Goal: Task Accomplishment & Management: Manage account settings

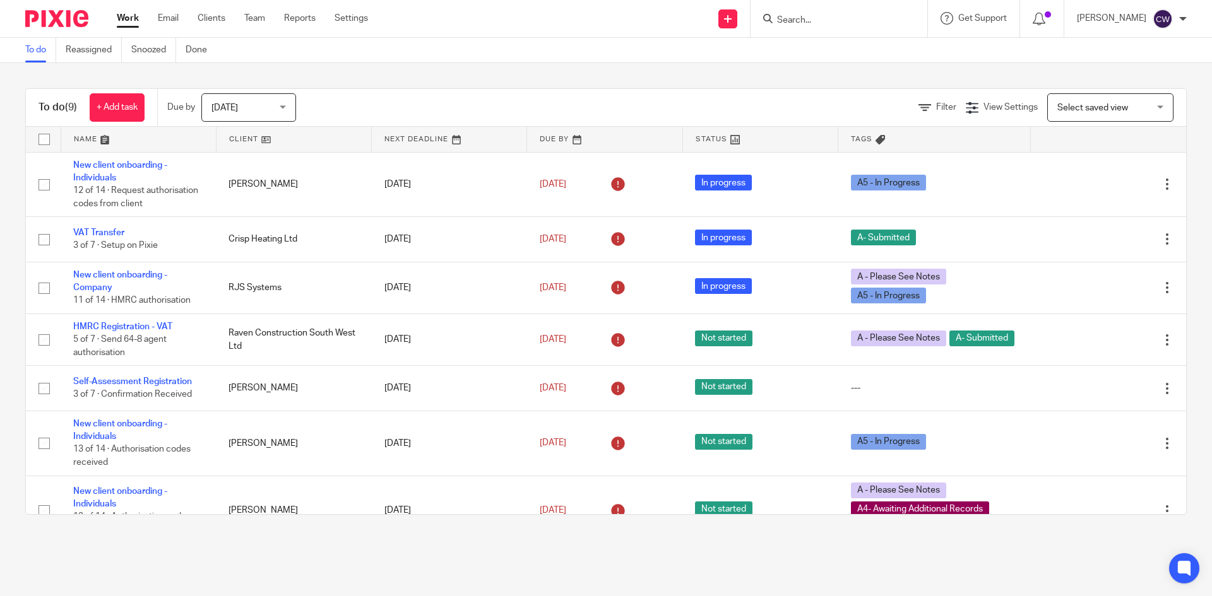
paste input "tom@barrettproperties.co.uk"
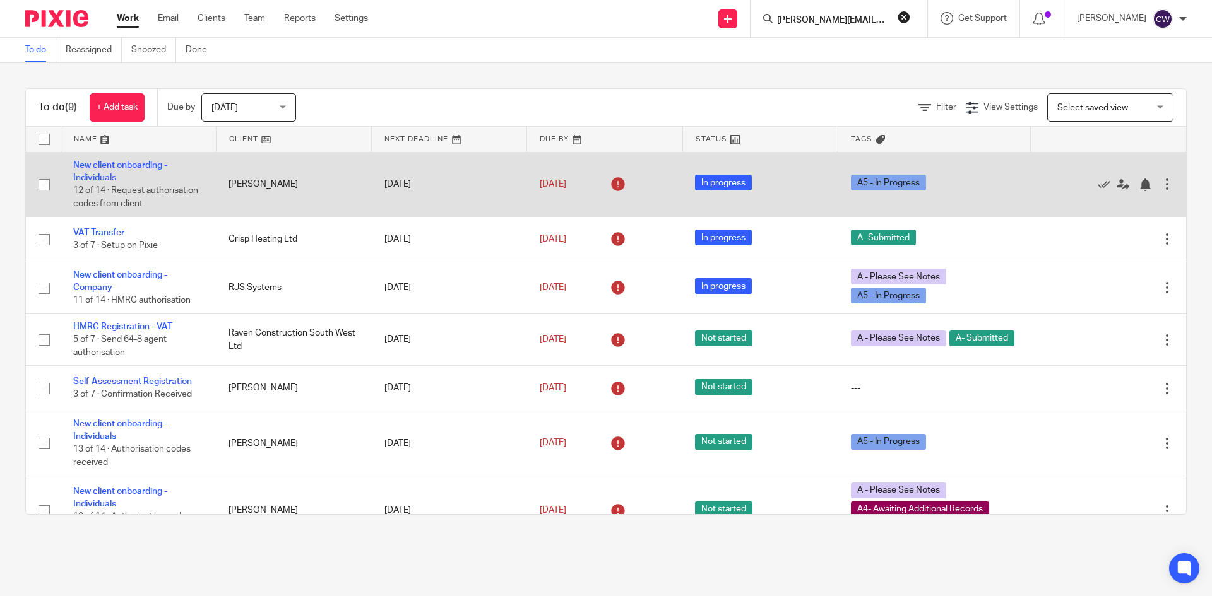
scroll to position [0, 8]
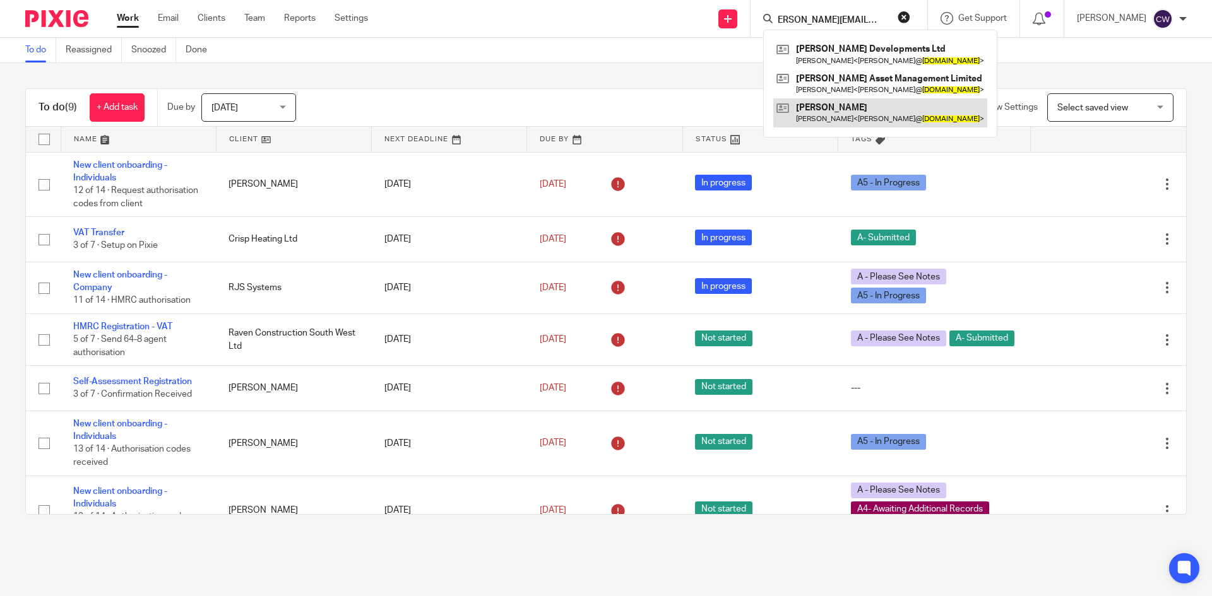
type input "tom@barrettproperties.co.uk"
click at [853, 126] on link at bounding box center [880, 112] width 214 height 29
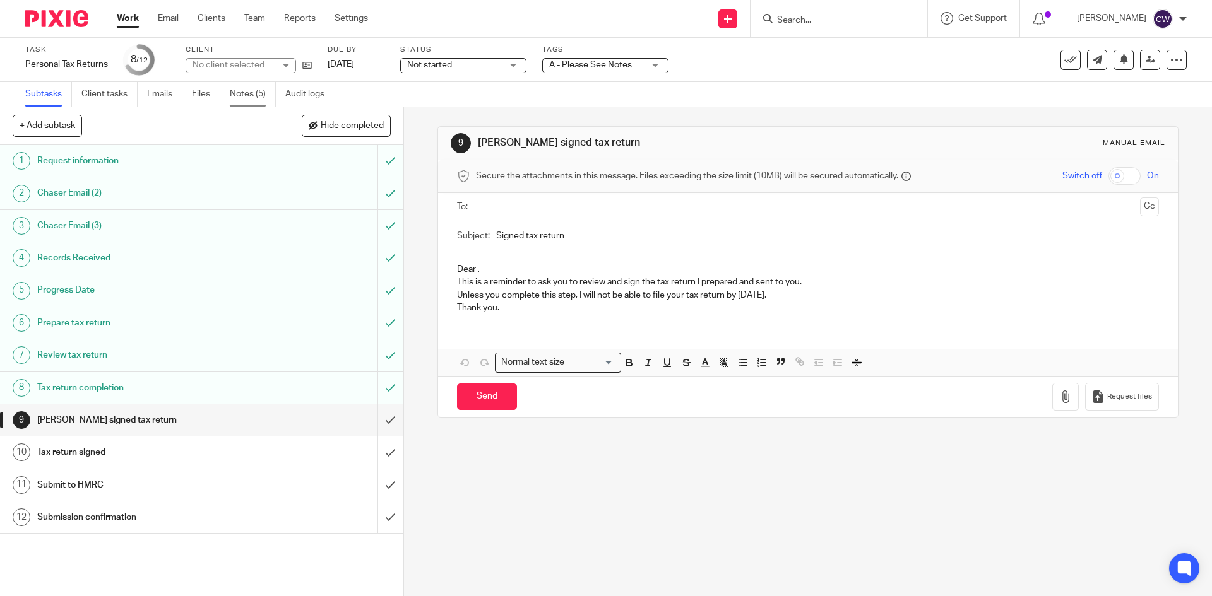
drag, startPoint x: 0, startPoint y: 0, endPoint x: 252, endPoint y: 83, distance: 265.6
click at [252, 83] on link "Notes (5)" at bounding box center [253, 94] width 46 height 25
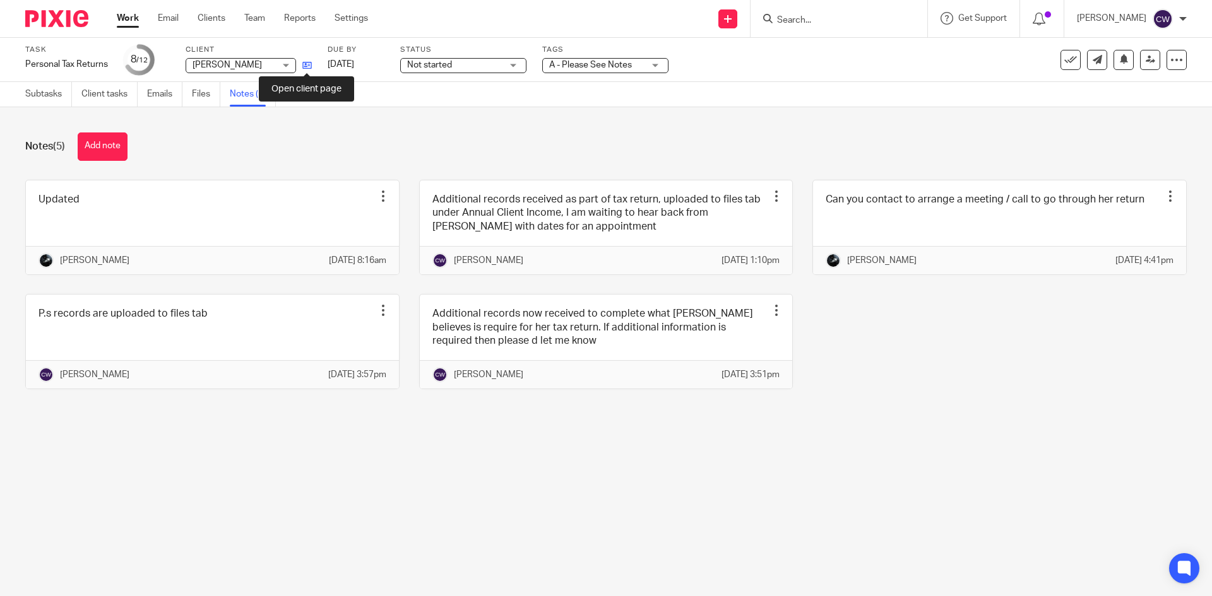
click at [309, 65] on icon at bounding box center [306, 65] width 9 height 9
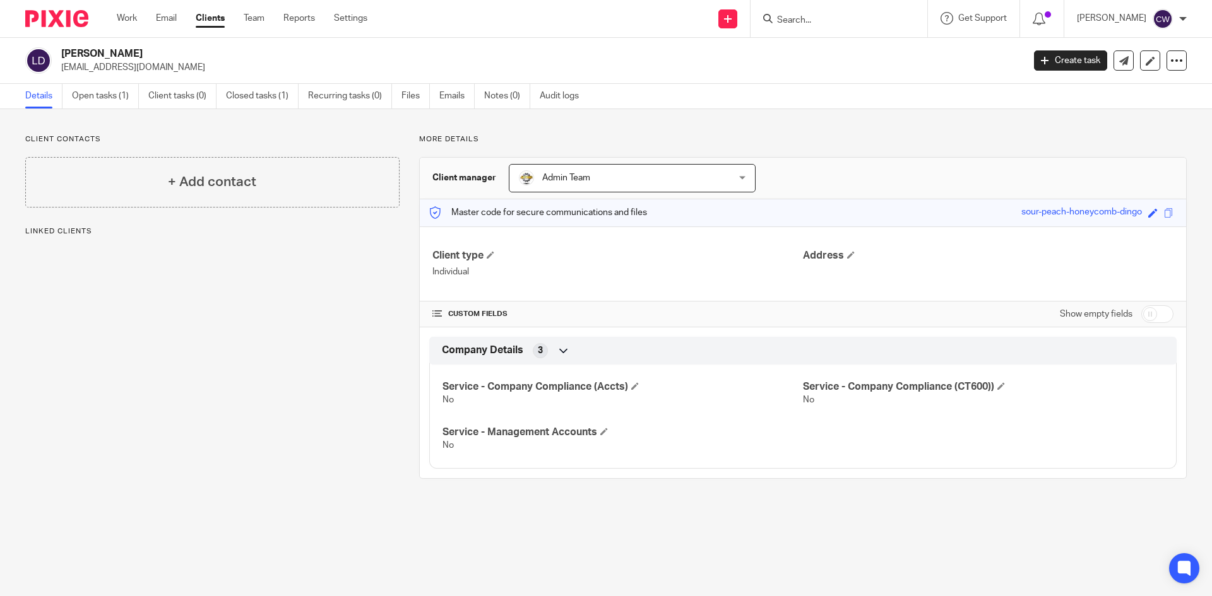
drag, startPoint x: 61, startPoint y: 66, endPoint x: 158, endPoint y: 68, distance: 97.2
click at [158, 68] on p "[EMAIL_ADDRESS][DOMAIN_NAME]" at bounding box center [538, 67] width 954 height 13
copy p "[EMAIL_ADDRESS][DOMAIN_NAME]"
click at [106, 83] on div "Linda Davis linsouth@hotmail.co.uk Create task Update from Companies House Expo…" at bounding box center [606, 61] width 1212 height 46
click at [106, 93] on link "Open tasks (1)" at bounding box center [105, 96] width 67 height 25
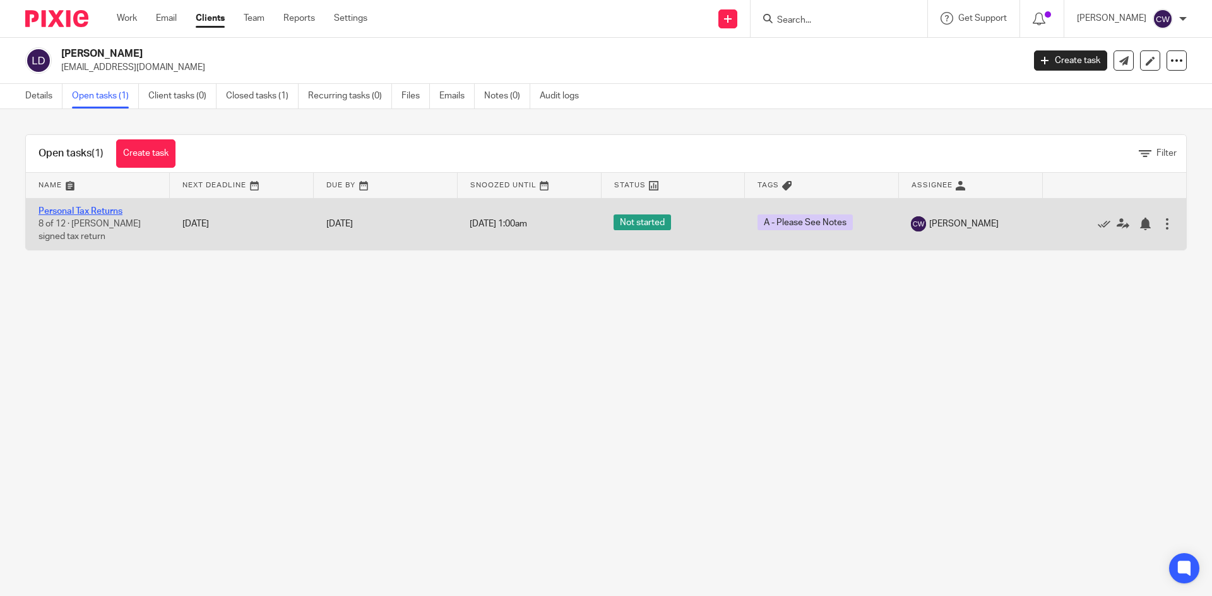
click at [113, 210] on link "Personal Tax Returns" at bounding box center [80, 211] width 84 height 9
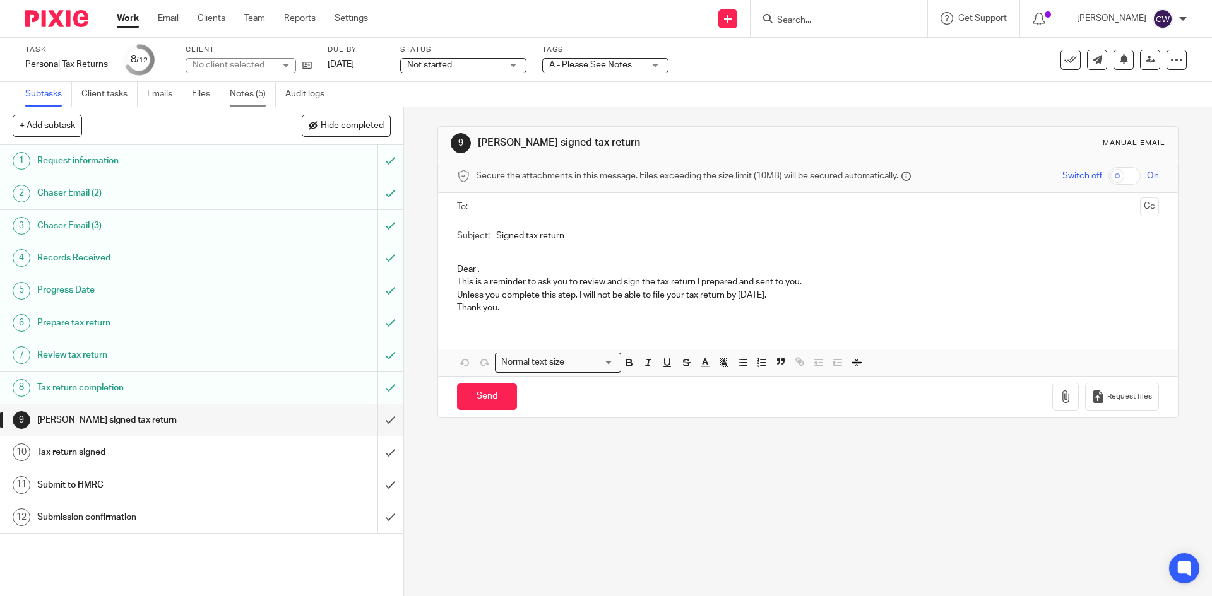
click at [242, 95] on link "Notes (5)" at bounding box center [253, 94] width 46 height 25
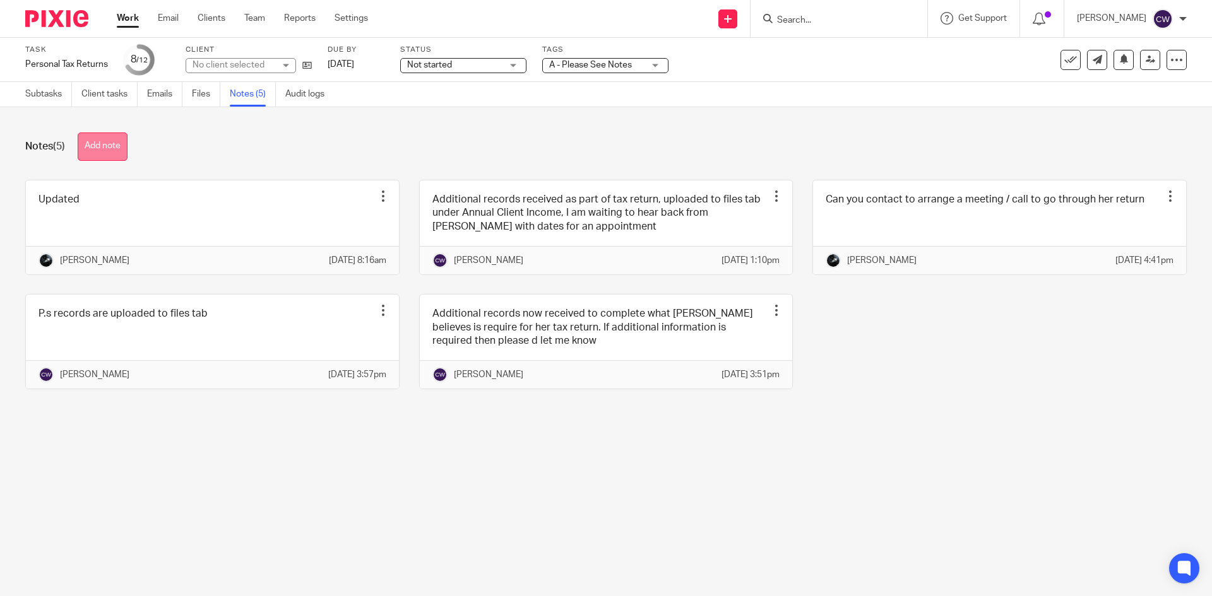
click at [103, 151] on button "Add note" at bounding box center [103, 147] width 50 height 28
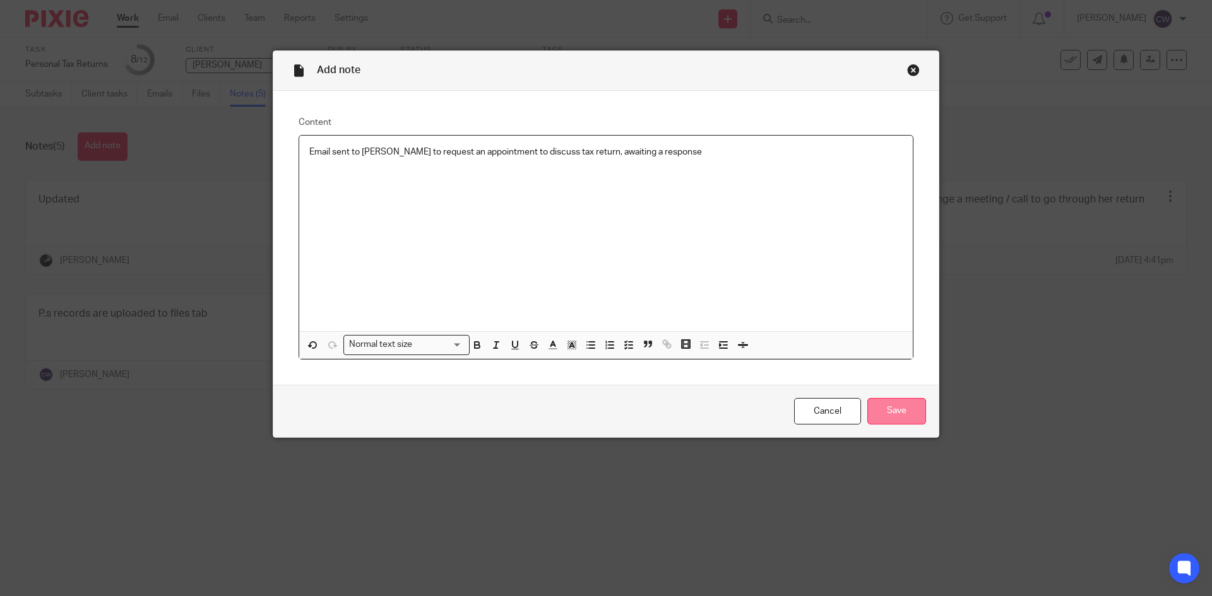
click at [894, 412] on input "Save" at bounding box center [896, 411] width 59 height 27
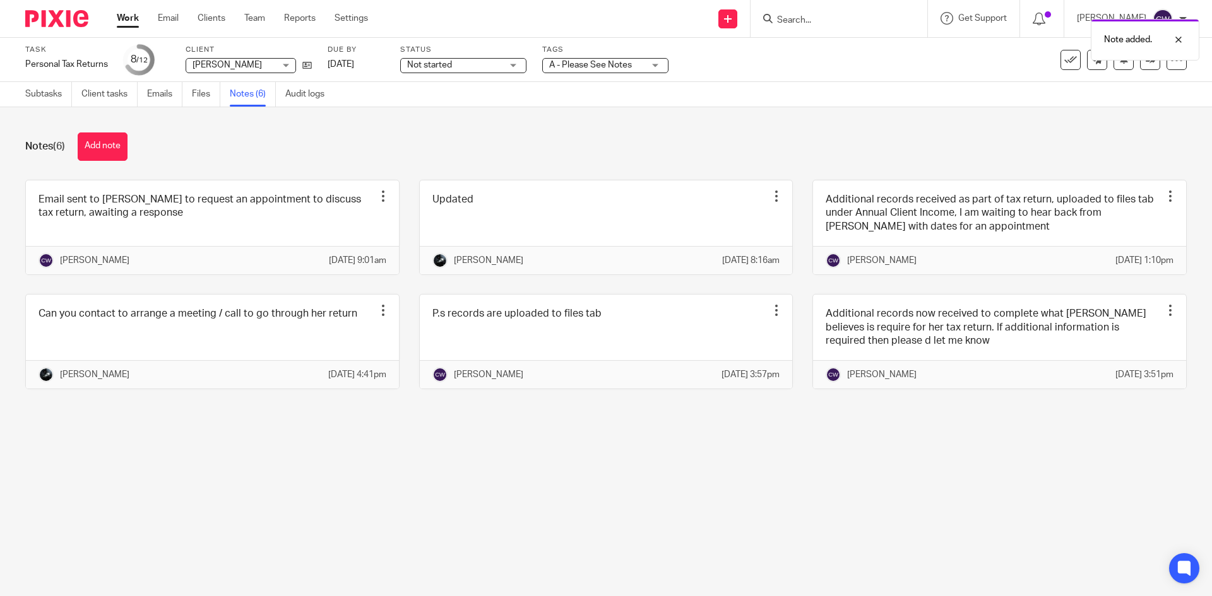
drag, startPoint x: 774, startPoint y: 21, endPoint x: 772, endPoint y: 14, distance: 7.2
drag, startPoint x: 772, startPoint y: 14, endPoint x: 765, endPoint y: 16, distance: 7.4
click at [765, 16] on div "Note added." at bounding box center [902, 37] width 593 height 48
drag, startPoint x: 765, startPoint y: 16, endPoint x: 69, endPoint y: 15, distance: 696.1
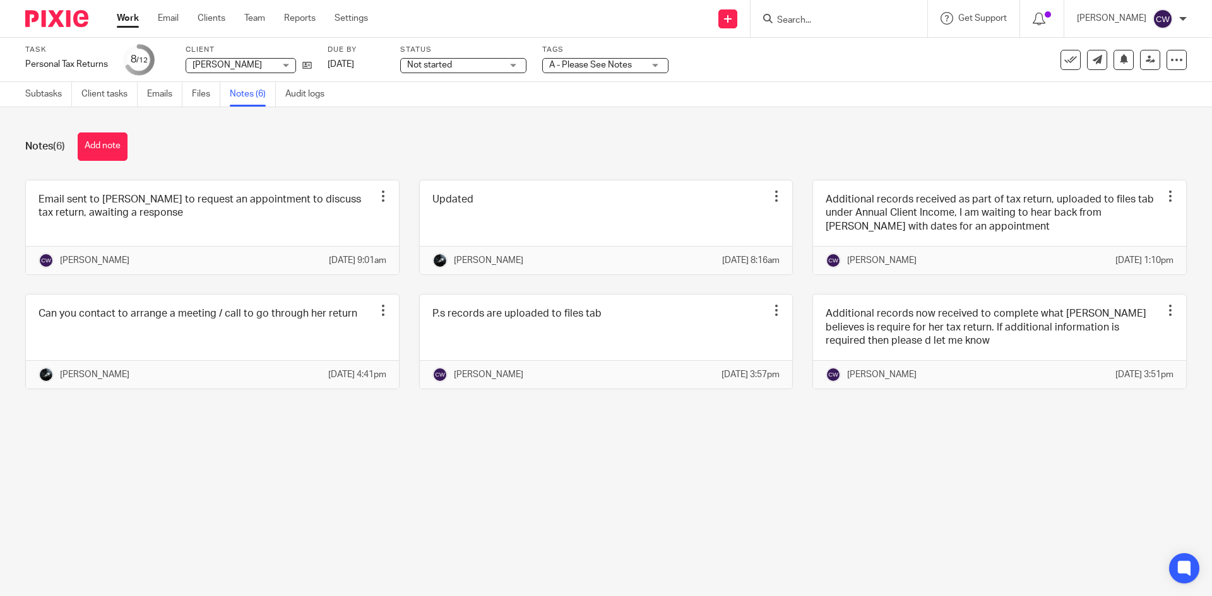
click at [69, 15] on img at bounding box center [56, 18] width 63 height 17
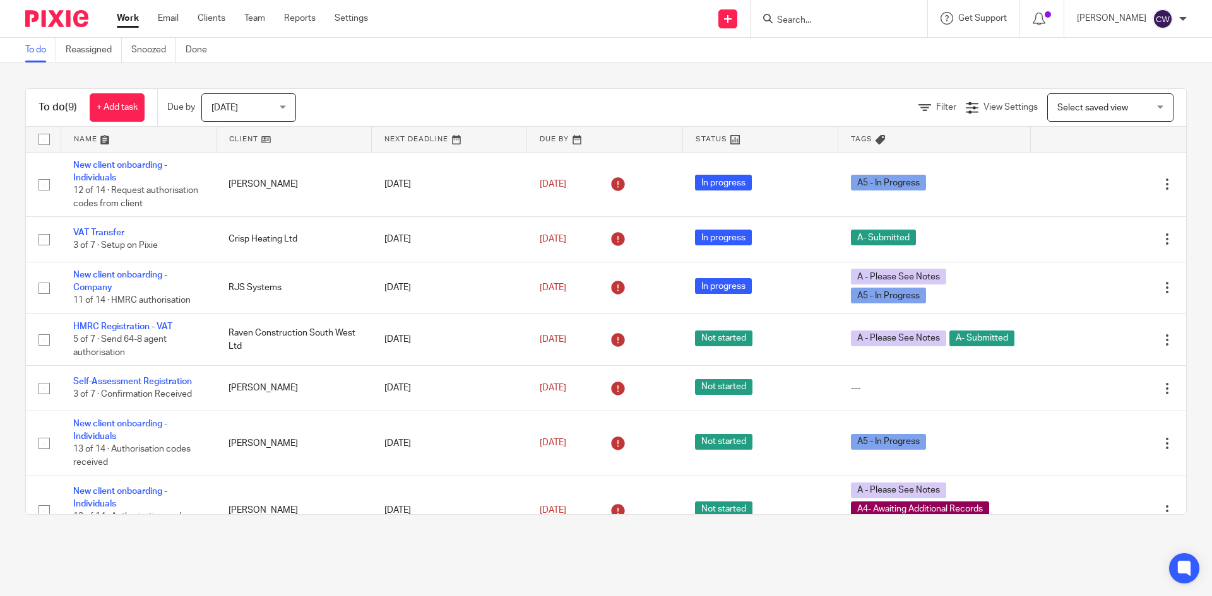
paste input "chris@localsparktorbay.org"
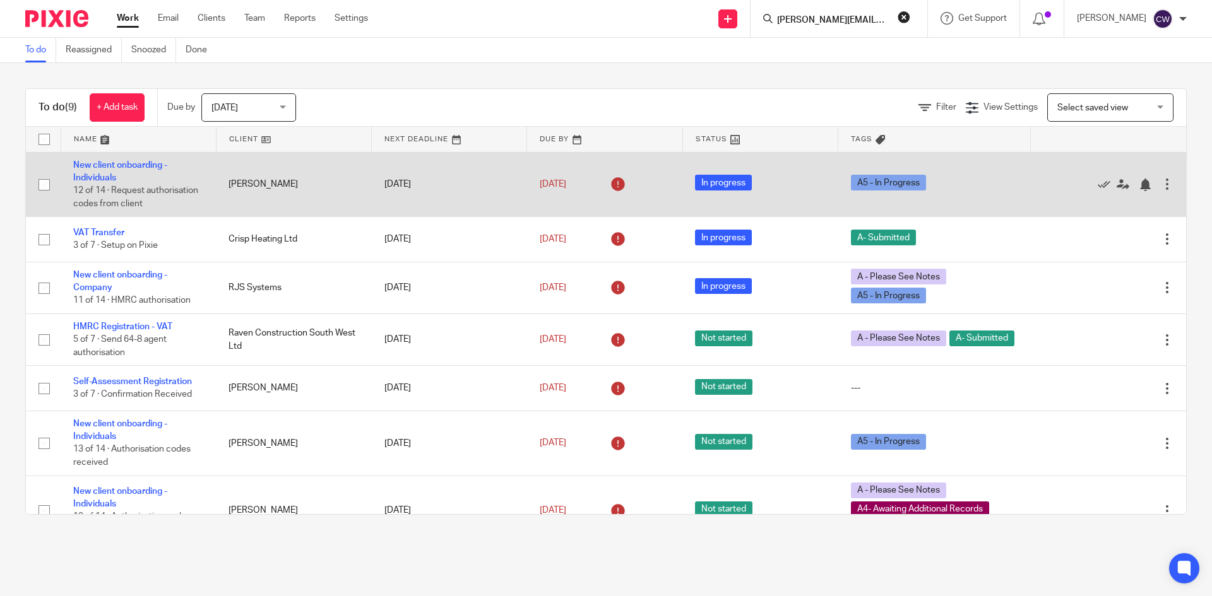
scroll to position [0, 1]
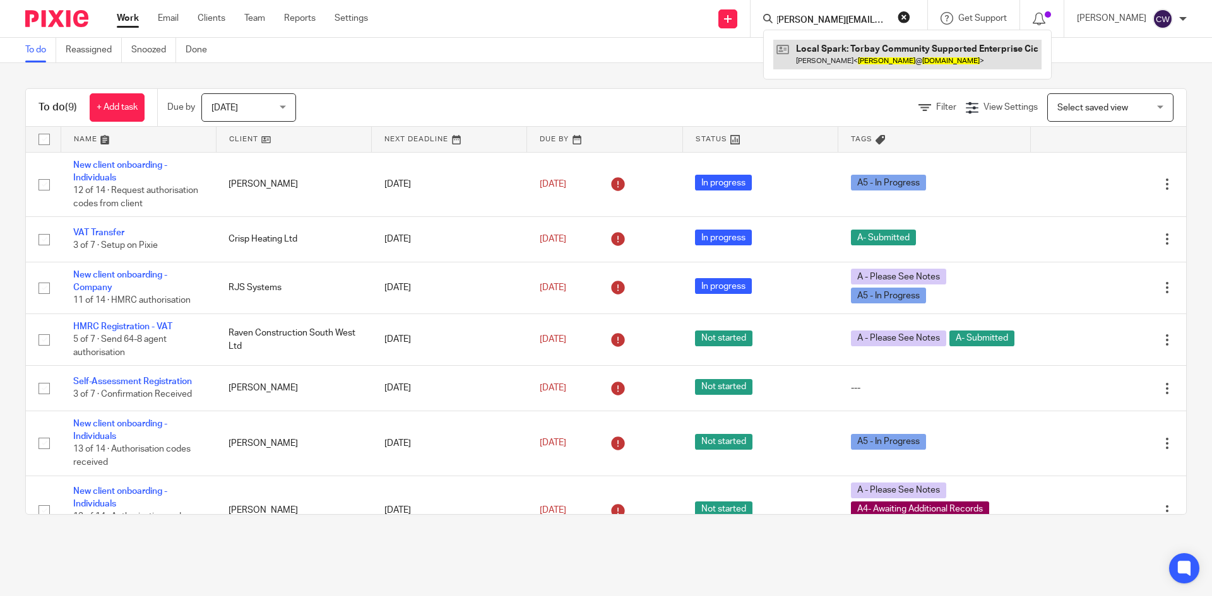
type input "[PERSON_NAME][EMAIL_ADDRESS][DOMAIN_NAME]"
click at [825, 52] on link at bounding box center [907, 54] width 268 height 29
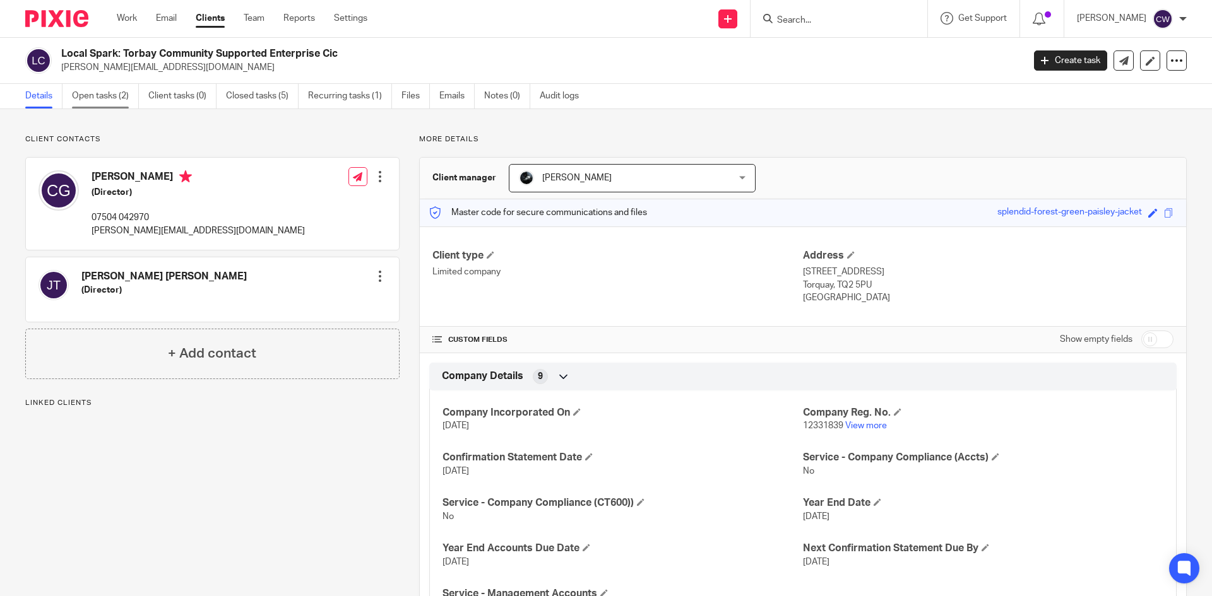
click at [122, 98] on link "Open tasks (2)" at bounding box center [105, 96] width 67 height 25
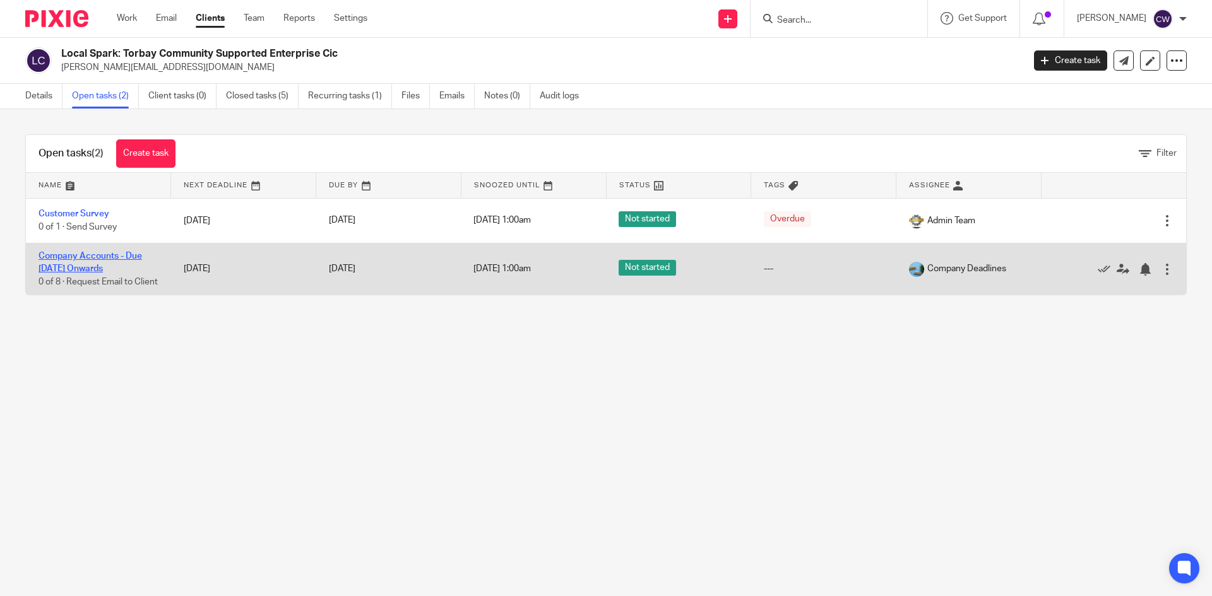
click at [76, 255] on link "Company Accounts - Due [DATE] Onwards" at bounding box center [89, 262] width 103 height 21
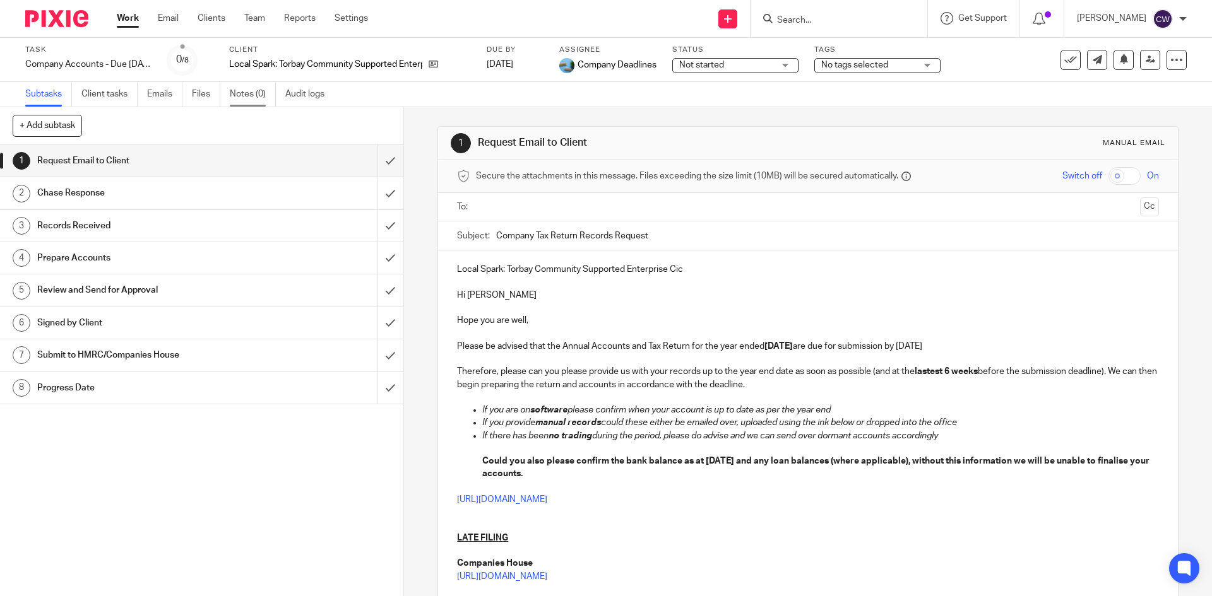
click at [256, 96] on link "Notes (0)" at bounding box center [253, 94] width 46 height 25
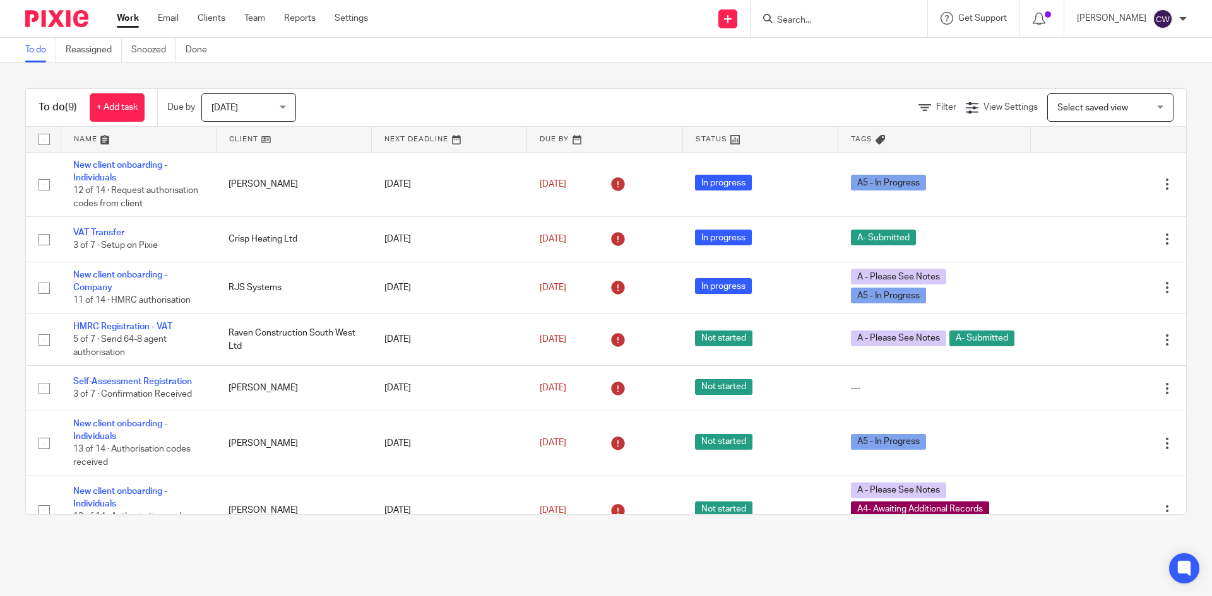
paste input "[EMAIL_ADDRESS][DOMAIN_NAME]"
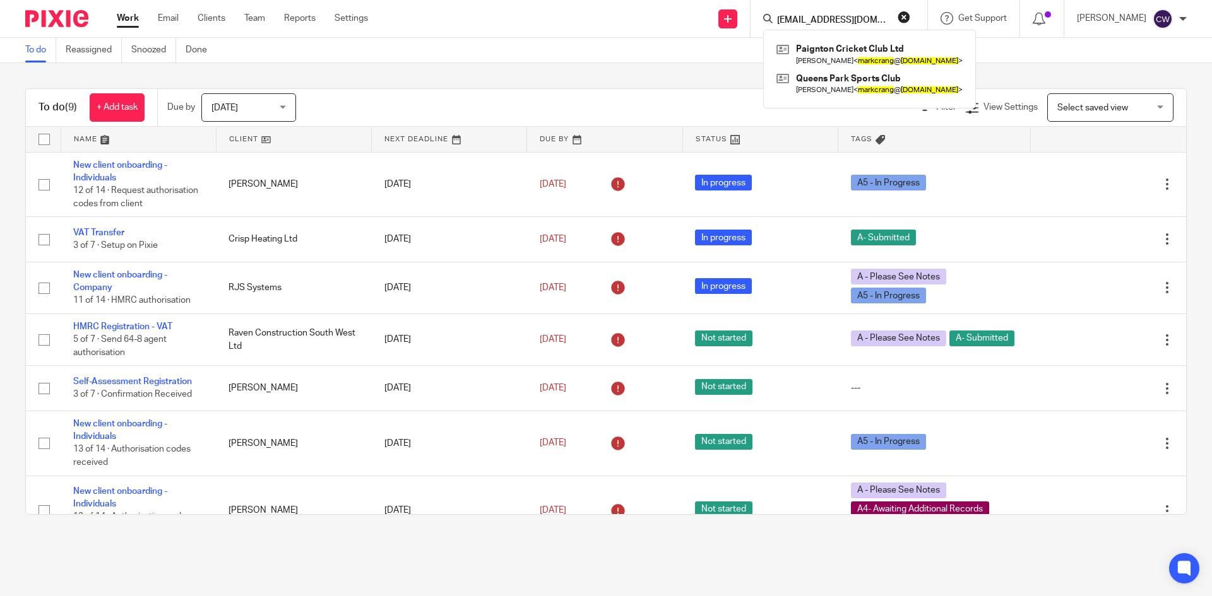
type input "MarkCrang@outlook.com"
drag, startPoint x: 871, startPoint y: 17, endPoint x: 612, endPoint y: 20, distance: 258.8
click at [612, 20] on div "Send new email Create task Add client MarkCrang@outlook.com Paignton Cricket Cl…" at bounding box center [799, 18] width 825 height 37
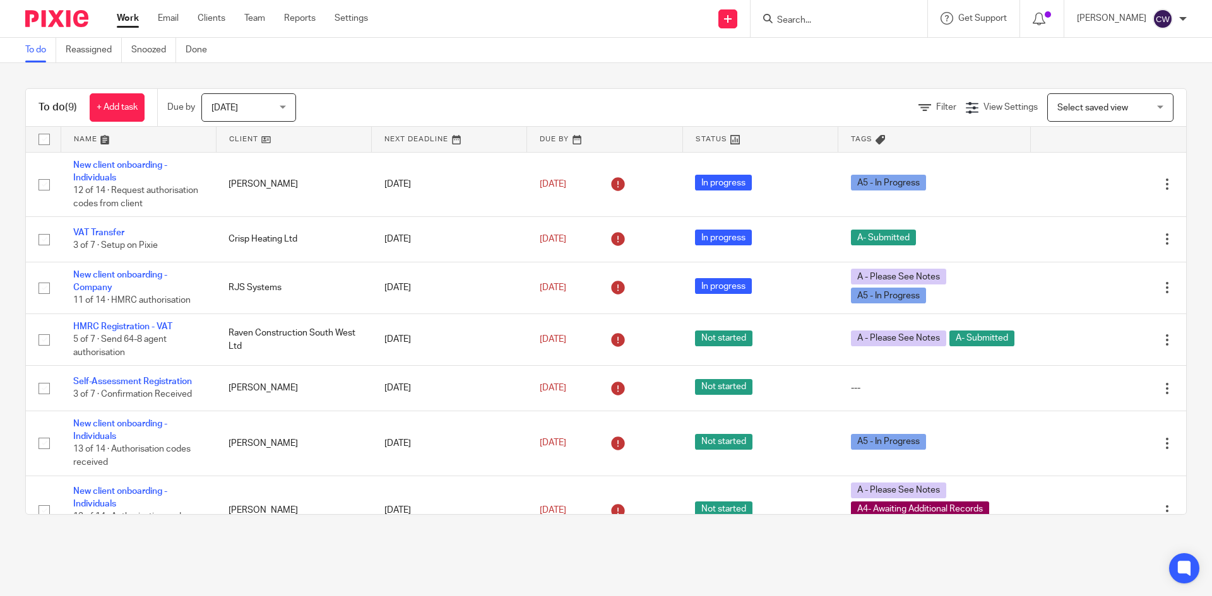
drag, startPoint x: 801, startPoint y: 11, endPoint x: 771, endPoint y: 18, distance: 31.1
click at [776, 18] on input "Search" at bounding box center [833, 20] width 114 height 11
paste input "Professional Clearance Request - Mr R & Mrs J Amiotti"
type input "P"
paste input "zavbowden@gmail.com"
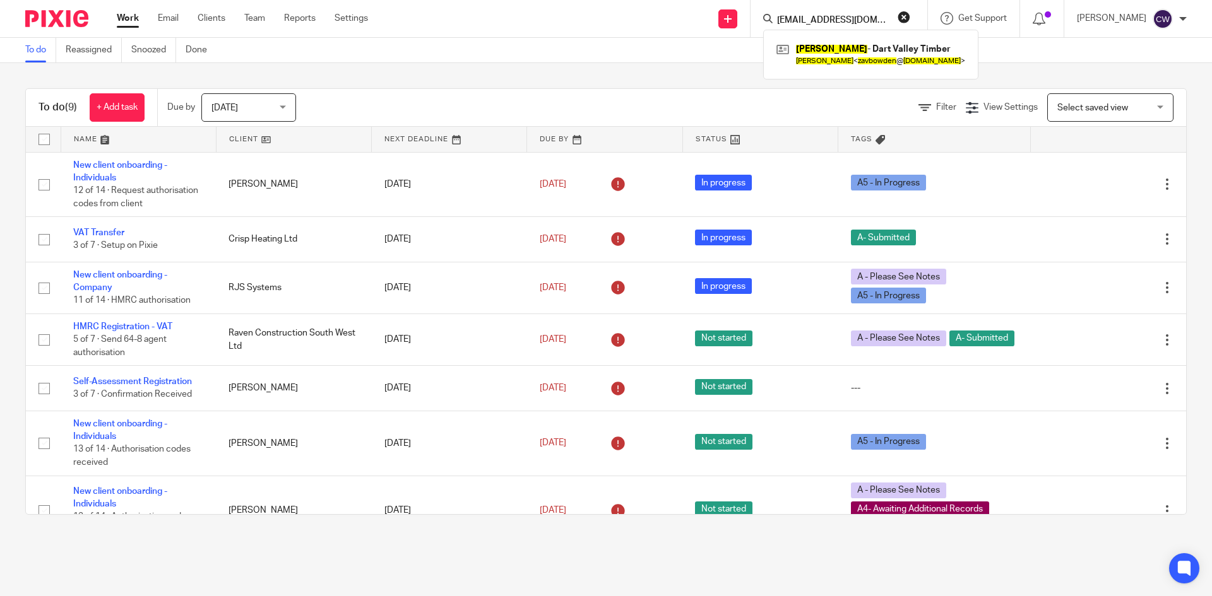
type input "zavbowden@gmail.com"
drag, startPoint x: 866, startPoint y: 21, endPoint x: 539, endPoint y: 30, distance: 327.0
click at [539, 30] on div "Send new email Create task Add client zavbowden@gmail.com Zav Bowden - Dart Val…" at bounding box center [799, 18] width 825 height 37
paste input "laila@silverferndevelopments.co.uk"
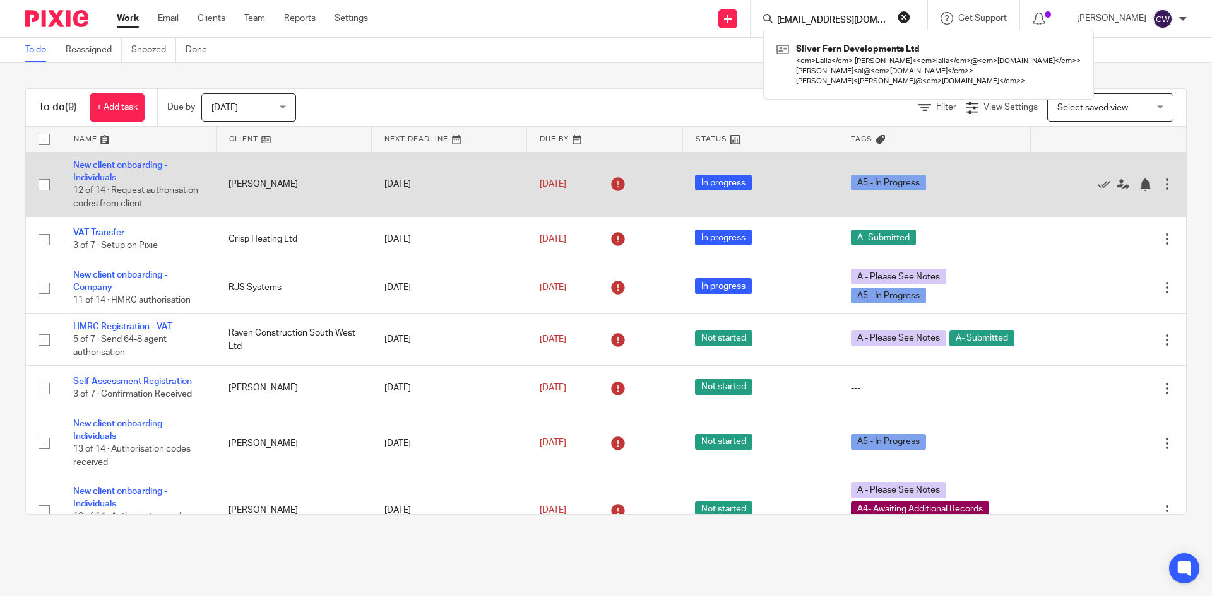
scroll to position [0, 33]
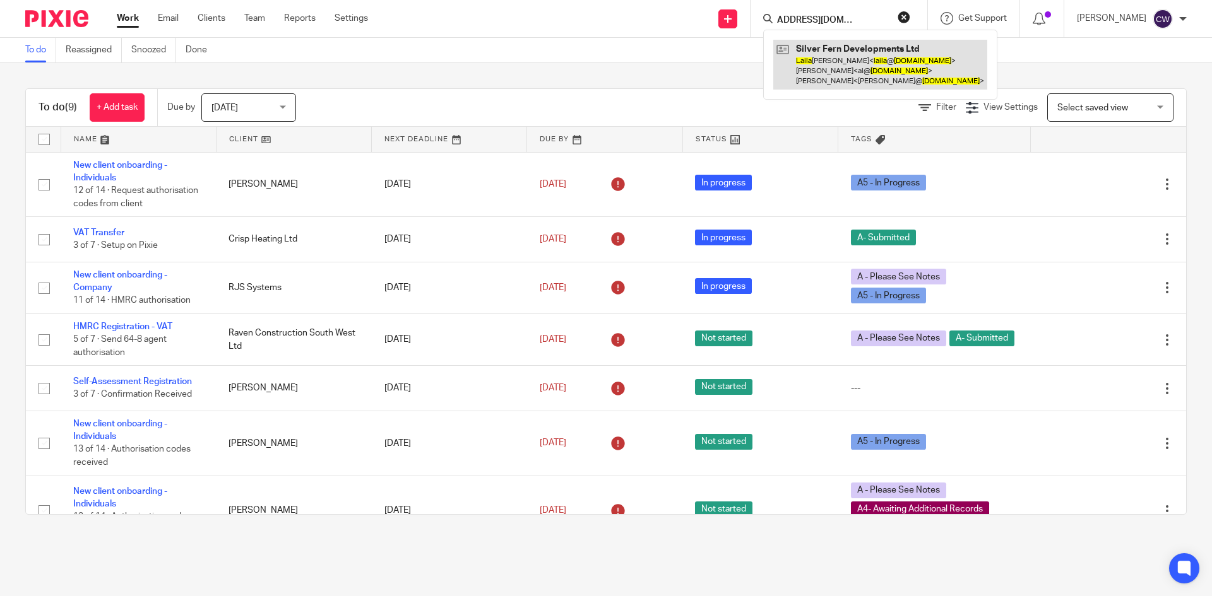
type input "laila@silverferndevelopments.co.uk"
click at [889, 68] on link at bounding box center [880, 65] width 214 height 50
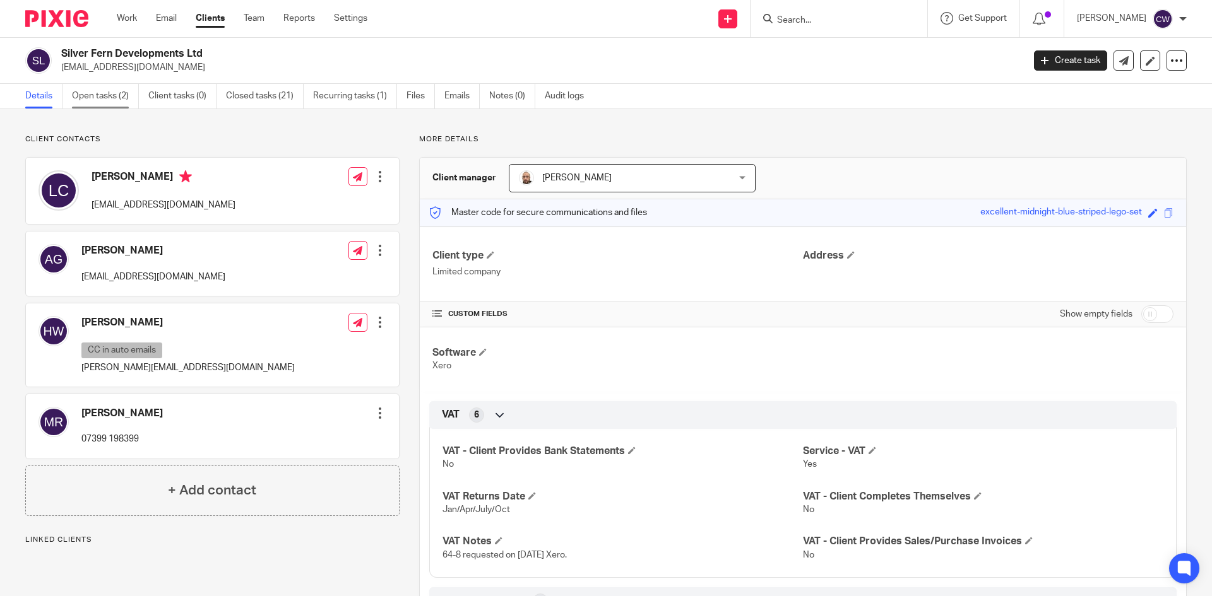
click at [102, 91] on link "Open tasks (2)" at bounding box center [105, 96] width 67 height 25
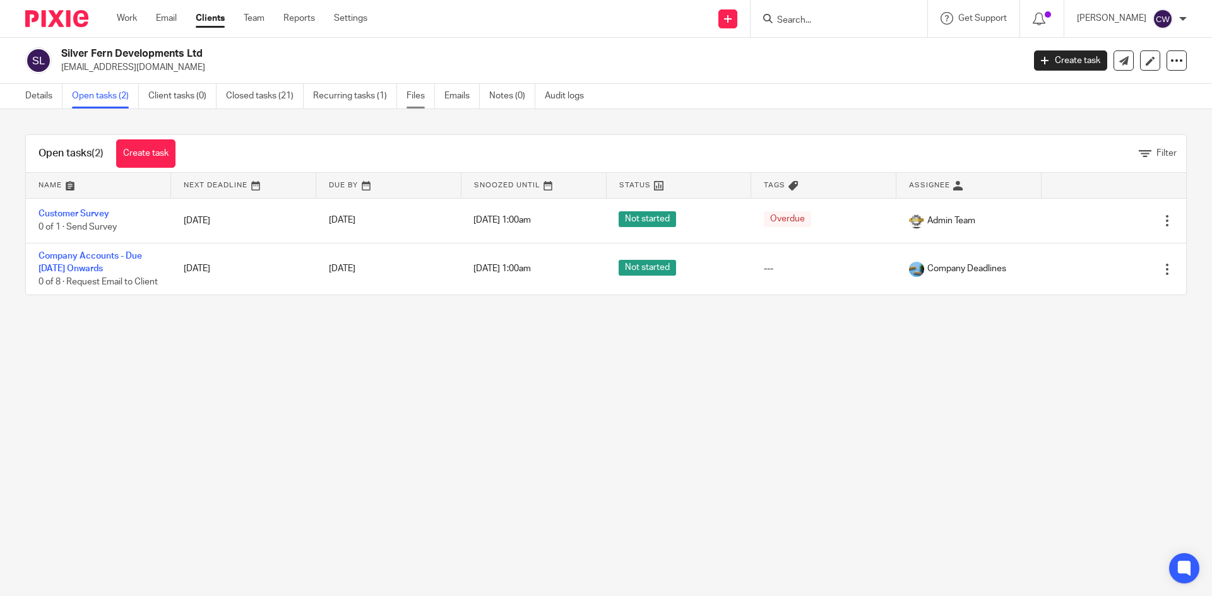
click at [423, 92] on link "Files" at bounding box center [420, 96] width 28 height 25
click at [413, 98] on link "Files" at bounding box center [420, 96] width 28 height 25
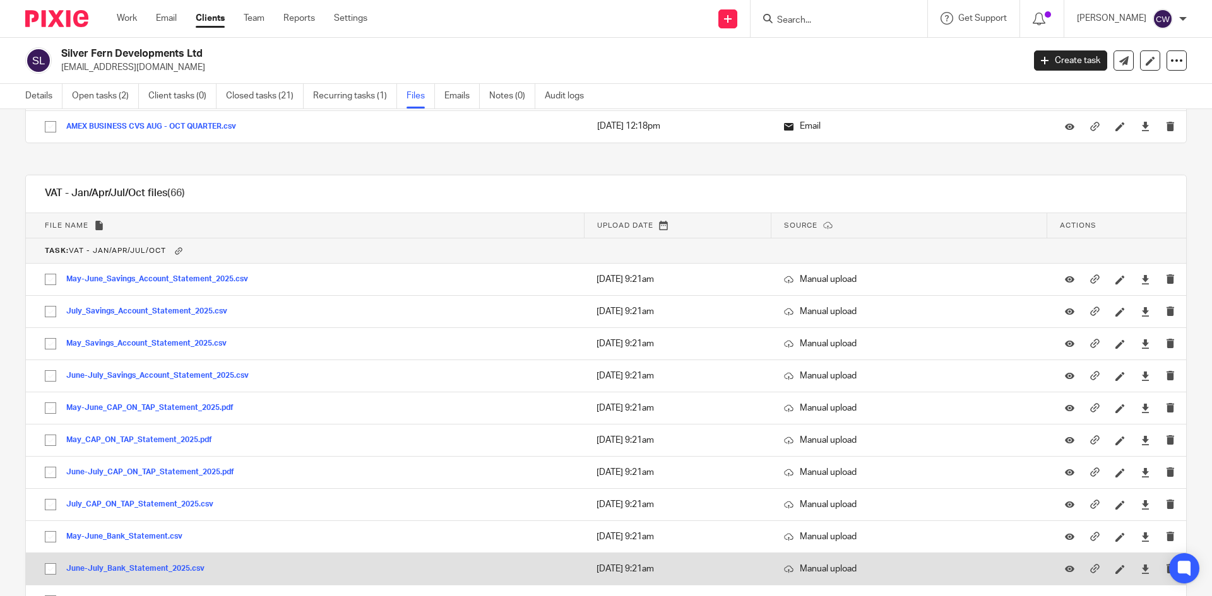
scroll to position [631, 0]
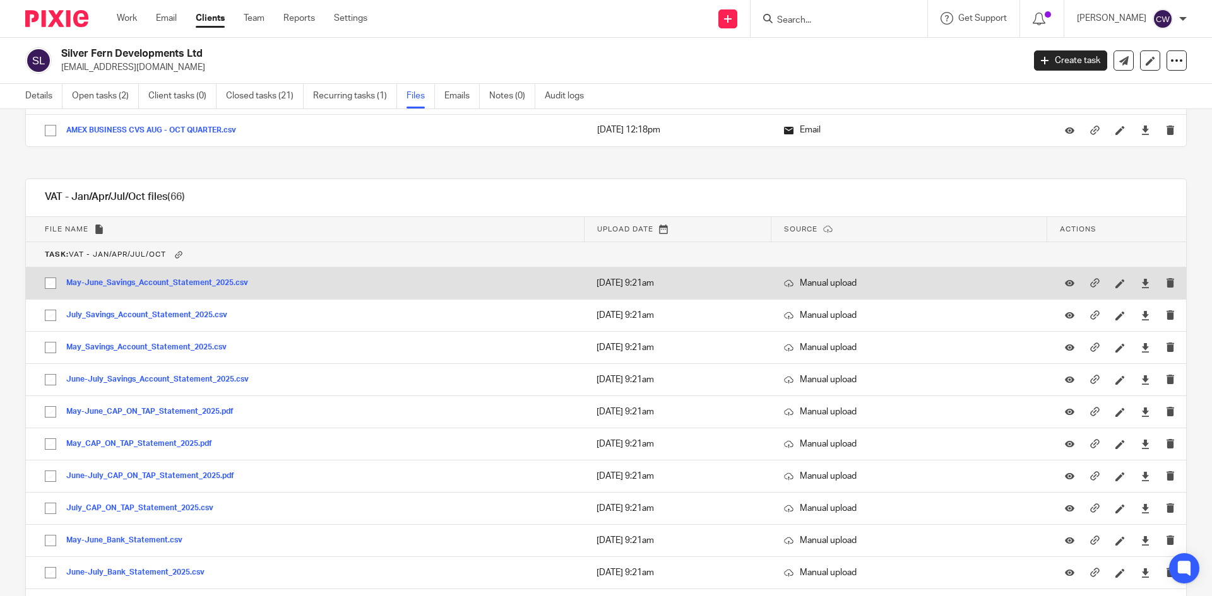
click at [57, 275] on input "checkbox" at bounding box center [50, 283] width 24 height 24
checkbox input "true"
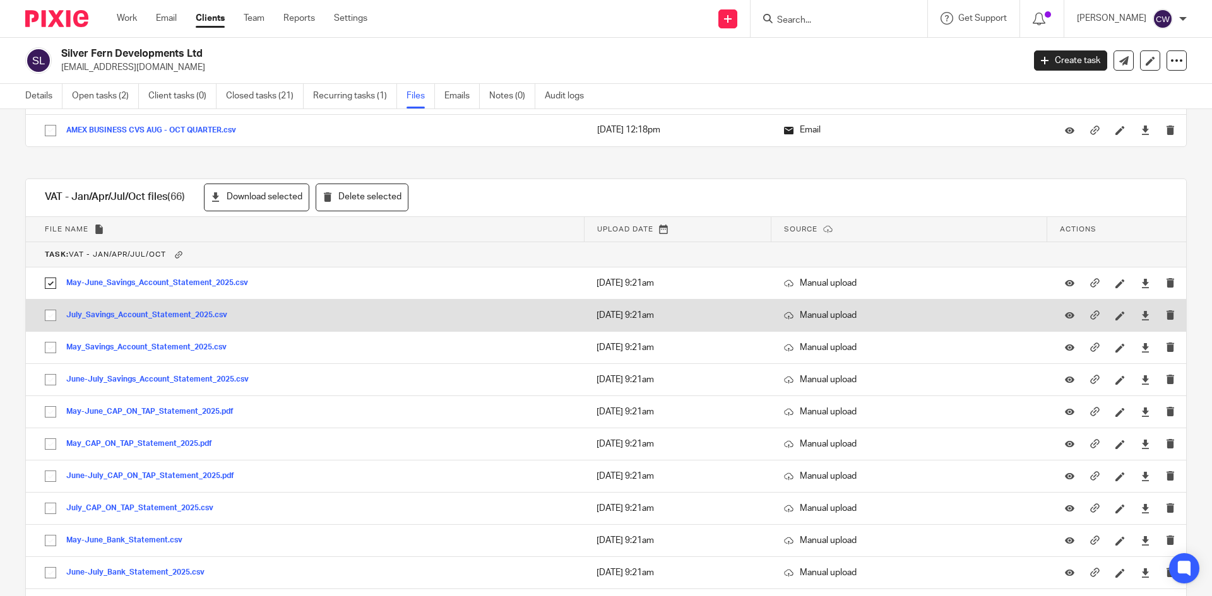
click at [49, 311] on input "checkbox" at bounding box center [50, 316] width 24 height 24
checkbox input "true"
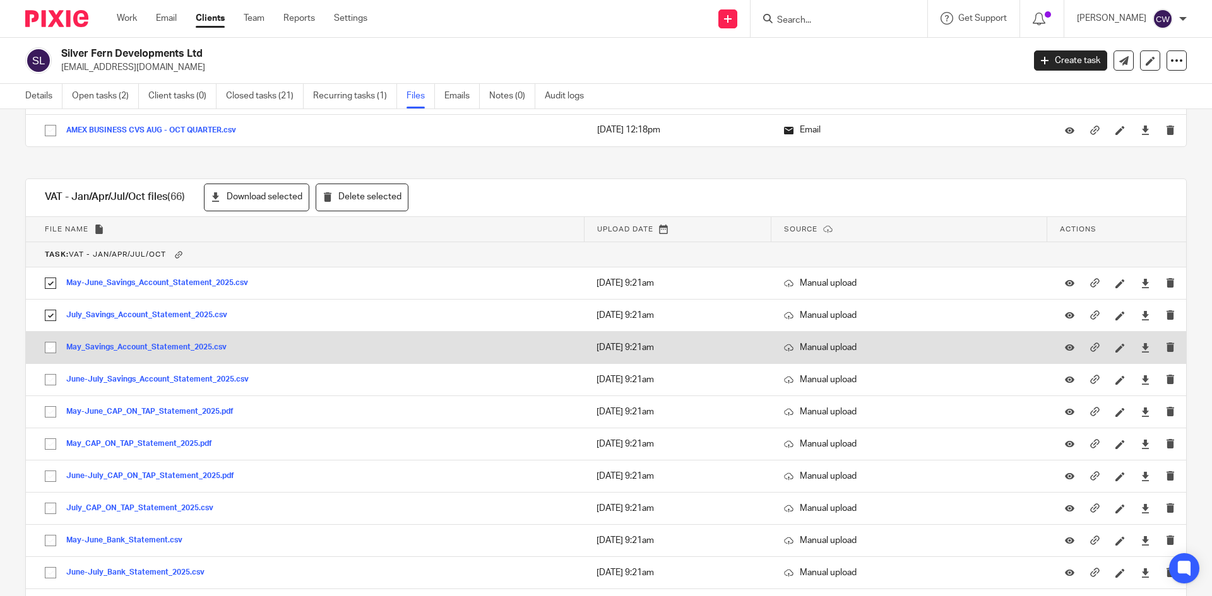
click at [45, 355] on input "checkbox" at bounding box center [50, 348] width 24 height 24
checkbox input "true"
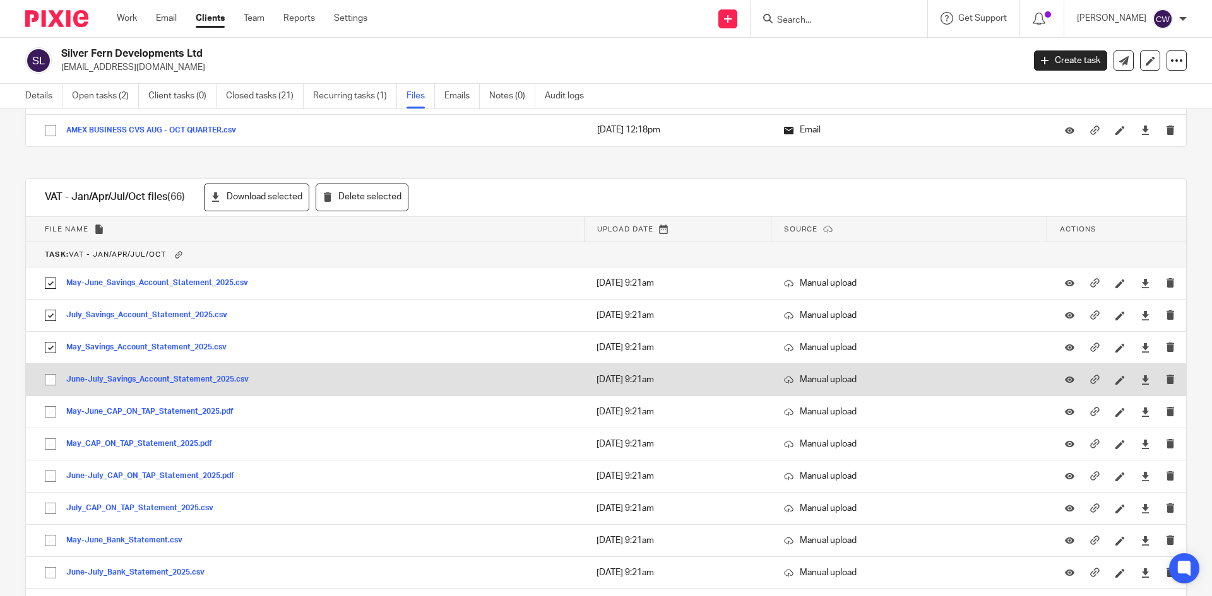
click at [57, 391] on input "checkbox" at bounding box center [50, 380] width 24 height 24
checkbox input "true"
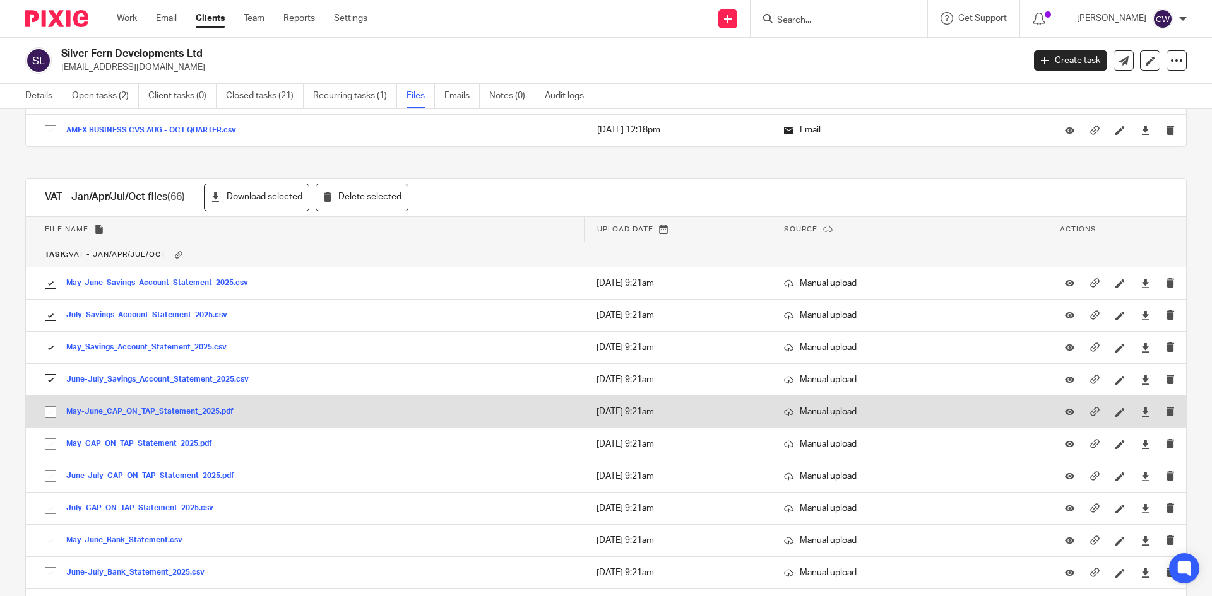
click at [54, 412] on input "checkbox" at bounding box center [50, 412] width 24 height 24
checkbox input "true"
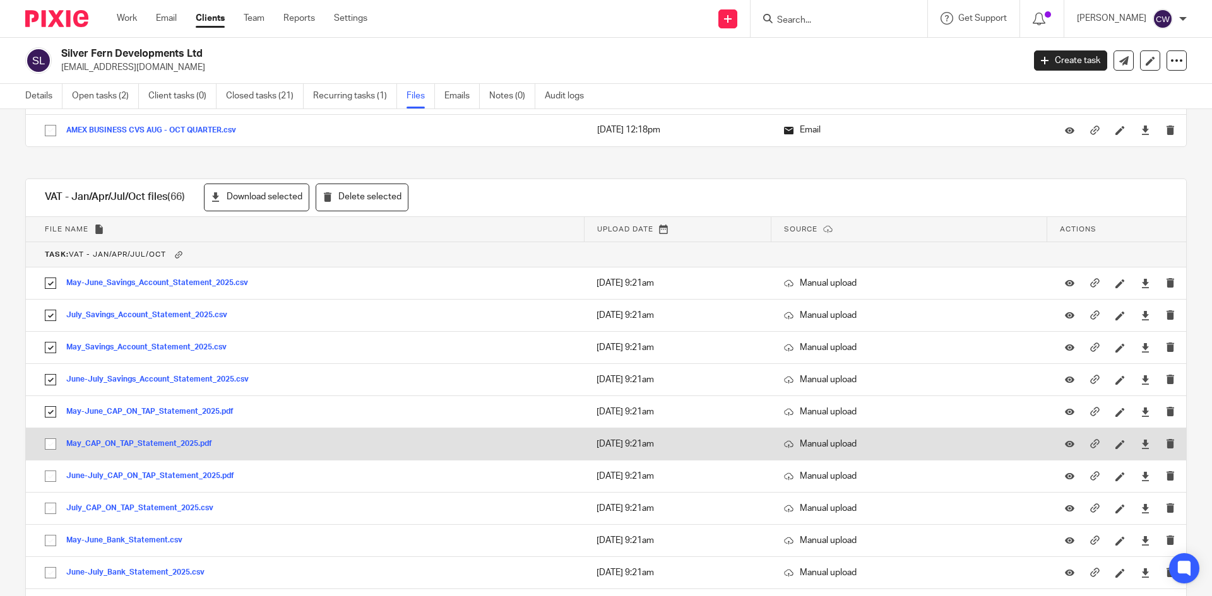
click at [52, 444] on input "checkbox" at bounding box center [50, 444] width 24 height 24
checkbox input "true"
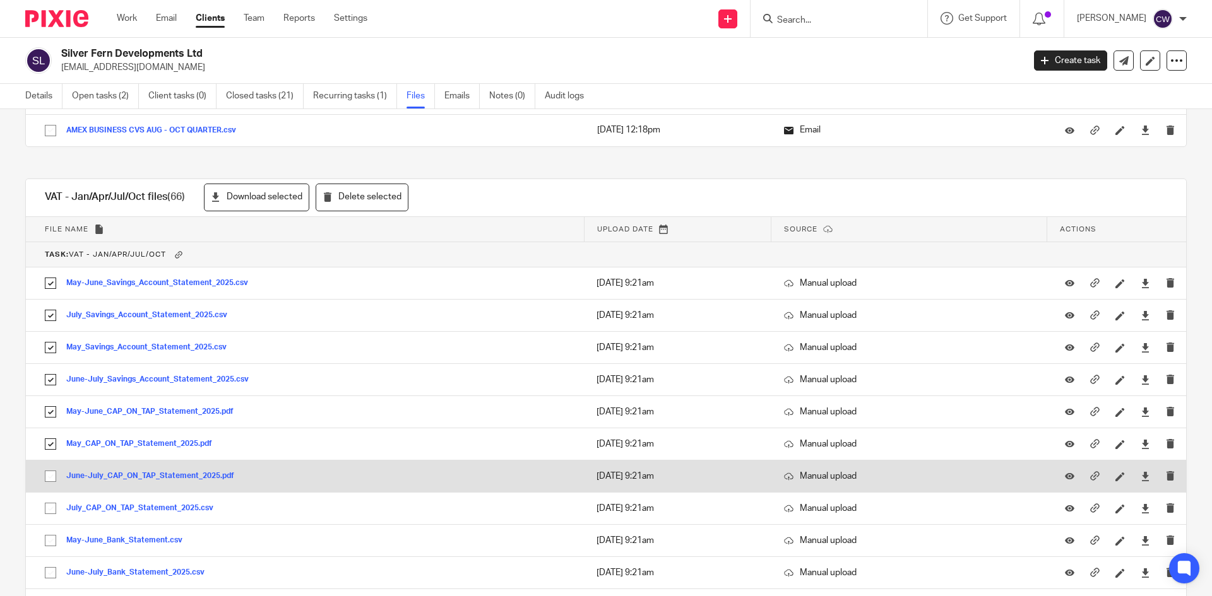
click at [54, 478] on input "checkbox" at bounding box center [50, 476] width 24 height 24
checkbox input "true"
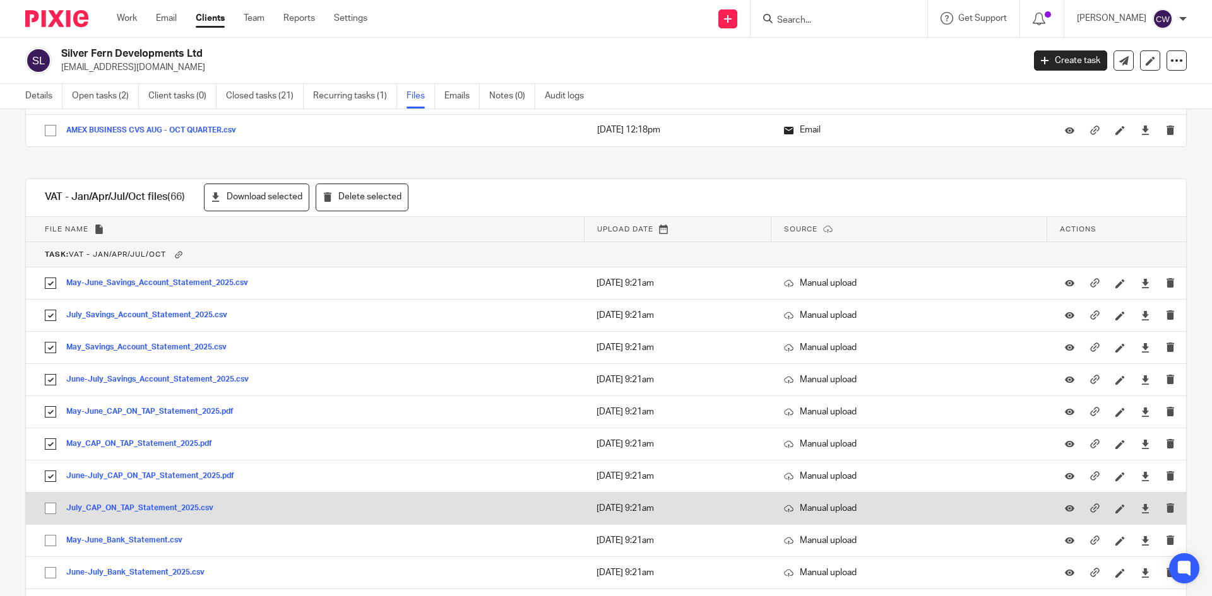
click at [56, 507] on input "checkbox" at bounding box center [50, 509] width 24 height 24
checkbox input "true"
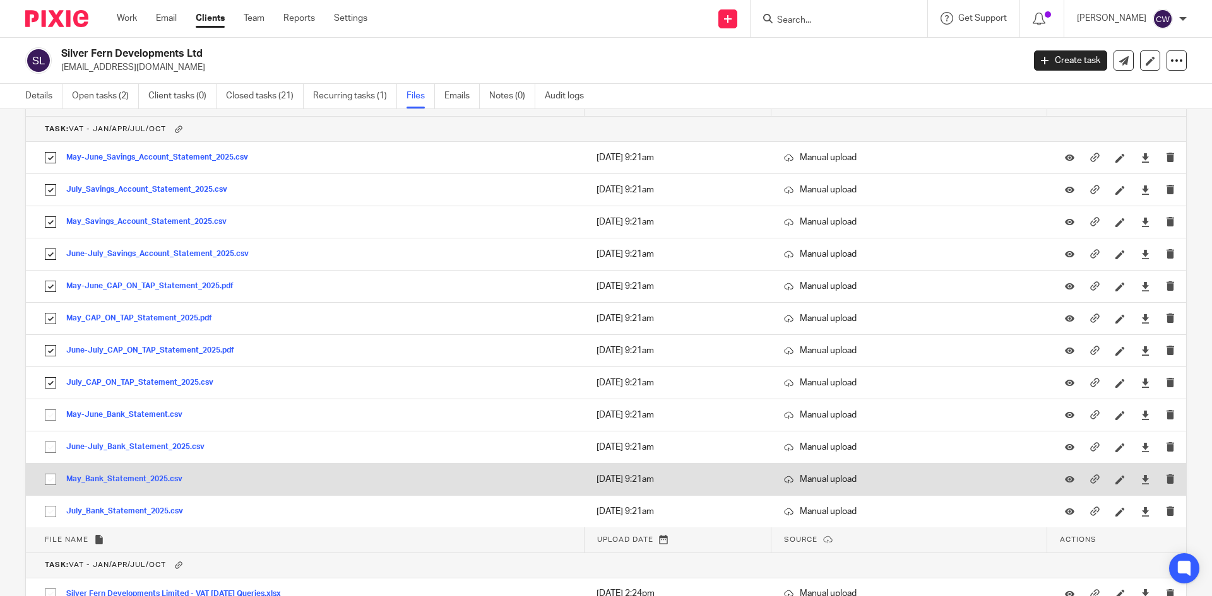
scroll to position [757, 0]
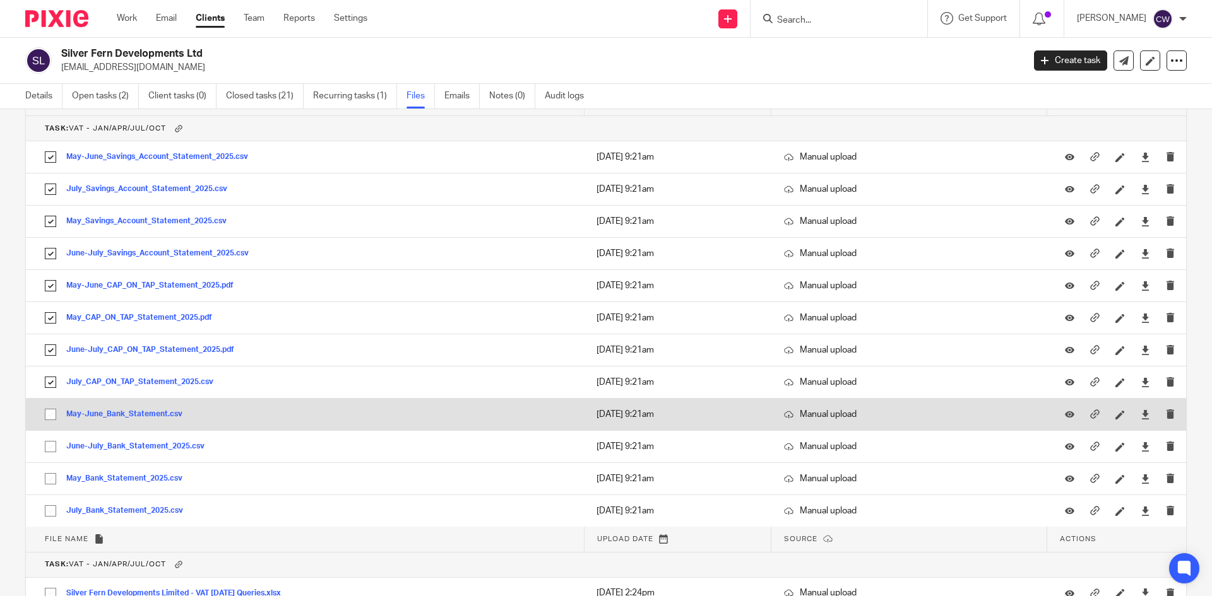
drag, startPoint x: 50, startPoint y: 416, endPoint x: 47, endPoint y: 449, distance: 33.0
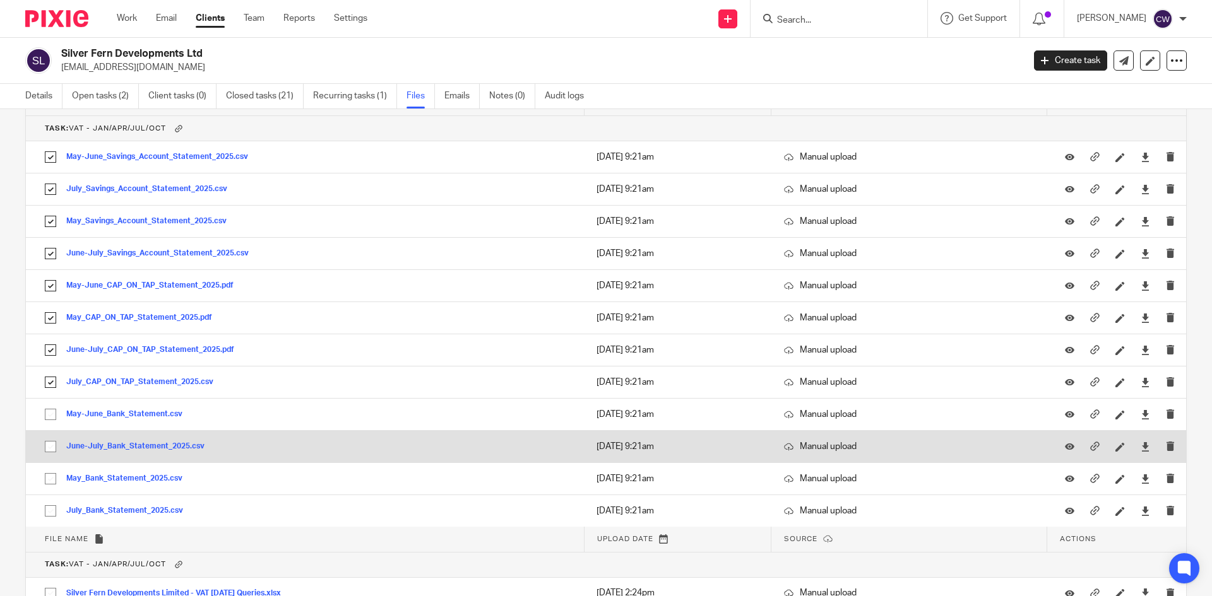
click at [50, 417] on input "checkbox" at bounding box center [50, 415] width 24 height 24
checkbox input "true"
click at [47, 449] on input "checkbox" at bounding box center [50, 447] width 24 height 24
checkbox input "true"
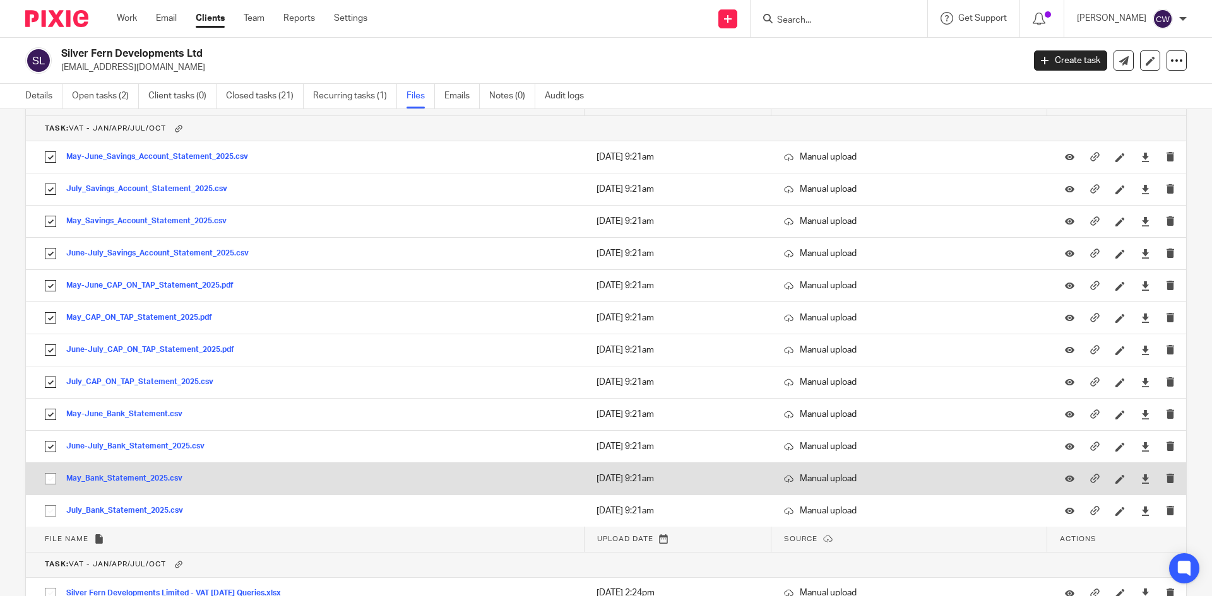
click at [47, 482] on input "checkbox" at bounding box center [50, 479] width 24 height 24
checkbox input "true"
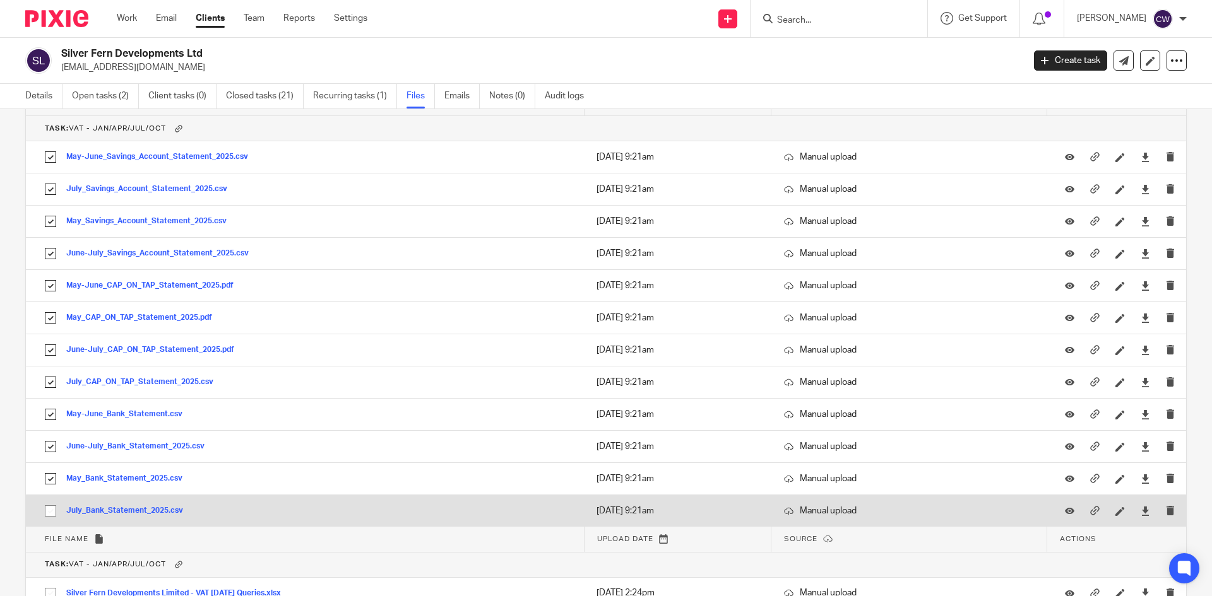
click at [48, 513] on input "checkbox" at bounding box center [50, 511] width 24 height 24
checkbox input "true"
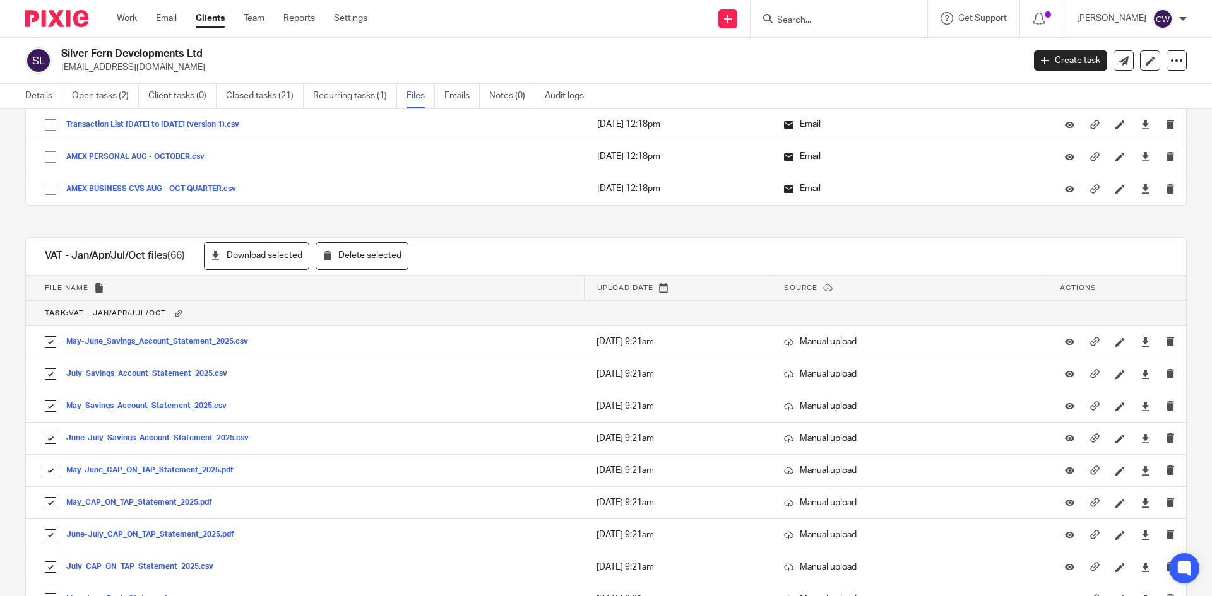
scroll to position [568, 0]
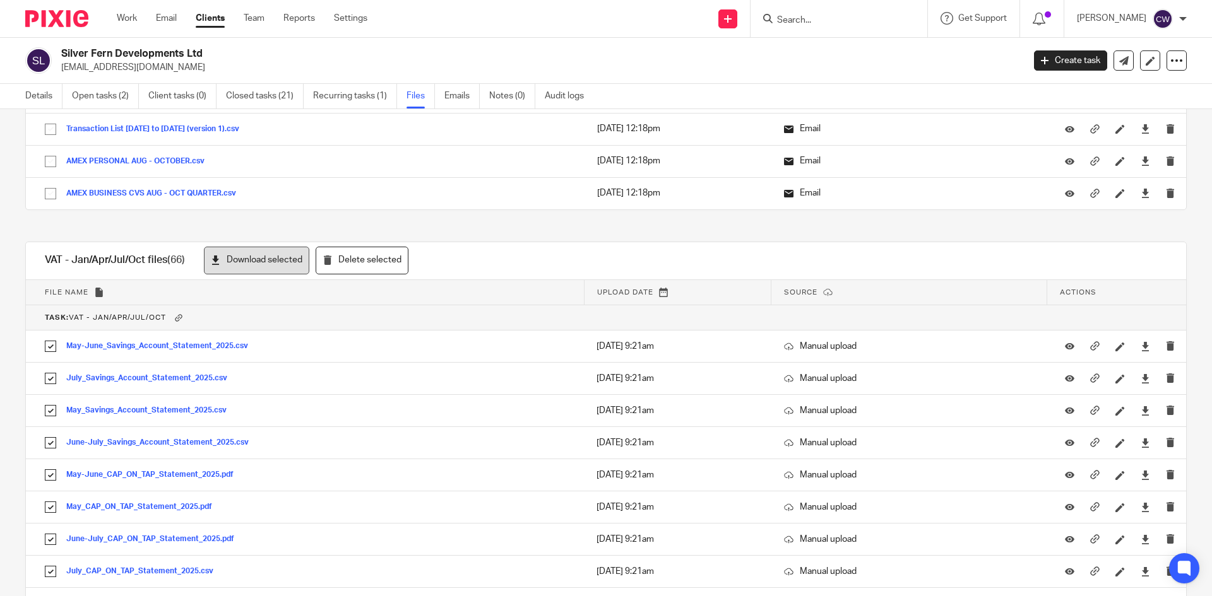
click at [283, 266] on button "Download selected" at bounding box center [256, 261] width 105 height 28
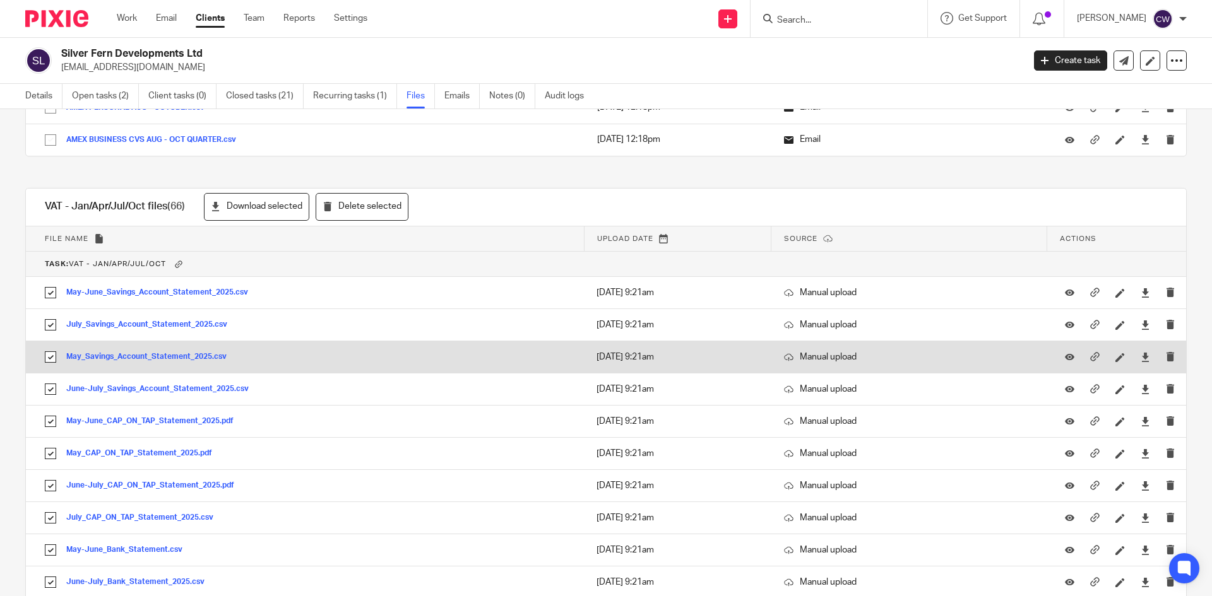
scroll to position [442, 0]
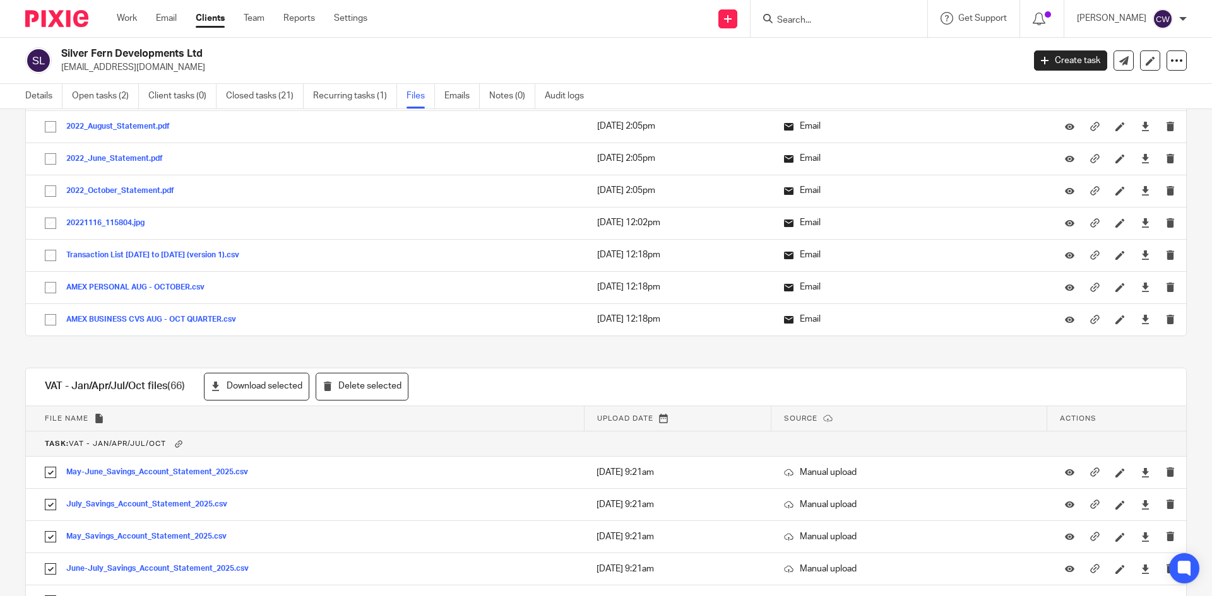
click at [838, 25] on input "Search" at bounding box center [833, 20] width 114 height 11
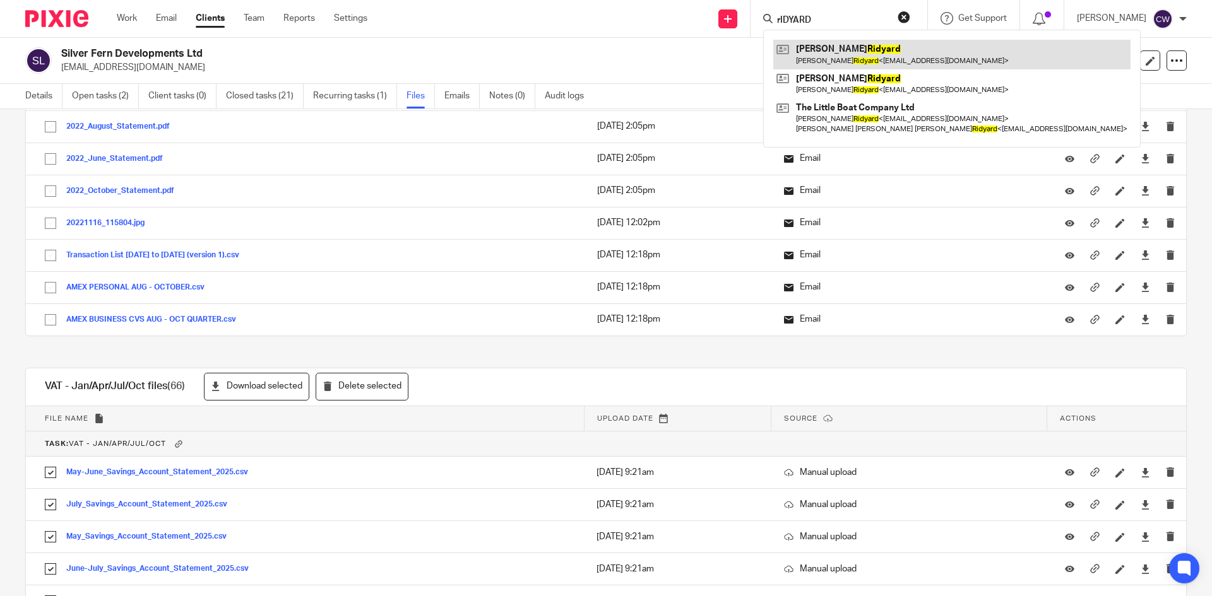
type input "rIDYARD"
click at [864, 56] on link at bounding box center [951, 54] width 357 height 29
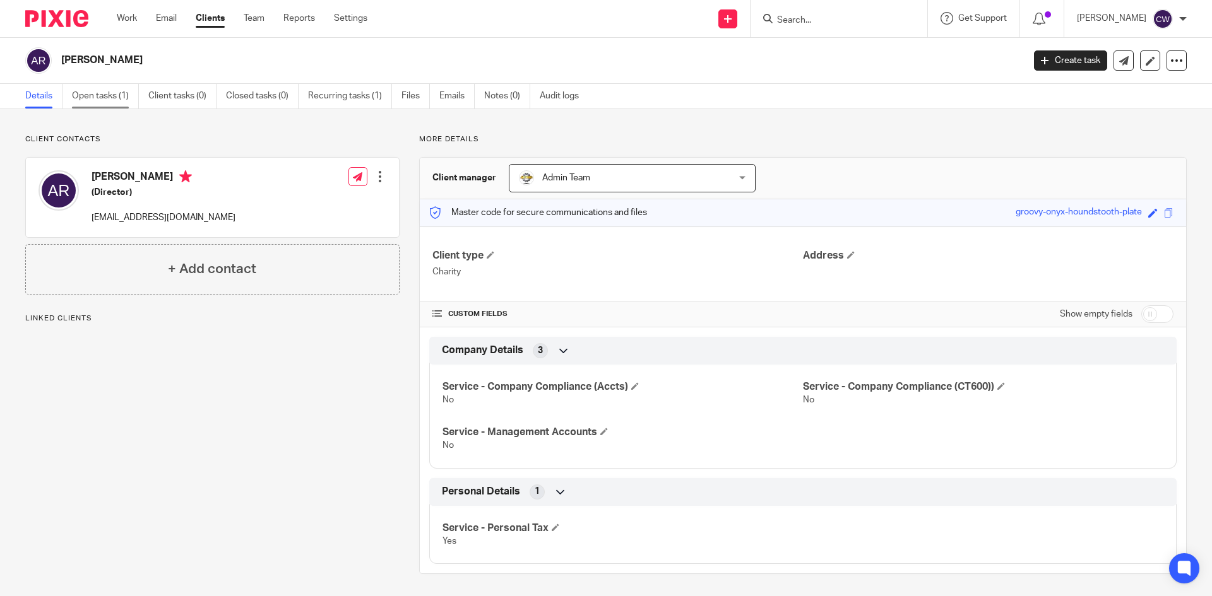
click at [76, 97] on link "Open tasks (1)" at bounding box center [105, 96] width 67 height 25
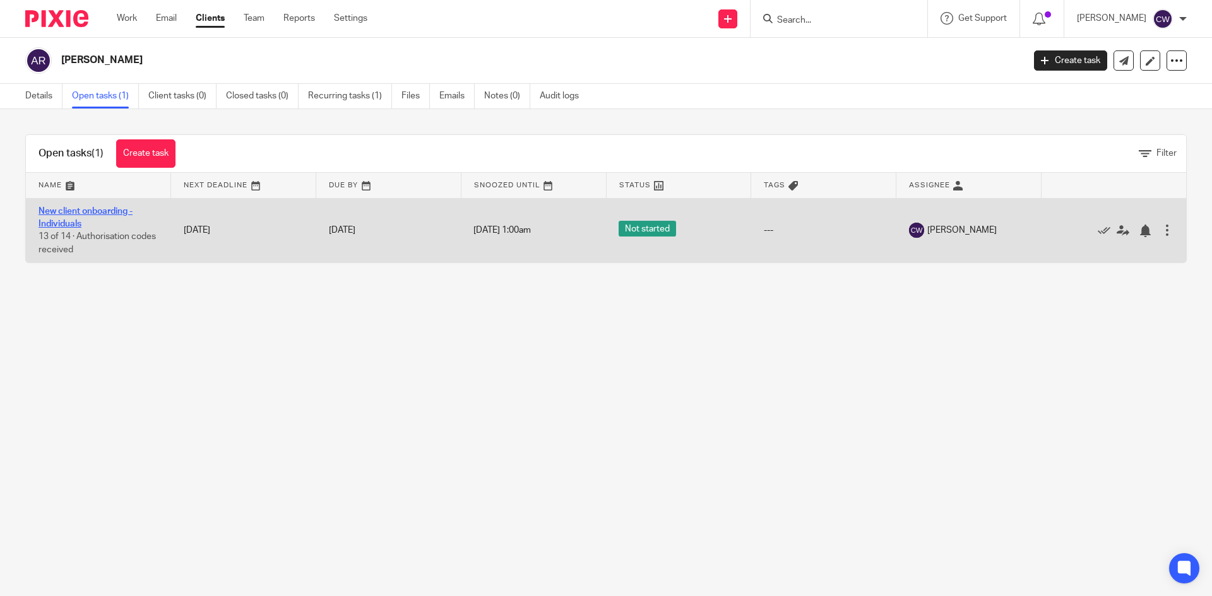
click at [71, 221] on link "New client onboarding - Individuals" at bounding box center [85, 217] width 94 height 21
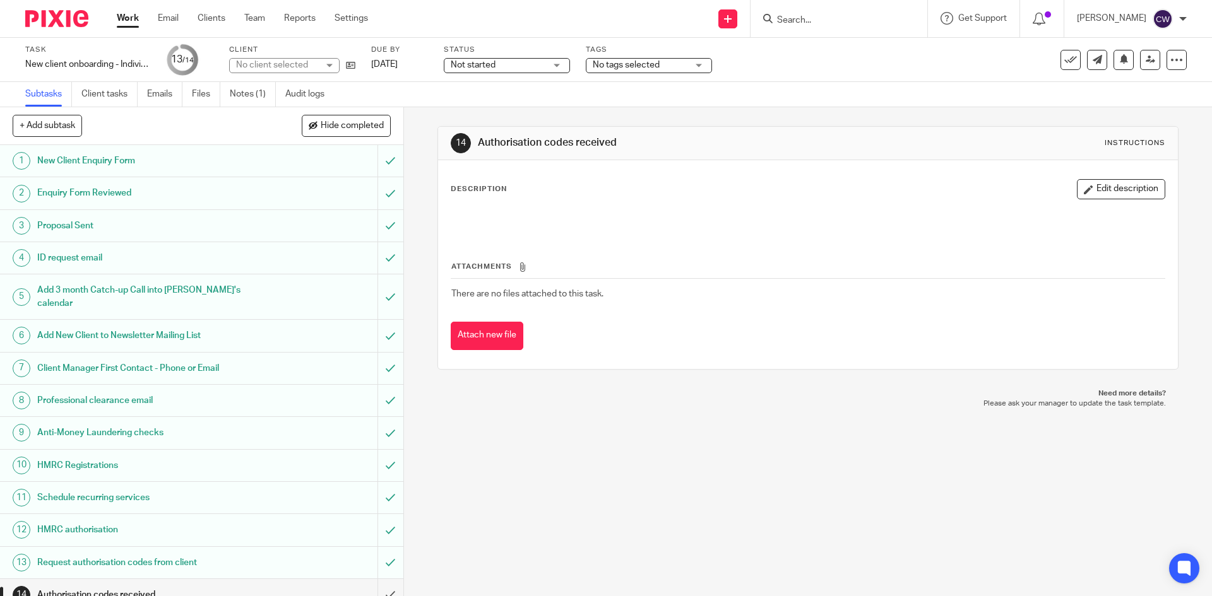
scroll to position [3, 0]
click at [548, 63] on div "Not started Not started" at bounding box center [507, 65] width 126 height 15
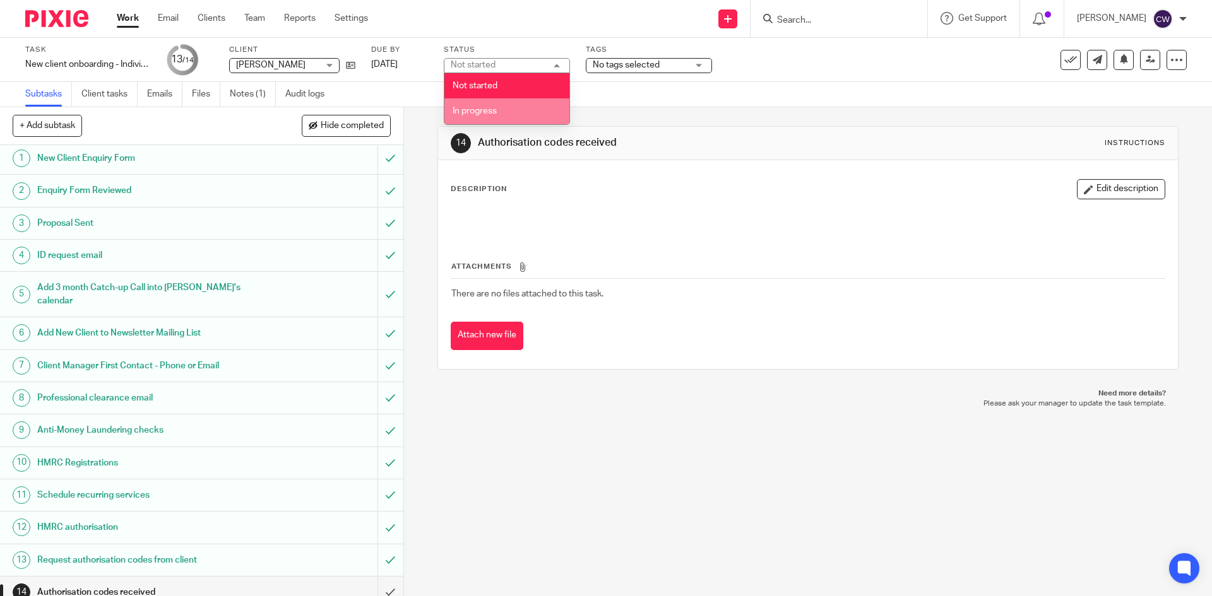
click at [499, 105] on li "In progress" at bounding box center [506, 111] width 125 height 26
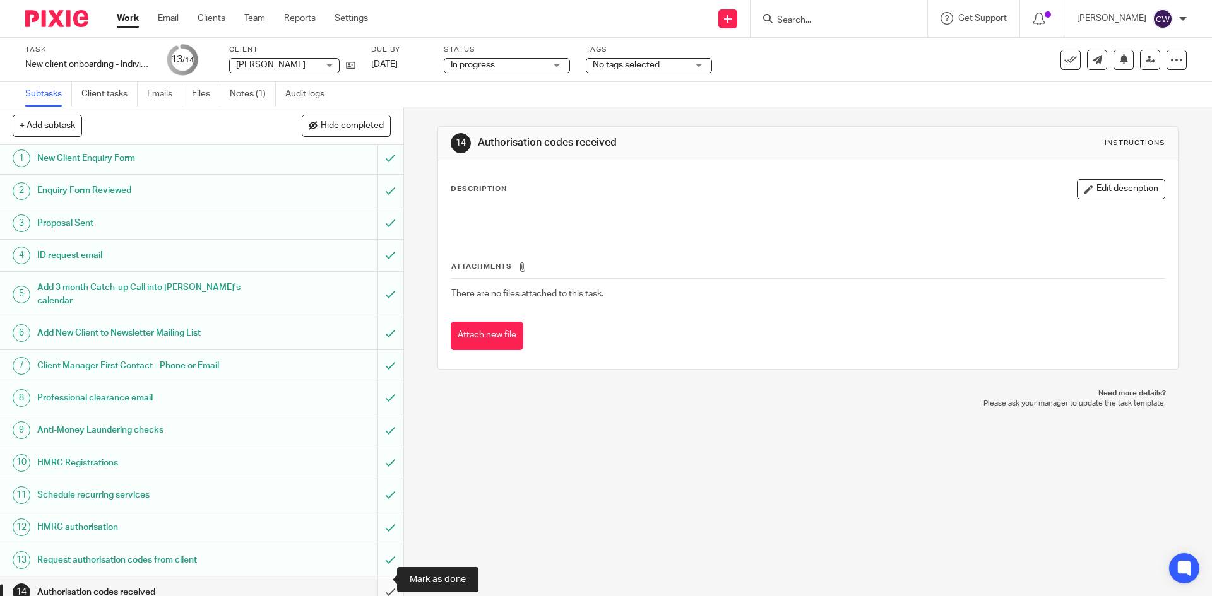
click at [376, 577] on input "submit" at bounding box center [201, 593] width 403 height 32
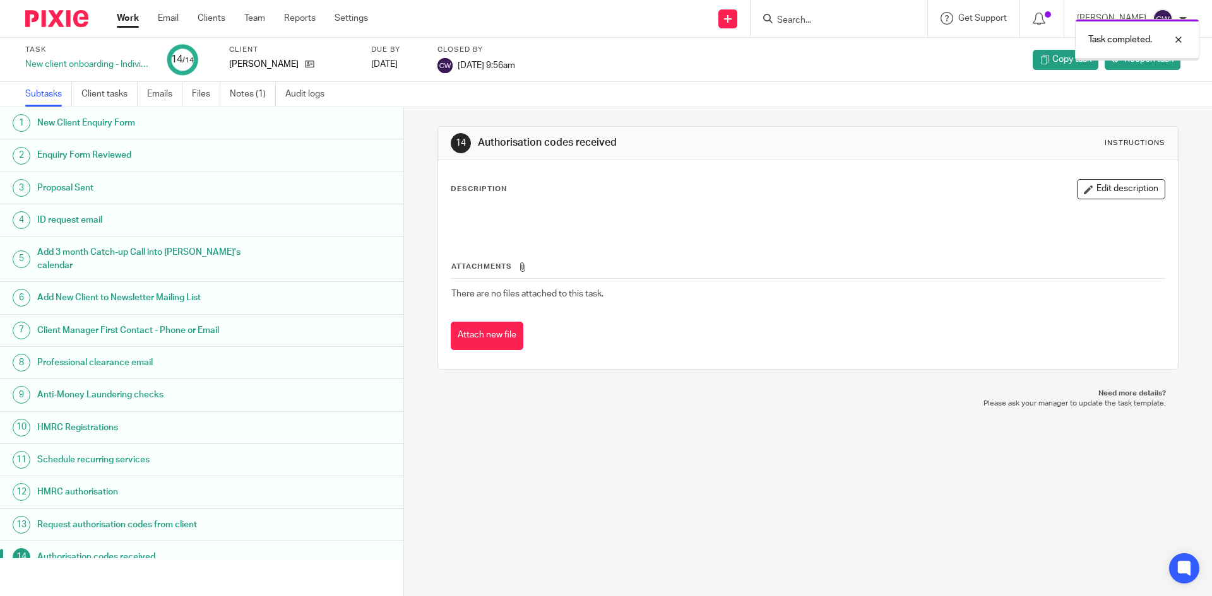
click at [248, 89] on link "Notes (1)" at bounding box center [253, 94] width 46 height 25
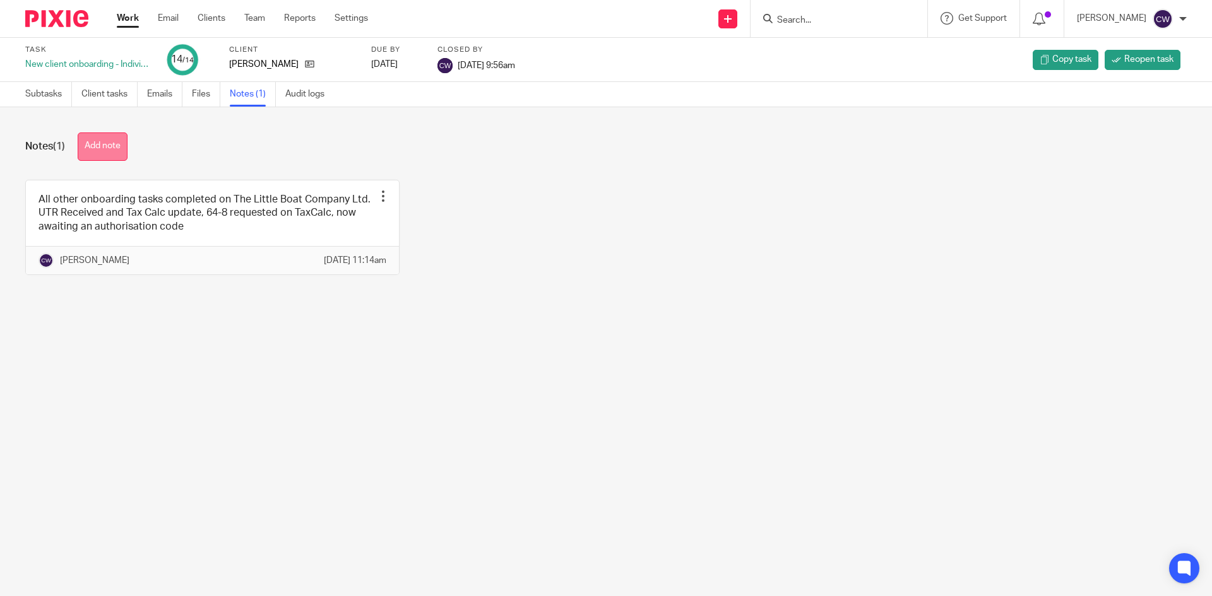
click at [92, 141] on button "Add note" at bounding box center [103, 147] width 50 height 28
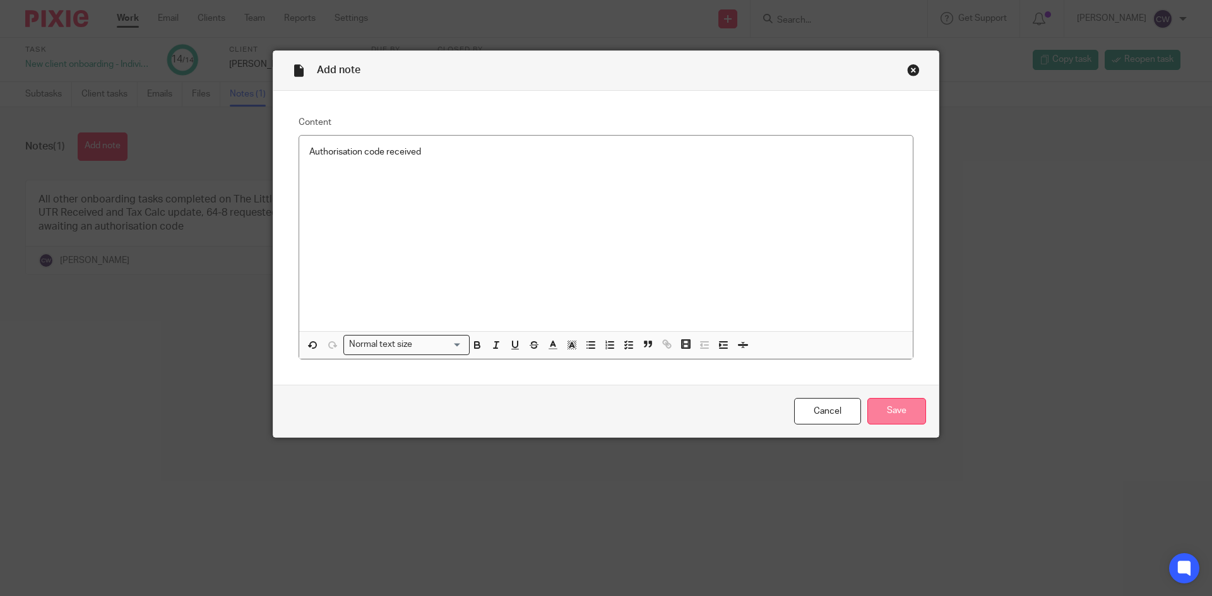
click at [906, 408] on input "Save" at bounding box center [896, 411] width 59 height 27
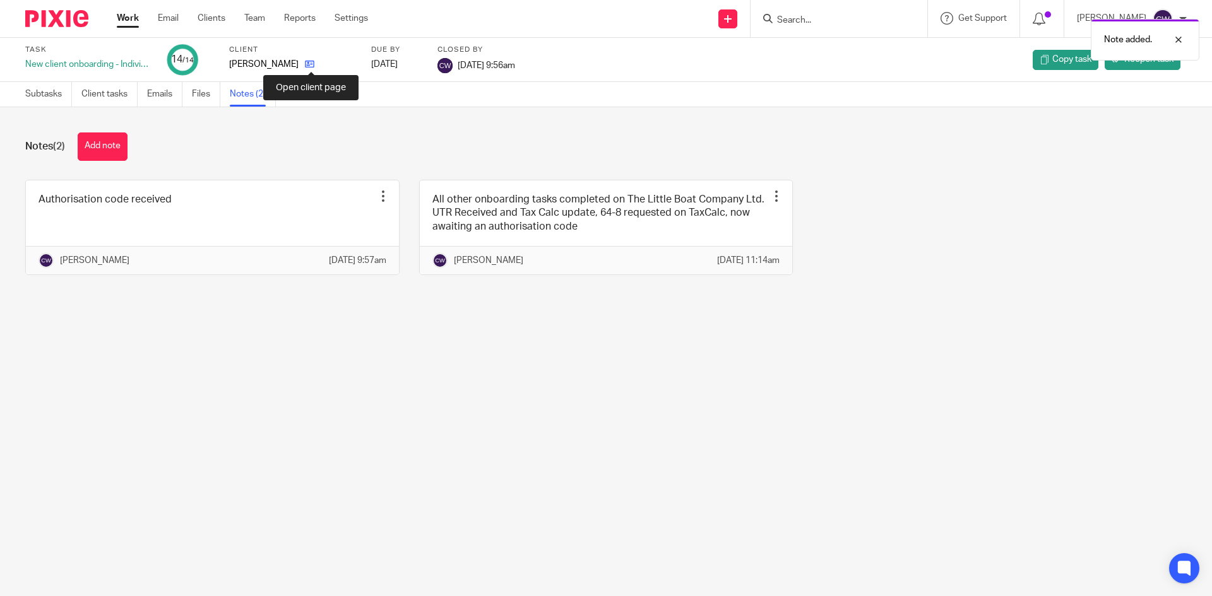
click at [310, 61] on icon at bounding box center [309, 63] width 9 height 9
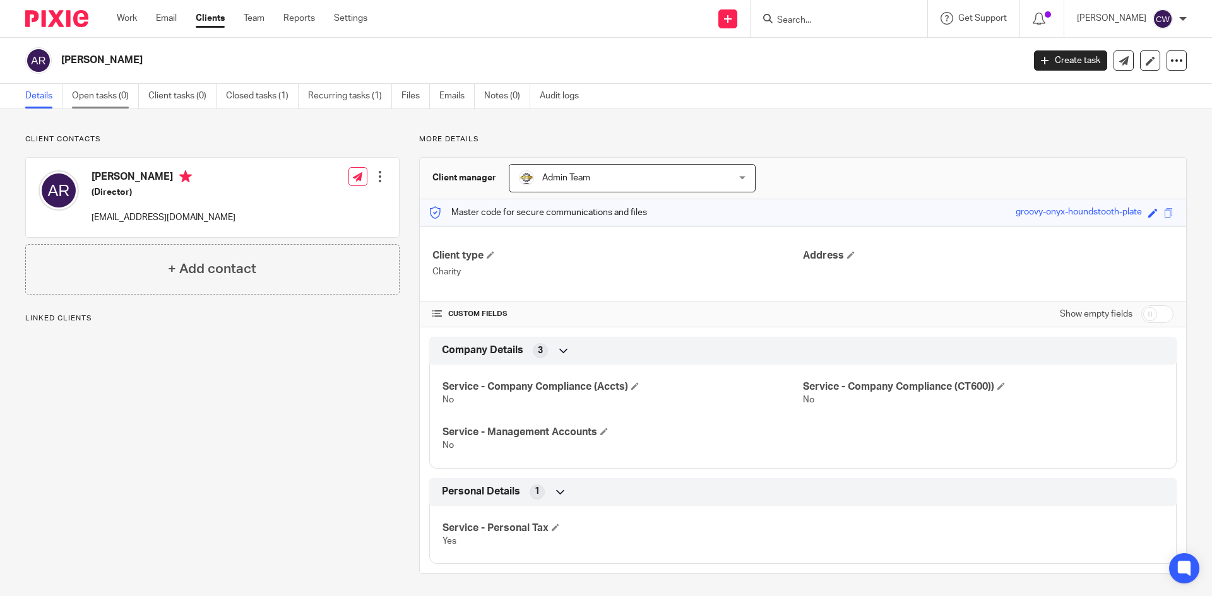
click at [92, 95] on link "Open tasks (0)" at bounding box center [105, 96] width 67 height 25
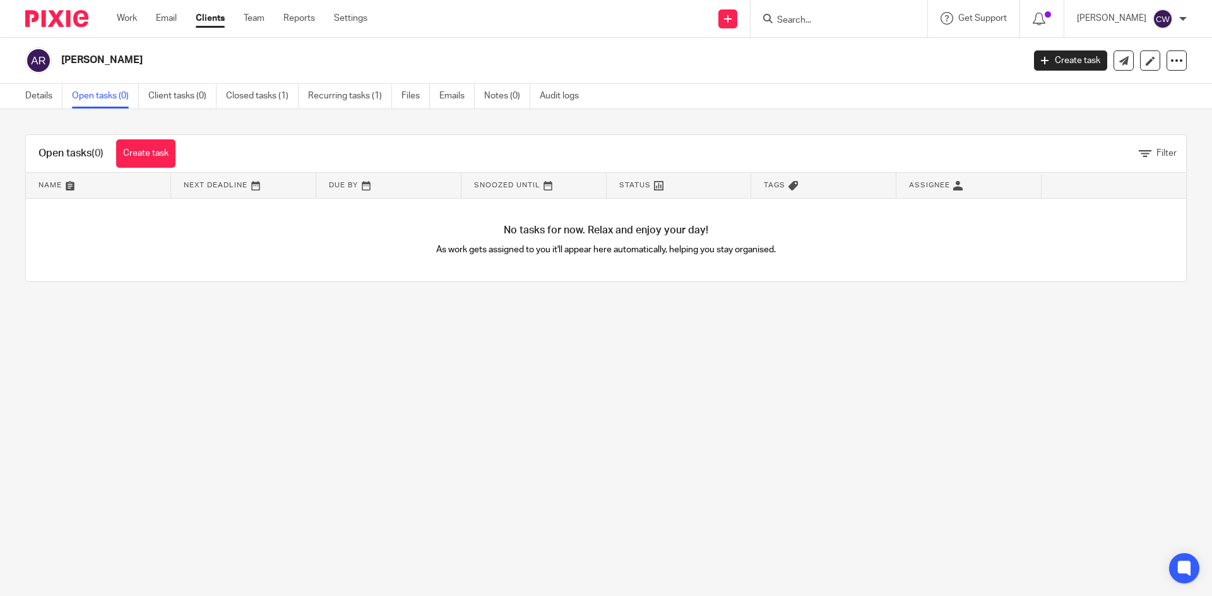
click at [1037, 53] on link "Create task" at bounding box center [1070, 60] width 73 height 20
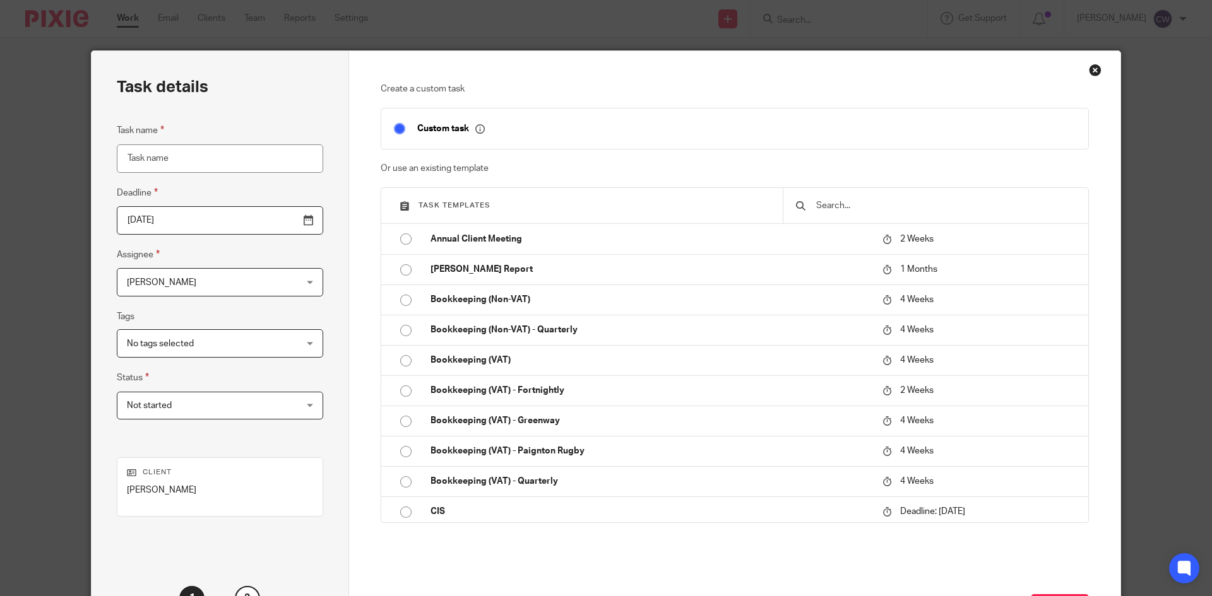
click at [211, 168] on input "Task name" at bounding box center [220, 159] width 206 height 28
click at [968, 201] on input "text" at bounding box center [945, 206] width 261 height 14
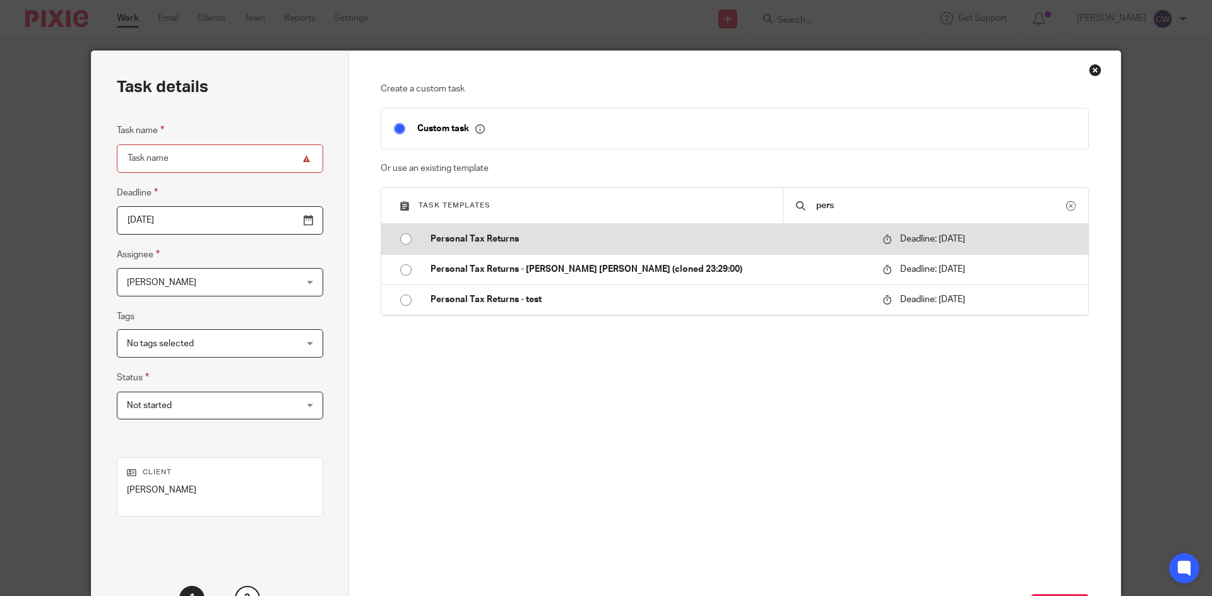
type input "pers"
click at [555, 244] on p "Personal Tax Returns" at bounding box center [649, 239] width 439 height 13
type input "2026-01-31"
type input "Personal Tax Returns"
checkbox input "false"
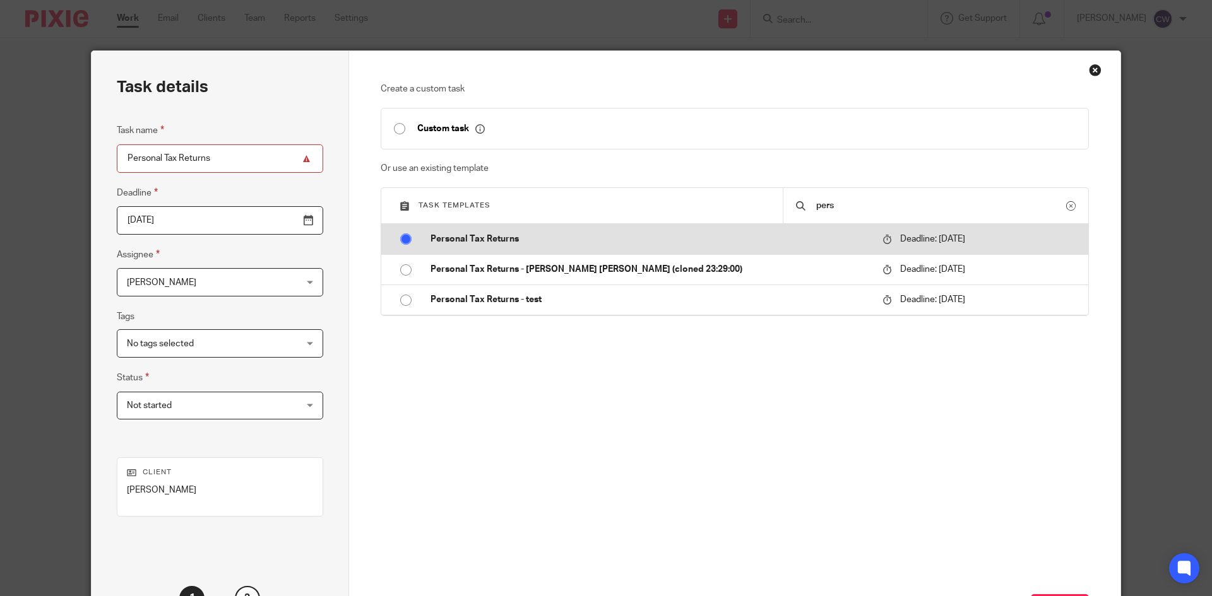
radio input "true"
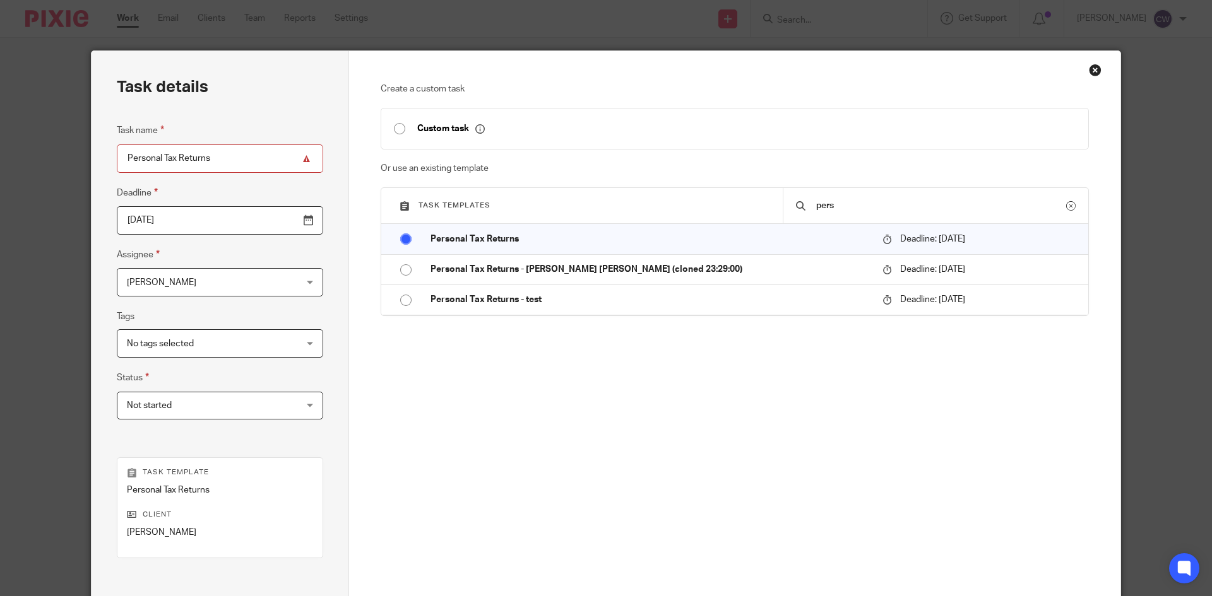
scroll to position [150, 0]
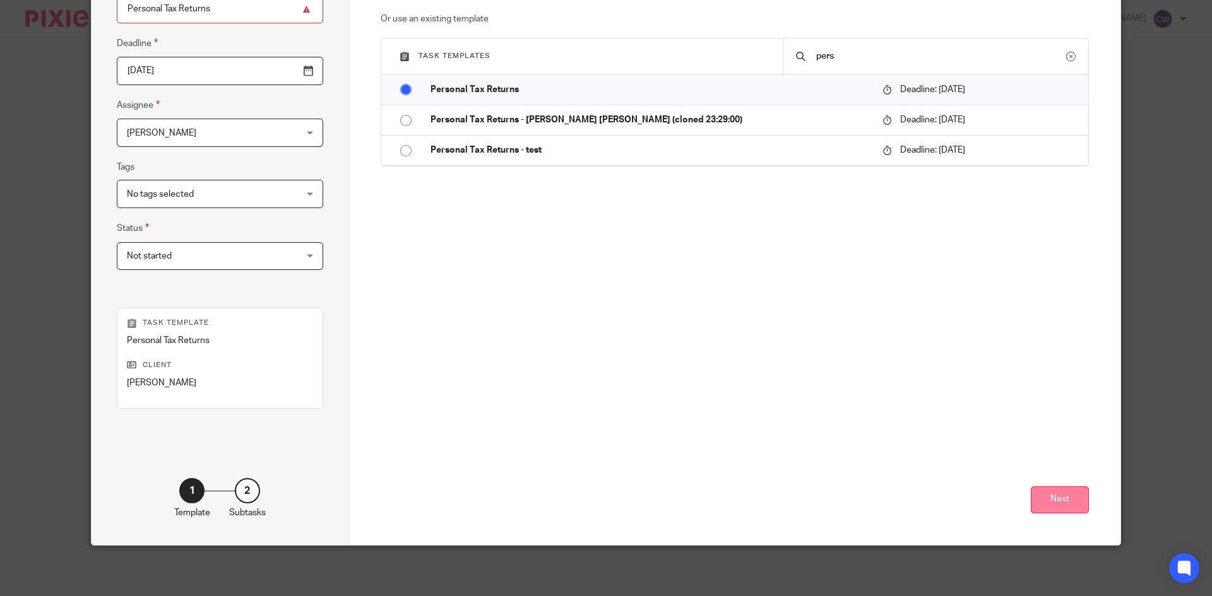
click at [1066, 502] on button "Next" at bounding box center [1060, 500] width 58 height 27
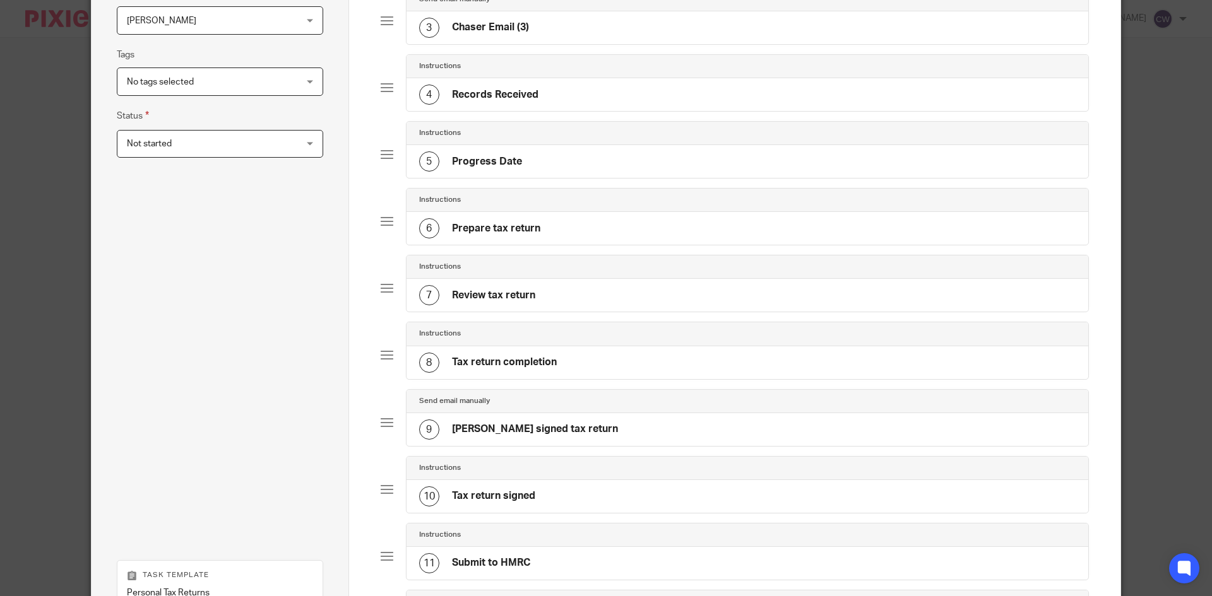
scroll to position [514, 0]
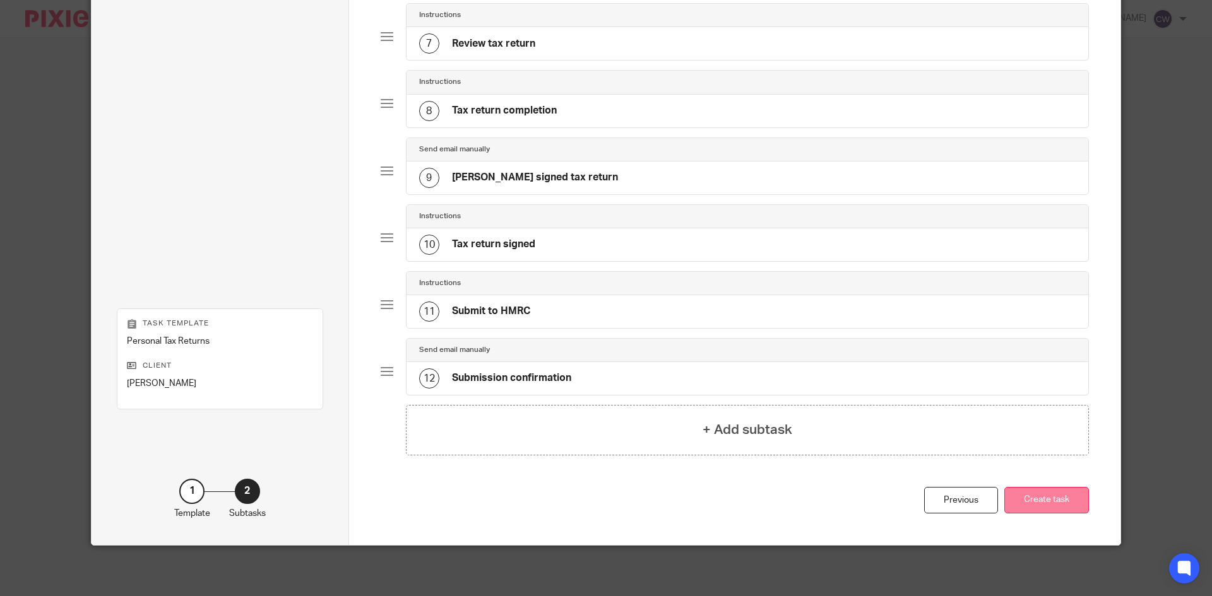
click at [1066, 498] on button "Create task" at bounding box center [1046, 500] width 85 height 27
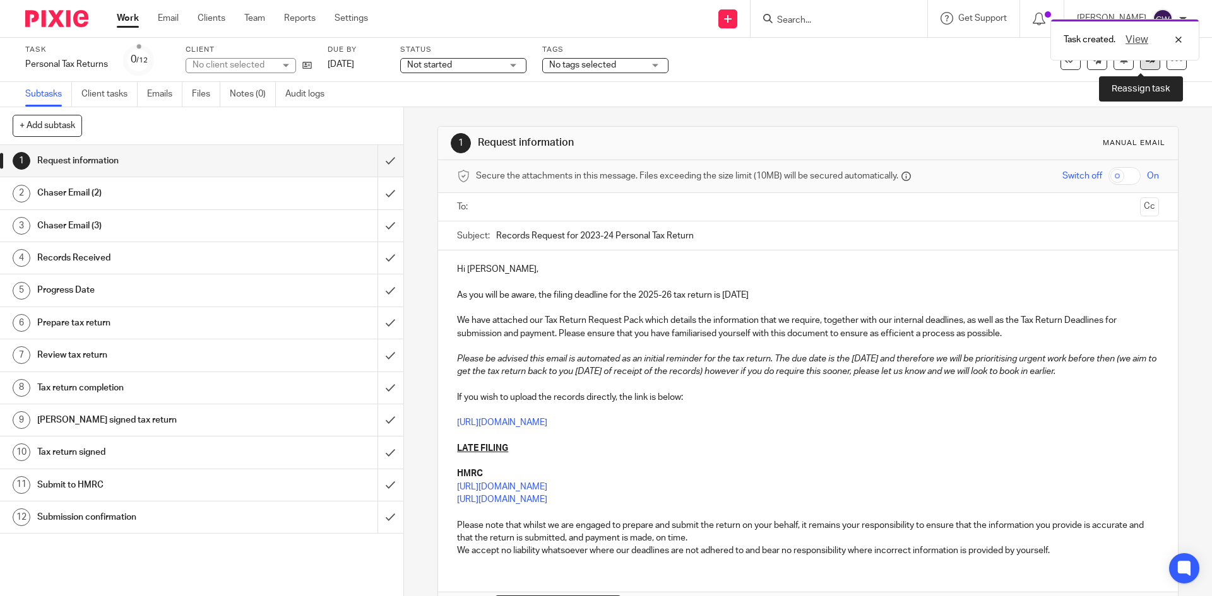
click at [1145, 64] on icon at bounding box center [1149, 59] width 9 height 9
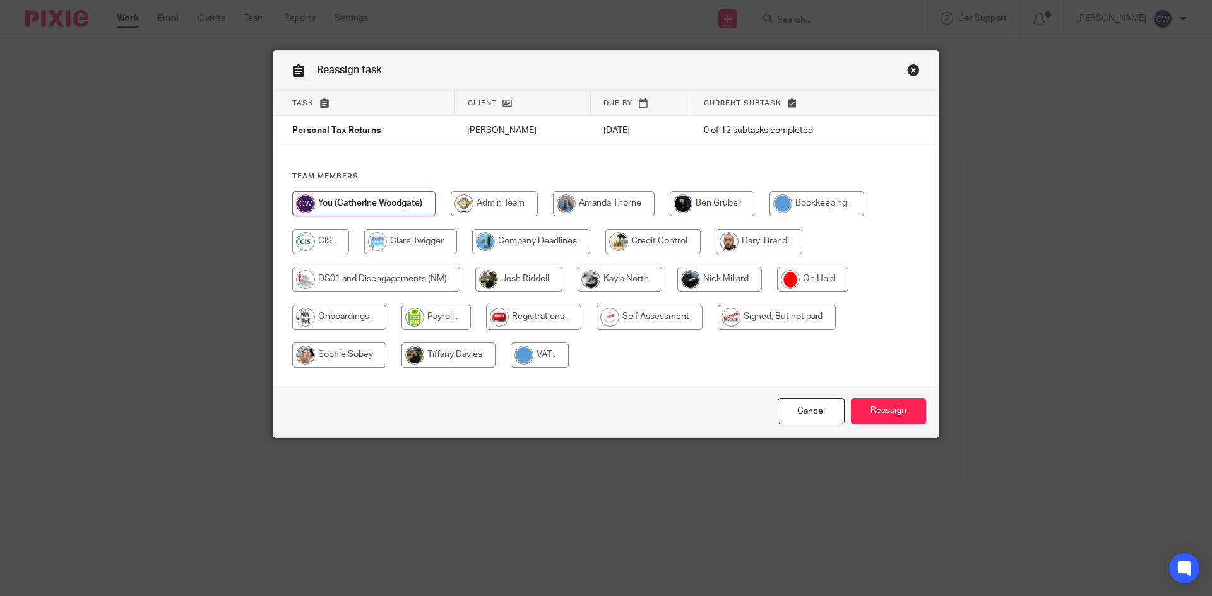
click at [671, 315] on input "radio" at bounding box center [649, 317] width 106 height 25
radio input "true"
click at [860, 397] on div "Cancel Reassign" at bounding box center [605, 411] width 665 height 53
click at [878, 408] on input "Reassign" at bounding box center [888, 411] width 75 height 27
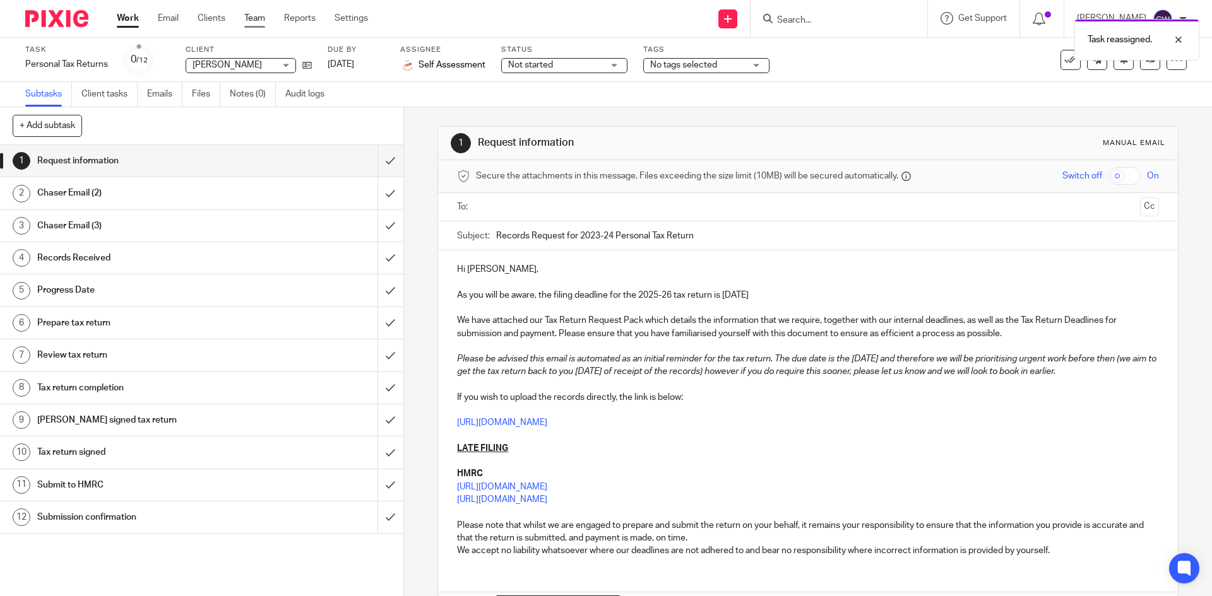
click at [247, 17] on link "Team" at bounding box center [254, 18] width 21 height 13
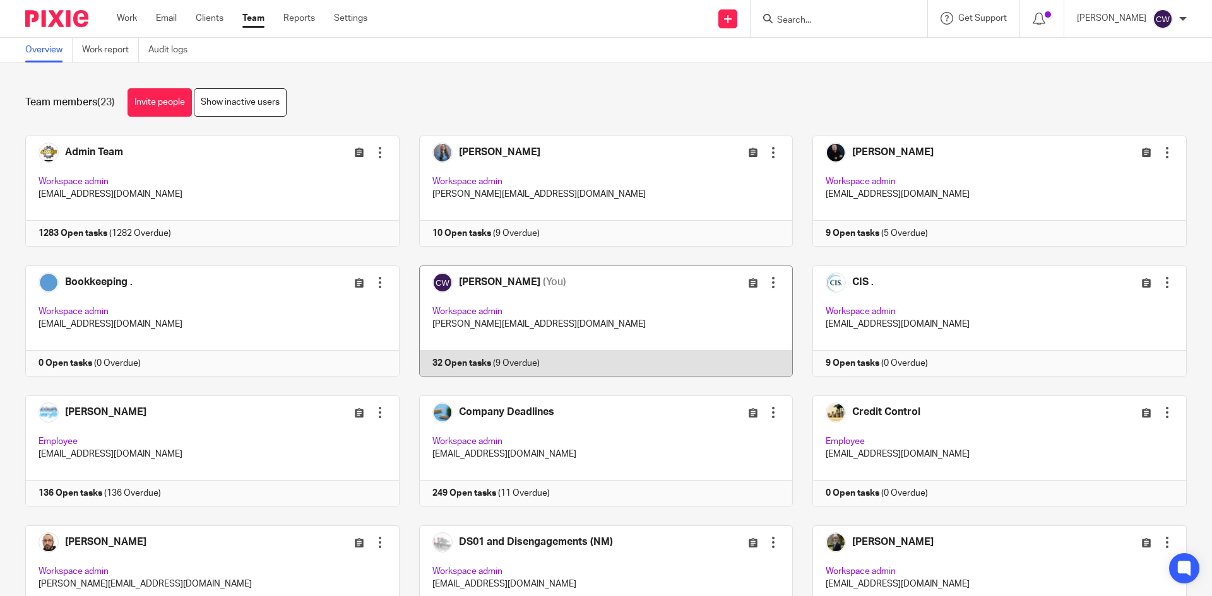
click at [462, 365] on link at bounding box center [596, 321] width 394 height 111
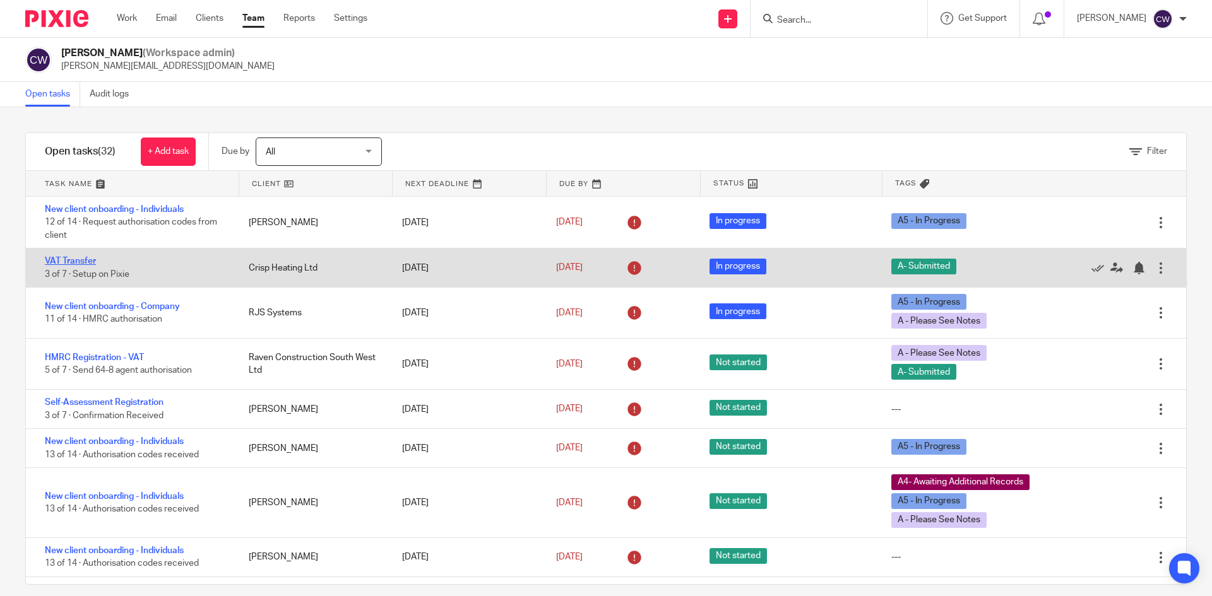
click at [73, 261] on link "VAT Transfer" at bounding box center [70, 261] width 51 height 9
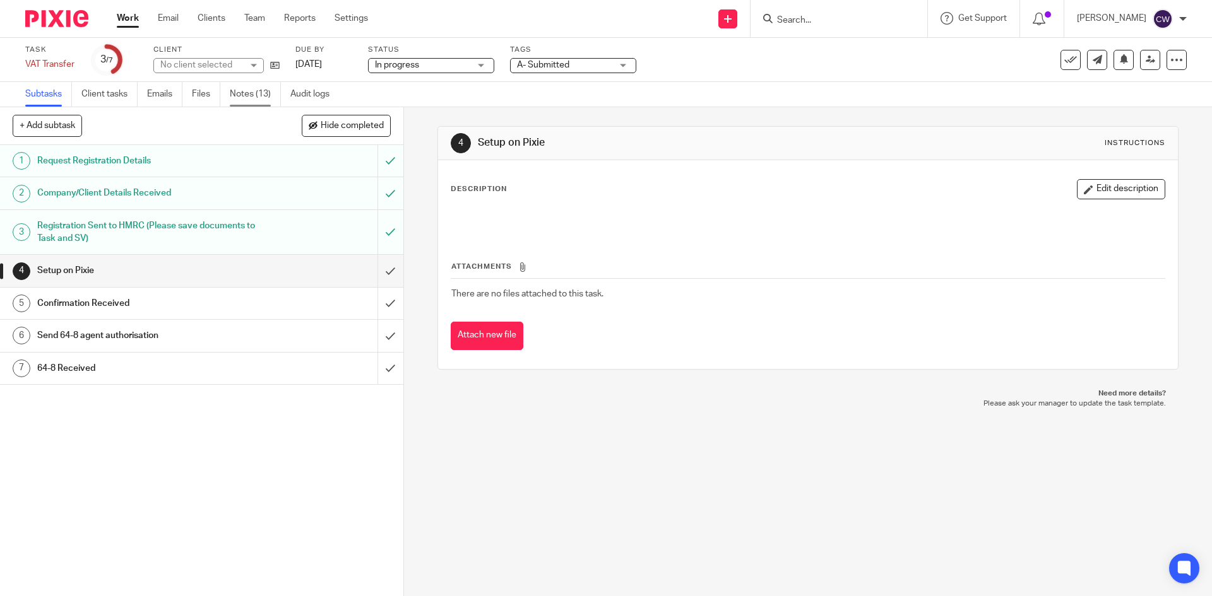
click at [245, 95] on link "Notes (13)" at bounding box center [255, 94] width 51 height 25
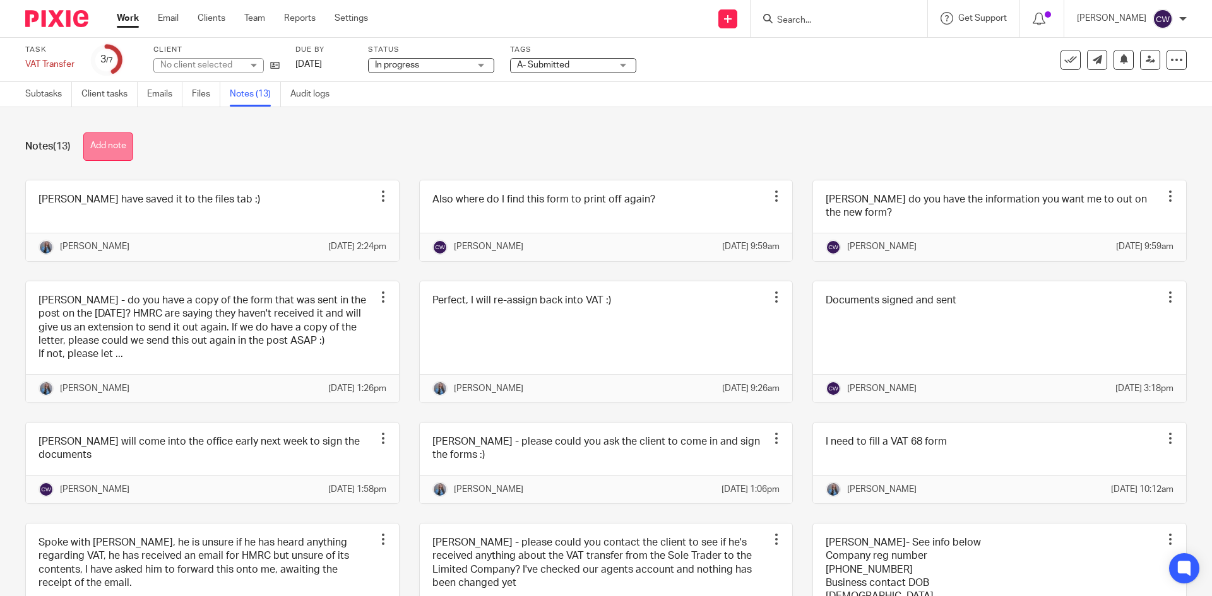
click at [122, 142] on button "Add note" at bounding box center [108, 147] width 50 height 28
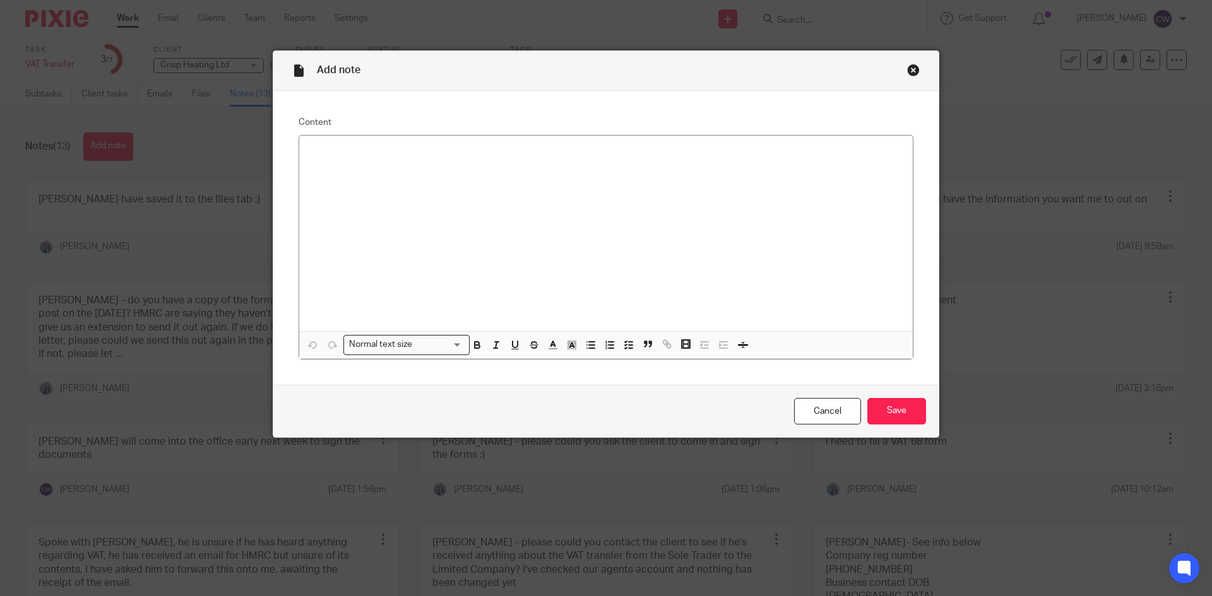
drag, startPoint x: 906, startPoint y: 69, endPoint x: 860, endPoint y: 68, distance: 45.4
click at [907, 68] on div "Close this dialog window" at bounding box center [913, 70] width 13 height 13
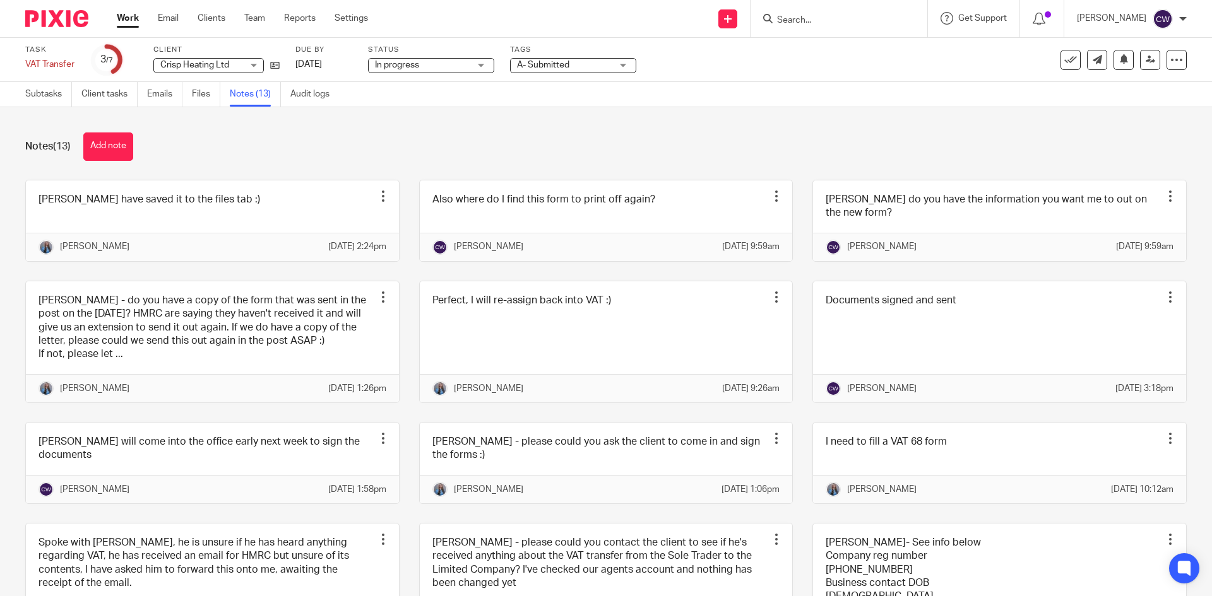
click at [541, 65] on span "A- Submitted" at bounding box center [543, 65] width 52 height 9
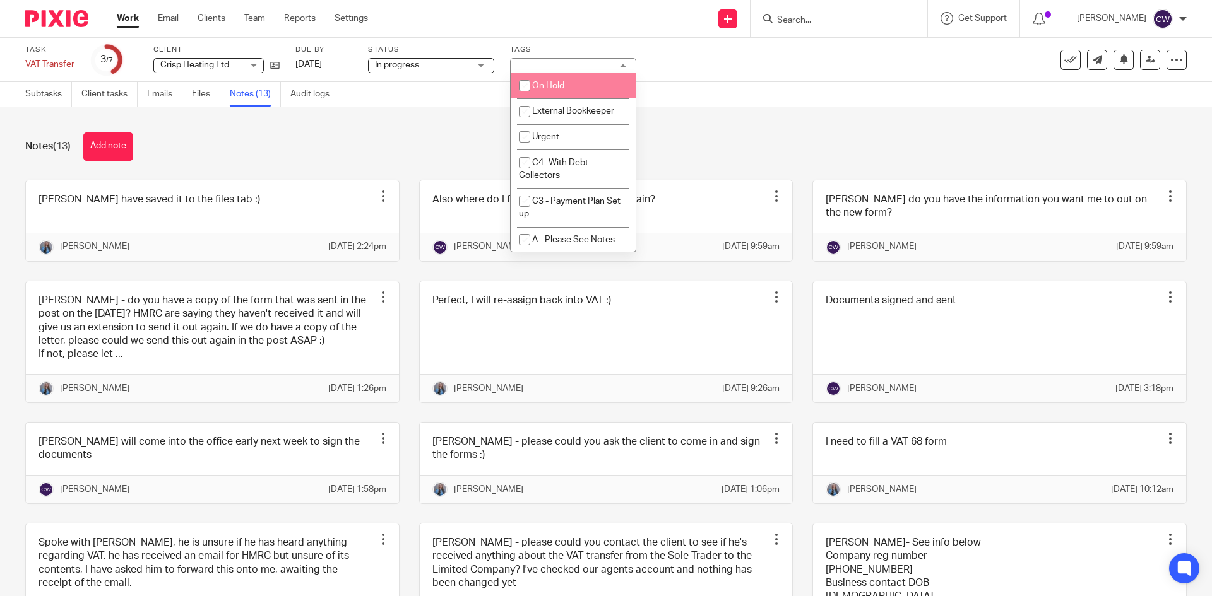
drag, startPoint x: 358, startPoint y: 131, endPoint x: 396, endPoint y: 53, distance: 86.6
click at [358, 102] on main "Task VAT Transfer Save VAT Transfer 3 /7 Client Crisp Heating Ltd Crisp Heating…" at bounding box center [606, 298] width 1212 height 596
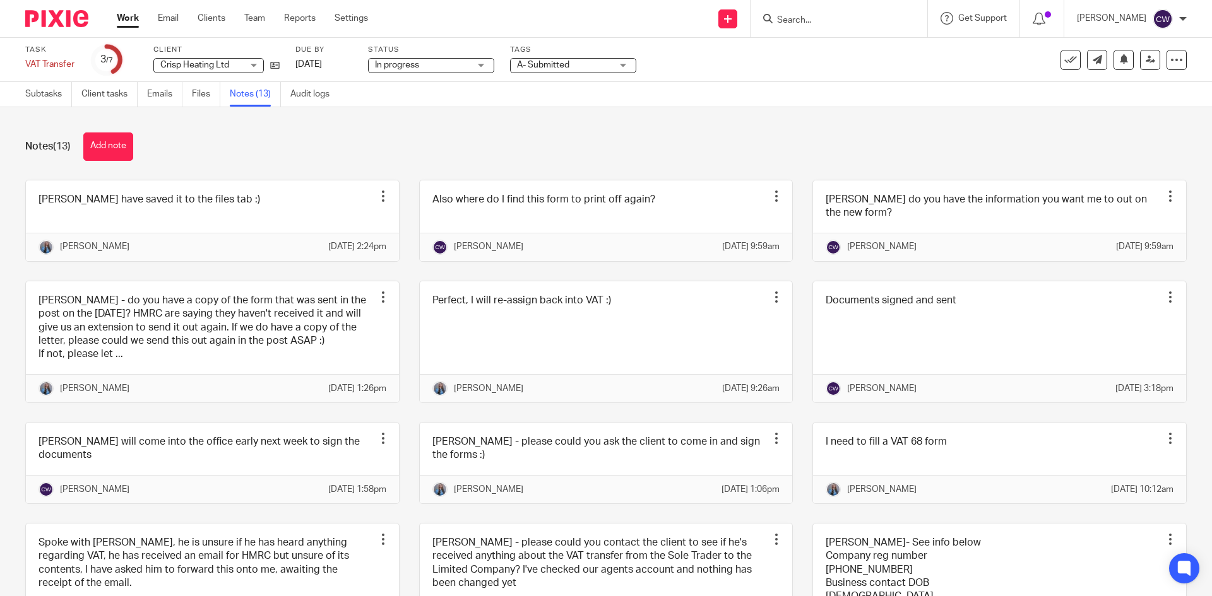
drag, startPoint x: 862, startPoint y: 30, endPoint x: 774, endPoint y: 20, distance: 88.3
click at [776, 20] on input "Search" at bounding box center [833, 20] width 114 height 11
paste input "victoriajharris1@hotmail.com"
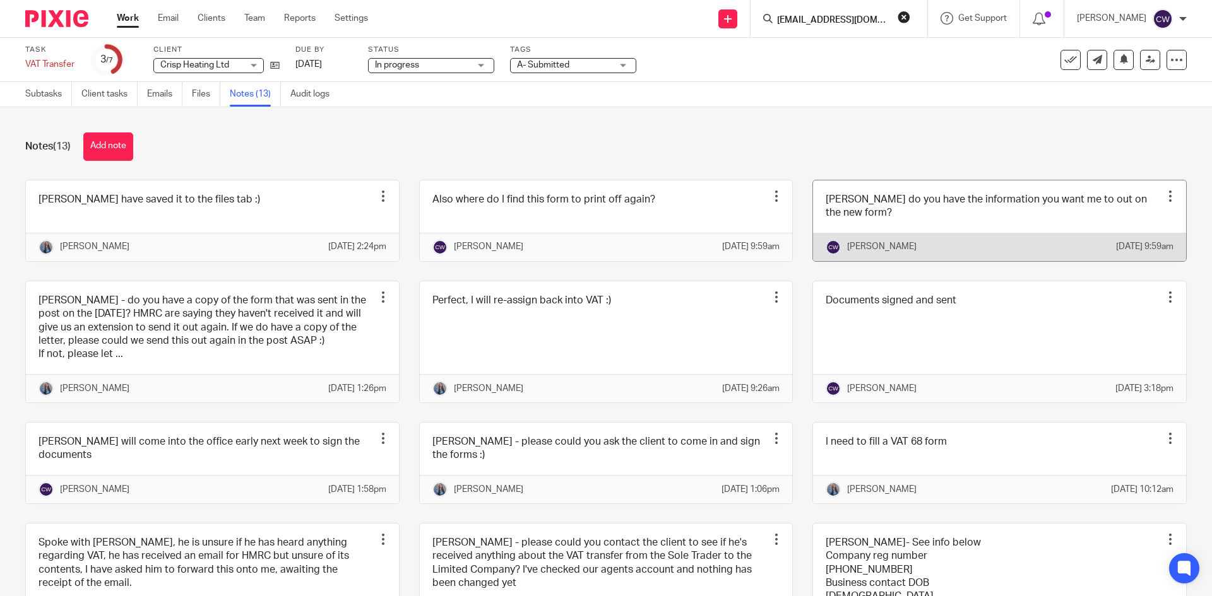
scroll to position [0, 8]
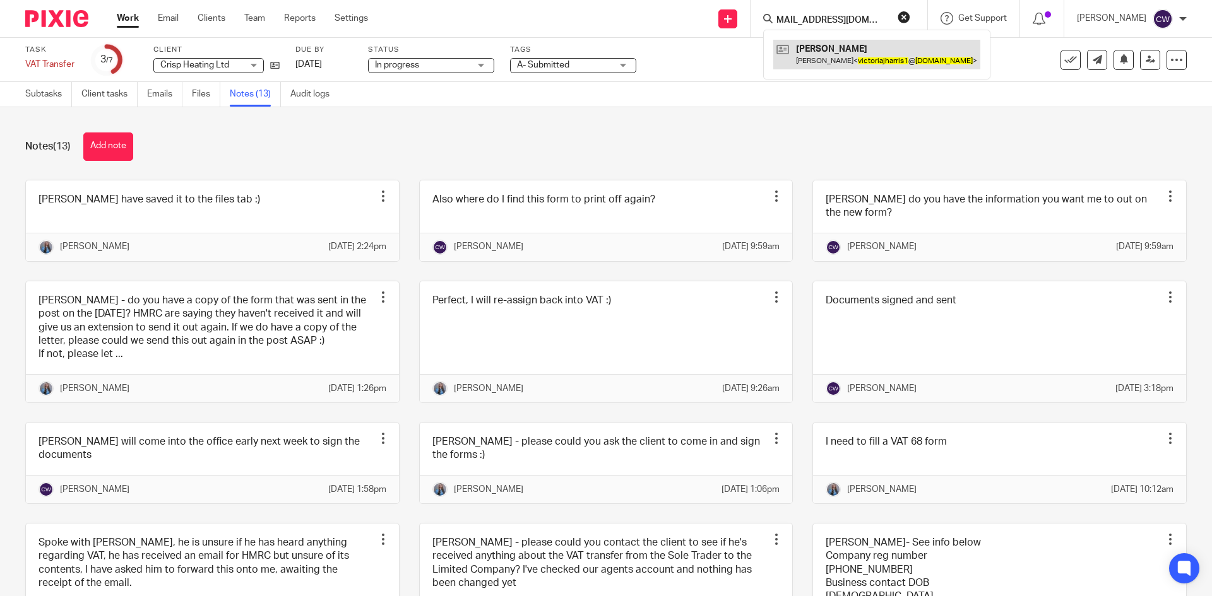
type input "victoriajharris1@hotmail.com"
click at [806, 50] on link at bounding box center [876, 54] width 207 height 29
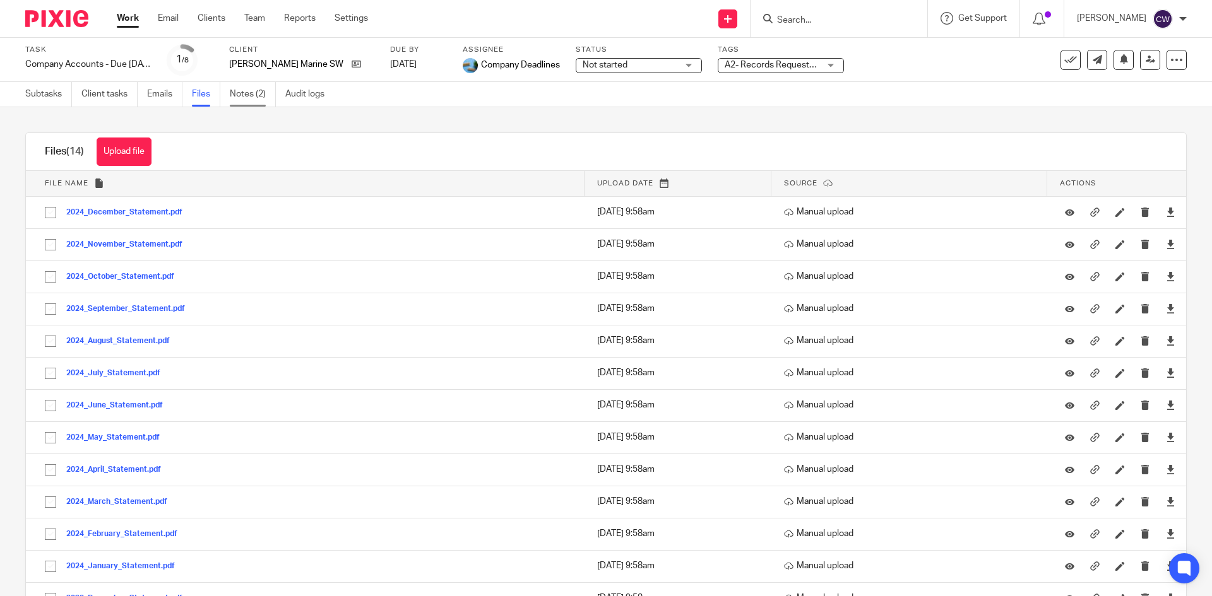
click at [243, 92] on link "Notes (2)" at bounding box center [253, 94] width 46 height 25
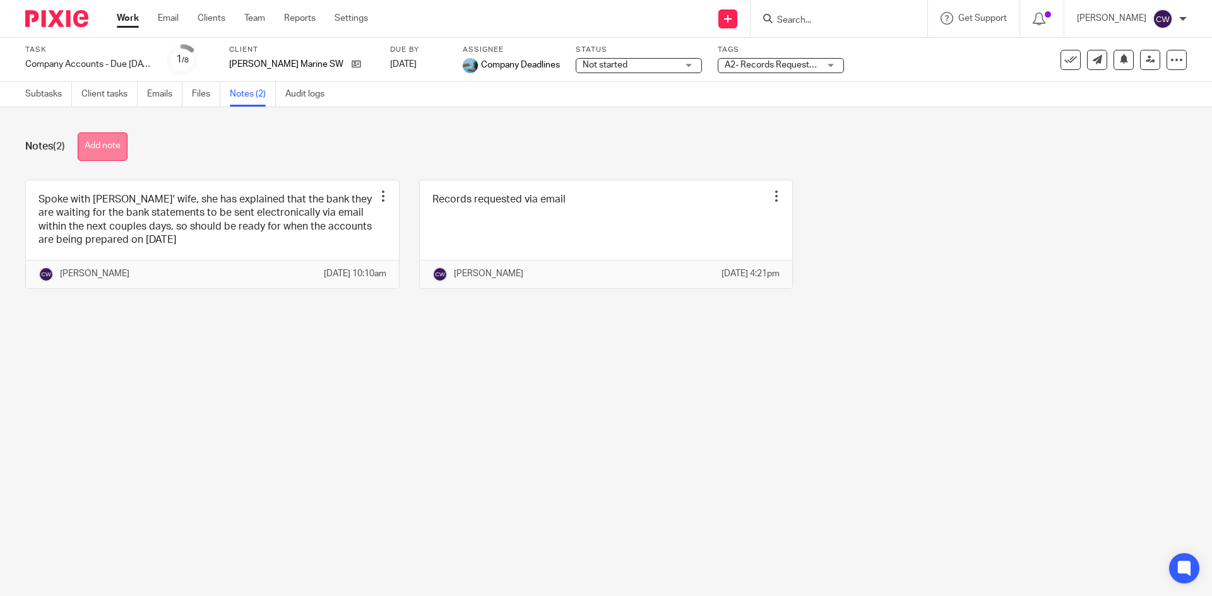
click at [121, 150] on button "Add note" at bounding box center [103, 147] width 50 height 28
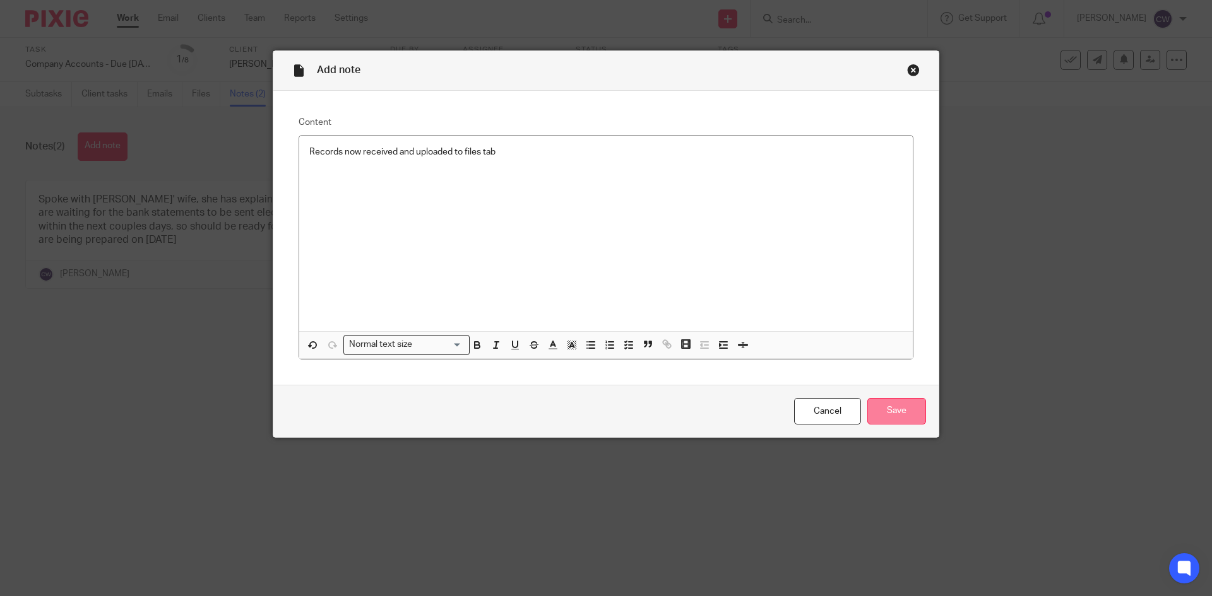
click at [913, 419] on input "Save" at bounding box center [896, 411] width 59 height 27
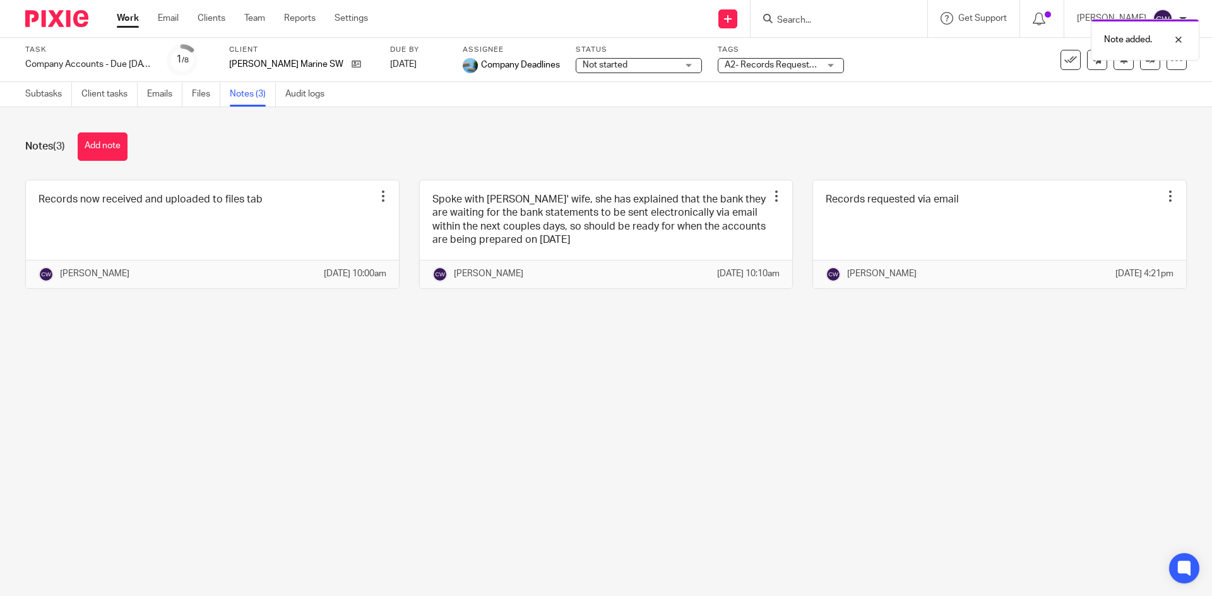
click at [738, 59] on div "Note added." at bounding box center [902, 37] width 593 height 48
click at [741, 61] on span "A2- Records Requested + 1" at bounding box center [778, 65] width 109 height 9
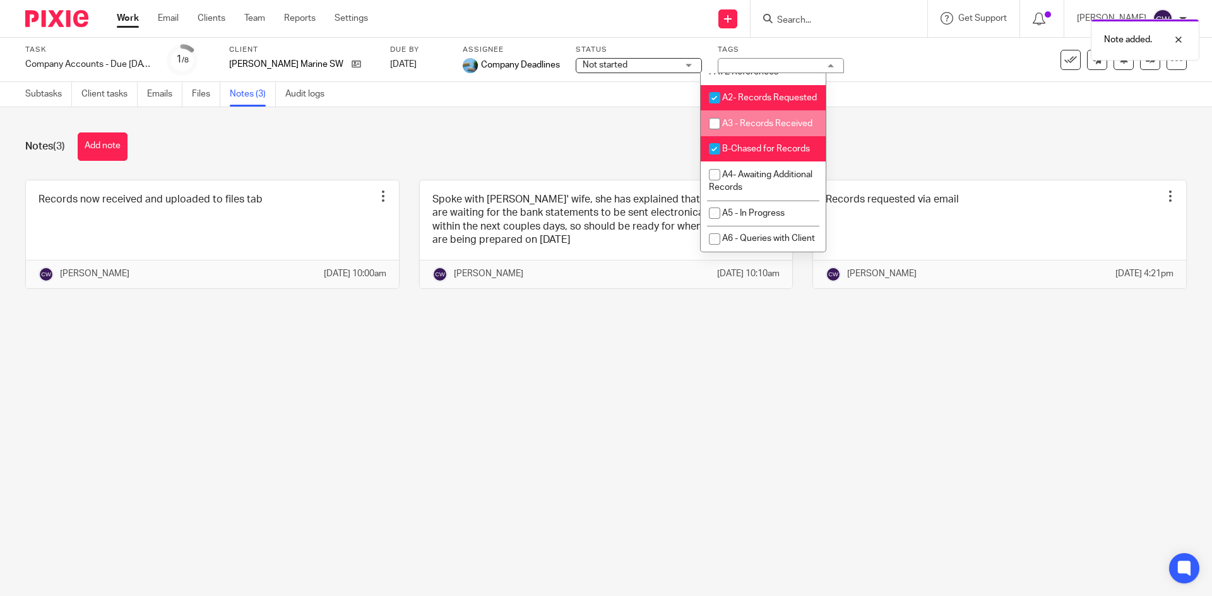
scroll to position [442, 0]
click at [737, 98] on span "A2- Records Requested" at bounding box center [769, 93] width 95 height 9
checkbox input "false"
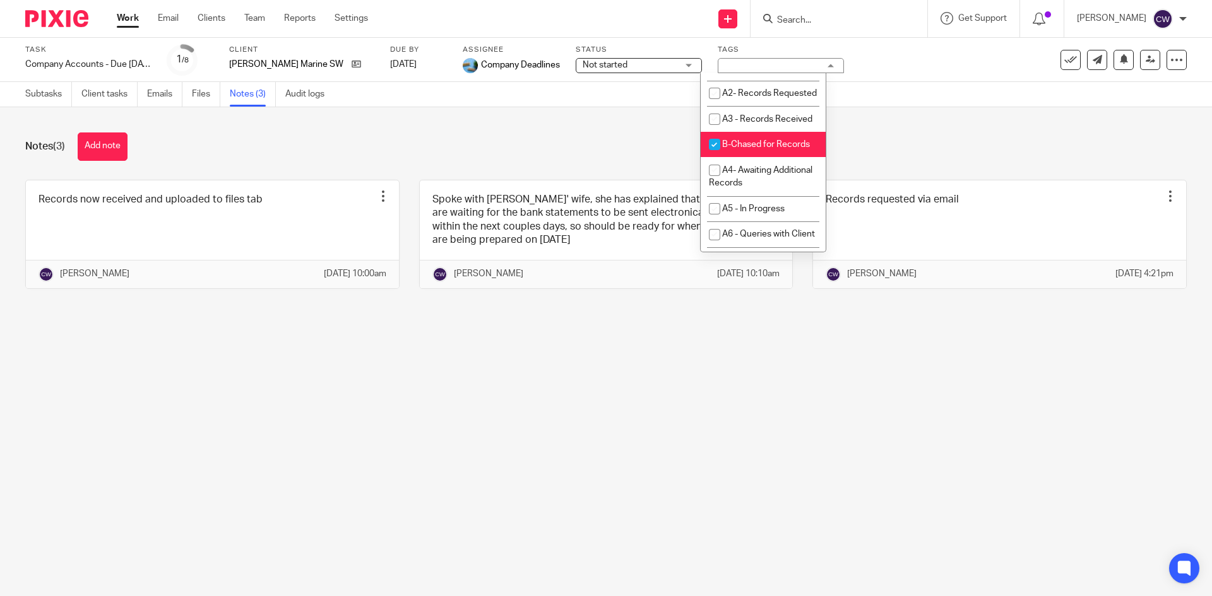
click at [745, 149] on span "B-Chased for Records" at bounding box center [766, 144] width 88 height 9
checkbox input "false"
click at [733, 124] on span "A3 - Records Received" at bounding box center [767, 119] width 90 height 9
checkbox input "true"
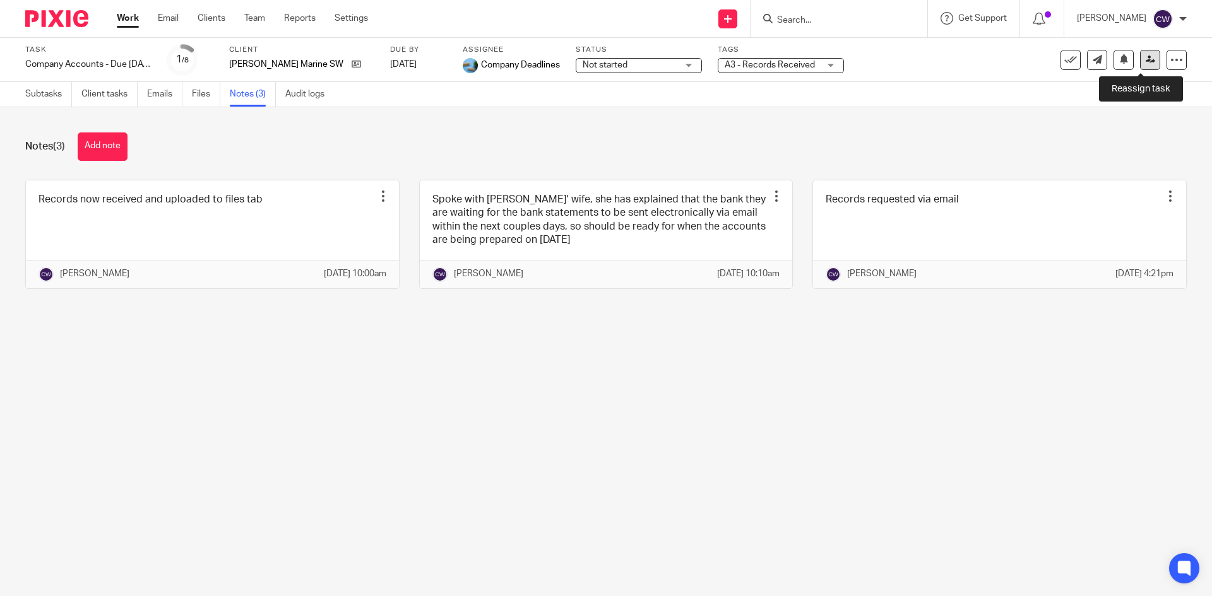
click at [1145, 62] on icon at bounding box center [1149, 59] width 9 height 9
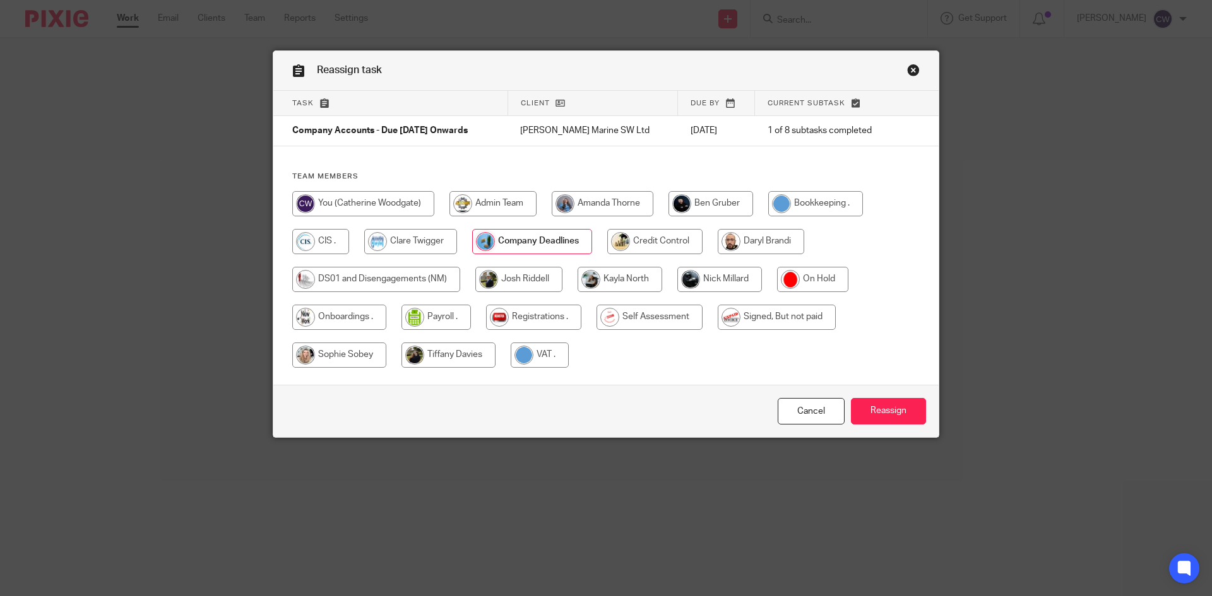
click at [753, 268] on input "radio" at bounding box center [719, 279] width 85 height 25
radio input "true"
click at [719, 275] on input "radio" at bounding box center [720, 279] width 86 height 25
click at [878, 406] on input "Reassign" at bounding box center [888, 411] width 75 height 27
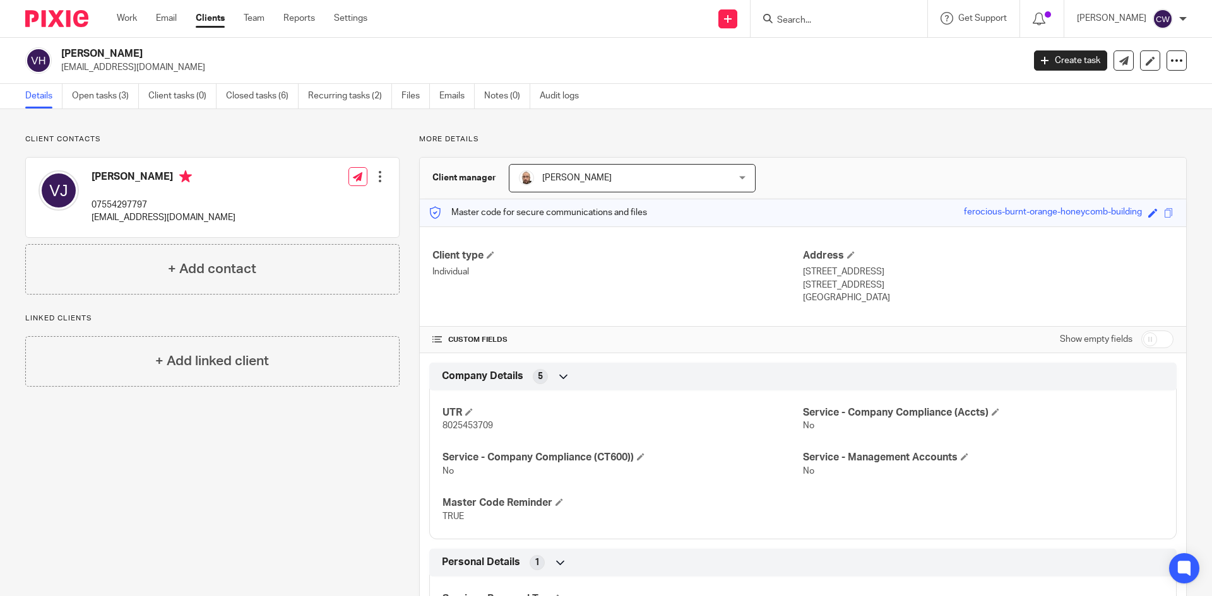
click at [374, 173] on div at bounding box center [380, 176] width 13 height 13
click at [322, 206] on link "Edit contact" at bounding box center [320, 205] width 121 height 18
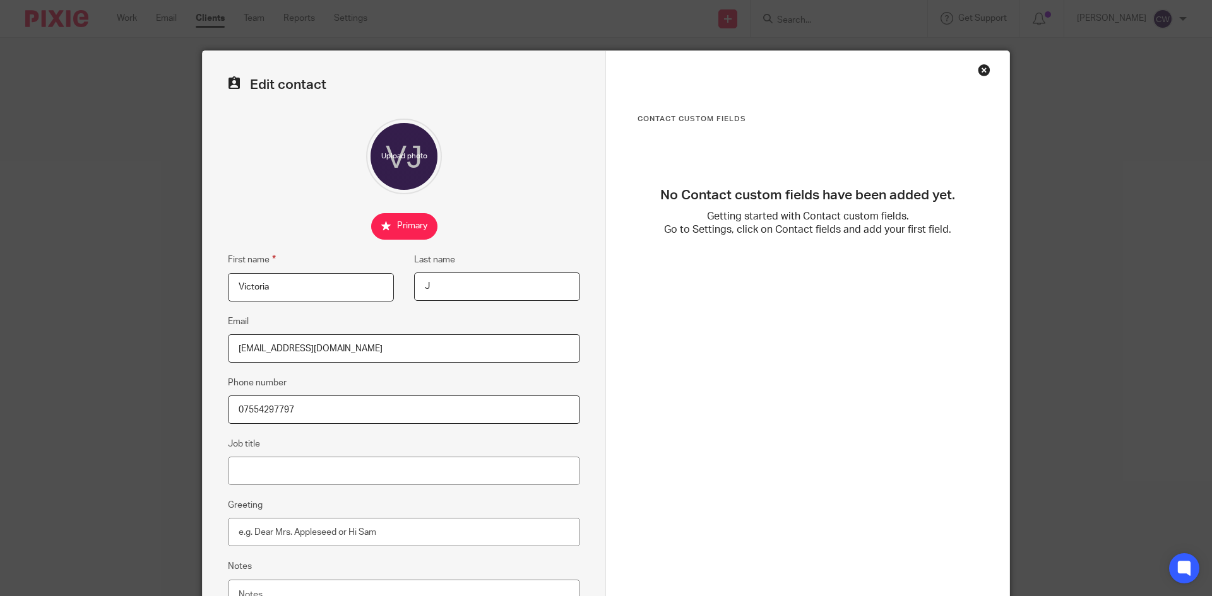
drag, startPoint x: 314, startPoint y: 295, endPoint x: 242, endPoint y: 290, distance: 72.1
click at [242, 290] on input "Victoria" at bounding box center [311, 287] width 166 height 28
type input "V"
type input "Luz"
click at [435, 289] on input "J" at bounding box center [497, 287] width 166 height 28
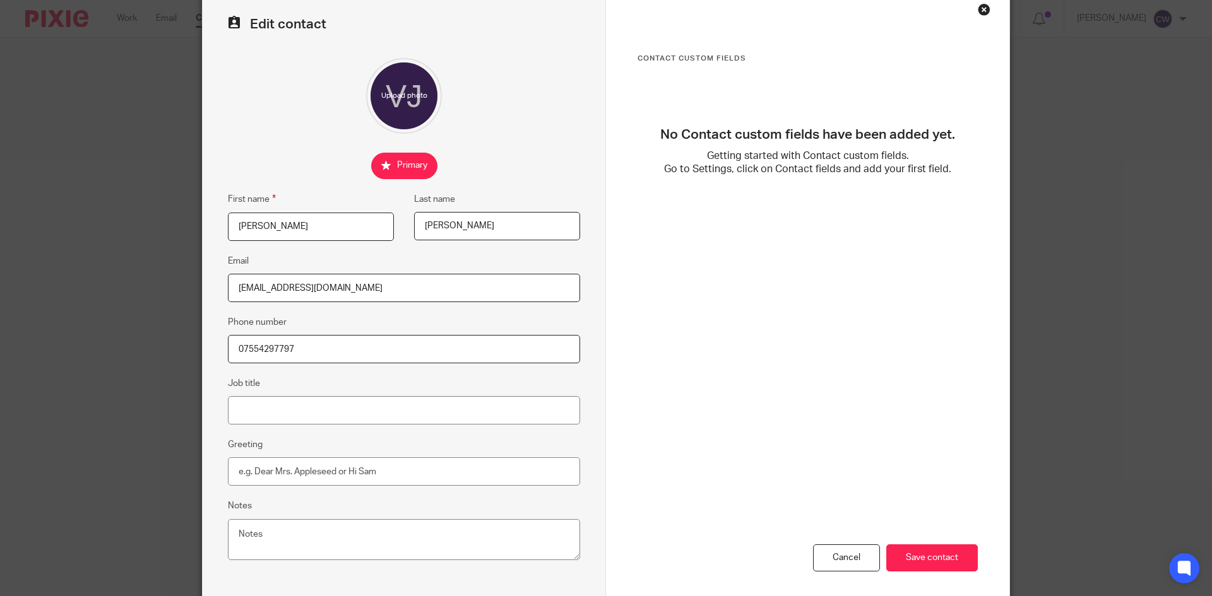
scroll to position [119, 0]
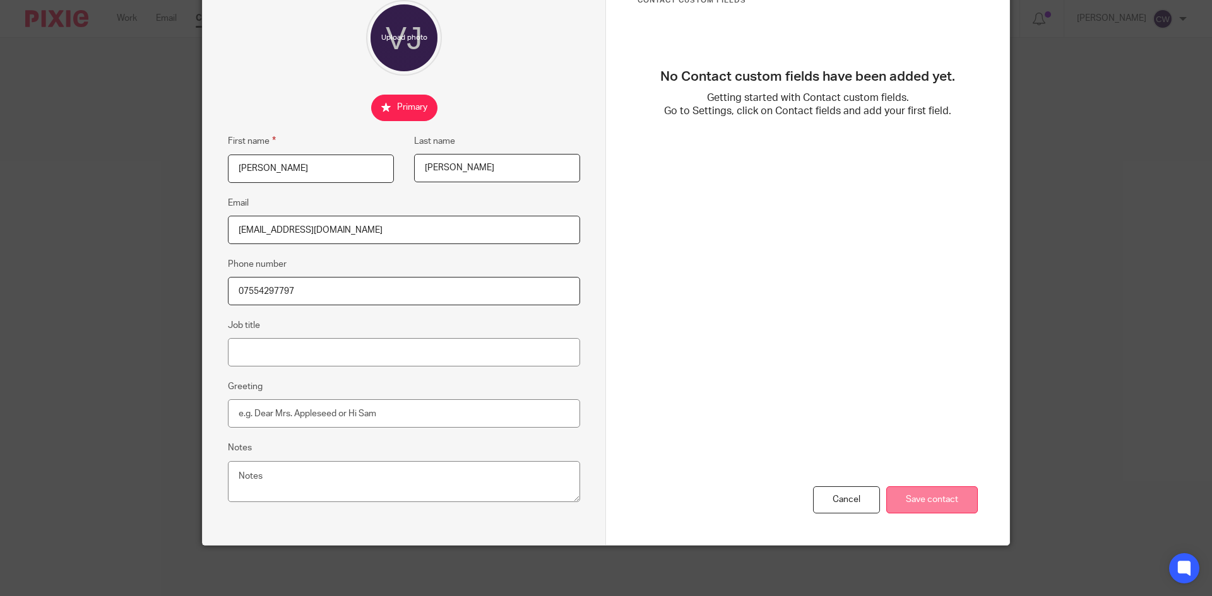
type input "Harris"
click at [959, 502] on input "Save contact" at bounding box center [932, 500] width 92 height 27
click at [910, 504] on input "Save contact" at bounding box center [932, 500] width 92 height 27
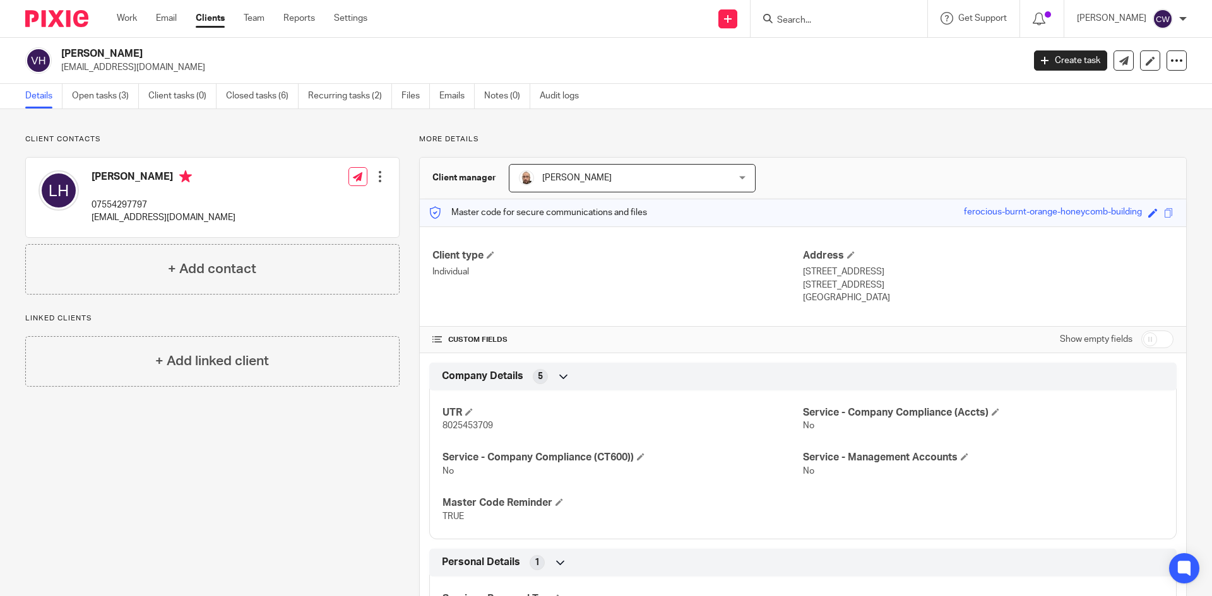
click at [138, 57] on h2 "[PERSON_NAME]" at bounding box center [442, 53] width 763 height 13
click at [46, 64] on img at bounding box center [38, 60] width 27 height 27
click at [1166, 54] on div at bounding box center [1176, 60] width 20 height 20
click at [38, 63] on img at bounding box center [38, 60] width 27 height 27
click at [37, 62] on img at bounding box center [38, 60] width 27 height 27
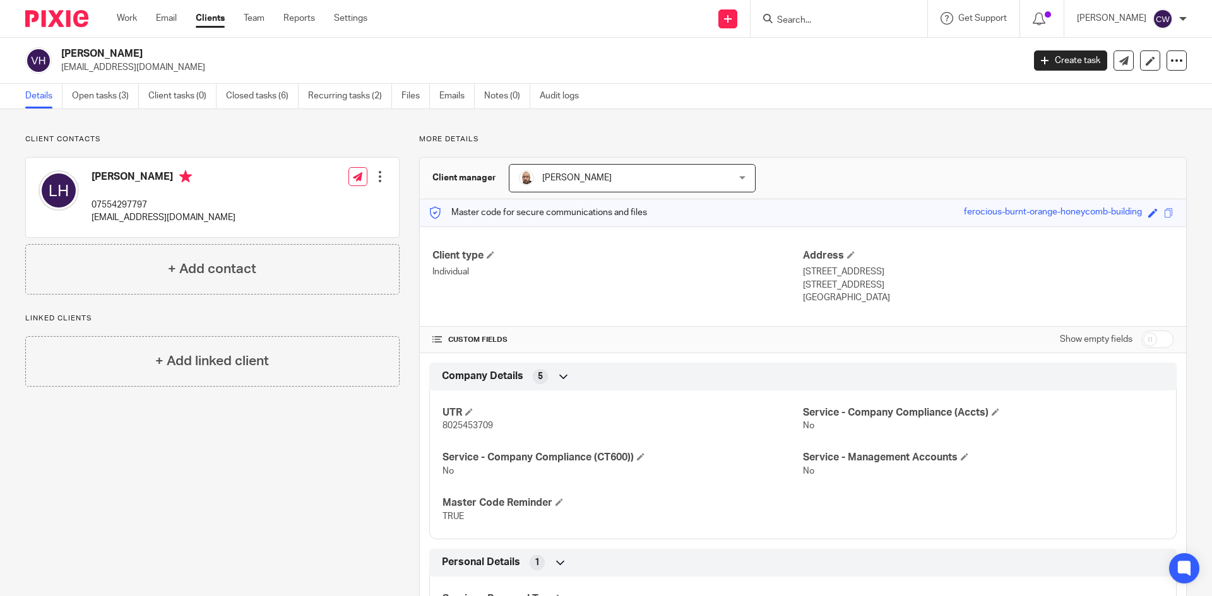
click at [37, 62] on img at bounding box center [38, 60] width 27 height 27
click at [1145, 59] on icon at bounding box center [1149, 60] width 9 height 9
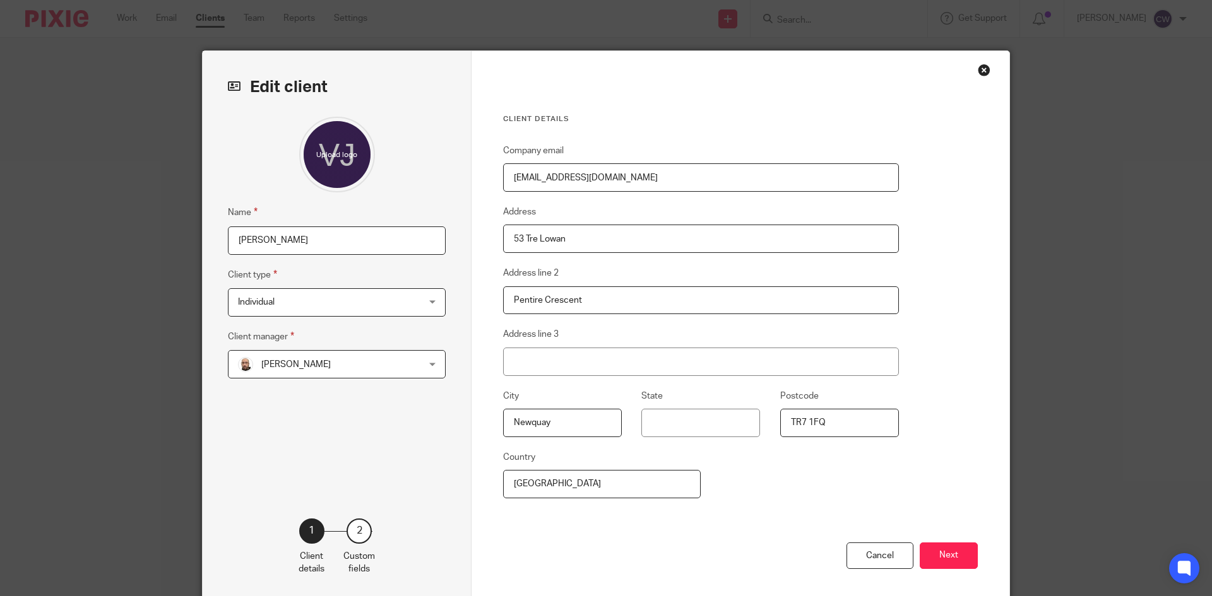
drag, startPoint x: 306, startPoint y: 242, endPoint x: 174, endPoint y: 257, distance: 132.7
click at [174, 257] on div "Edit client Name [PERSON_NAME] Client type Individual Individual Charity Indivi…" at bounding box center [606, 298] width 1212 height 596
type input "[PERSON_NAME]"
click at [943, 559] on button "Next" at bounding box center [948, 556] width 58 height 27
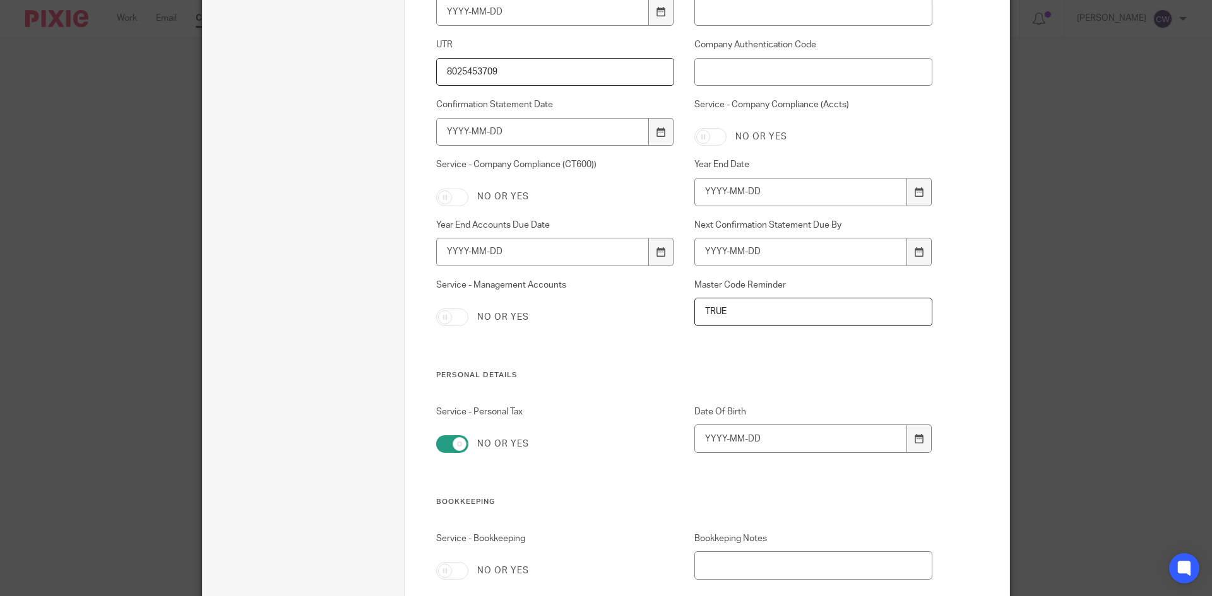
scroll to position [1073, 0]
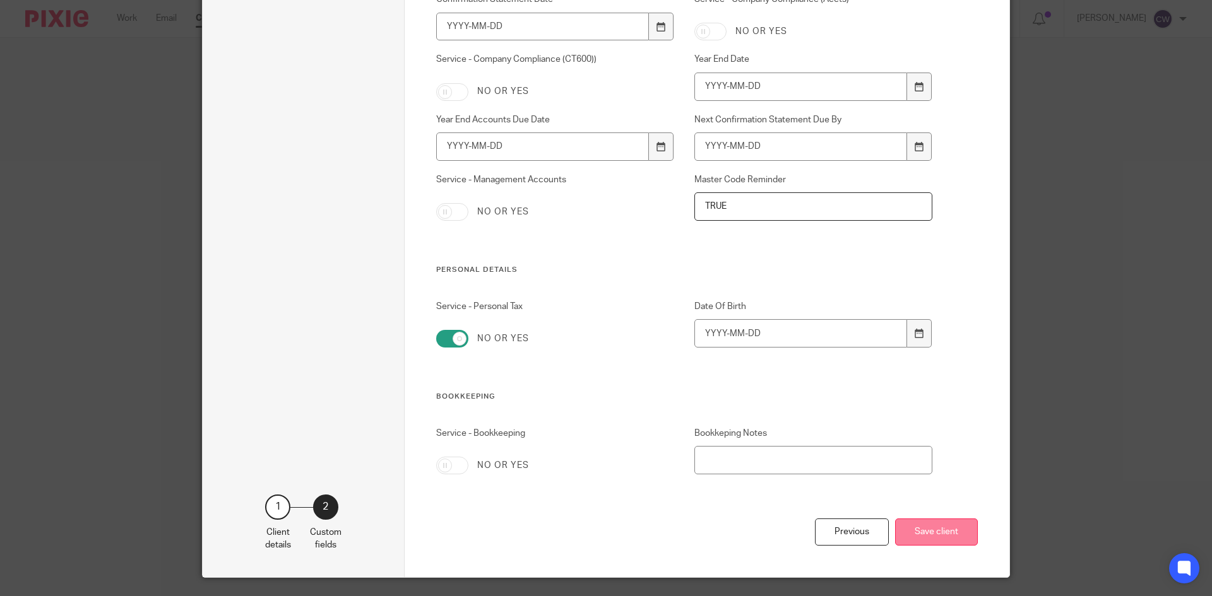
click at [932, 529] on button "Save client" at bounding box center [936, 532] width 83 height 27
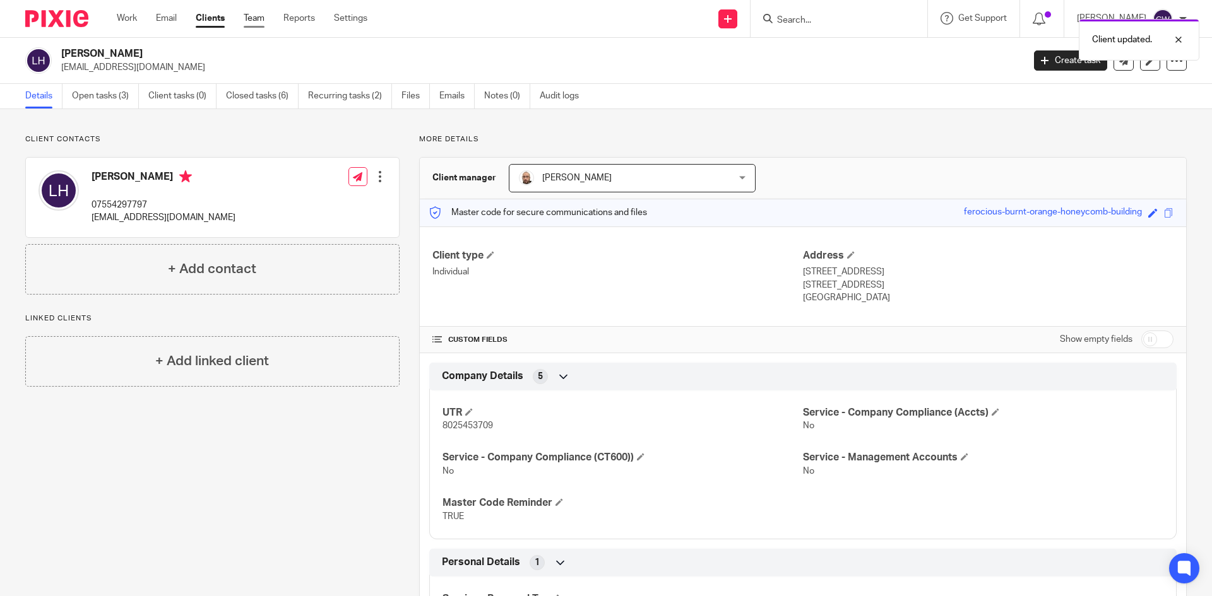
click at [249, 23] on link "Team" at bounding box center [254, 18] width 21 height 13
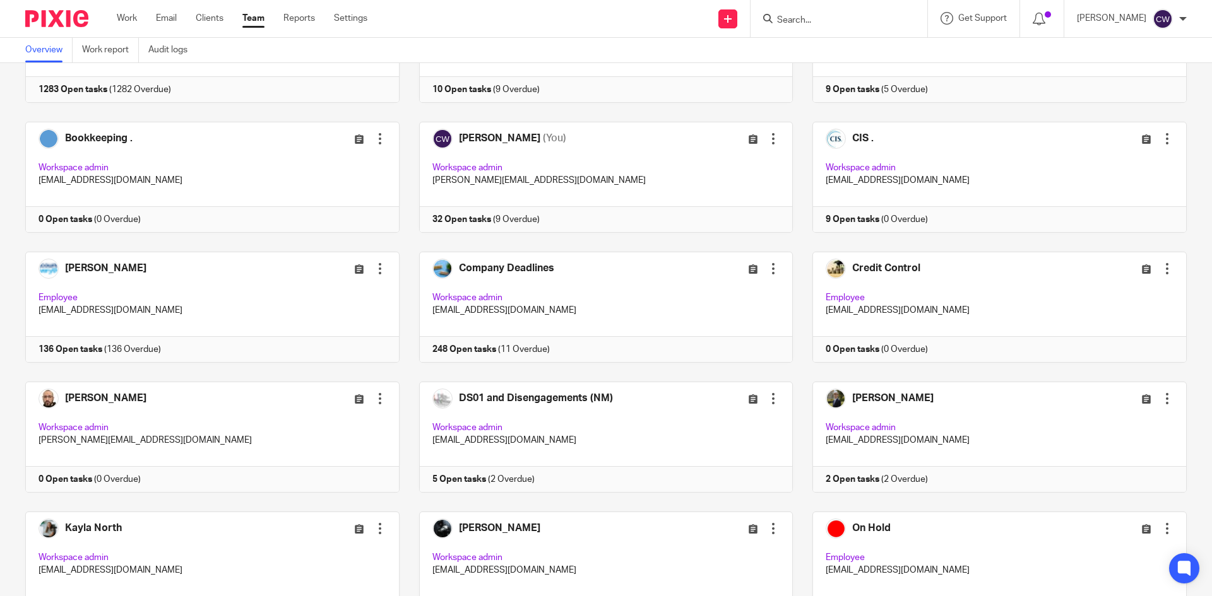
scroll to position [126, 0]
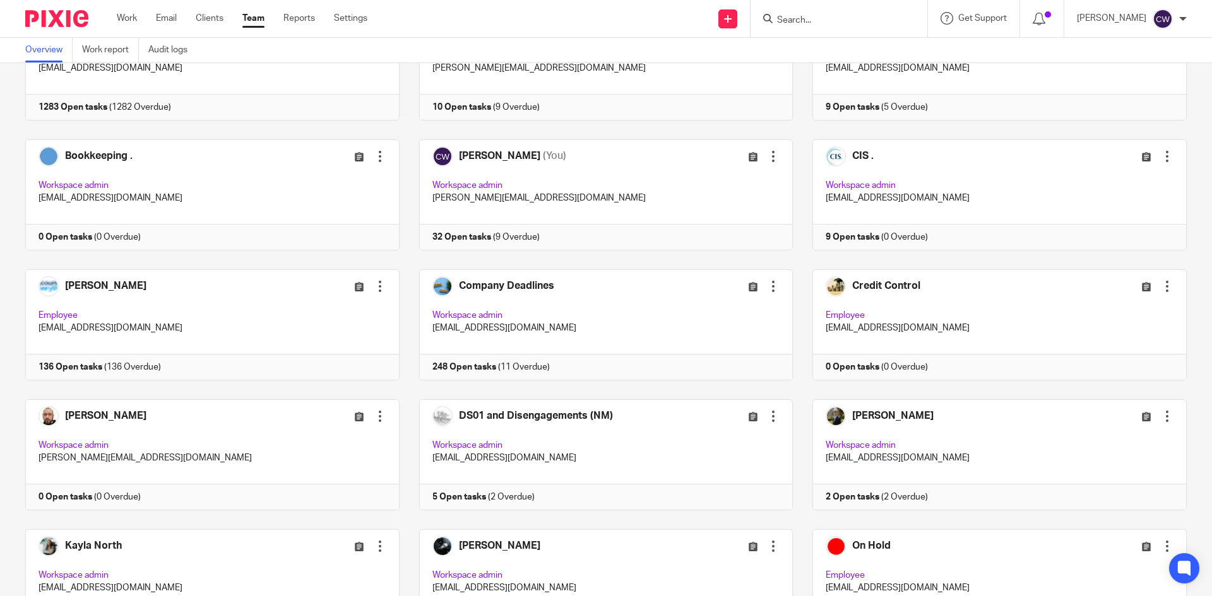
paste input "corylusarchitects@icloud.com"
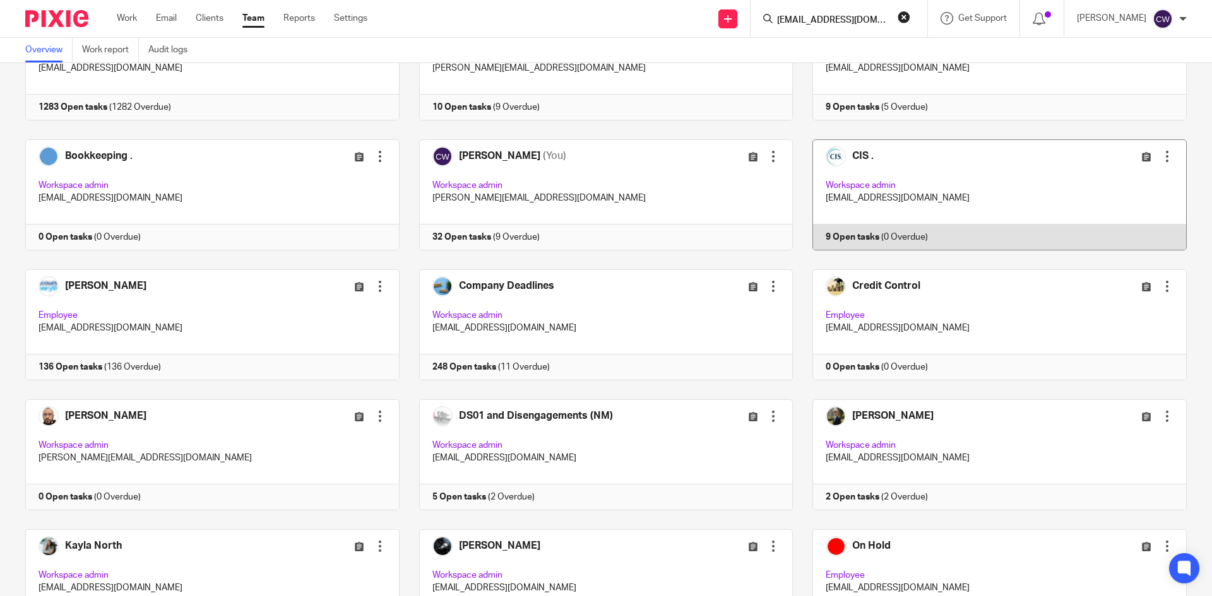
scroll to position [0, 13]
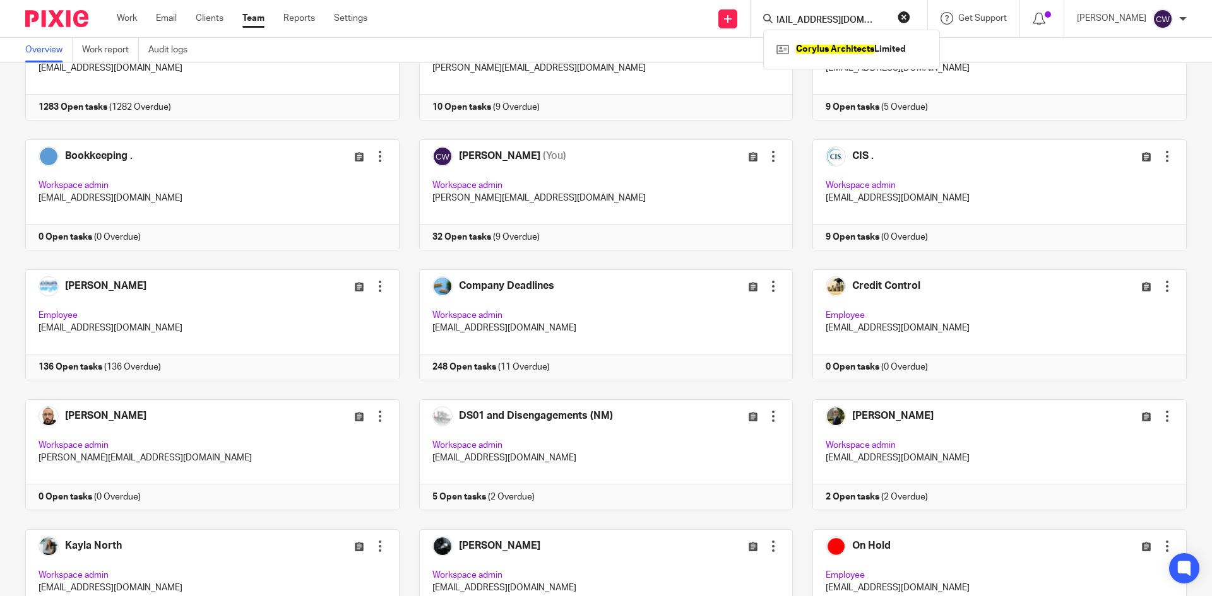
type input "corylusarchitects@icloud.com"
click at [830, 34] on div "Corylus Architects Limited" at bounding box center [851, 49] width 177 height 39
click at [830, 38] on div "Corylus Architects Limited" at bounding box center [851, 49] width 177 height 39
click at [821, 41] on link at bounding box center [851, 49] width 157 height 19
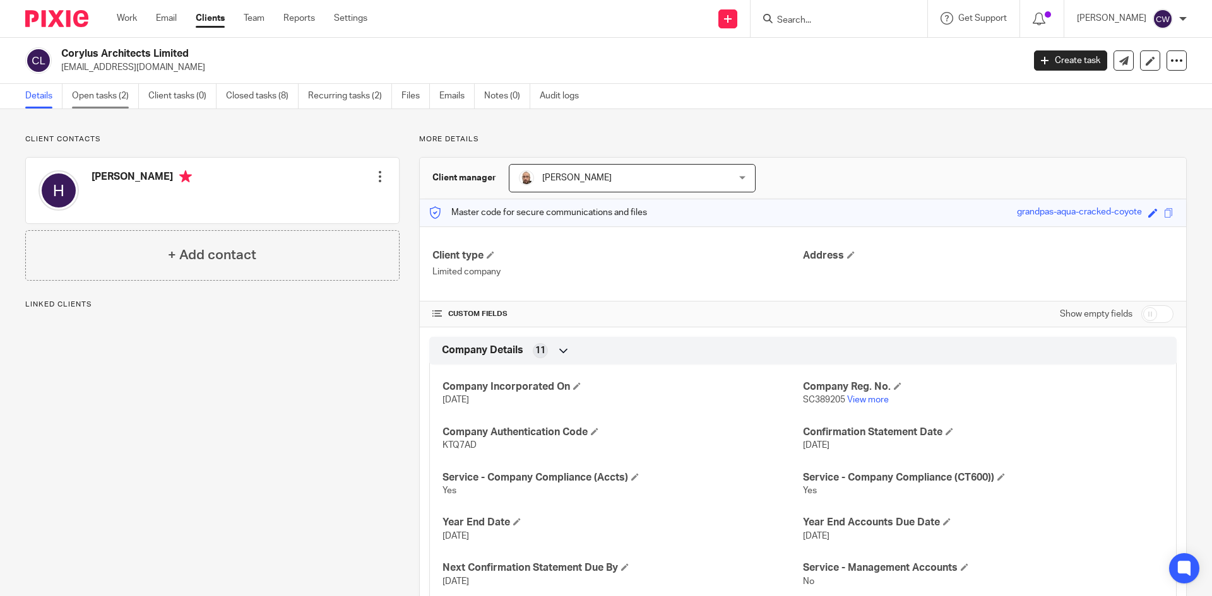
click at [97, 84] on link "Open tasks (2)" at bounding box center [105, 96] width 67 height 25
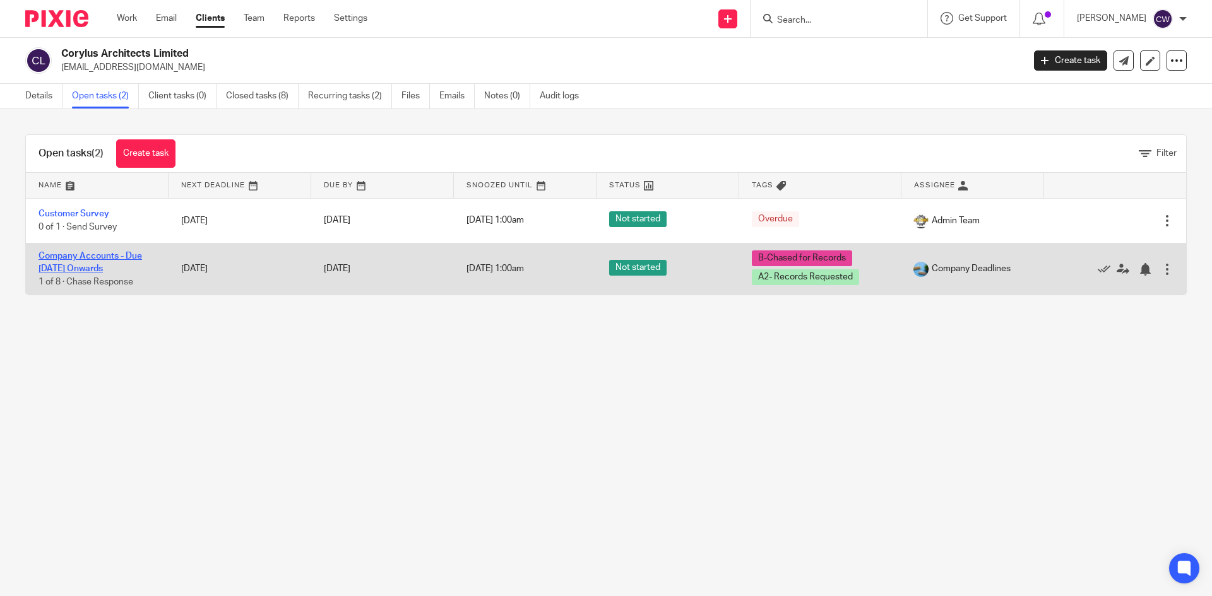
click at [86, 257] on link "Company Accounts - Due [DATE] Onwards" at bounding box center [89, 262] width 103 height 21
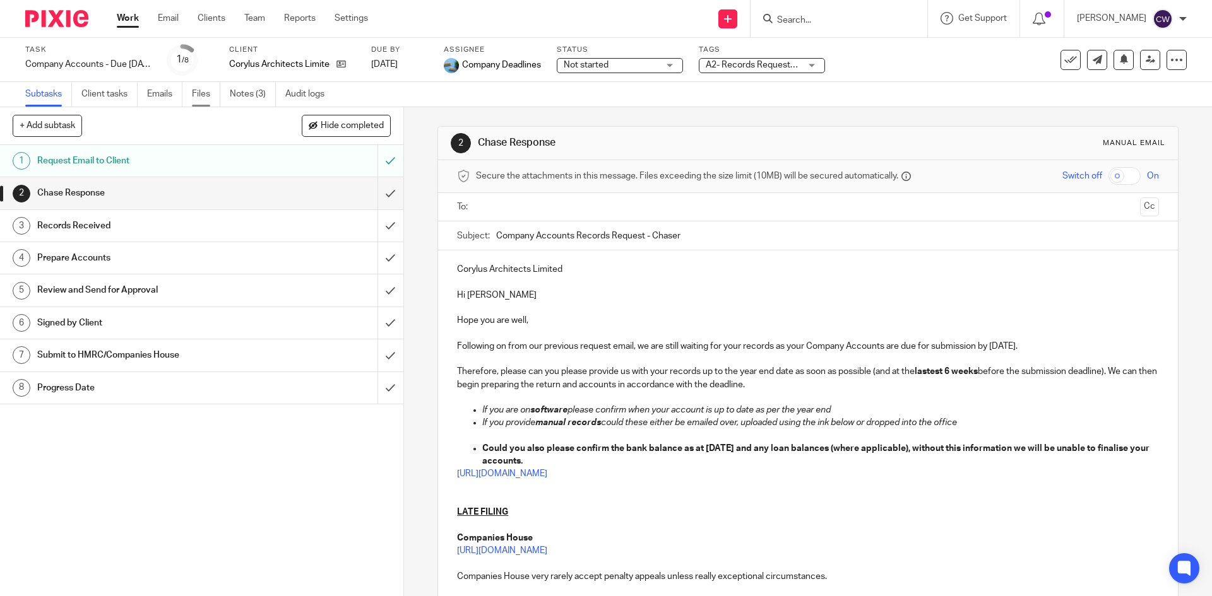
click at [211, 97] on link "Files" at bounding box center [206, 94] width 28 height 25
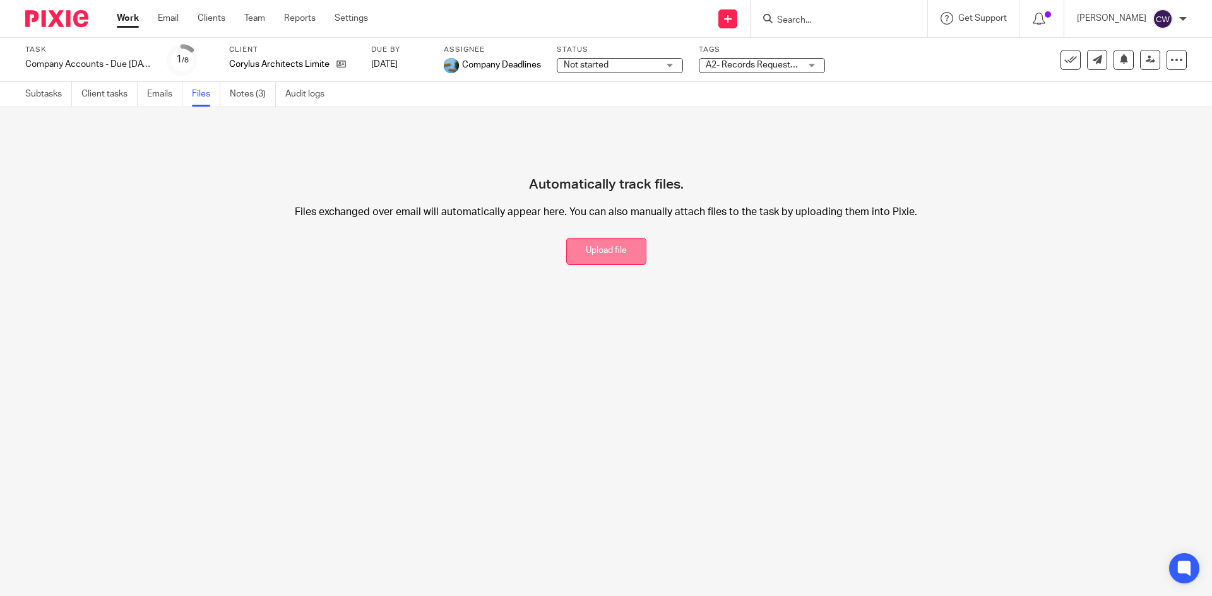
click at [597, 244] on button "Upload file" at bounding box center [606, 251] width 80 height 27
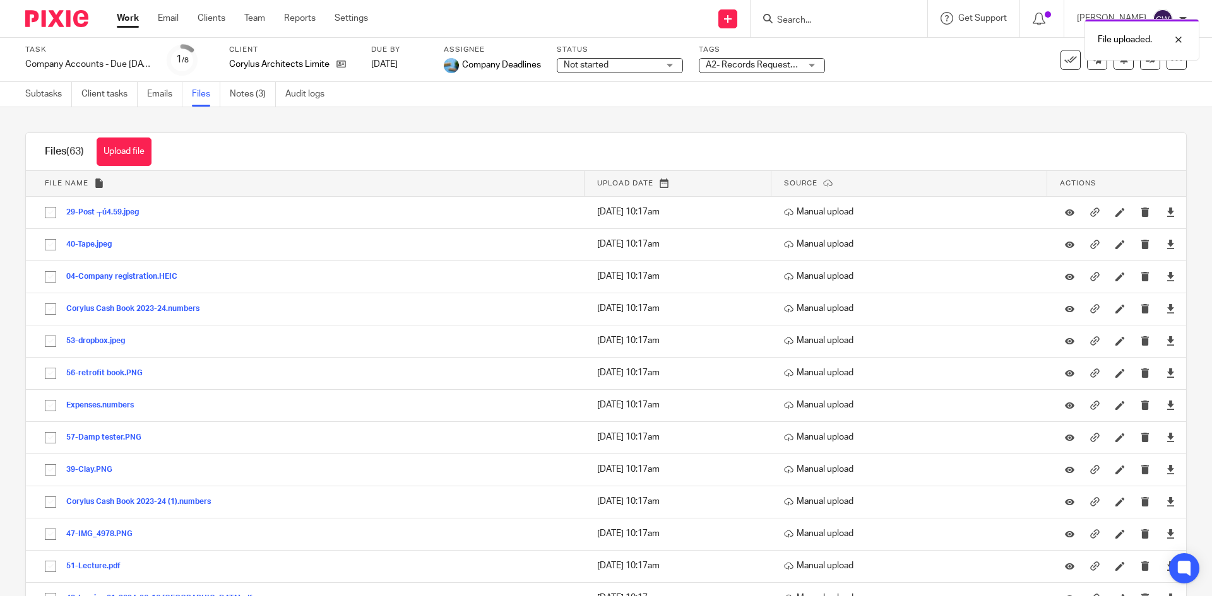
click at [760, 63] on span "A2- Records Requested + 1" at bounding box center [760, 65] width 109 height 9
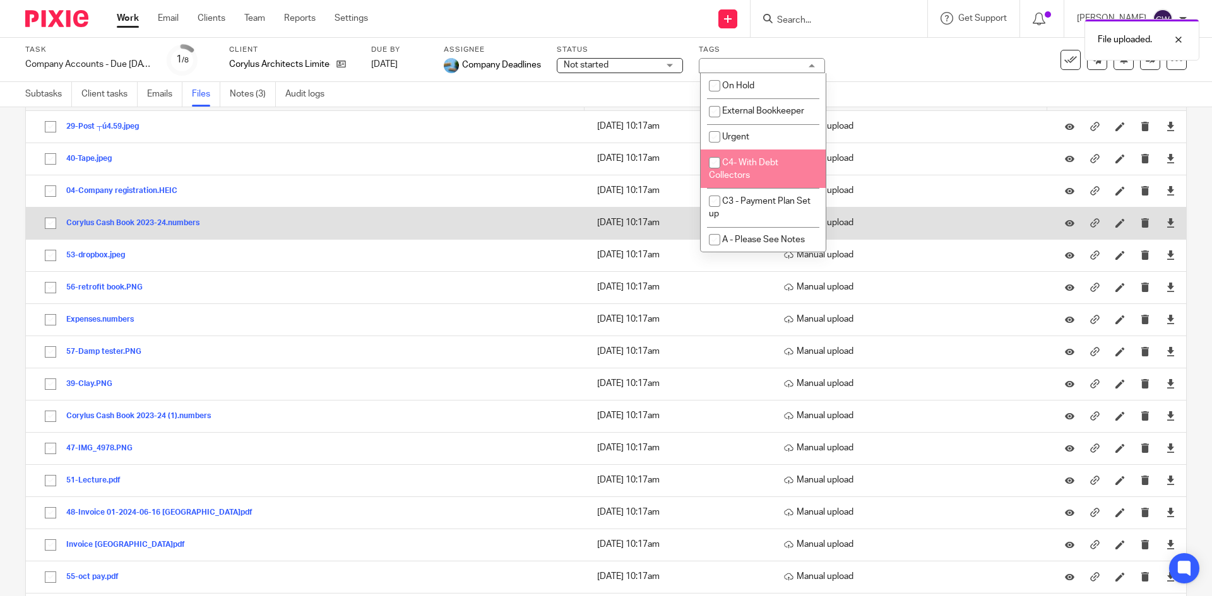
scroll to position [189, 0]
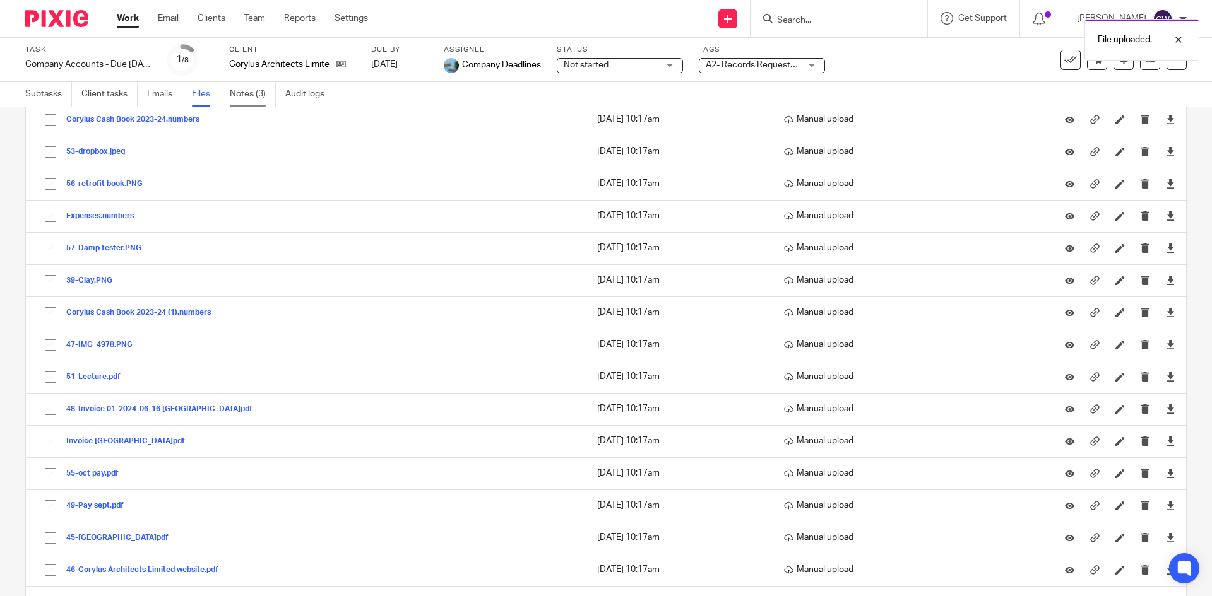
click at [240, 91] on link "Notes (3)" at bounding box center [253, 94] width 46 height 25
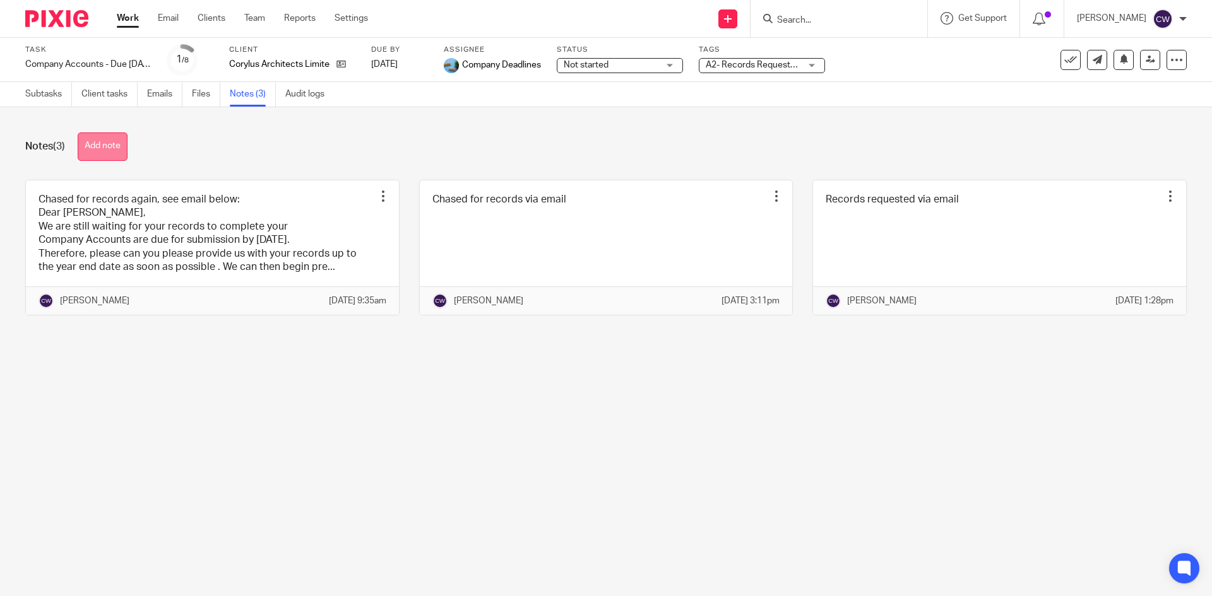
click at [93, 151] on button "Add note" at bounding box center [103, 147] width 50 height 28
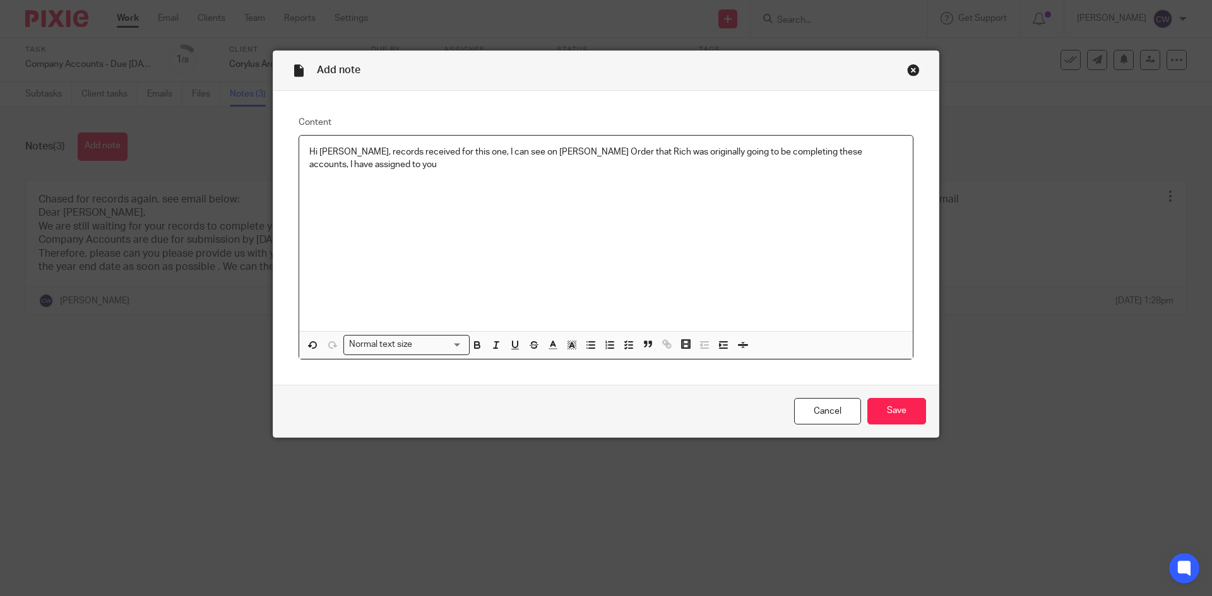
drag, startPoint x: 510, startPoint y: 151, endPoint x: 464, endPoint y: 177, distance: 52.6
click at [439, 204] on div "Hi Ben, records received for this one, I can see on Forst Order that Rich was o…" at bounding box center [605, 234] width 613 height 196
click at [509, 149] on p "Hi Ben, records received for this one, I can see on Forst Order that Rich was o…" at bounding box center [605, 159] width 593 height 26
click at [904, 148] on div "Hi Ben, records received for this one, I can see on First Order that Rich was o…" at bounding box center [605, 234] width 613 height 196
click at [894, 416] on input "Save" at bounding box center [896, 411] width 59 height 27
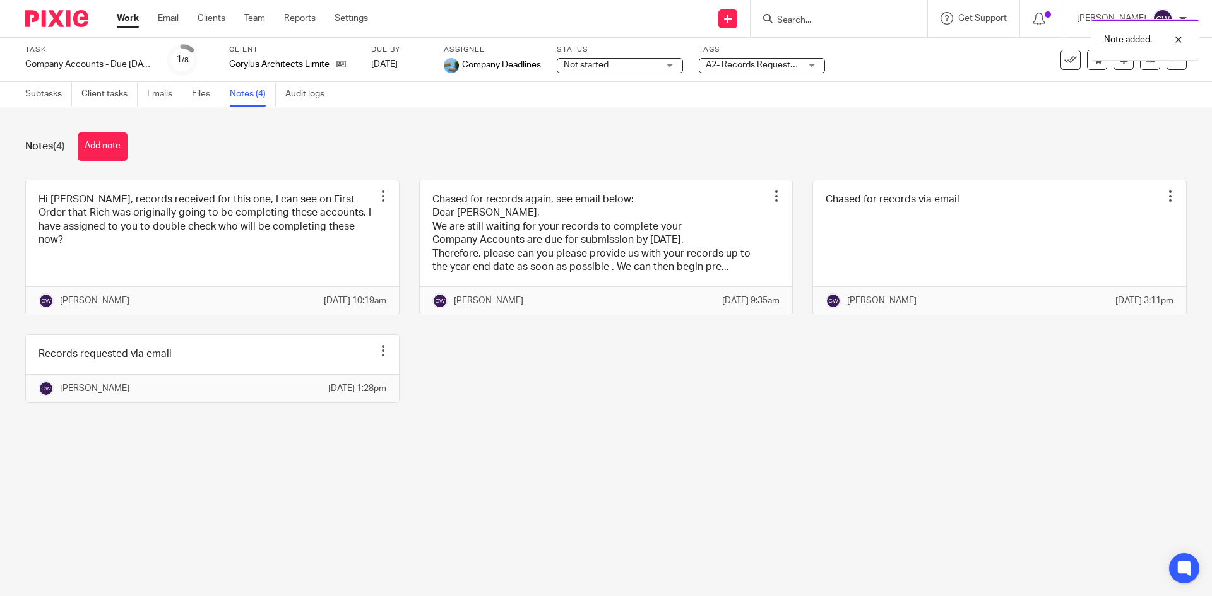
click at [774, 62] on span "A2- Records Requested + 1" at bounding box center [760, 65] width 109 height 9
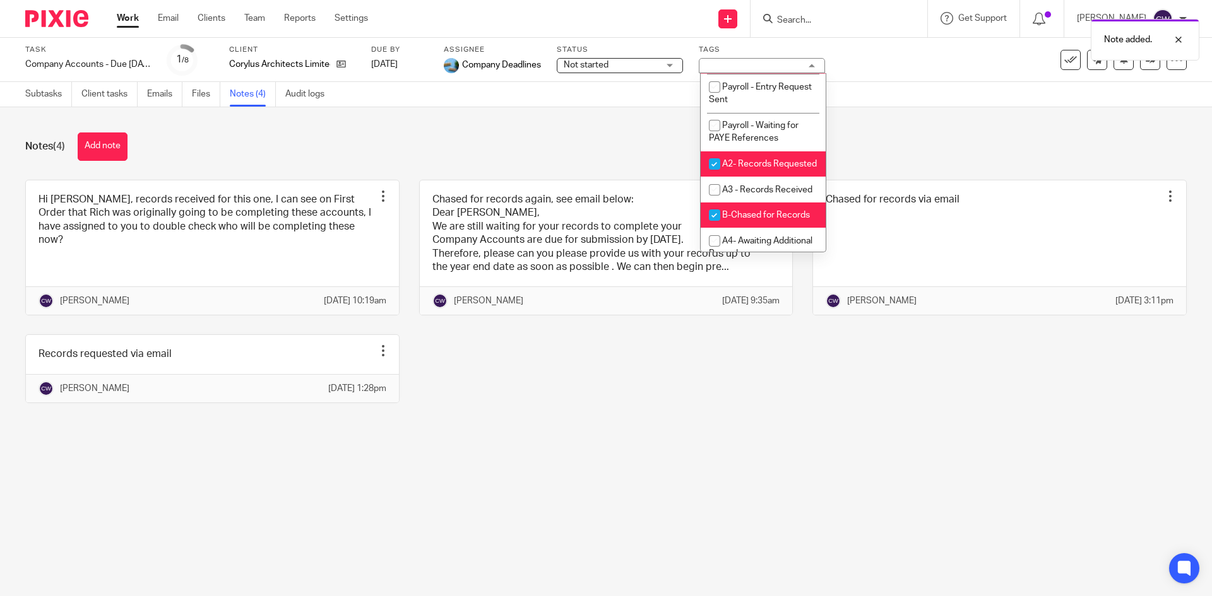
scroll to position [379, 0]
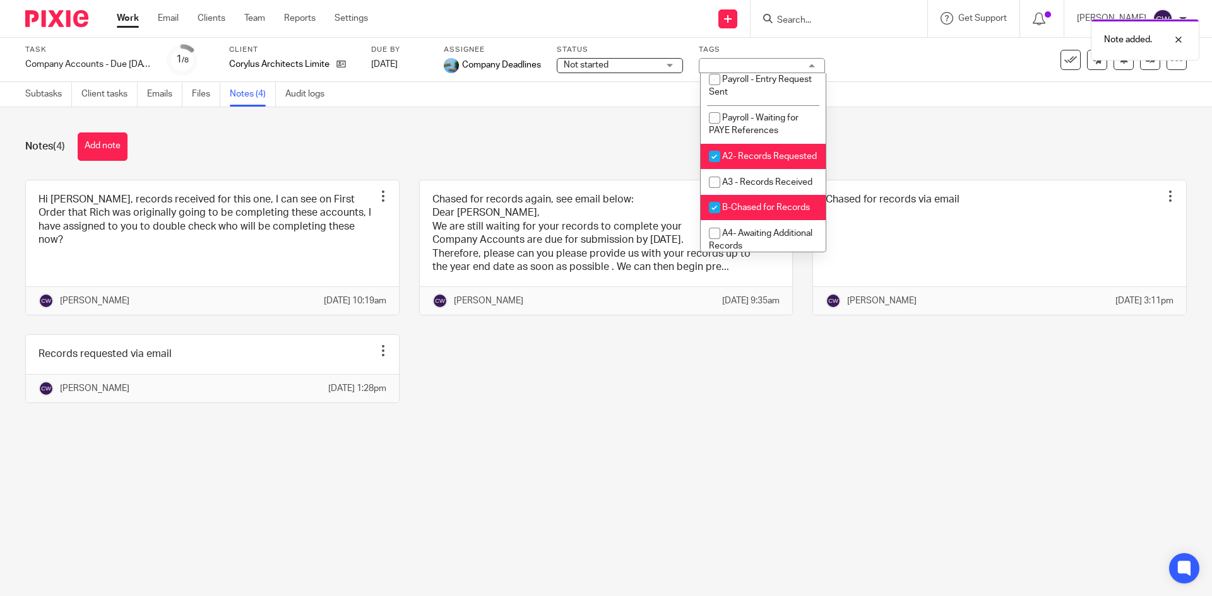
click at [765, 170] on li "A2- Records Requested" at bounding box center [762, 157] width 125 height 26
checkbox input "false"
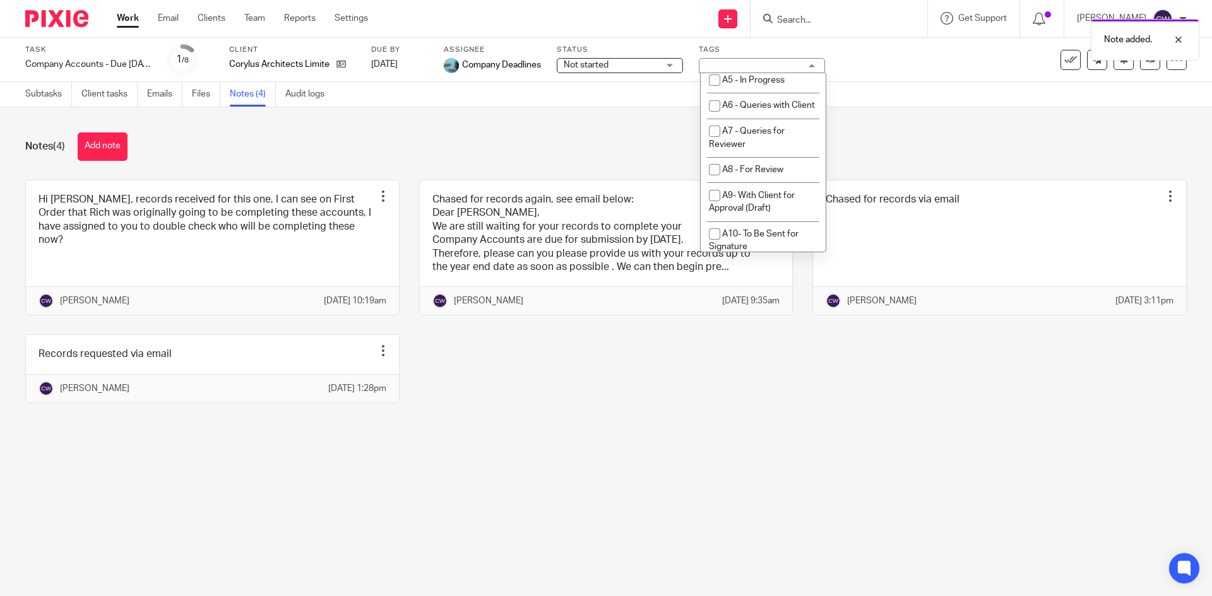
scroll to position [442, 0]
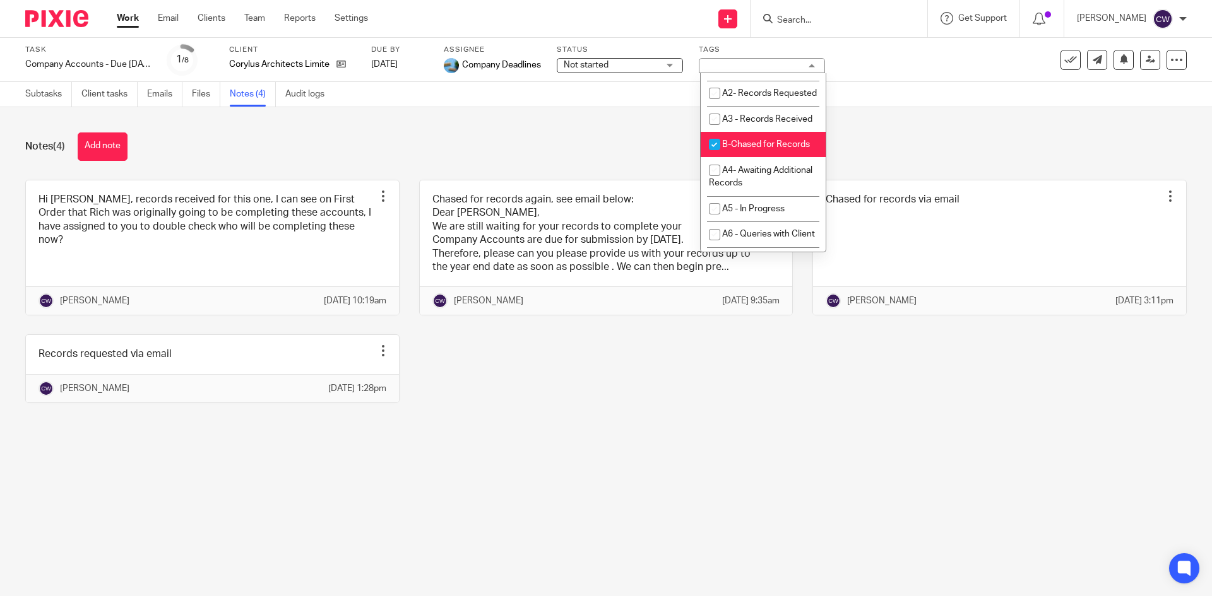
click at [748, 149] on span "B-Chased for Records" at bounding box center [766, 144] width 88 height 9
checkbox input "false"
click at [738, 124] on span "A3 - Records Received" at bounding box center [767, 119] width 90 height 9
checkbox input "true"
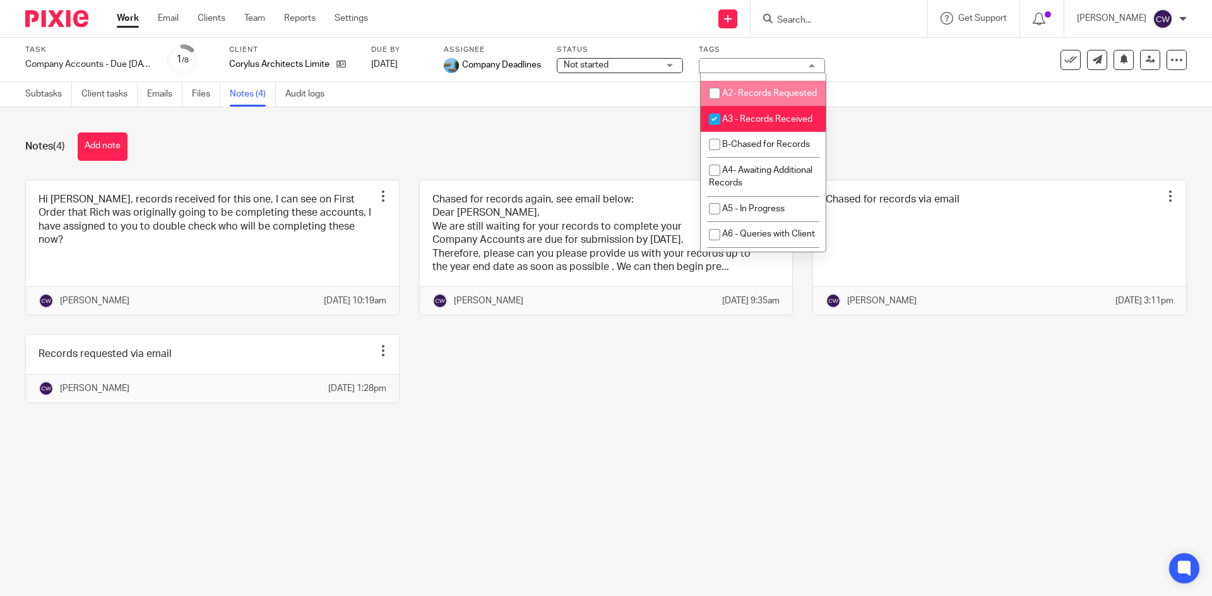
click at [868, 120] on div "Notes (4) Add note Hi Ben, records received for this one, I can see on First Or…" at bounding box center [606, 277] width 1212 height 340
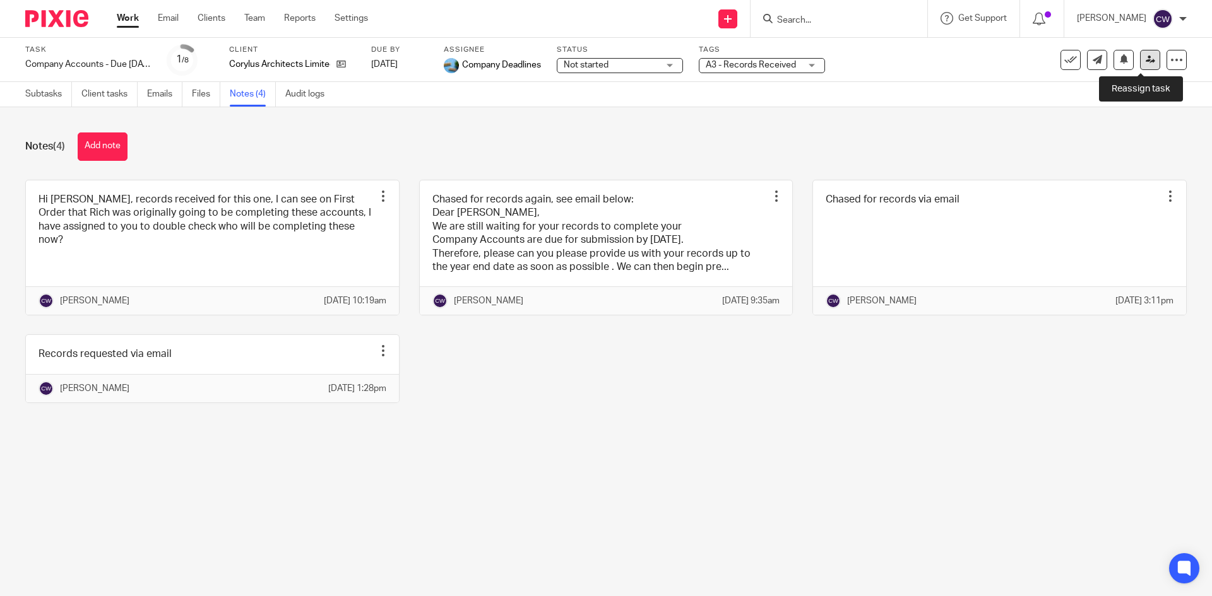
click at [1145, 58] on icon at bounding box center [1149, 59] width 9 height 9
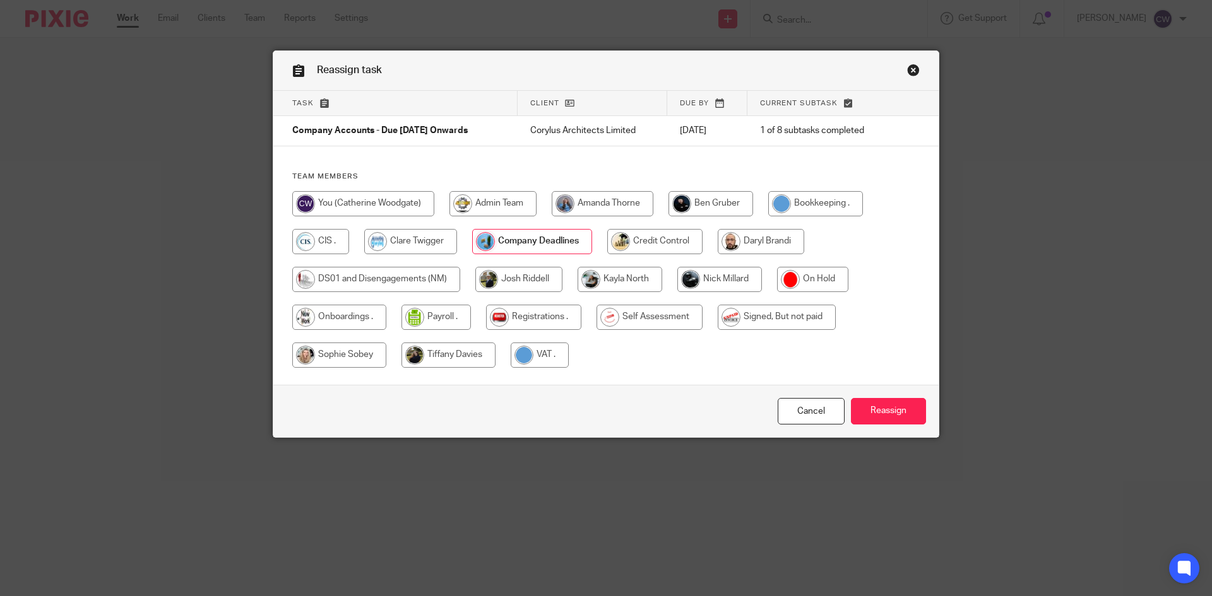
click at [712, 205] on input "radio" at bounding box center [710, 203] width 85 height 25
radio input "true"
click at [881, 414] on input "Reassign" at bounding box center [888, 411] width 75 height 27
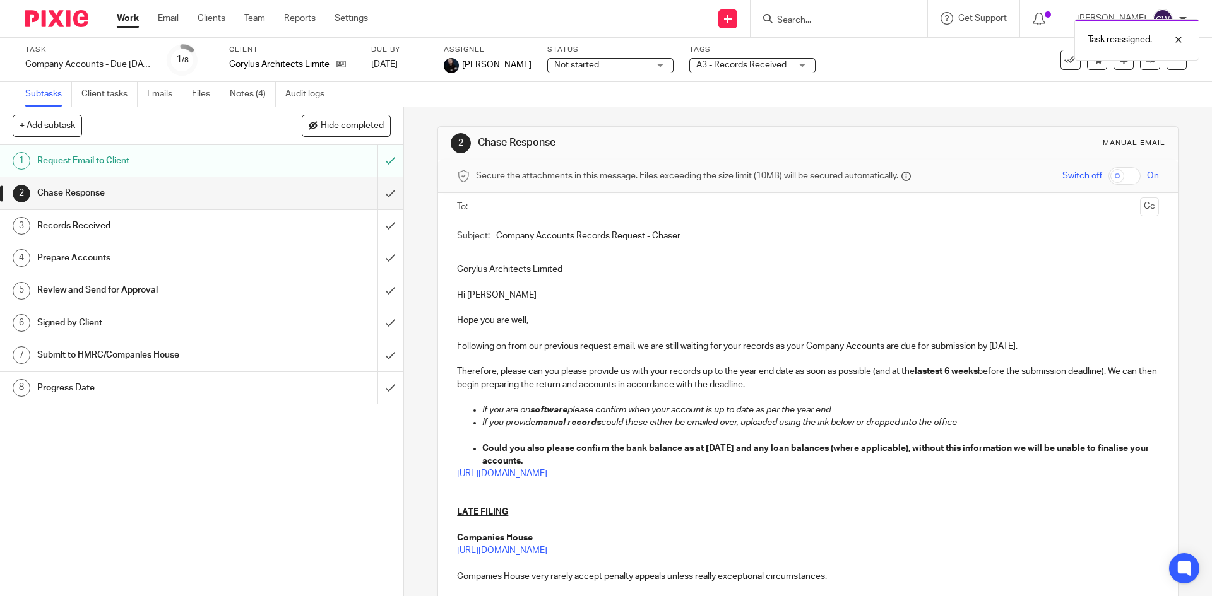
click at [784, 15] on div "Task reassigned." at bounding box center [902, 37] width 593 height 48
click at [785, 28] on div "Task reassigned." at bounding box center [902, 37] width 593 height 48
click at [791, 16] on div "Task reassigned." at bounding box center [902, 37] width 593 height 48
click at [1169, 37] on div at bounding box center [1169, 39] width 34 height 15
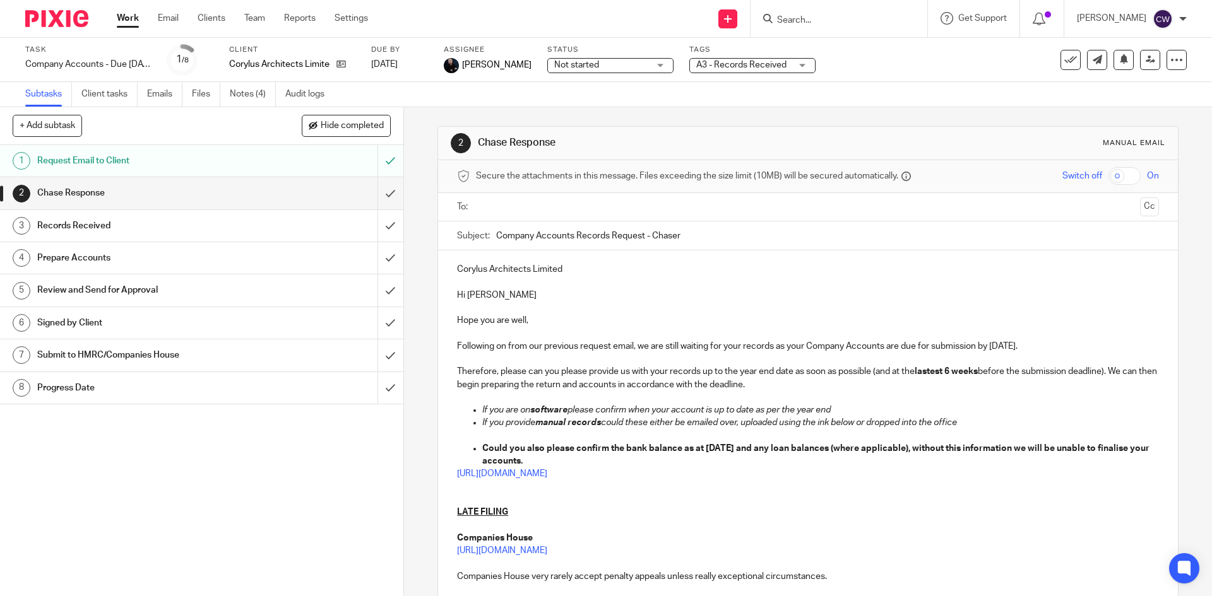
click at [862, 20] on input "Search" at bounding box center [833, 20] width 114 height 11
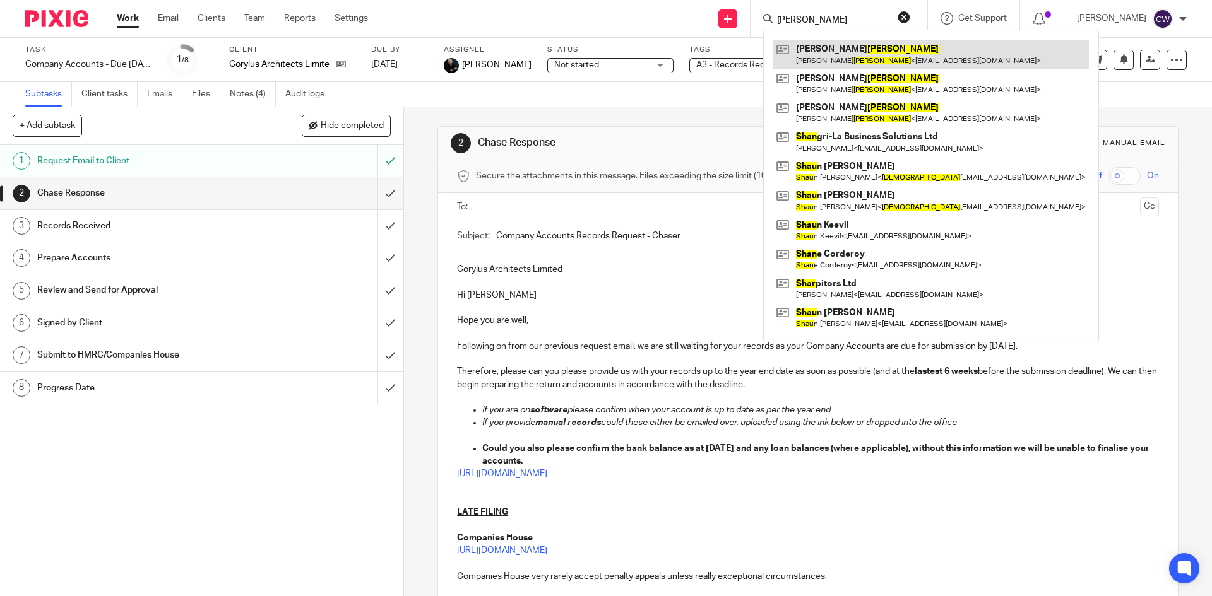
type input "shaw"
click at [852, 49] on link at bounding box center [931, 54] width 316 height 29
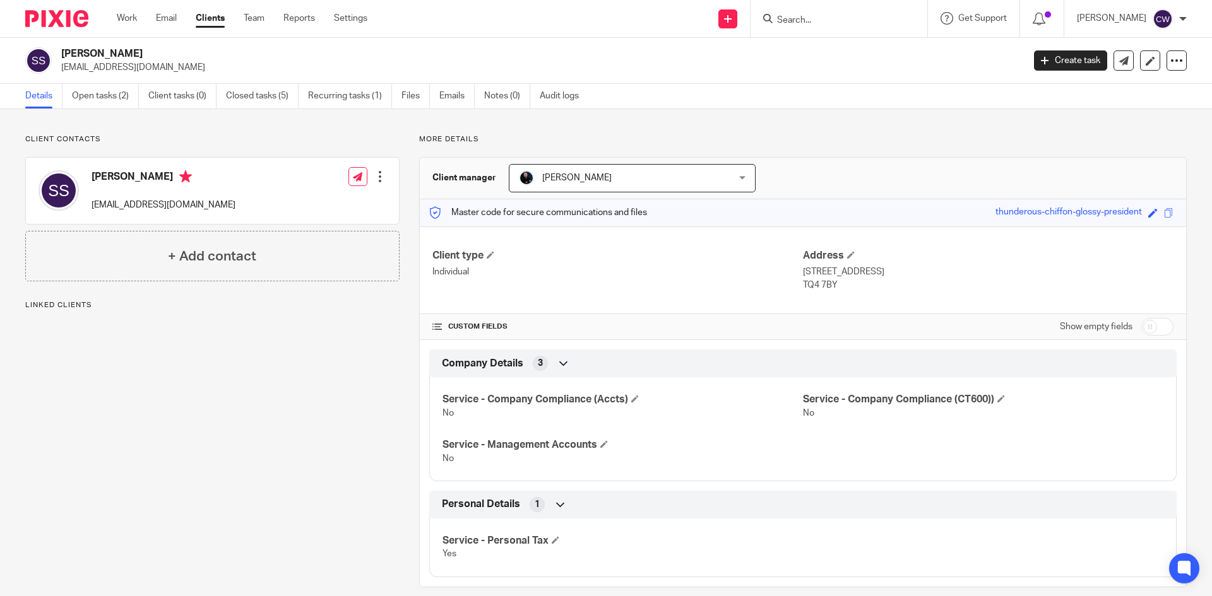
drag, startPoint x: 61, startPoint y: 68, endPoint x: 157, endPoint y: 71, distance: 96.6
click at [157, 71] on div "[PERSON_NAME] [EMAIL_ADDRESS][DOMAIN_NAME]" at bounding box center [520, 60] width 990 height 27
copy p "spshaw406@gmail.com"
click at [850, 16] on input "Search" at bounding box center [833, 20] width 114 height 11
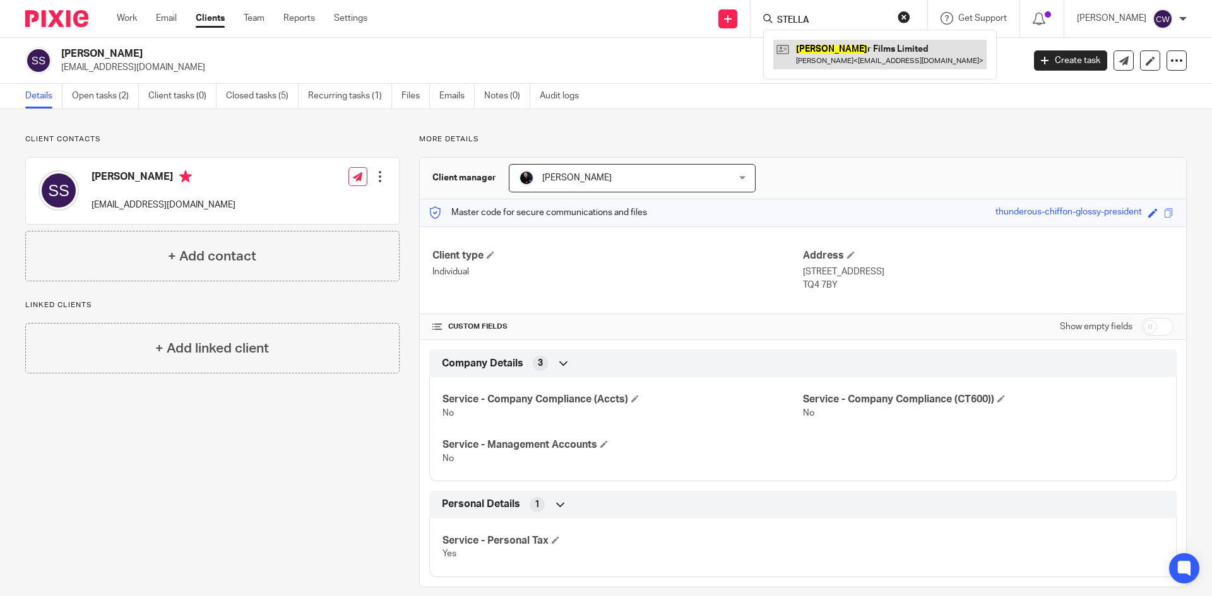
type input "STELLA"
click at [875, 68] on link at bounding box center [879, 54] width 213 height 29
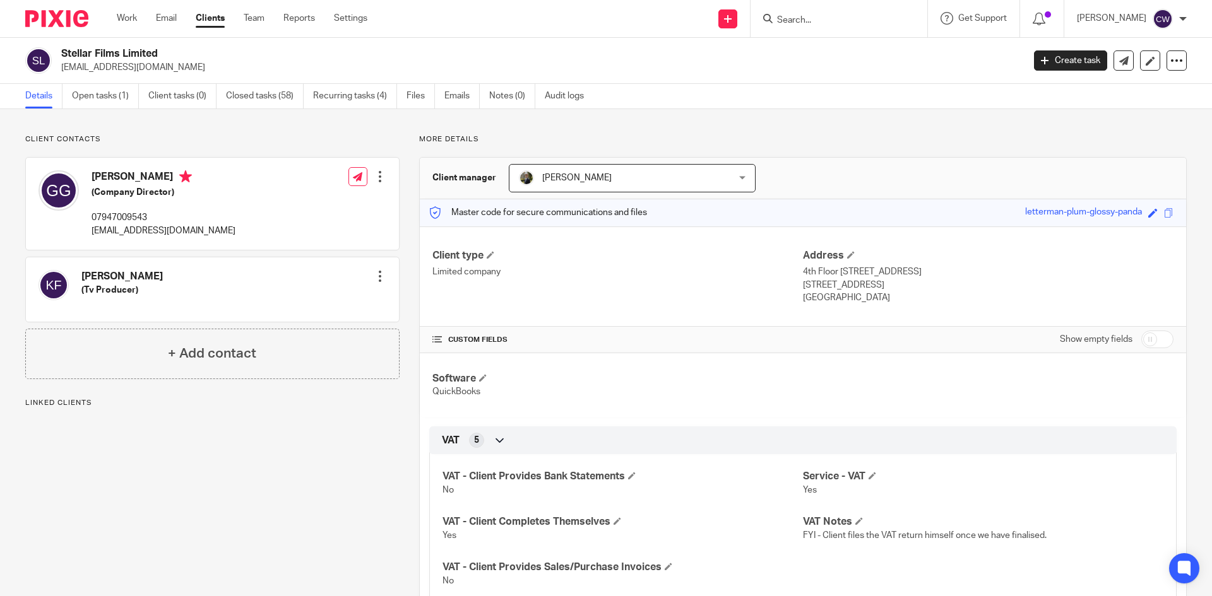
drag, startPoint x: 60, startPoint y: 68, endPoint x: 166, endPoint y: 68, distance: 106.0
click at [166, 68] on p "guygilbert2@gmail.com" at bounding box center [538, 67] width 954 height 13
copy p "guygilbert2@gmail.com"
click at [812, 12] on form at bounding box center [843, 19] width 134 height 16
click at [813, 22] on input "Search" at bounding box center [833, 20] width 114 height 11
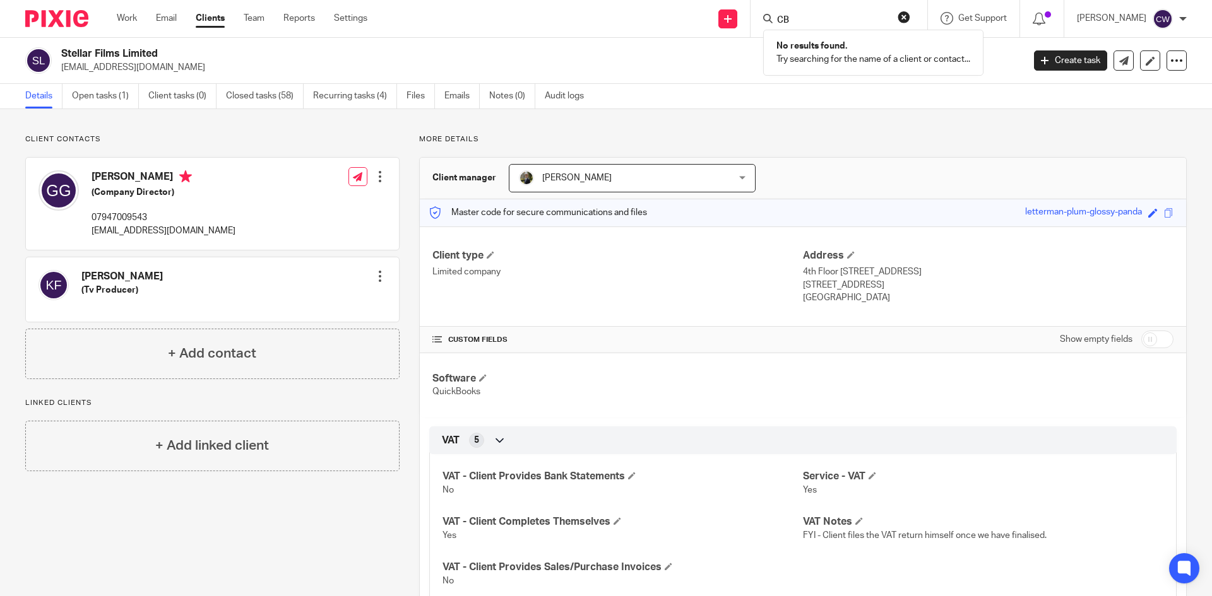
click at [812, 12] on form "CB" at bounding box center [843, 19] width 134 height 16
drag, startPoint x: 812, startPoint y: 12, endPoint x: 799, endPoint y: 23, distance: 17.1
click at [801, 23] on form "CB" at bounding box center [843, 19] width 134 height 16
click at [796, 21] on input "CB" at bounding box center [833, 20] width 114 height 11
type input "C"
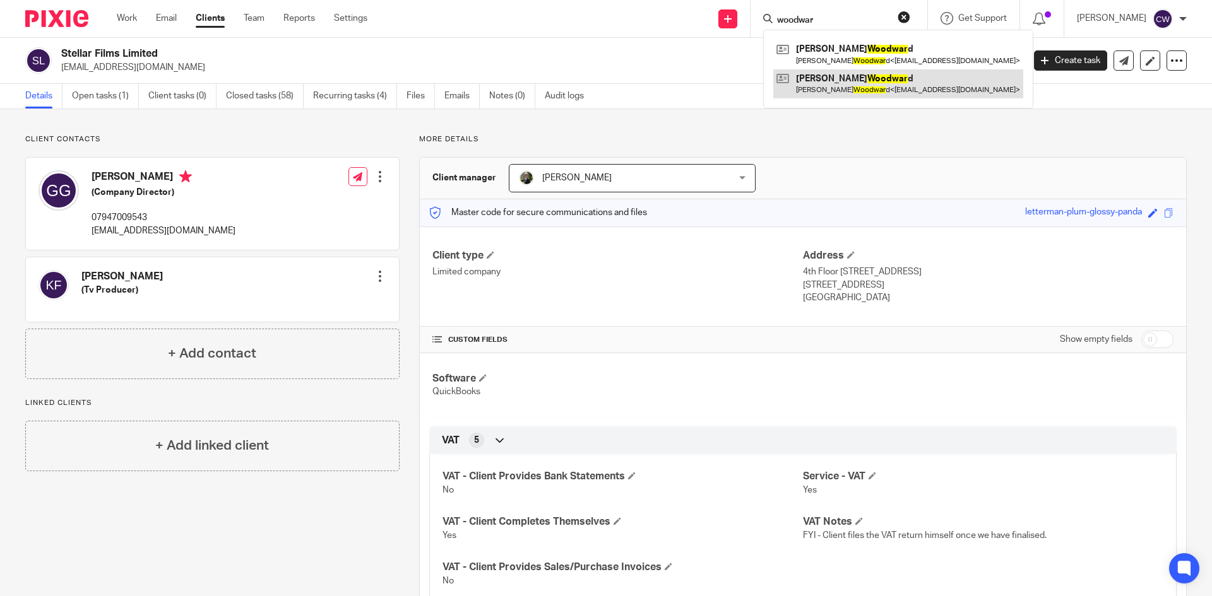
type input "woodwar"
click at [849, 73] on link at bounding box center [898, 83] width 250 height 29
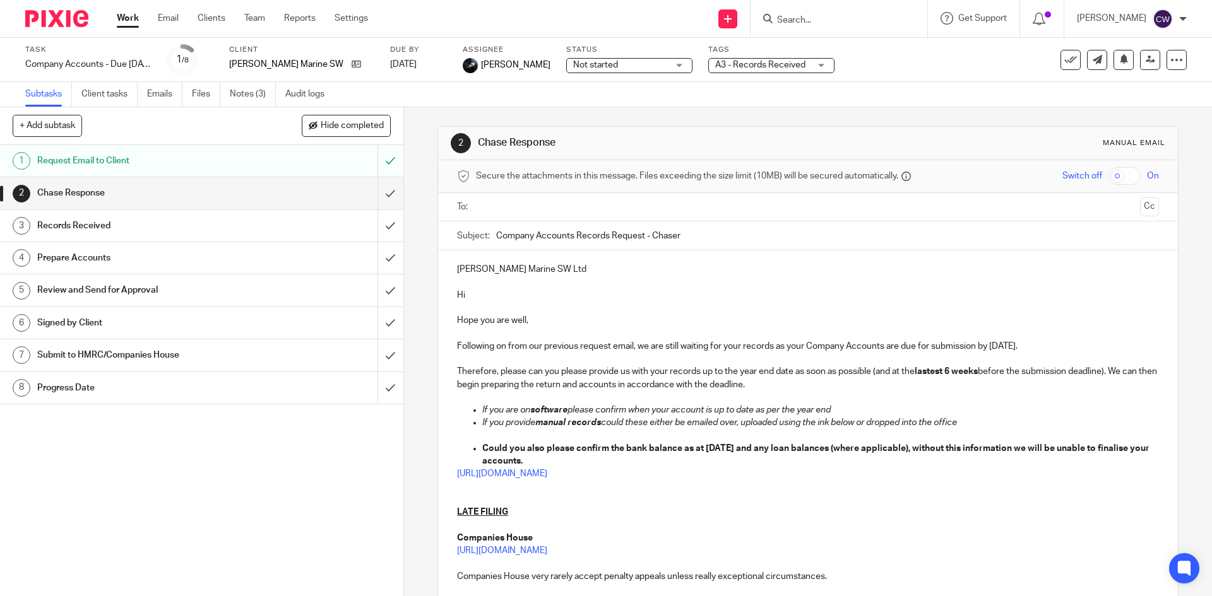
click at [810, 21] on input "Search" at bounding box center [833, 20] width 114 height 11
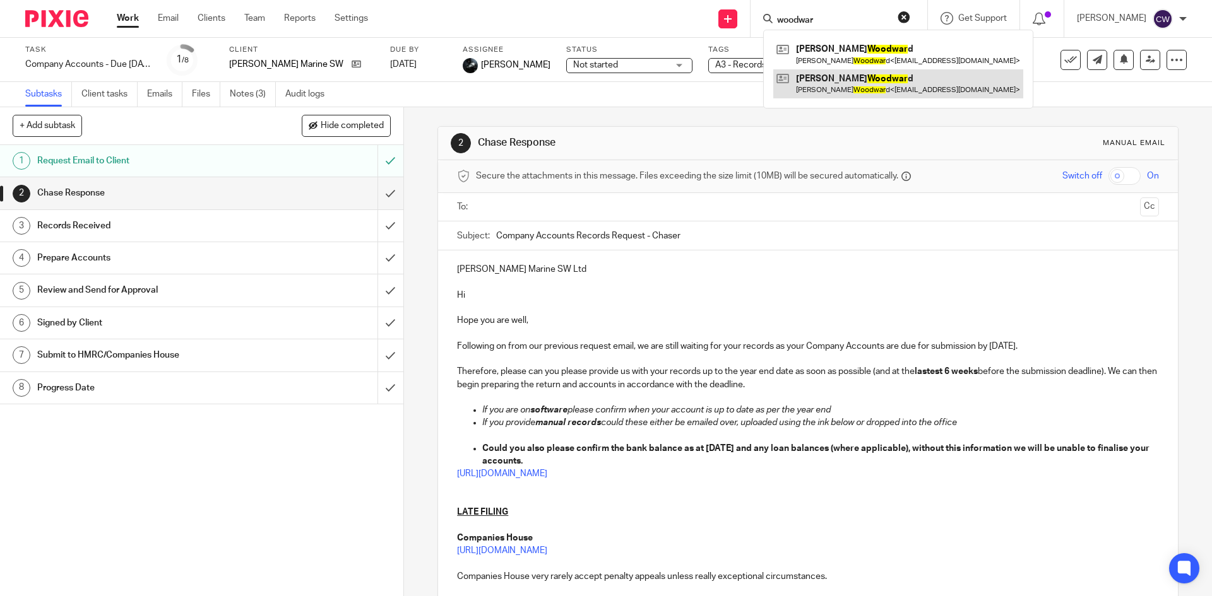
type input "woodwar"
click at [865, 80] on link at bounding box center [898, 83] width 250 height 29
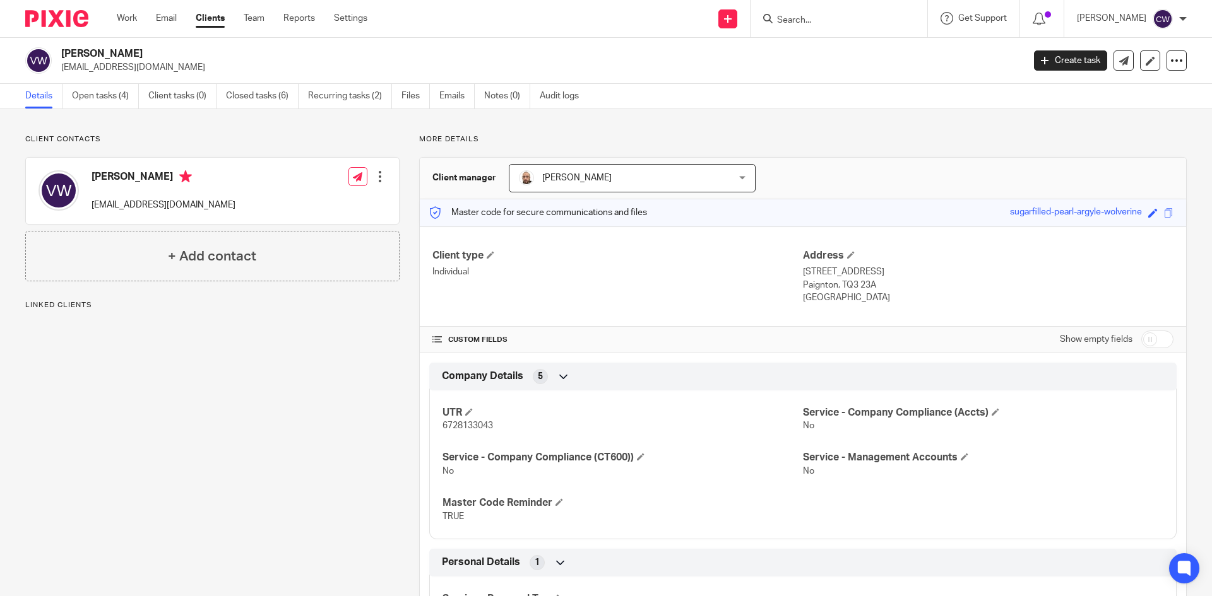
drag, startPoint x: 61, startPoint y: 69, endPoint x: 214, endPoint y: 79, distance: 153.0
click at [214, 79] on div "[PERSON_NAME] [EMAIL_ADDRESS][DOMAIN_NAME] Create task Update from Companies Ho…" at bounding box center [606, 61] width 1212 height 46
copy p "[EMAIL_ADDRESS][DOMAIN_NAME]"
click at [809, 18] on input "Search" at bounding box center [833, 20] width 114 height 11
click at [225, 211] on div "Valerie Woodward valwoodward@btopenworld.com Edit contact Create client from co…" at bounding box center [212, 191] width 373 height 66
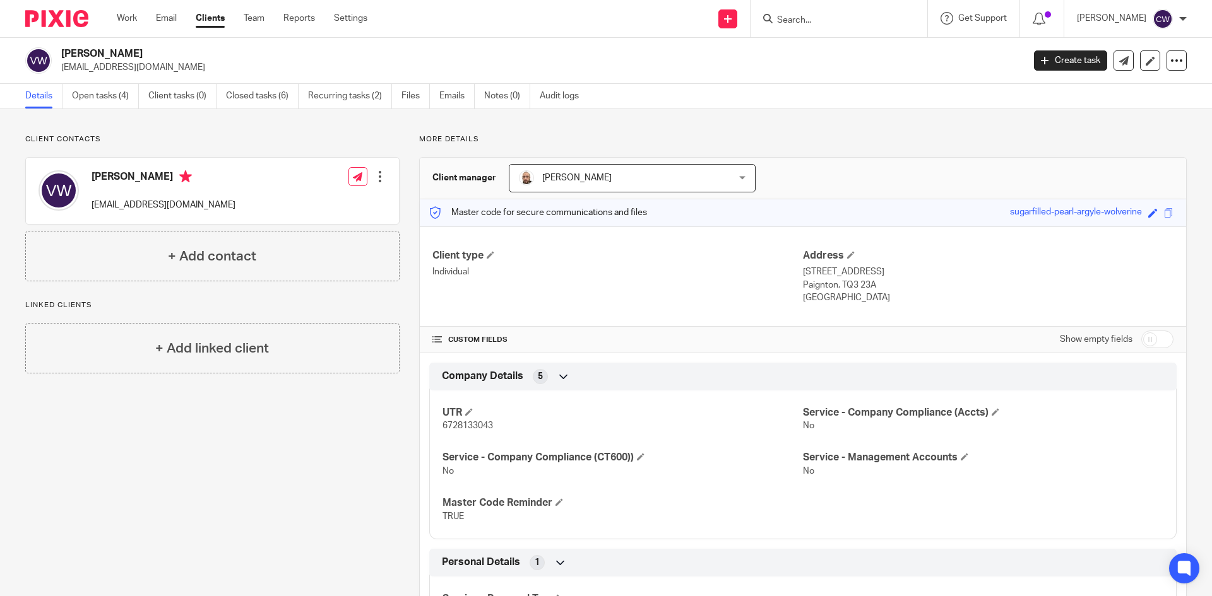
click at [222, 199] on div "Valerie Woodward valwoodward@btopenworld.com Edit contact Create client from co…" at bounding box center [212, 191] width 373 height 66
click at [114, 97] on link "Open tasks (4)" at bounding box center [105, 96] width 67 height 25
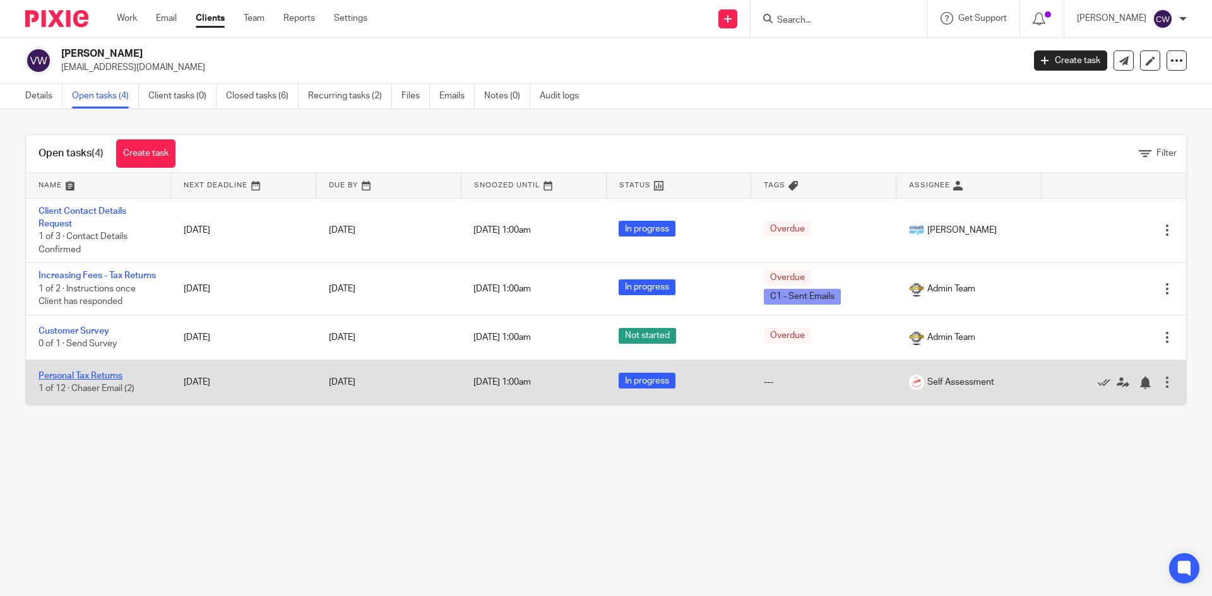
click at [105, 381] on link "Personal Tax Returns" at bounding box center [80, 376] width 84 height 9
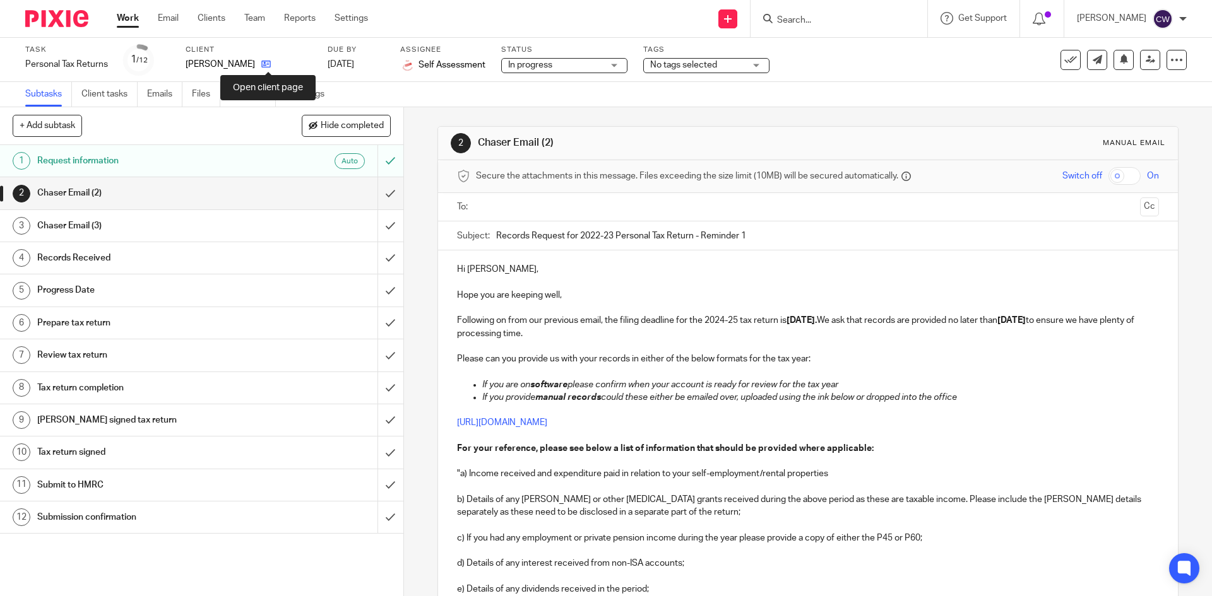
click at [271, 66] on icon at bounding box center [265, 63] width 9 height 9
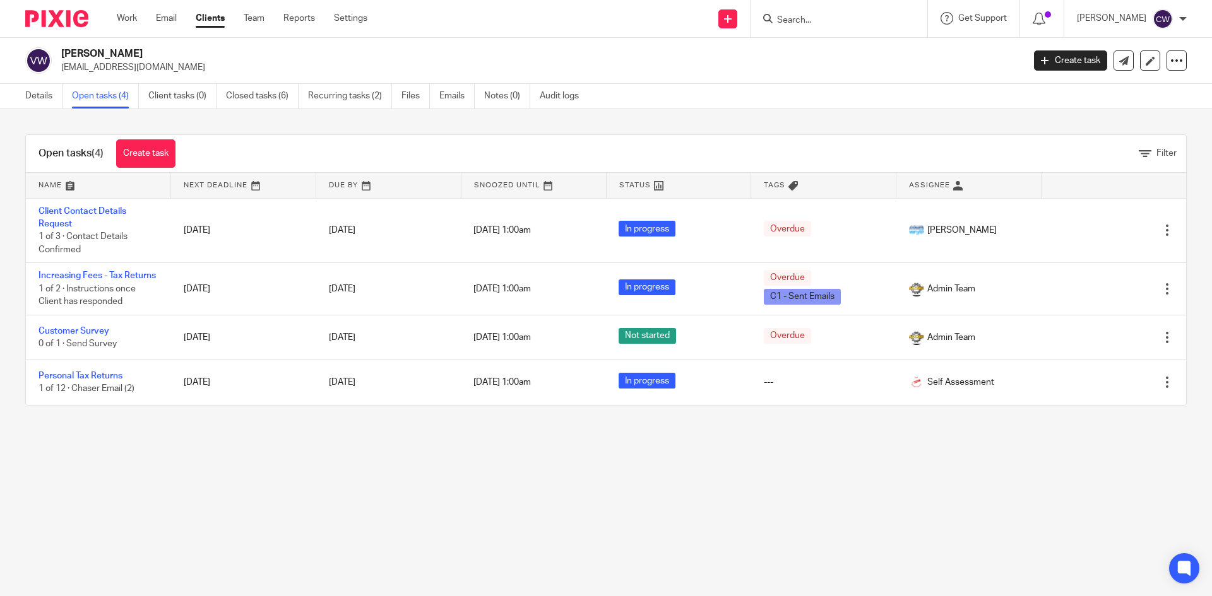
click at [268, 91] on link "Closed tasks (6)" at bounding box center [262, 96] width 73 height 25
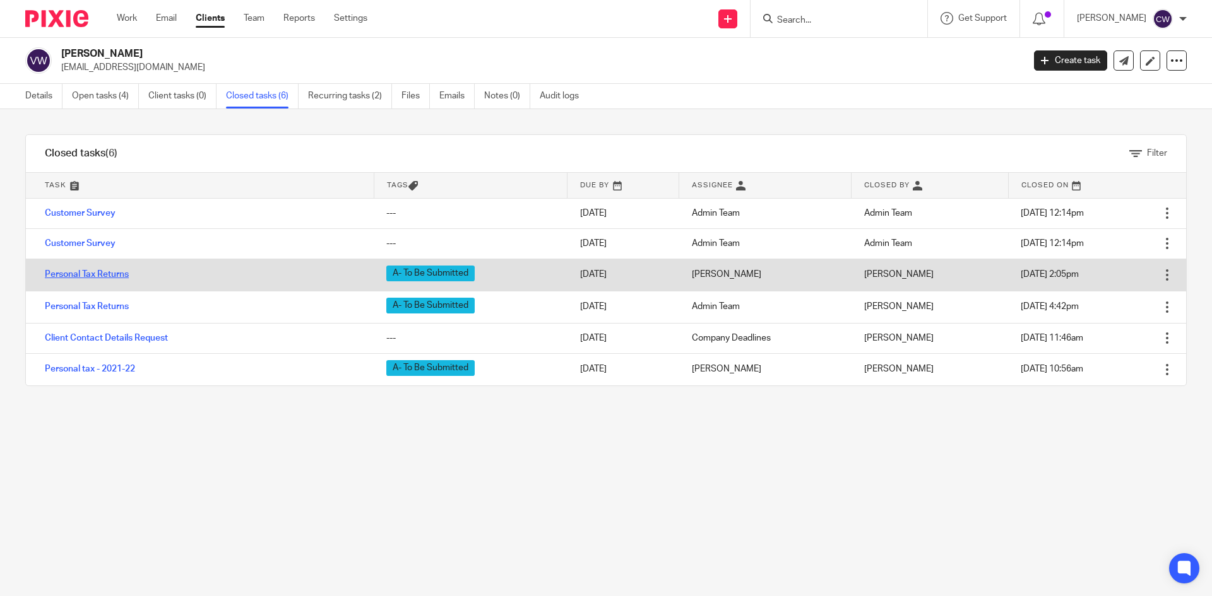
click at [54, 275] on link "Personal Tax Returns" at bounding box center [87, 274] width 84 height 9
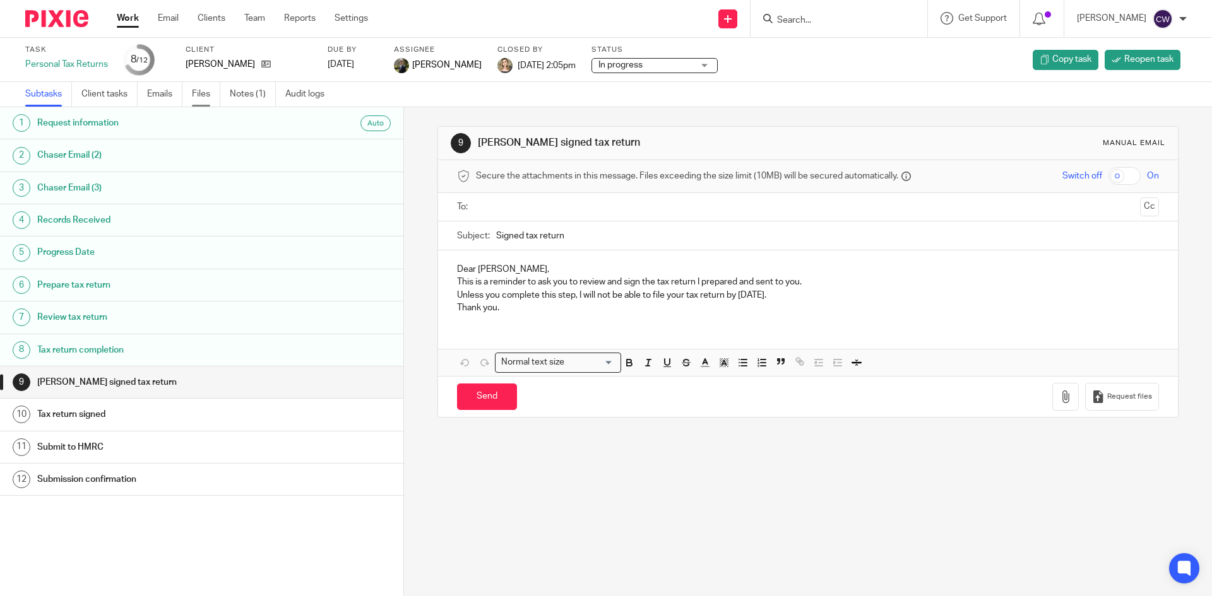
click at [197, 91] on link "Files" at bounding box center [206, 94] width 28 height 25
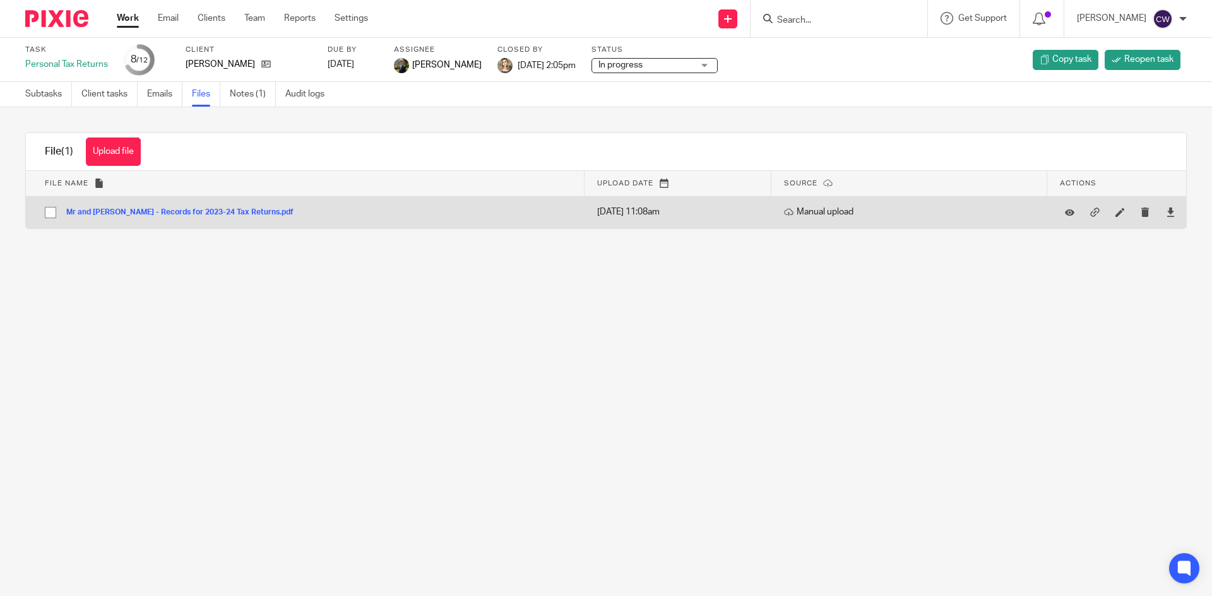
click at [168, 205] on td "Mr and Mrs Woodward - Records for 2023-24 Tax Returns.pdf Mr and Mrs Woodward -…" at bounding box center [305, 212] width 558 height 32
click at [170, 211] on button "Mr and Mrs Woodward - Records for 2023-24 Tax Returns.pdf" at bounding box center [184, 212] width 237 height 9
click at [170, 211] on div "File (1) Upload file Download selected Delete selected File name Upload date So…" at bounding box center [605, 181] width 1161 height 97
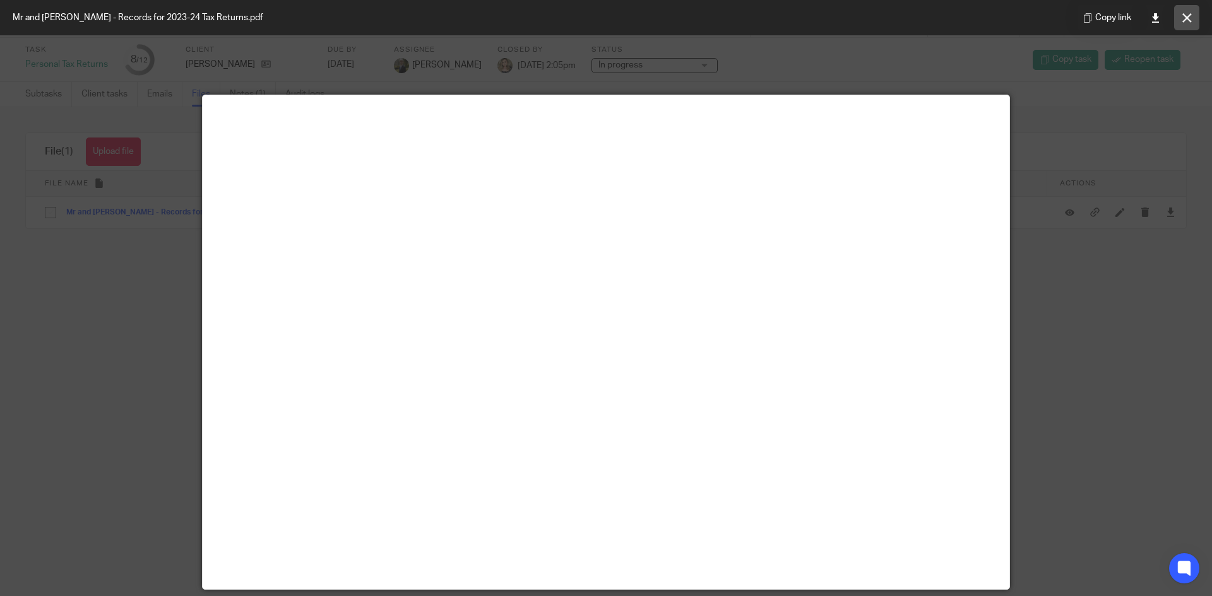
click at [1184, 11] on button at bounding box center [1186, 17] width 25 height 25
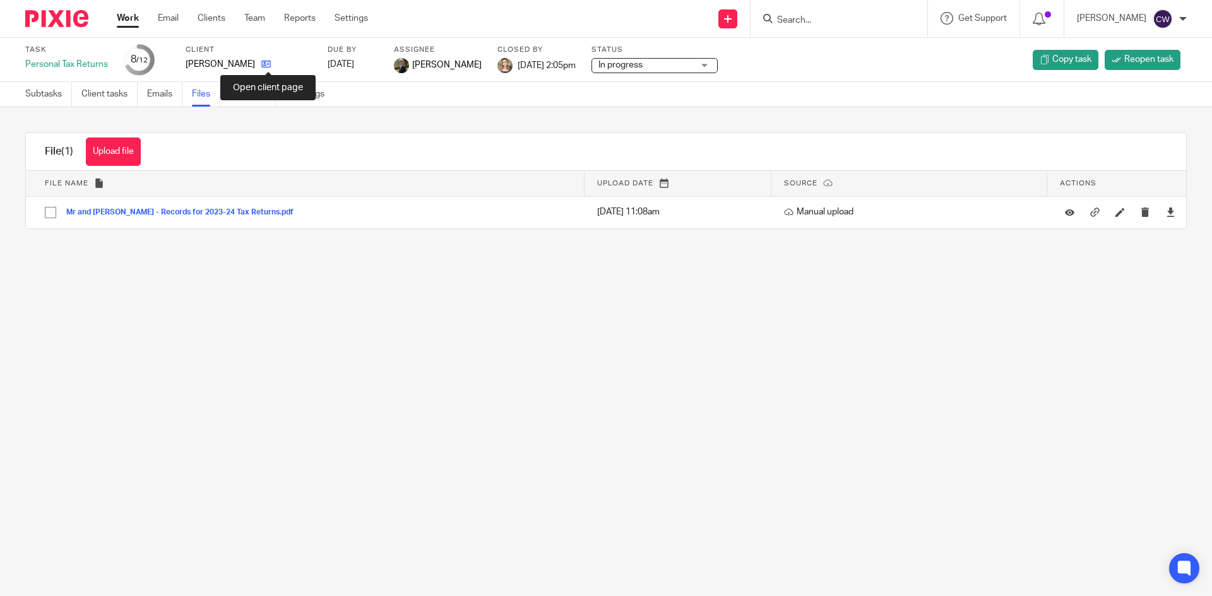
click at [267, 63] on icon at bounding box center [265, 63] width 9 height 9
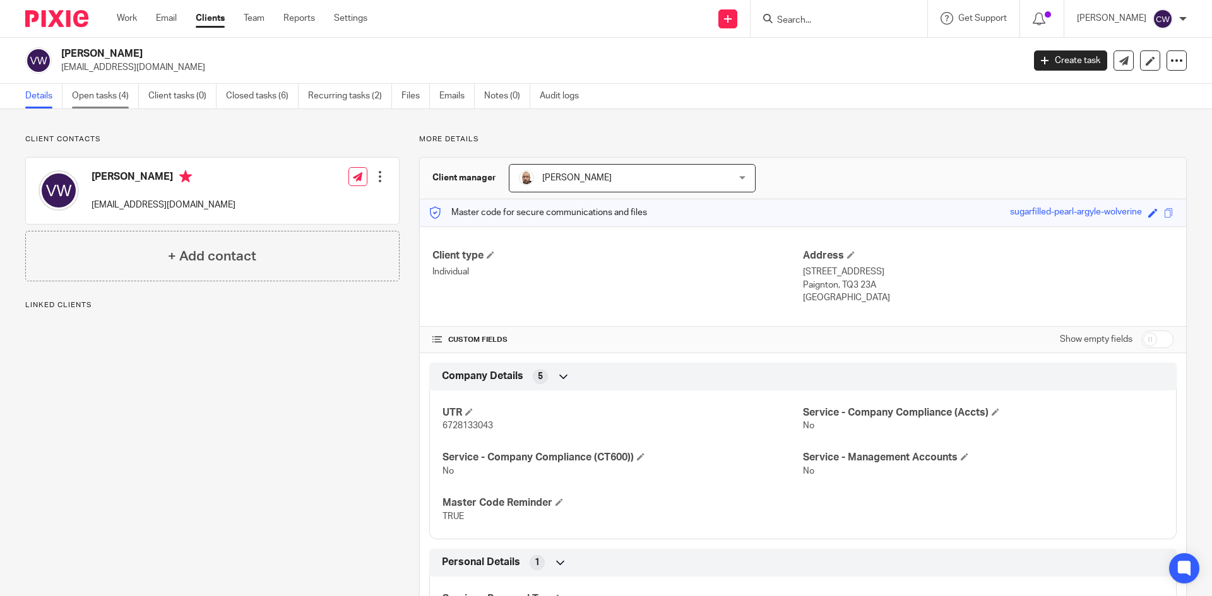
click at [92, 90] on link "Open tasks (4)" at bounding box center [105, 96] width 67 height 25
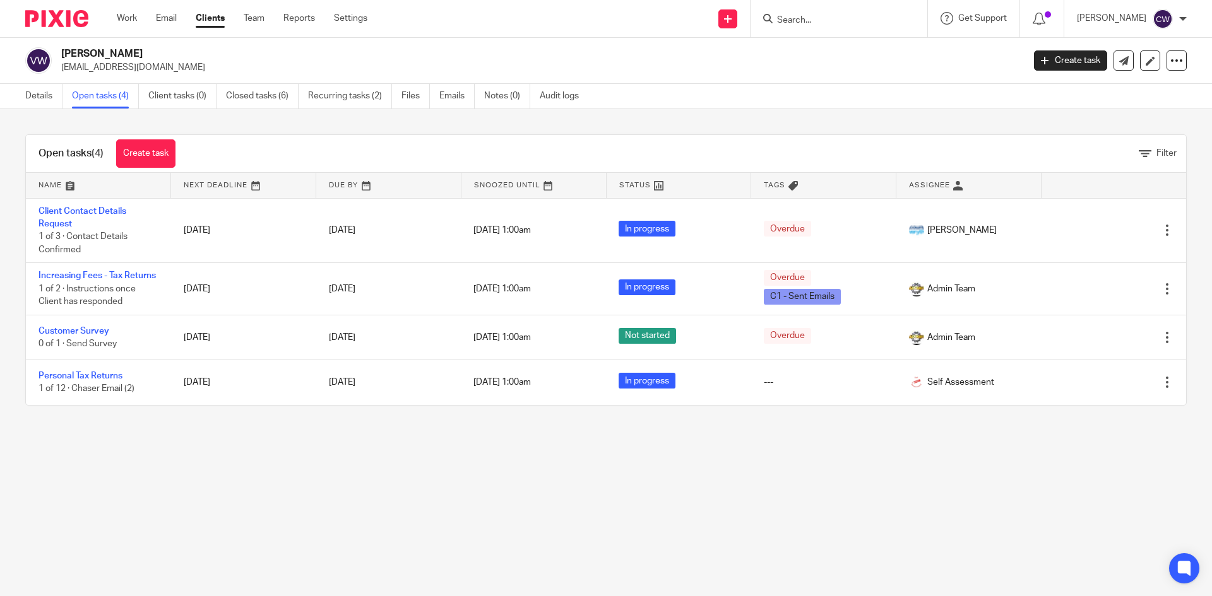
click at [795, 16] on input "Search" at bounding box center [833, 20] width 114 height 11
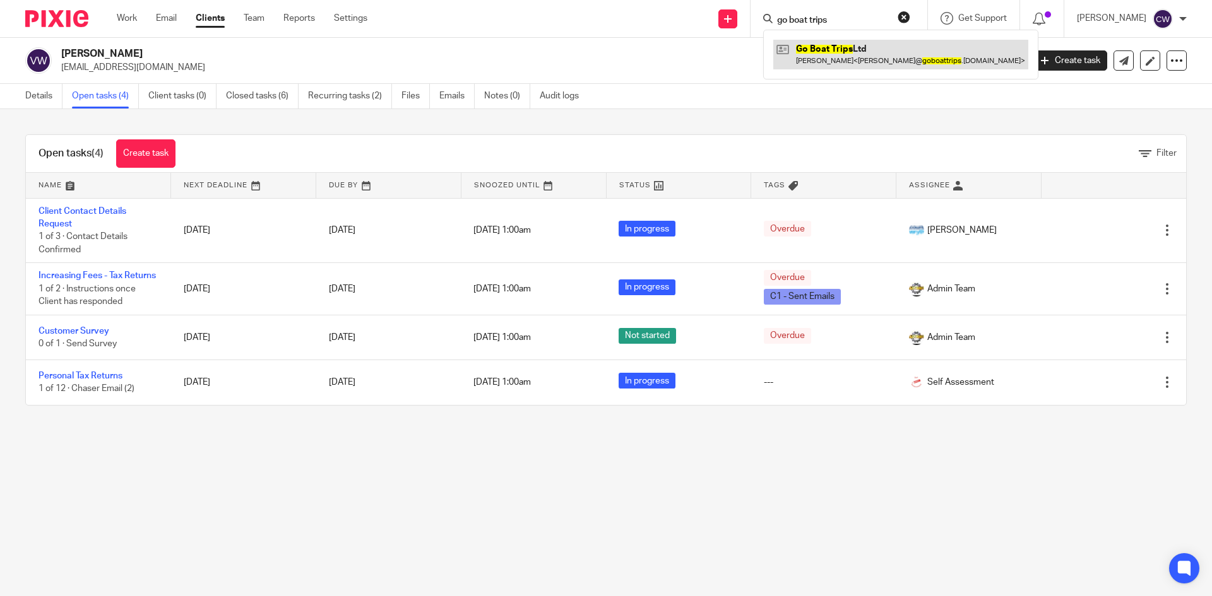
type input "go boat trips"
click at [859, 47] on link at bounding box center [900, 54] width 255 height 29
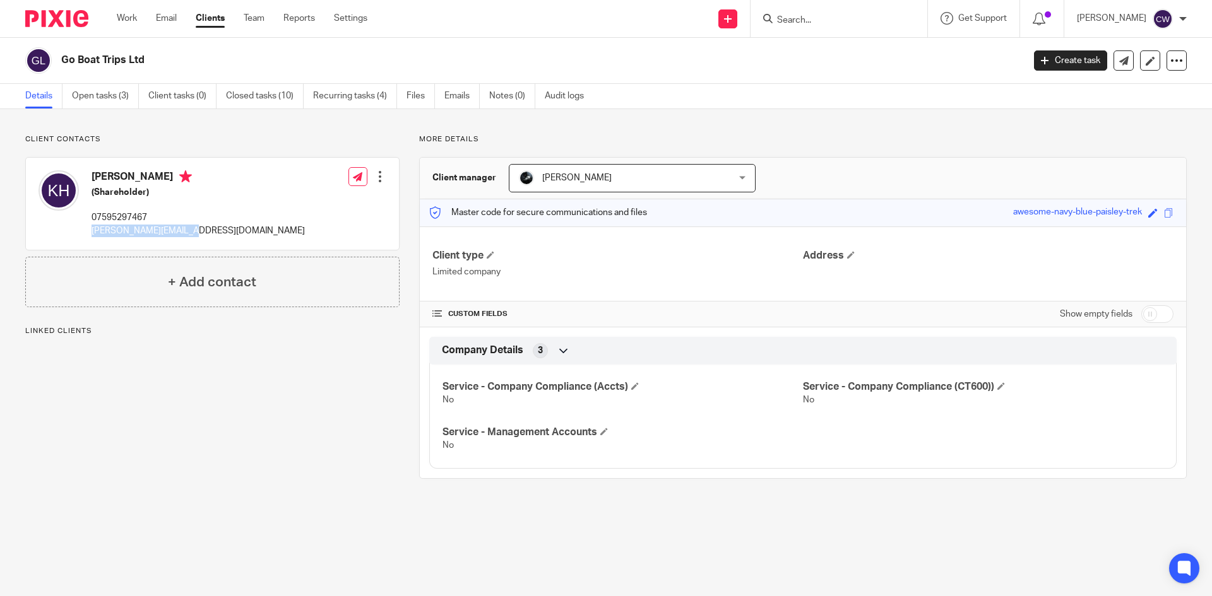
drag, startPoint x: 91, startPoint y: 228, endPoint x: 183, endPoint y: 243, distance: 93.3
click at [183, 243] on div "[PERSON_NAME] (Shareholder) 07595297467 [PERSON_NAME][EMAIL_ADDRESS][DOMAIN_NAM…" at bounding box center [171, 204] width 266 height 80
drag, startPoint x: 170, startPoint y: 223, endPoint x: 129, endPoint y: 240, distance: 44.2
click at [131, 240] on div "[PERSON_NAME] (Shareholder) 07595297467 [PERSON_NAME][EMAIL_ADDRESS][DOMAIN_NAM…" at bounding box center [171, 204] width 266 height 80
drag, startPoint x: 85, startPoint y: 232, endPoint x: 282, endPoint y: 232, distance: 196.9
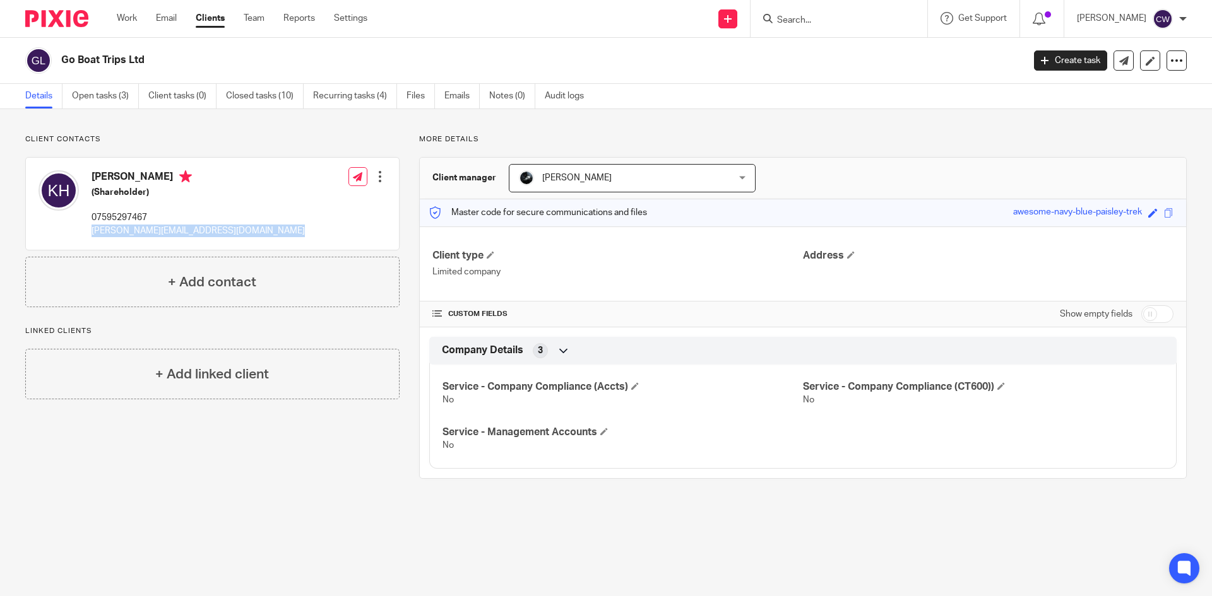
click at [282, 232] on div "[PERSON_NAME] (Shareholder) 07595297467 [PERSON_NAME][EMAIL_ADDRESS][DOMAIN_NAM…" at bounding box center [212, 204] width 373 height 92
copy div "[PERSON_NAME][EMAIL_ADDRESS][DOMAIN_NAME]"
click at [810, 19] on input "Search" at bounding box center [833, 20] width 114 height 11
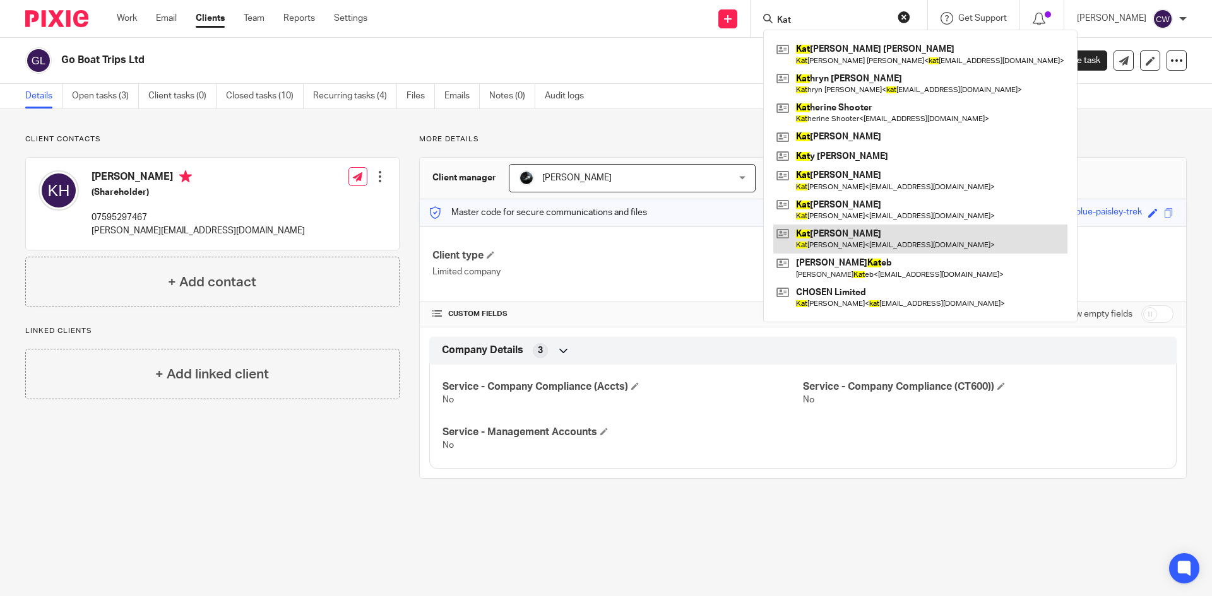
type input "Kat"
click at [870, 235] on link at bounding box center [920, 239] width 294 height 29
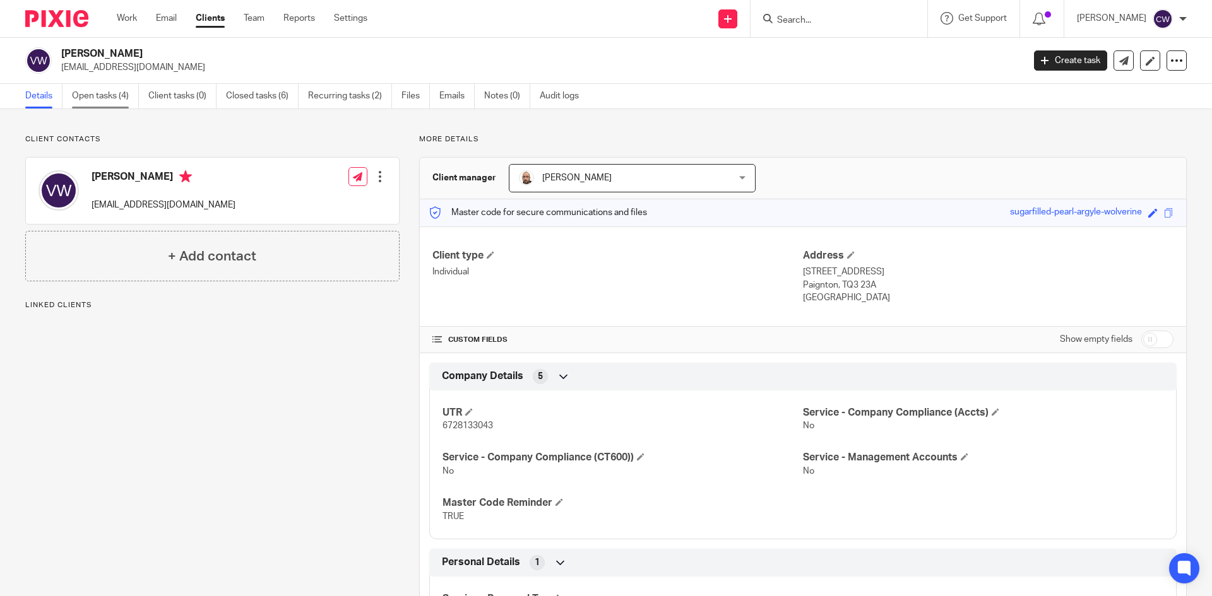
click at [100, 97] on link "Open tasks (4)" at bounding box center [105, 96] width 67 height 25
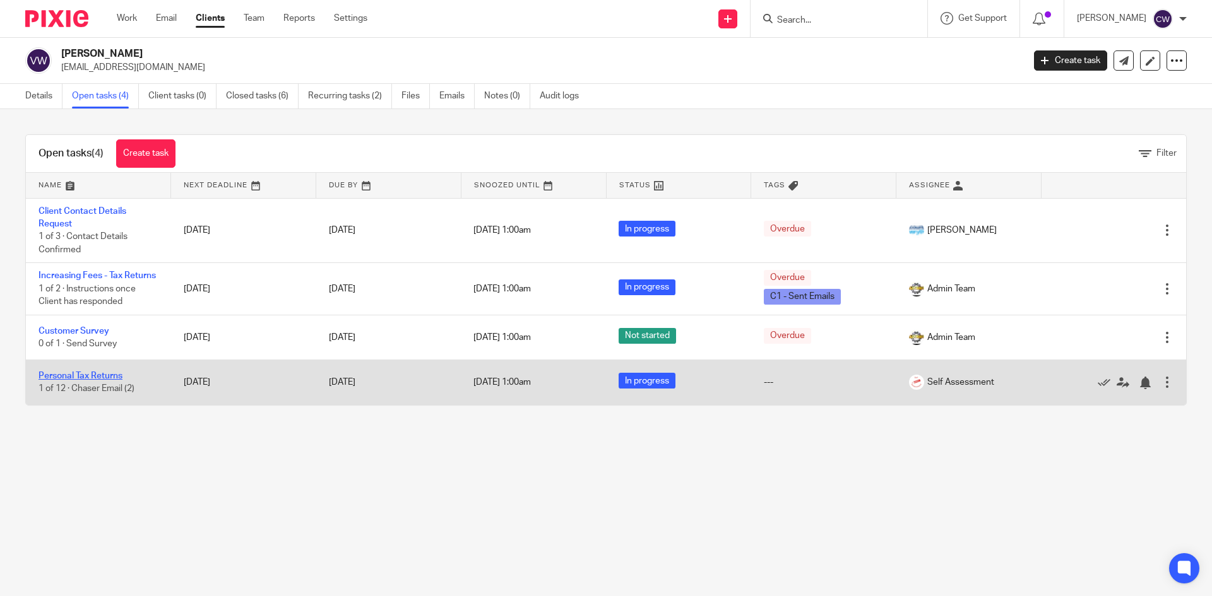
click at [74, 381] on link "Personal Tax Returns" at bounding box center [80, 376] width 84 height 9
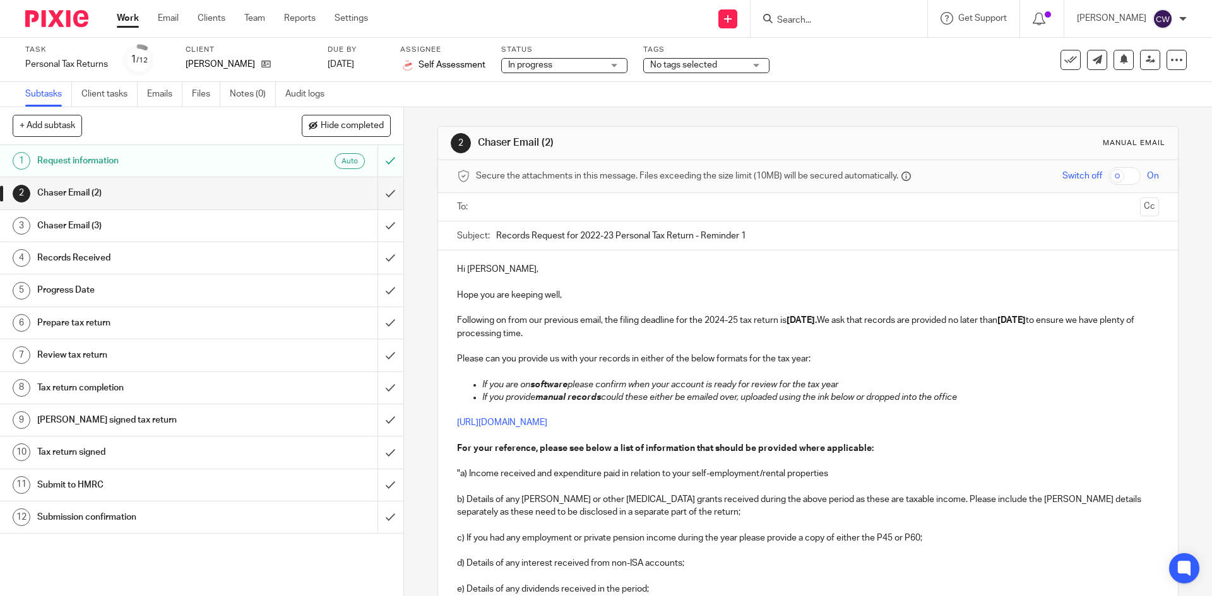
click at [851, 12] on form at bounding box center [843, 19] width 134 height 16
click at [840, 28] on div at bounding box center [838, 18] width 177 height 37
click at [831, 11] on div at bounding box center [838, 18] width 177 height 37
click at [830, 20] on input "Search" at bounding box center [833, 20] width 114 height 11
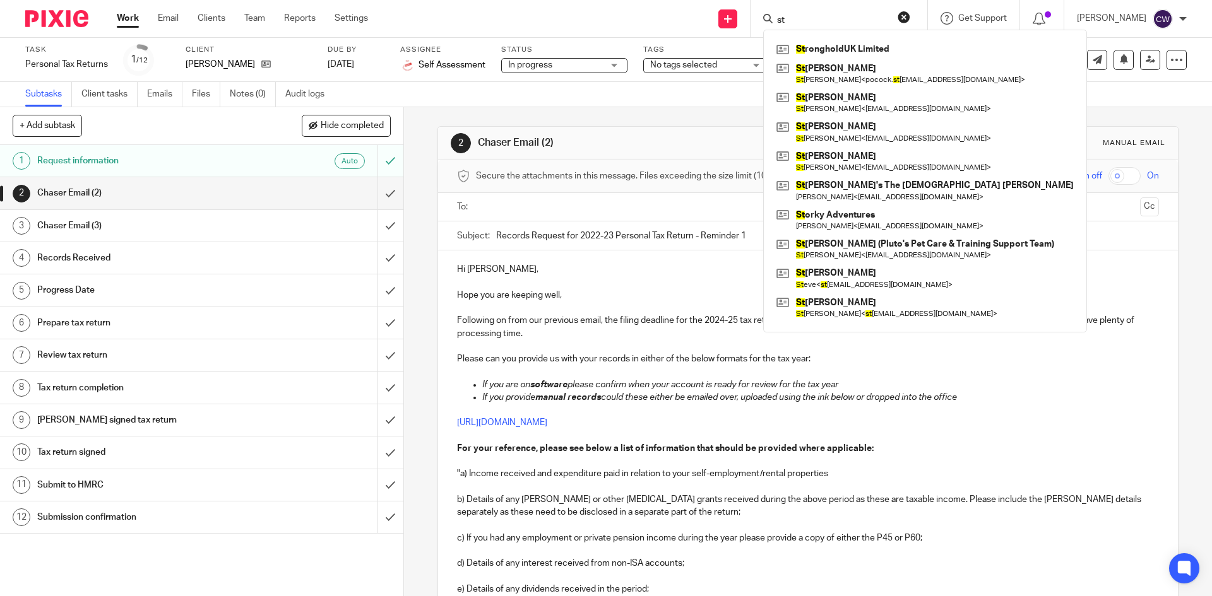
type input "s"
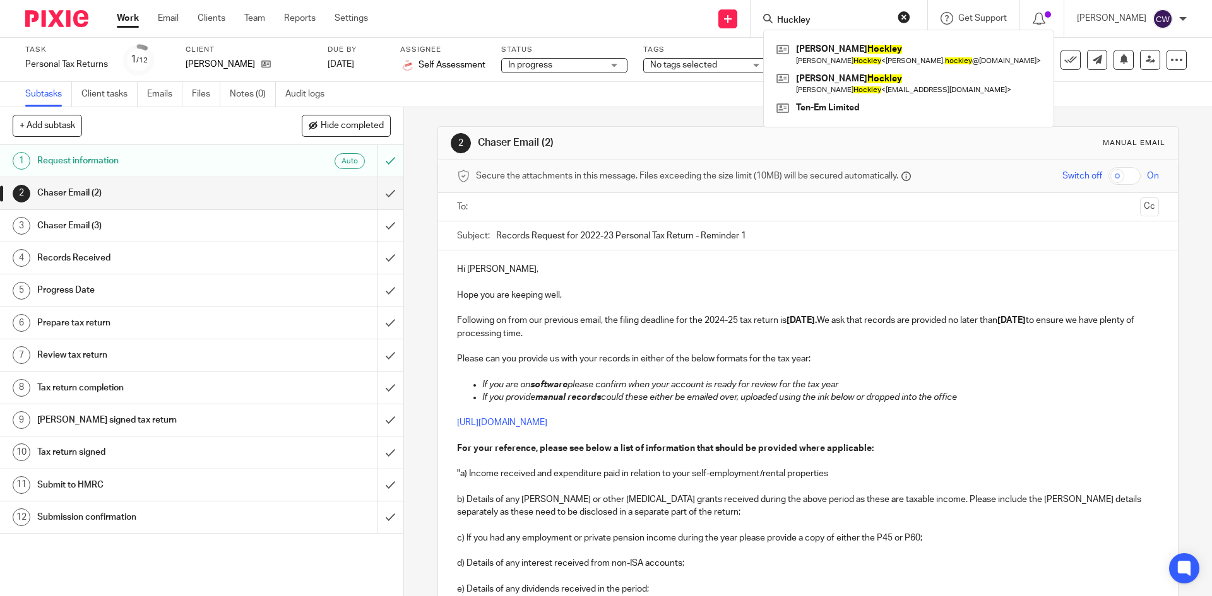
type input "Huckley"
drag, startPoint x: 509, startPoint y: 14, endPoint x: 436, endPoint y: 14, distance: 73.2
click at [470, 12] on div "Send new email Create task Add client Huckley [PERSON_NAME] [PERSON_NAME] < [PE…" at bounding box center [799, 18] width 825 height 37
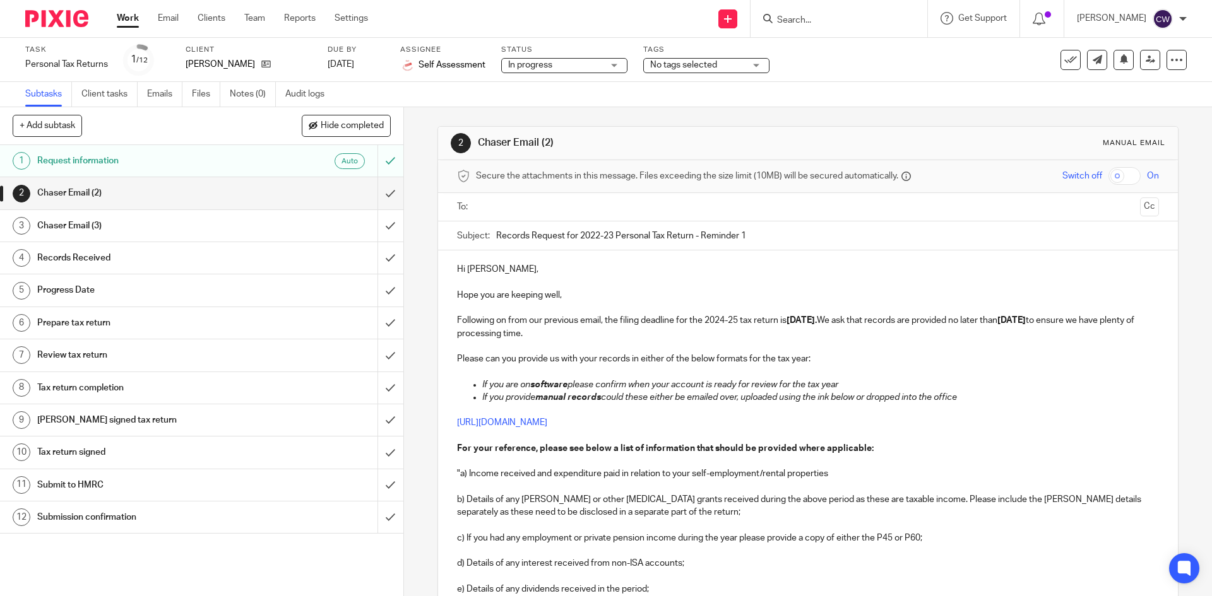
click at [793, 11] on form at bounding box center [843, 19] width 134 height 16
click at [796, 23] on input "Search" at bounding box center [833, 20] width 114 height 11
drag, startPoint x: 61, startPoint y: 27, endPoint x: 68, endPoint y: 28, distance: 7.0
click at [61, 27] on div at bounding box center [52, 18] width 104 height 37
click at [70, 12] on img at bounding box center [56, 18] width 63 height 17
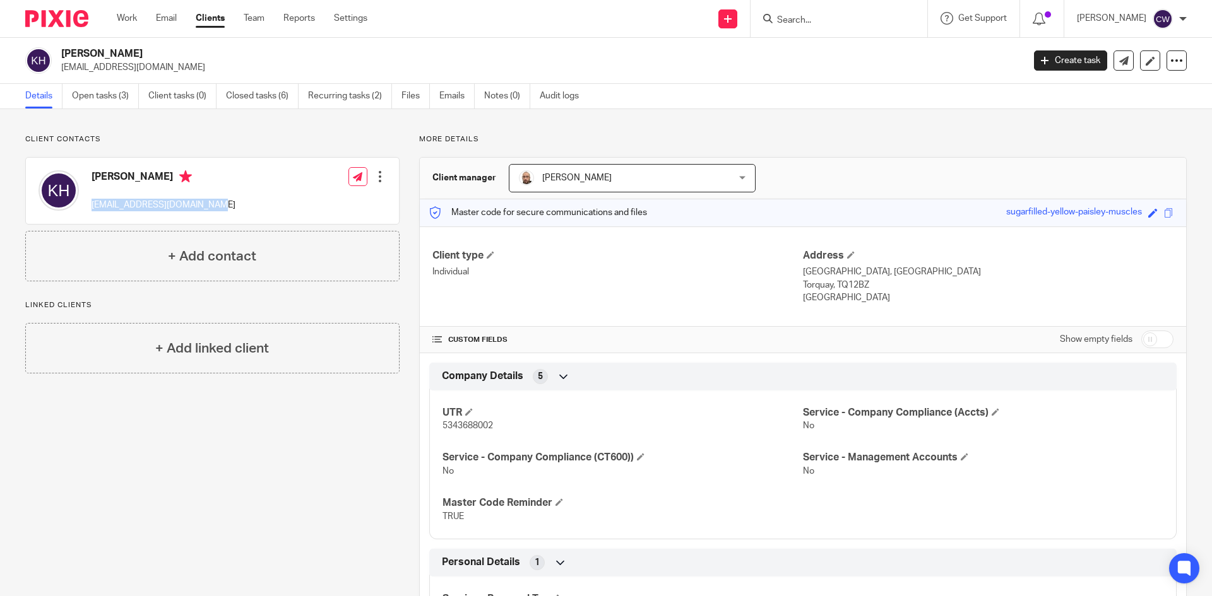
drag, startPoint x: 213, startPoint y: 204, endPoint x: 92, endPoint y: 206, distance: 121.2
click at [92, 206] on div "[PERSON_NAME] [EMAIL_ADDRESS][DOMAIN_NAME] Edit contact Create client from cont…" at bounding box center [212, 191] width 373 height 66
copy p "[EMAIL_ADDRESS][DOMAIN_NAME]"
click at [808, 15] on input "Search" at bounding box center [833, 20] width 114 height 11
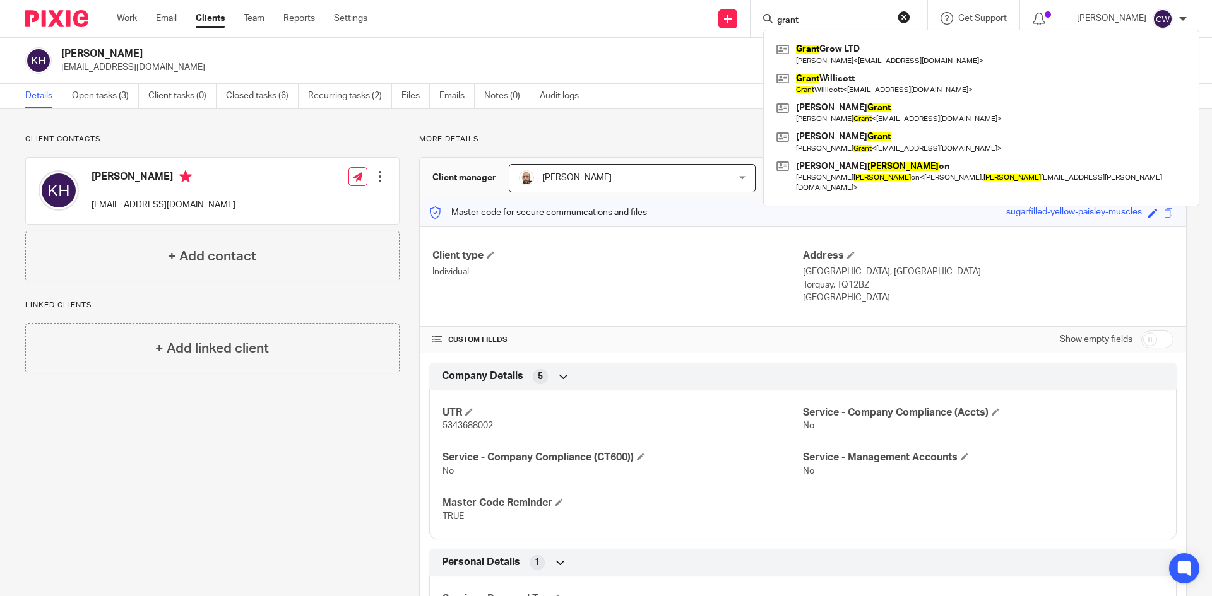
type input "grant"
click button "submit" at bounding box center [0, 0] width 0 height 0
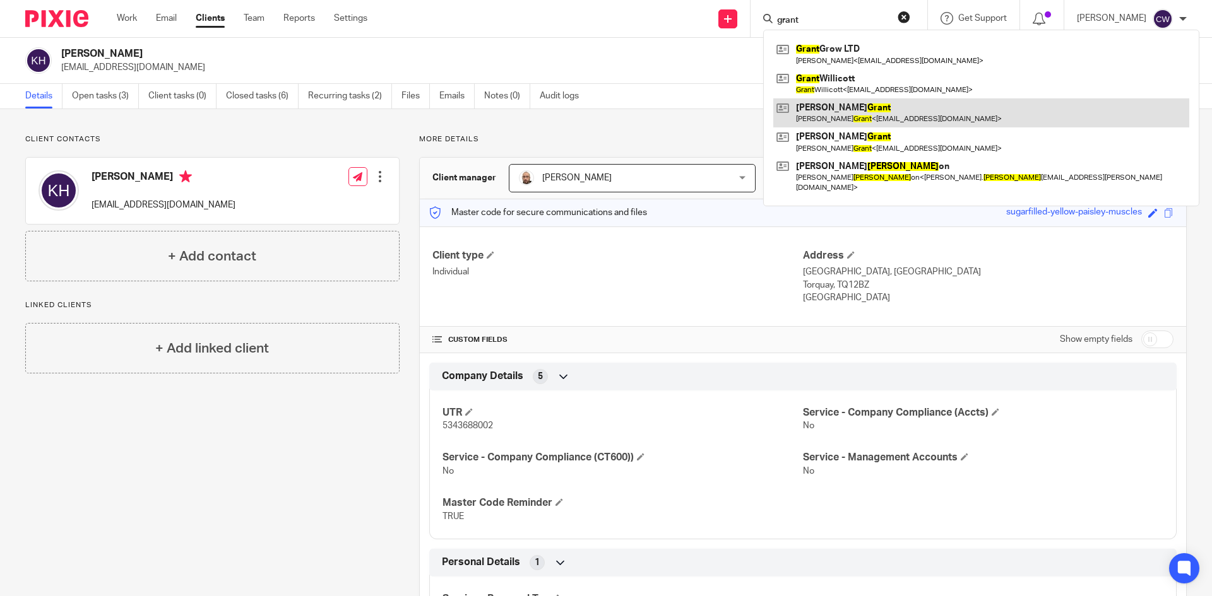
click at [853, 116] on link at bounding box center [981, 112] width 416 height 29
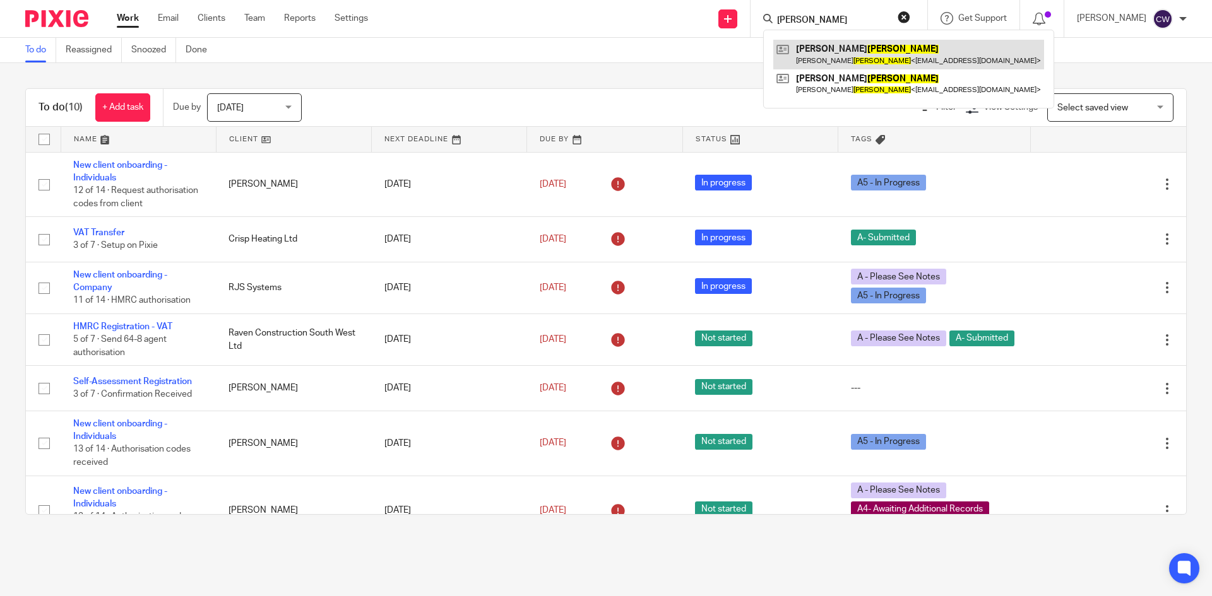
type input "Huxley"
click at [818, 57] on link at bounding box center [908, 54] width 271 height 29
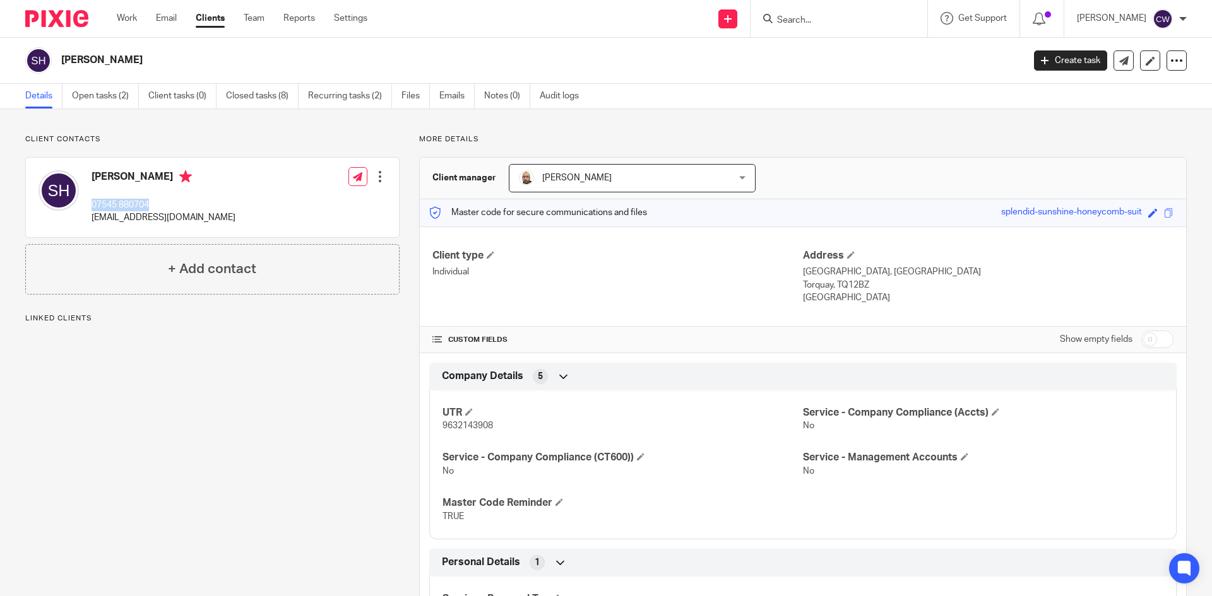
drag, startPoint x: 93, startPoint y: 204, endPoint x: 151, endPoint y: 206, distance: 58.1
click at [151, 206] on p "07545 880704" at bounding box center [164, 205] width 144 height 13
copy p "07545 880704"
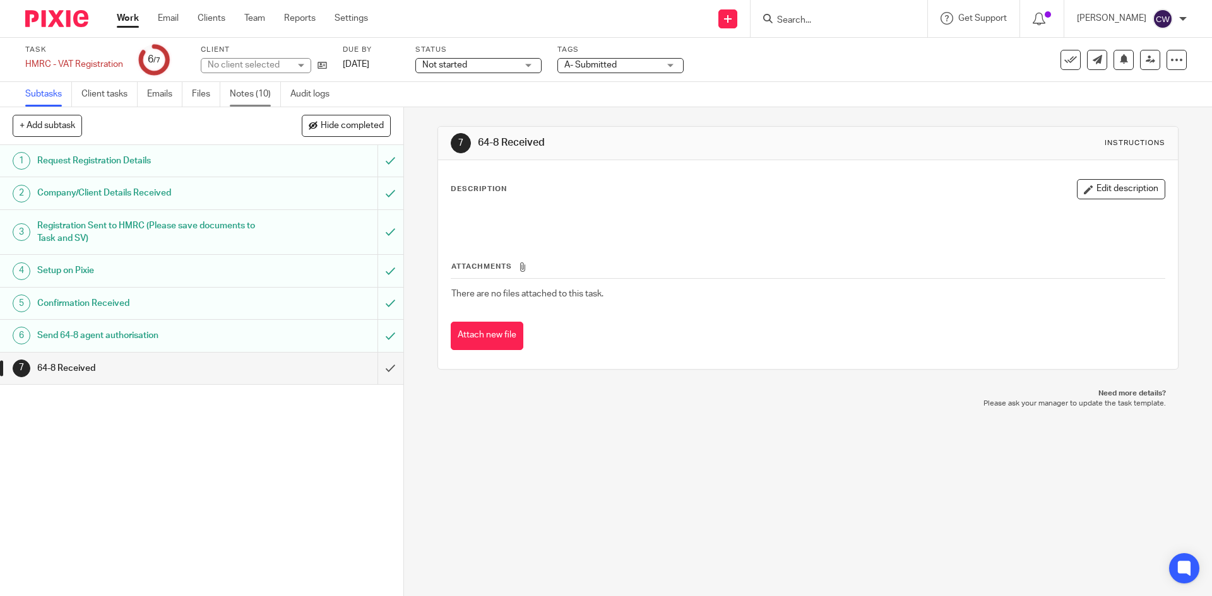
click at [249, 95] on link "Notes (10)" at bounding box center [255, 94] width 51 height 25
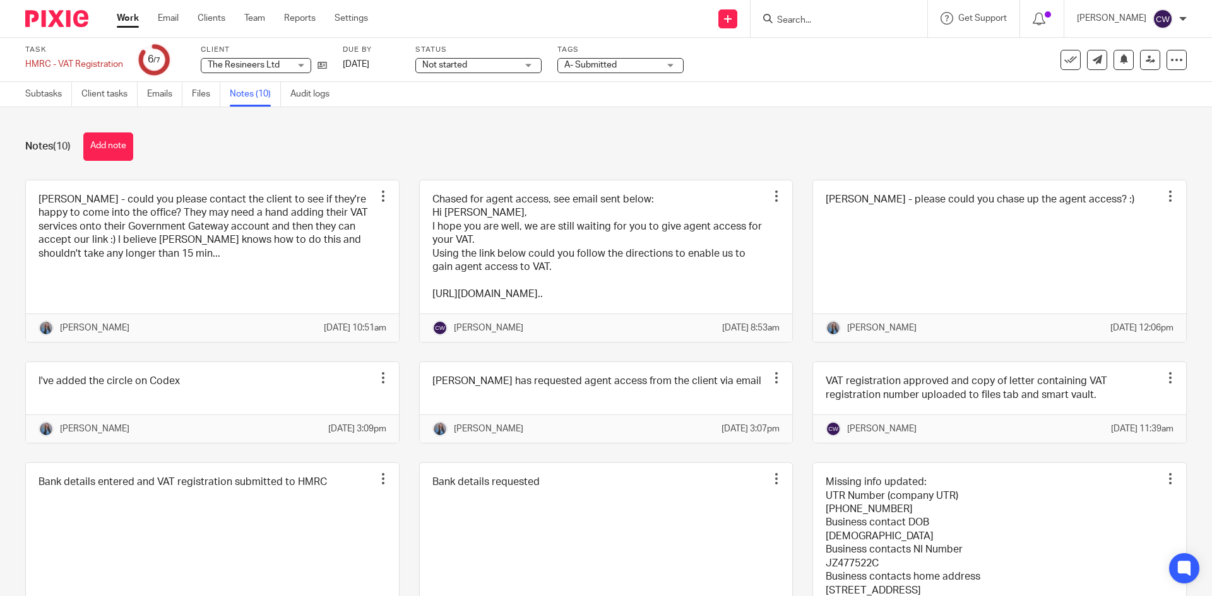
drag, startPoint x: 818, startPoint y: 12, endPoint x: 813, endPoint y: 27, distance: 15.8
click at [813, 19] on form at bounding box center [843, 19] width 134 height 16
click at [813, 27] on div at bounding box center [838, 18] width 177 height 37
click at [813, 22] on input "Search" at bounding box center [833, 20] width 114 height 11
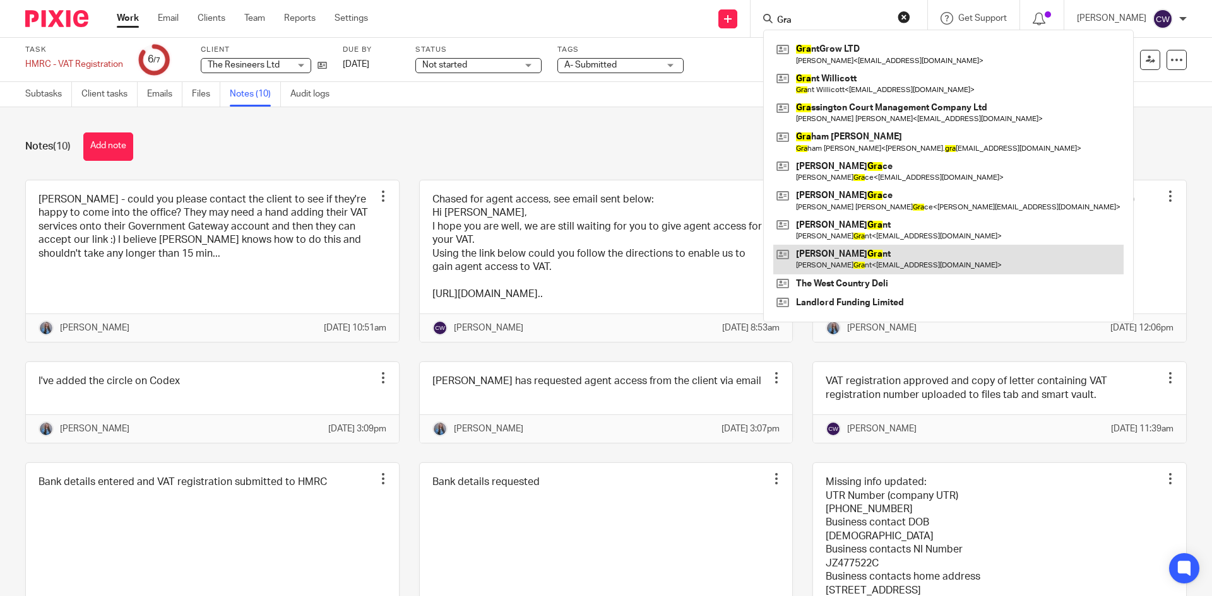
type input "Gra"
click at [888, 268] on link at bounding box center [948, 259] width 350 height 29
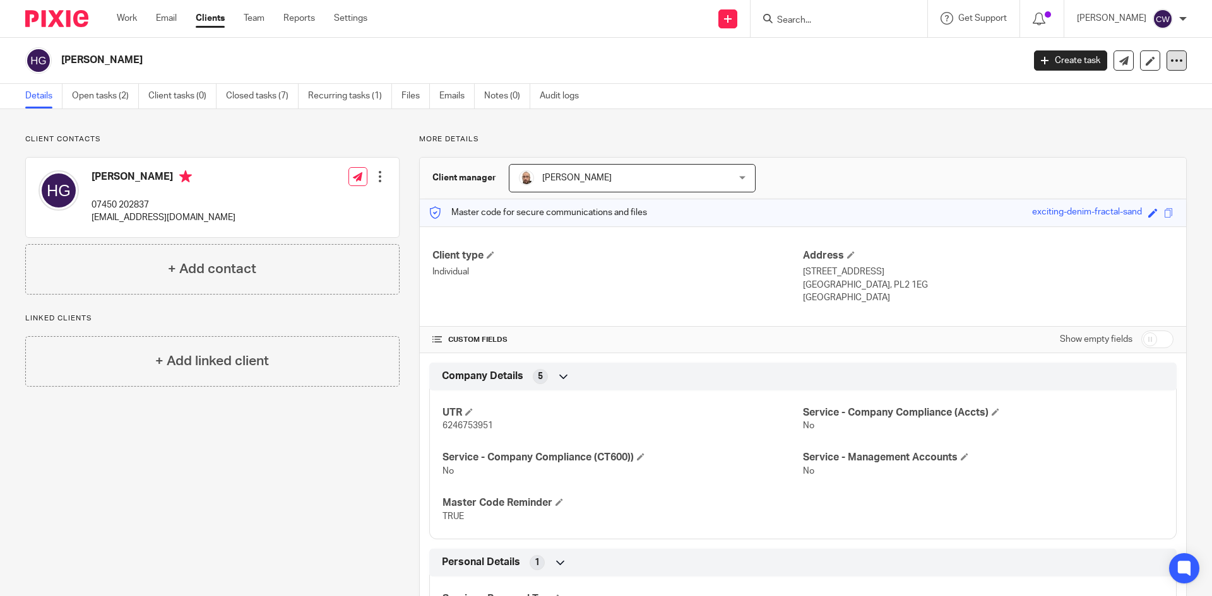
click at [1170, 64] on icon at bounding box center [1176, 60] width 13 height 13
click at [1101, 143] on button "Archive client" at bounding box center [1097, 147] width 139 height 16
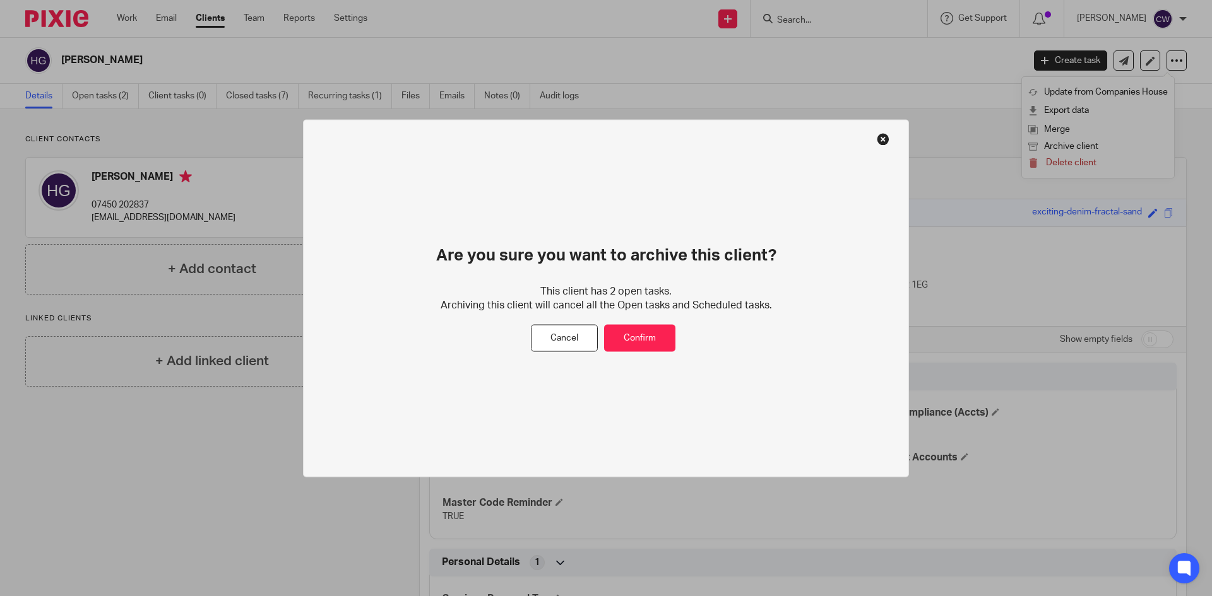
click at [886, 139] on button at bounding box center [883, 139] width 13 height 13
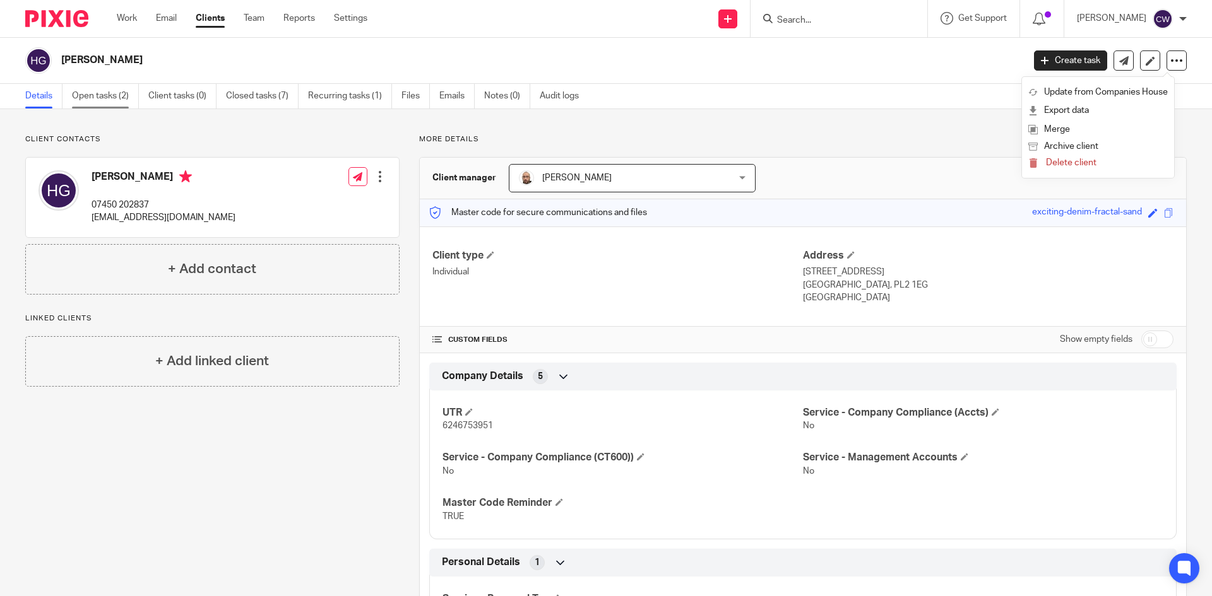
click at [105, 94] on link "Open tasks (2)" at bounding box center [105, 96] width 67 height 25
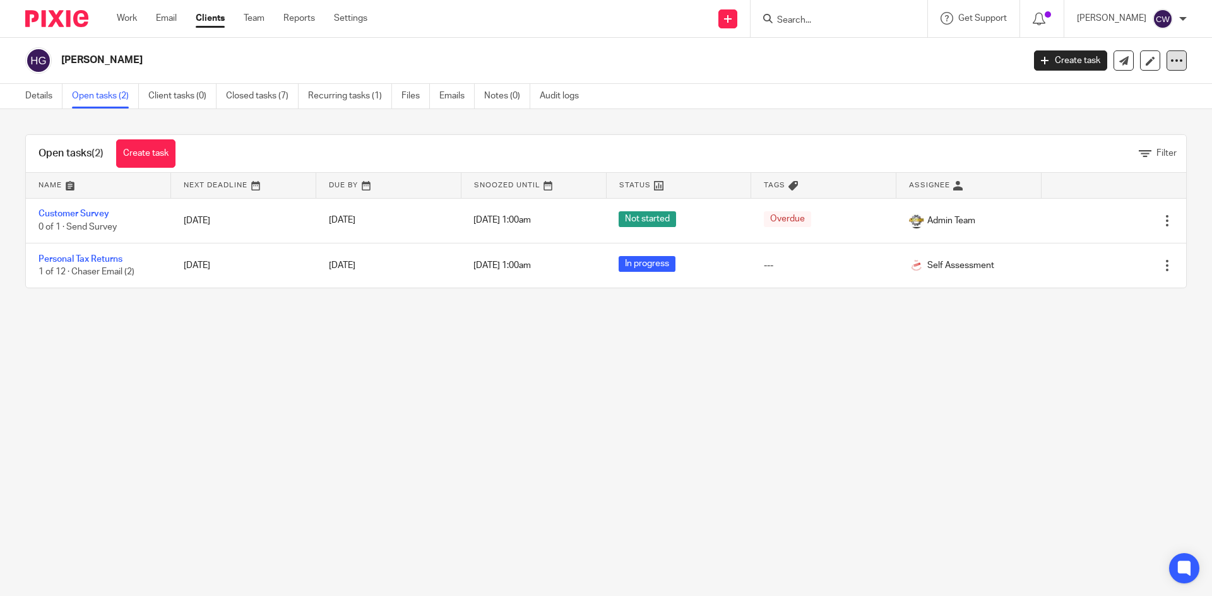
click at [1170, 61] on icon at bounding box center [1176, 60] width 13 height 13
click at [1060, 146] on button "Archive client" at bounding box center [1097, 147] width 139 height 16
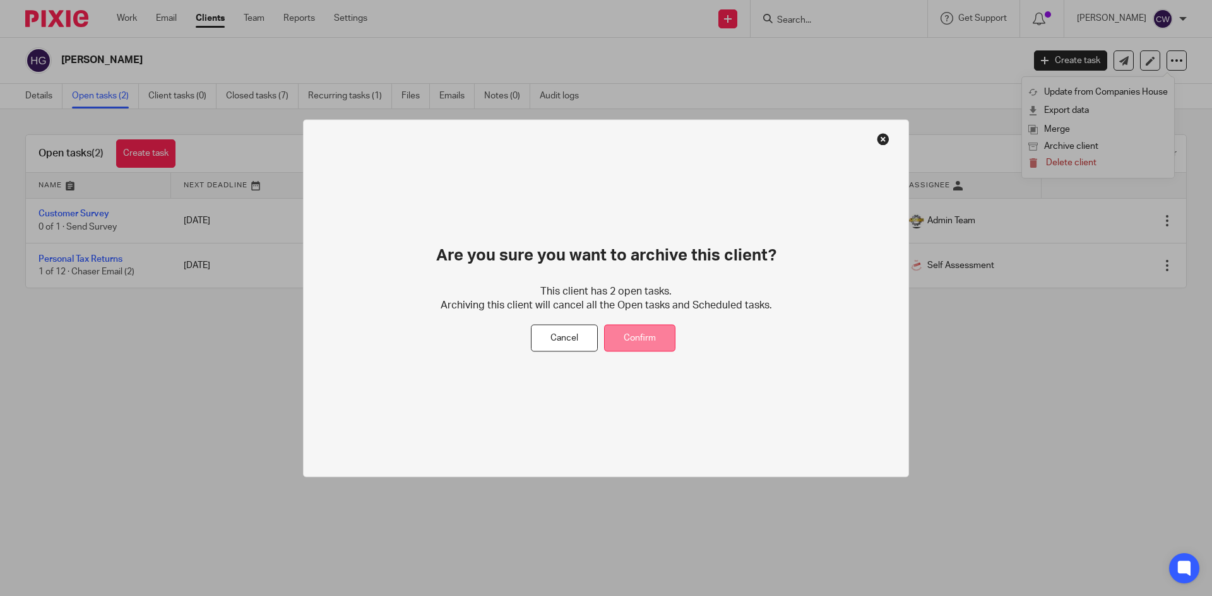
click at [641, 328] on button "Confirm" at bounding box center [639, 338] width 71 height 27
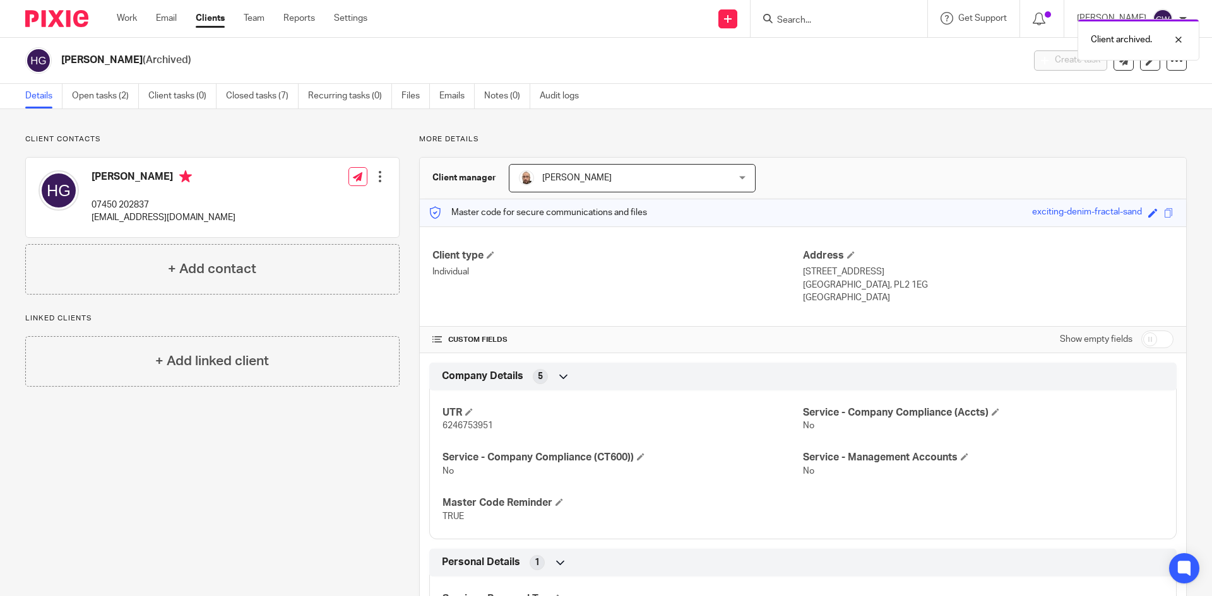
click at [851, 20] on div "Client archived." at bounding box center [902, 37] width 593 height 48
drag, startPoint x: 795, startPoint y: 16, endPoint x: 774, endPoint y: 18, distance: 20.9
click at [795, 16] on div "Client archived." at bounding box center [902, 37] width 593 height 48
click at [35, 23] on img at bounding box center [56, 18] width 63 height 17
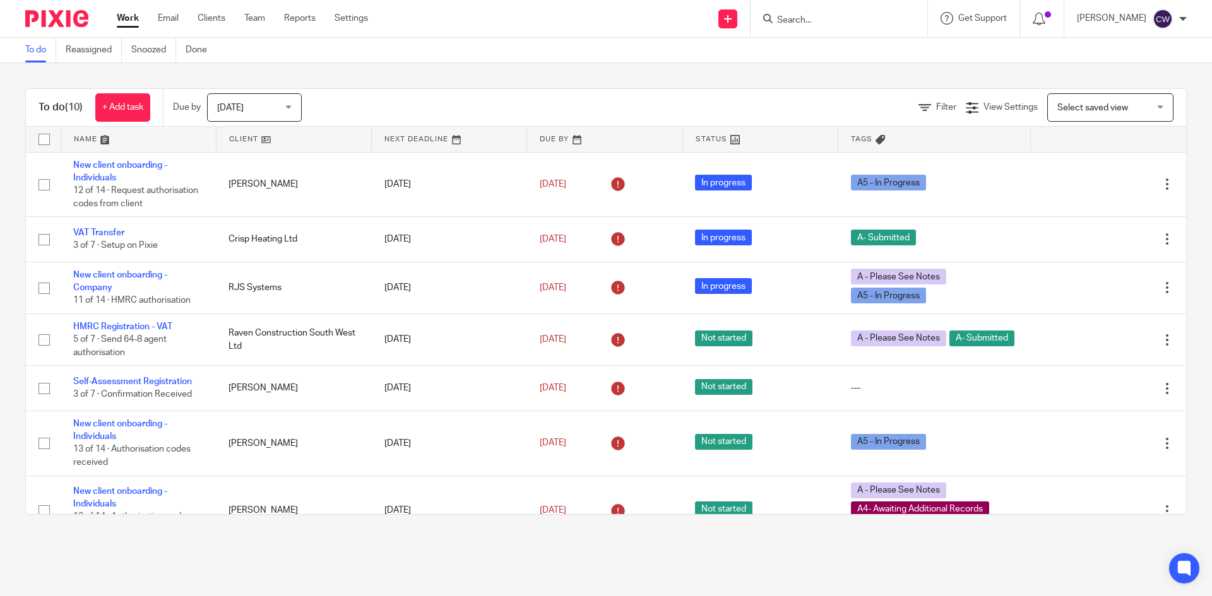
click at [776, 21] on input "Search" at bounding box center [833, 20] width 114 height 11
type input "Ritual"
drag, startPoint x: 806, startPoint y: 20, endPoint x: 750, endPoint y: 17, distance: 56.9
click at [763, 17] on div "Ritual" at bounding box center [836, 19] width 147 height 16
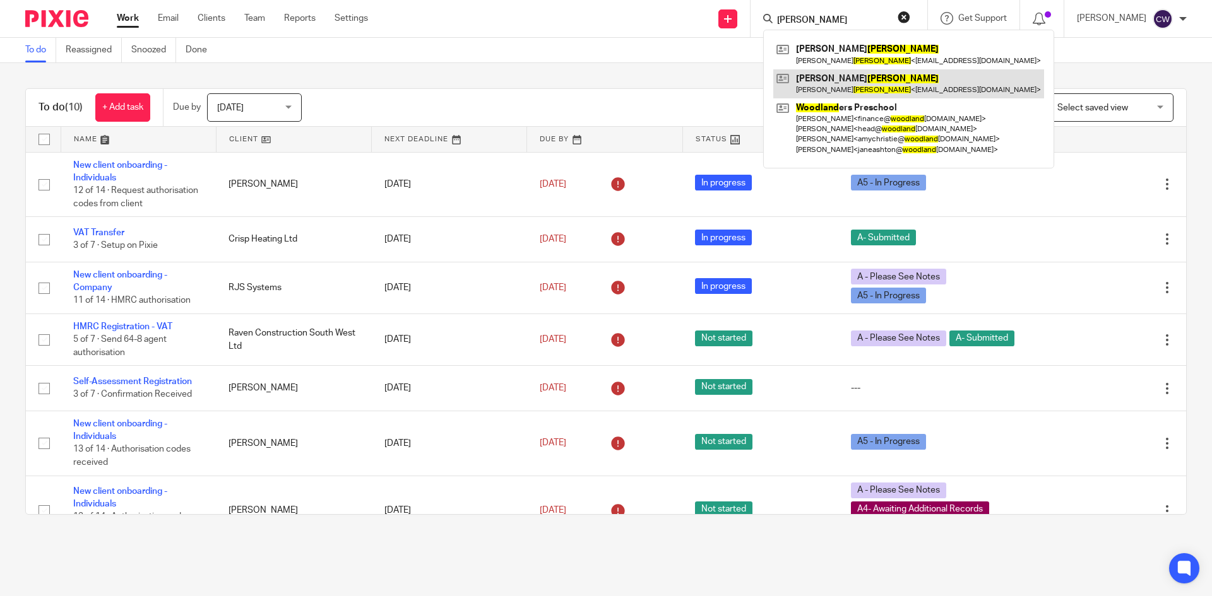
type input "woodward"
click at [830, 85] on link at bounding box center [908, 83] width 271 height 29
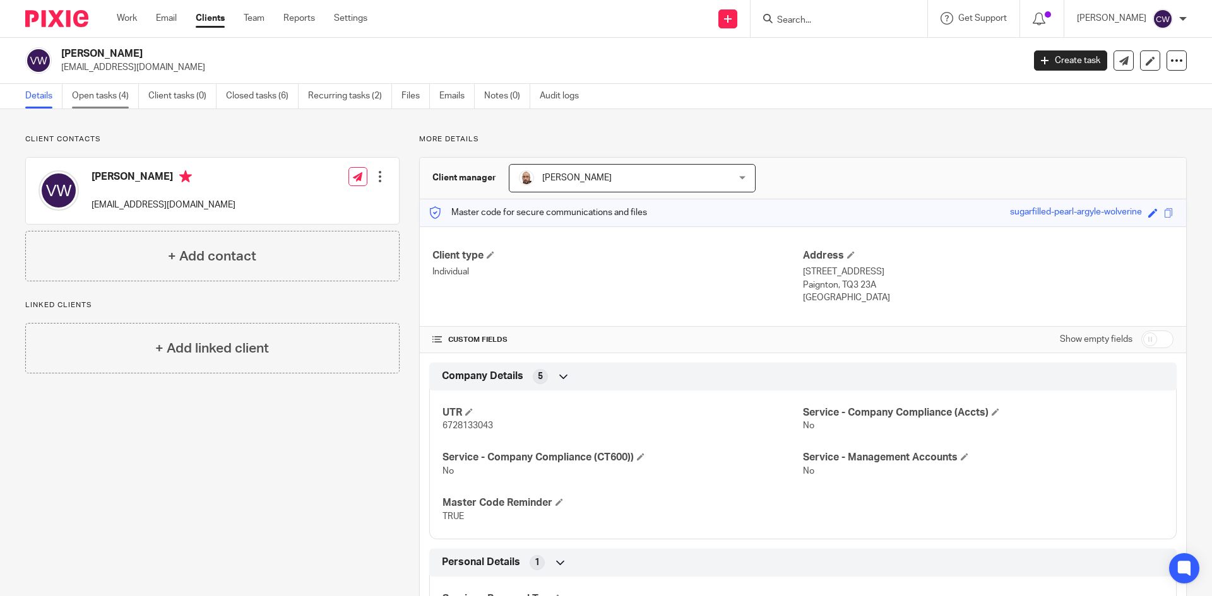
click at [112, 97] on link "Open tasks (4)" at bounding box center [105, 96] width 67 height 25
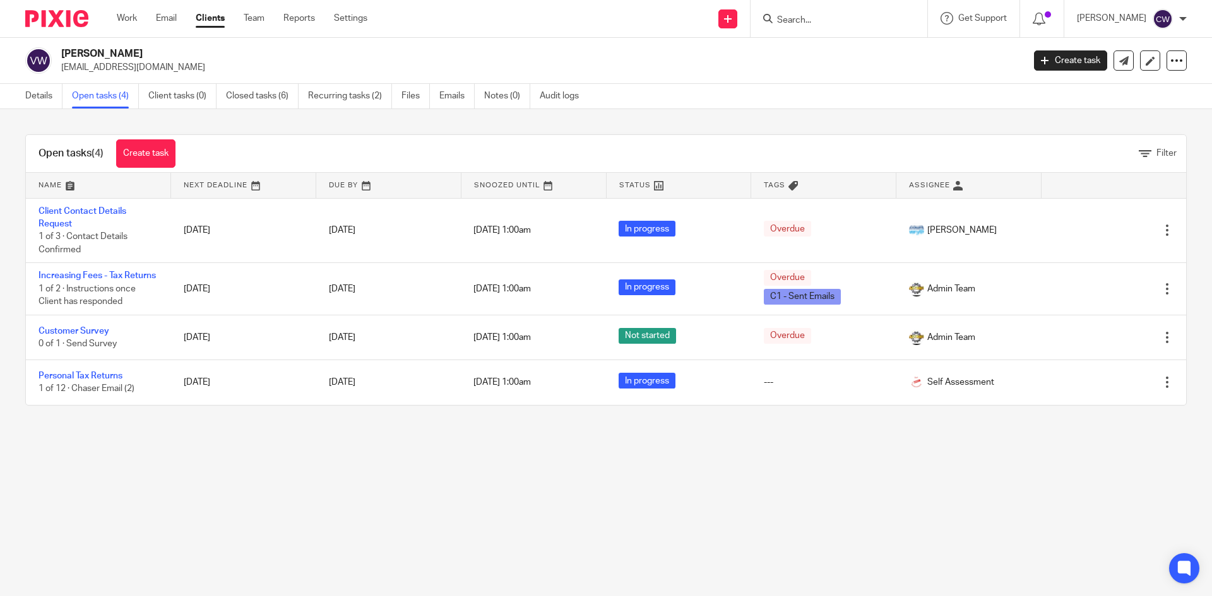
click at [853, 20] on input "Search" at bounding box center [833, 20] width 114 height 11
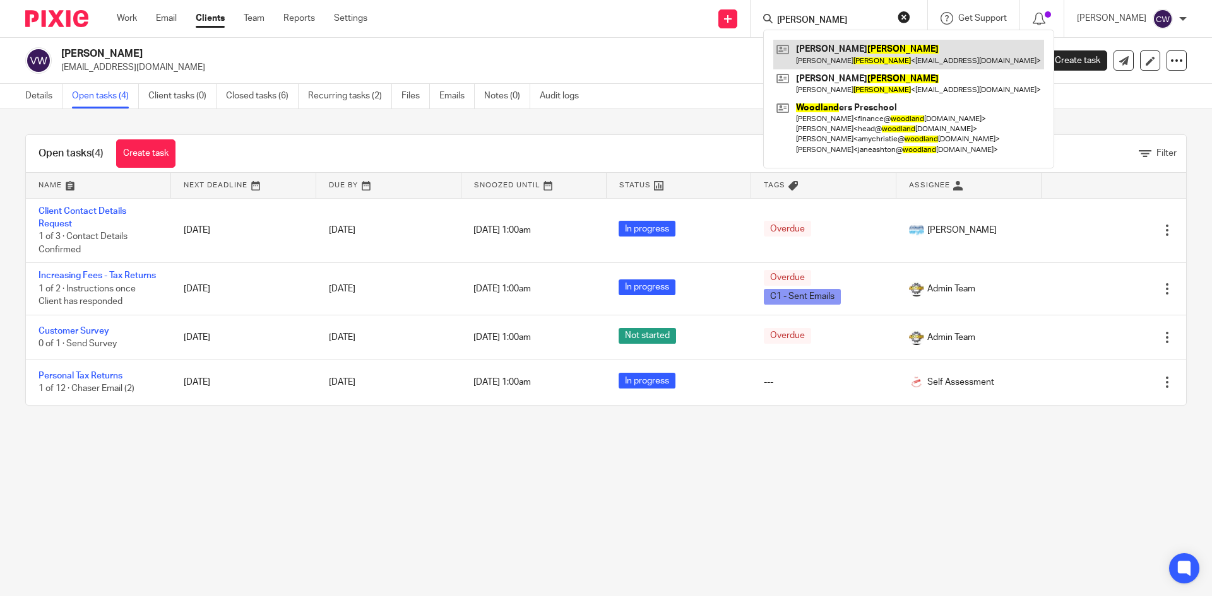
type input "[PERSON_NAME]"
click at [862, 61] on link at bounding box center [908, 54] width 271 height 29
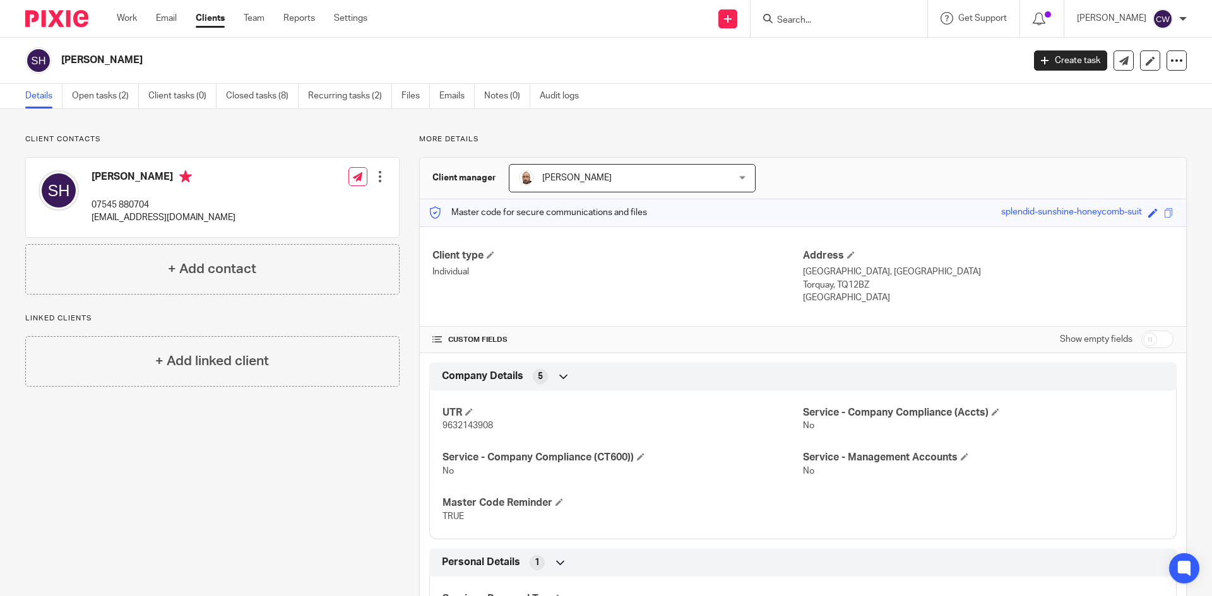
click at [829, 18] on input "Search" at bounding box center [833, 20] width 114 height 11
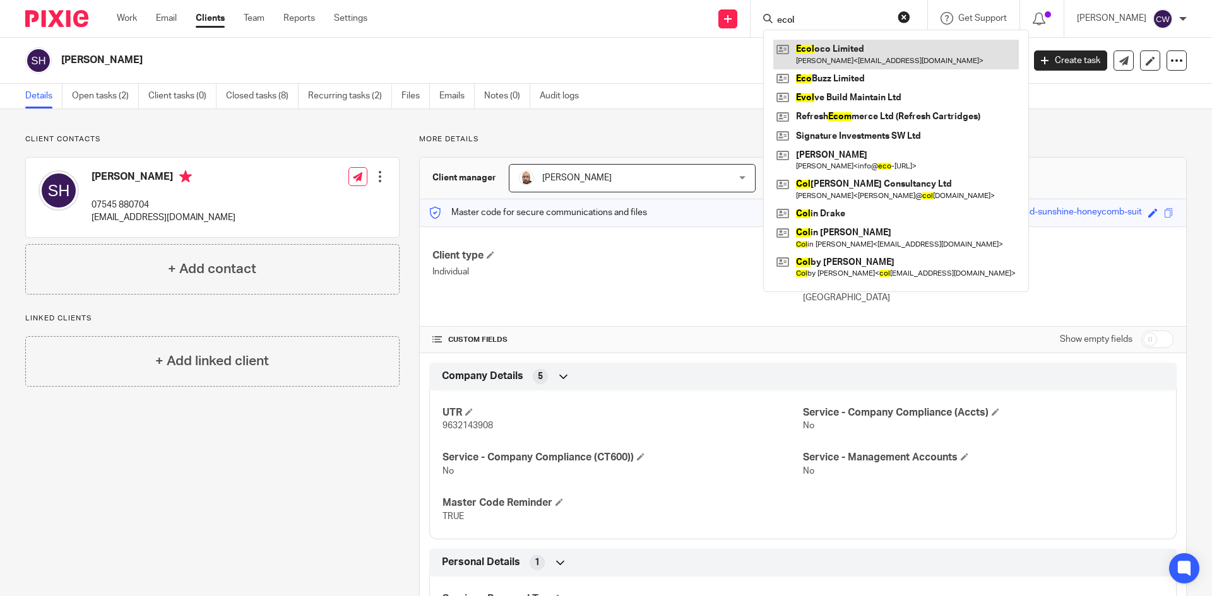
type input "ecol"
click at [849, 49] on link at bounding box center [895, 54] width 245 height 29
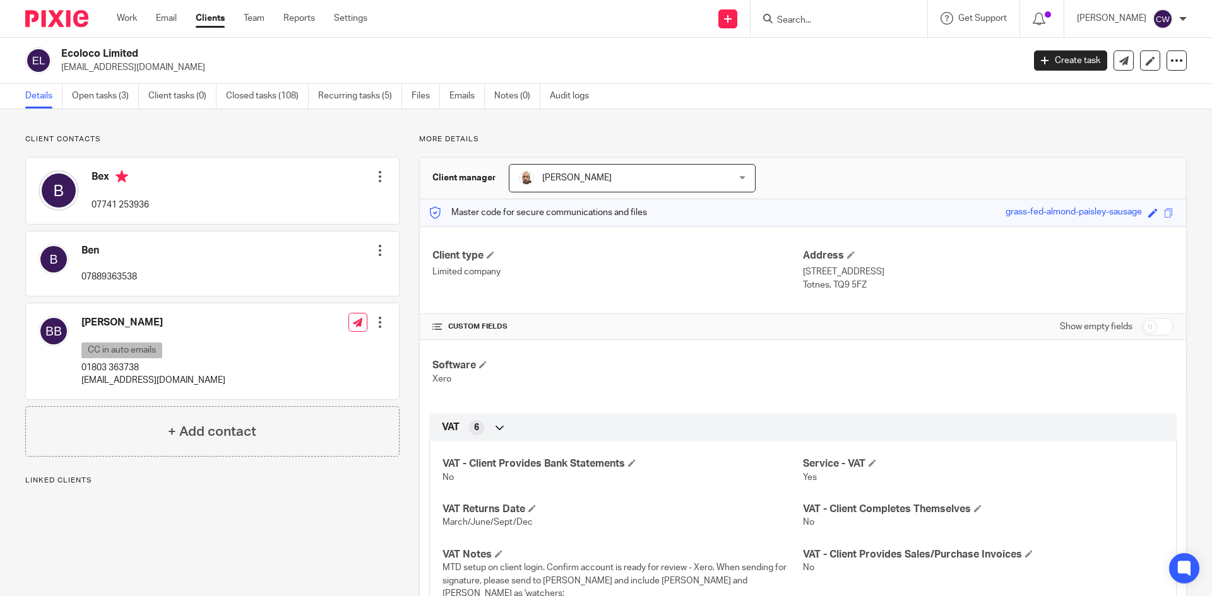
drag, startPoint x: 61, startPoint y: 67, endPoint x: 151, endPoint y: 74, distance: 91.2
click at [151, 74] on div "Ecoloco Limited [EMAIL_ADDRESS][DOMAIN_NAME] Create task Update from Companies …" at bounding box center [606, 61] width 1212 height 46
copy p "[EMAIL_ADDRESS][DOMAIN_NAME]"
click at [789, 23] on input "Search" at bounding box center [833, 20] width 114 height 11
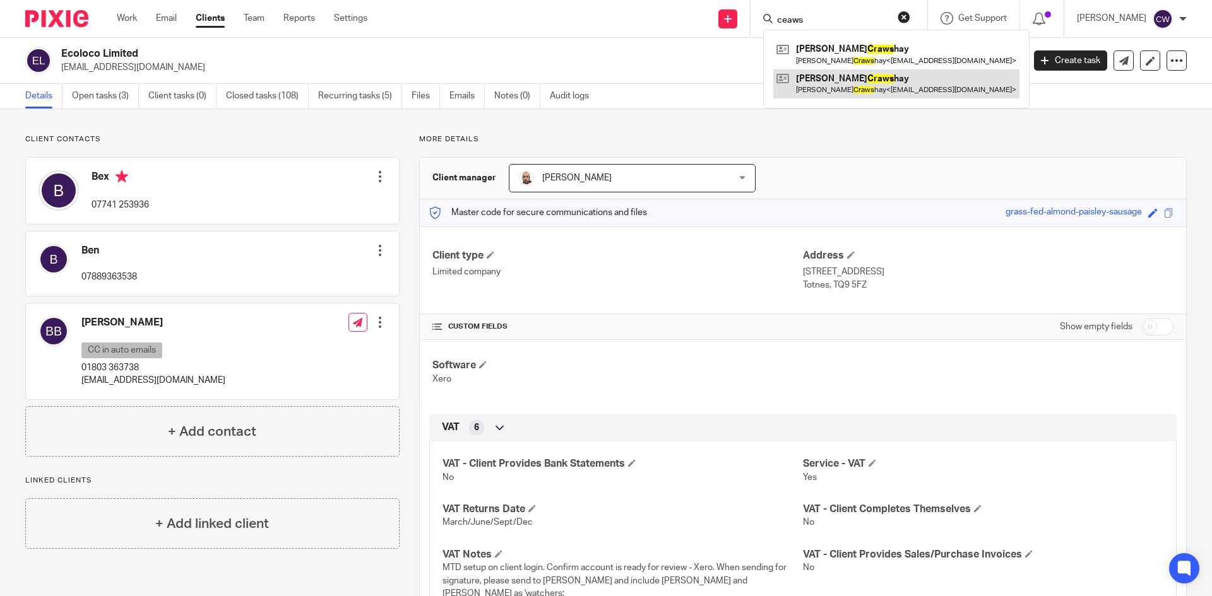
type input "ceaws"
click at [819, 93] on link at bounding box center [896, 83] width 246 height 29
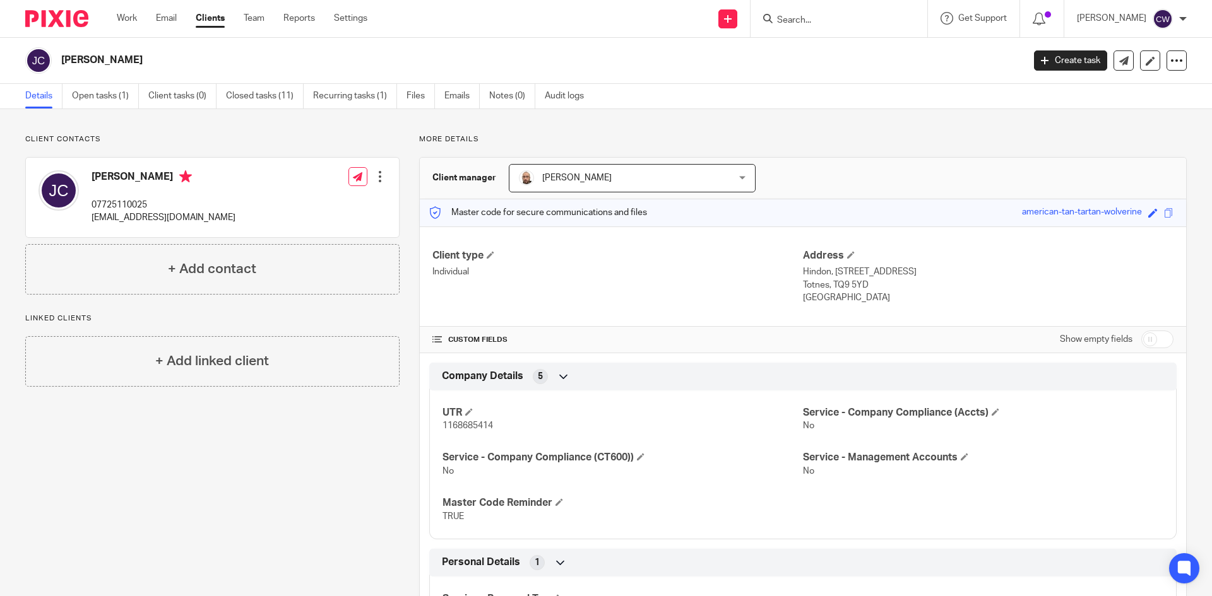
click at [776, 15] on input "Search" at bounding box center [833, 20] width 114 height 11
type input "fRESH"
click at [840, 39] on div "Fresh Clean South Devon Ltd Edginswell Drive Freeh old Ltd" at bounding box center [851, 59] width 177 height 59
click at [843, 41] on link at bounding box center [851, 49] width 157 height 19
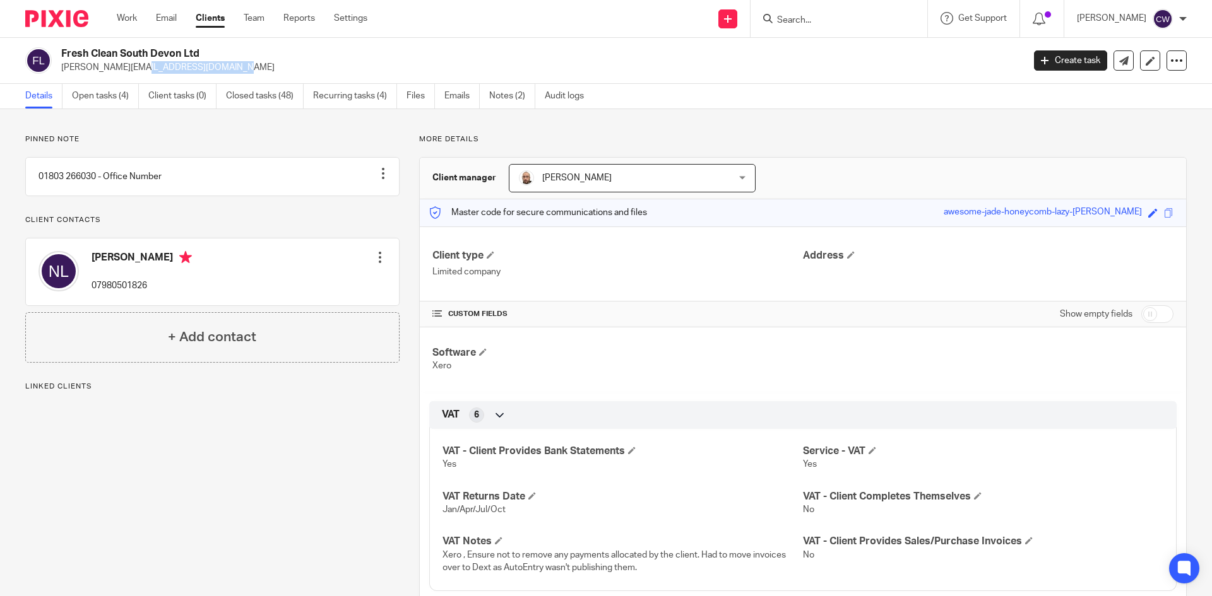
drag, startPoint x: 62, startPoint y: 69, endPoint x: 165, endPoint y: 73, distance: 102.3
click at [165, 73] on p "nigel@reefresh.co.uk" at bounding box center [538, 67] width 954 height 13
copy p "nigel@reefresh.co.uk"
click at [814, 24] on div at bounding box center [838, 18] width 177 height 37
click at [814, 24] on input "Search" at bounding box center [833, 20] width 114 height 11
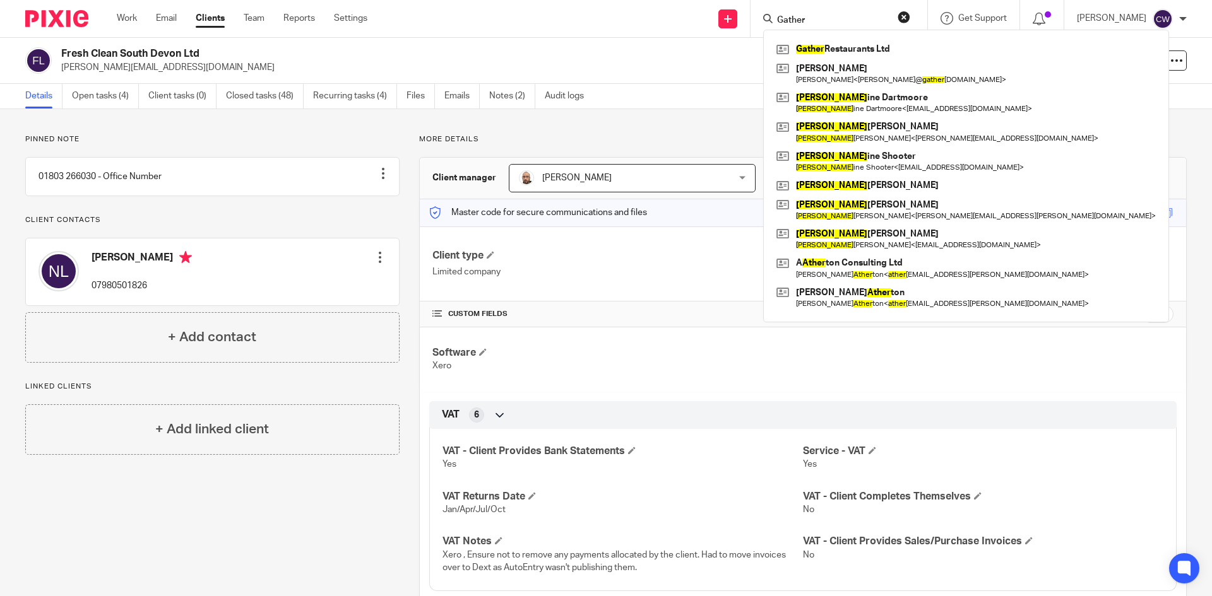
type input "Gather"
drag, startPoint x: 712, startPoint y: 15, endPoint x: 655, endPoint y: 26, distance: 58.4
click at [655, 26] on div "Send new email Create task Add client Gather Gather Restaurants Ltd Harrison Br…" at bounding box center [798, 18] width 825 height 37
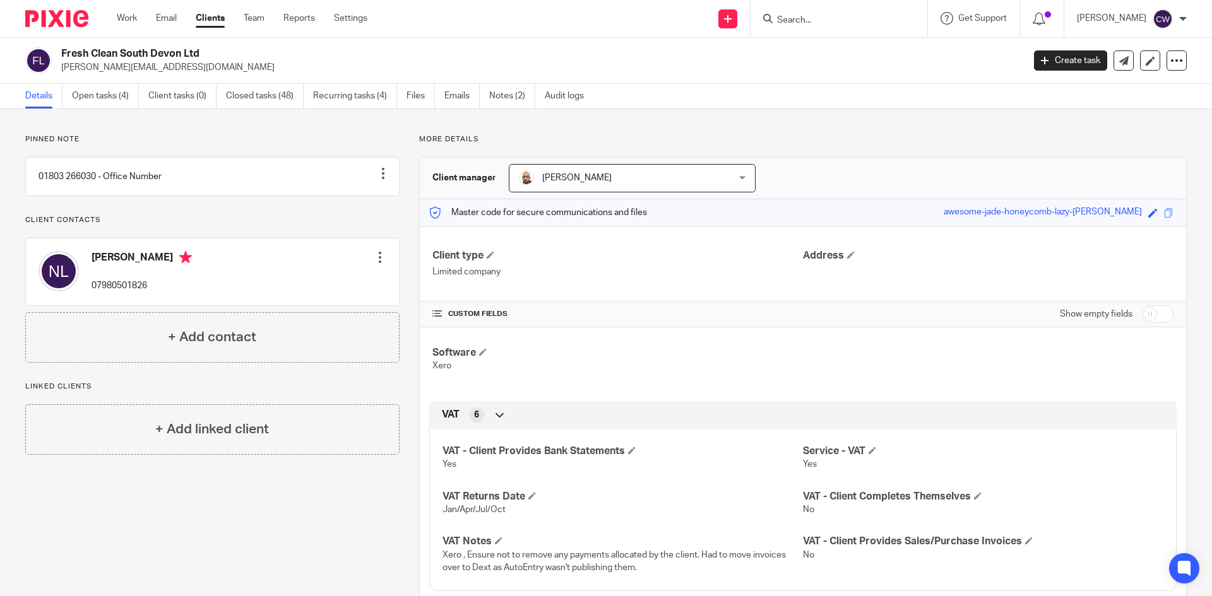
click at [834, 15] on input "Search" at bounding box center [833, 20] width 114 height 11
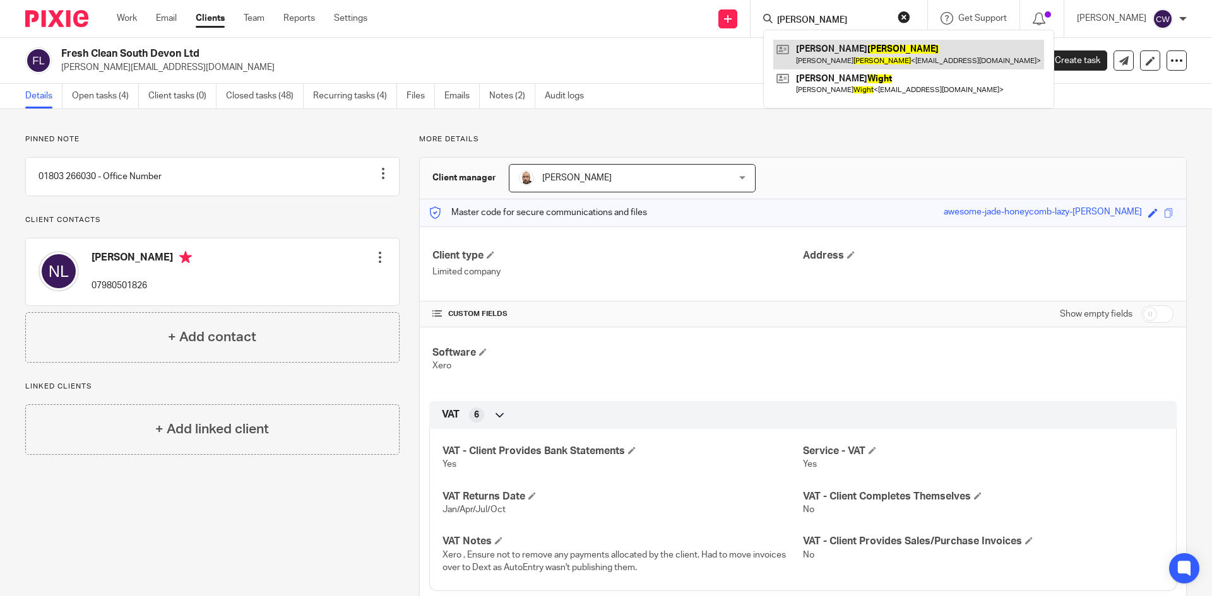
type input "wright"
click at [839, 65] on link at bounding box center [908, 54] width 271 height 29
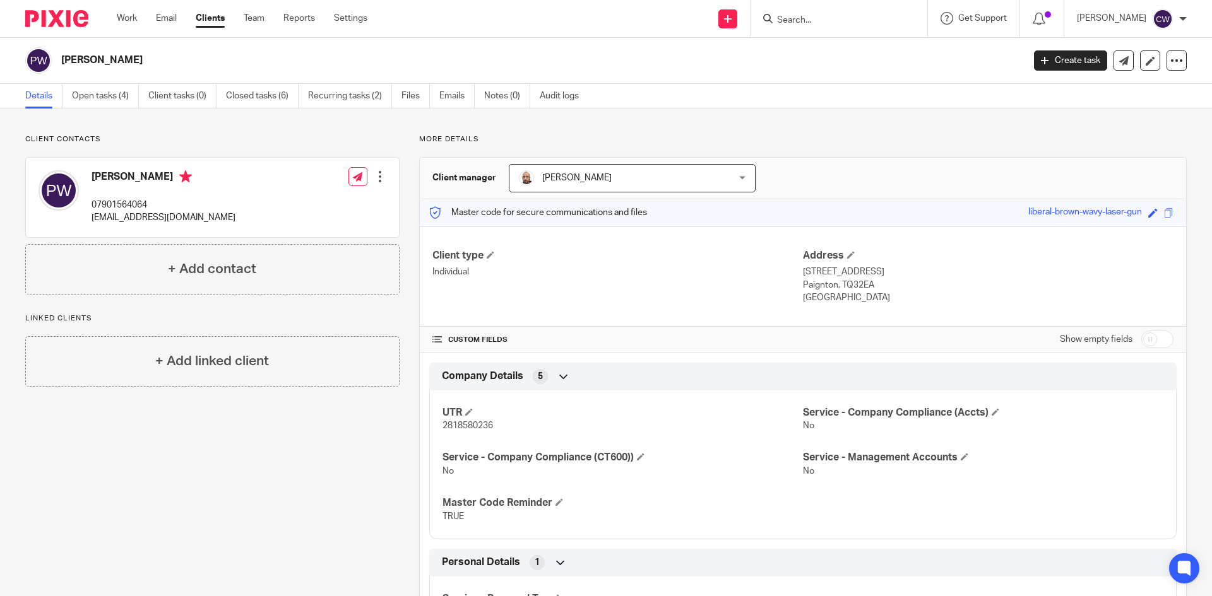
click at [824, 20] on input "Search" at bounding box center [833, 20] width 114 height 11
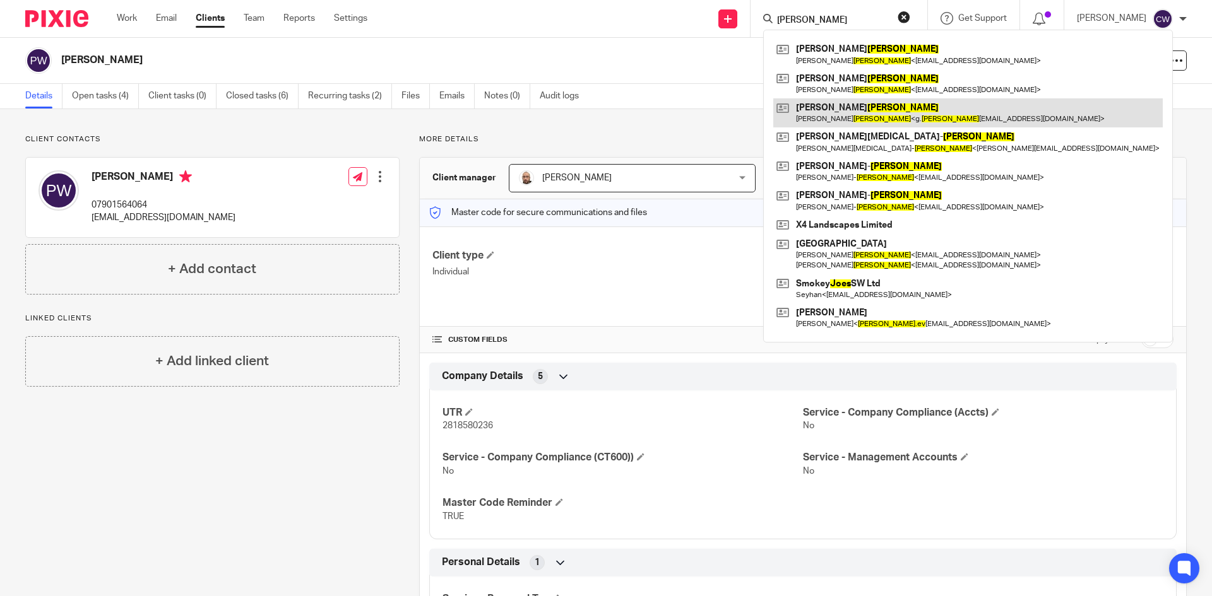
type input "[PERSON_NAME]"
click at [938, 117] on link at bounding box center [967, 112] width 389 height 29
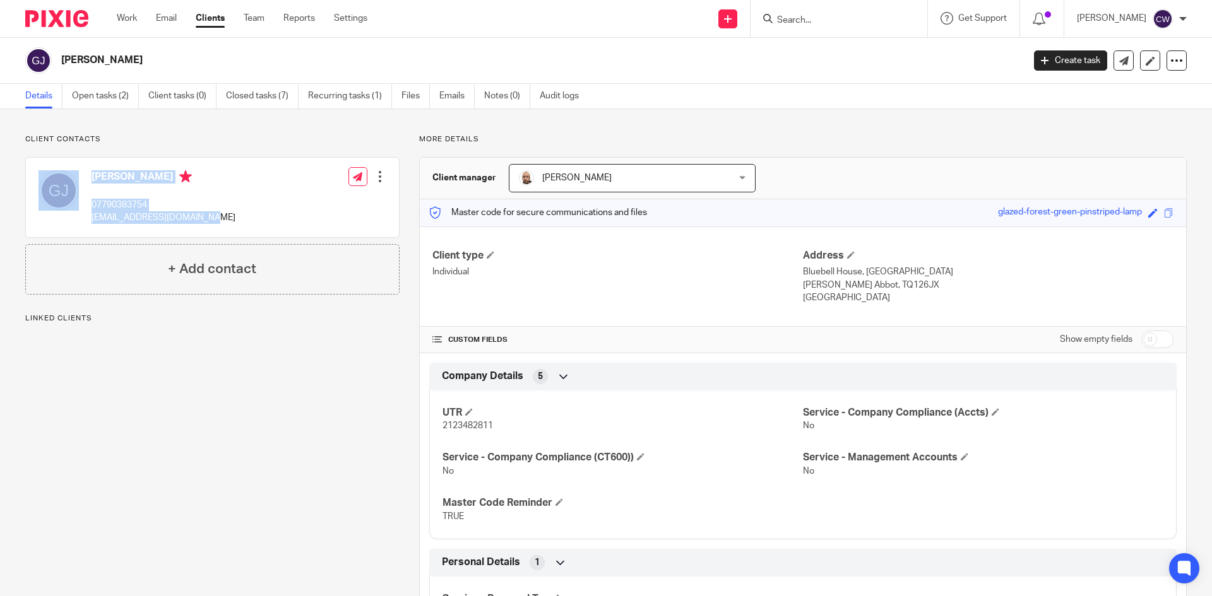
drag, startPoint x: 81, startPoint y: 221, endPoint x: 227, endPoint y: 232, distance: 146.2
click at [244, 234] on div "[PERSON_NAME] 07790383754 [EMAIL_ADDRESS][DOMAIN_NAME] Edit contact Create clie…" at bounding box center [212, 198] width 373 height 80
click at [201, 224] on p "[EMAIL_ADDRESS][DOMAIN_NAME]" at bounding box center [164, 217] width 144 height 13
drag, startPoint x: 201, startPoint y: 219, endPoint x: 88, endPoint y: 228, distance: 114.0
click at [88, 228] on div "[PERSON_NAME] 07790383754 [EMAIL_ADDRESS][DOMAIN_NAME]" at bounding box center [136, 197] width 197 height 67
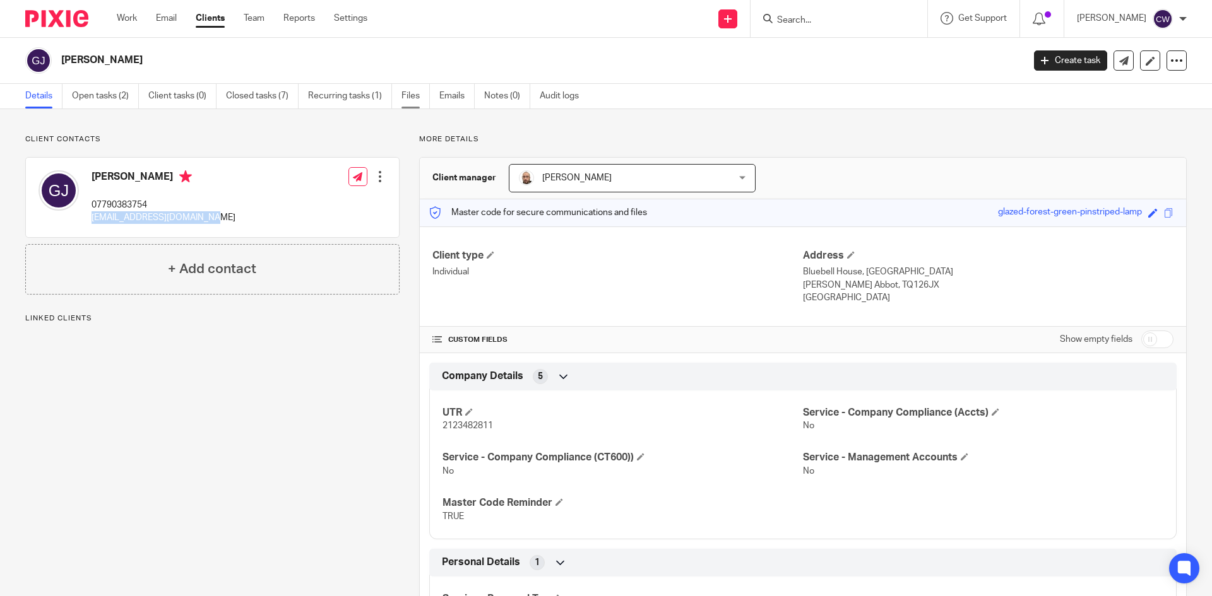
drag, startPoint x: 105, startPoint y: 220, endPoint x: 420, endPoint y: 97, distance: 338.3
click at [420, 97] on link "Files" at bounding box center [415, 96] width 28 height 25
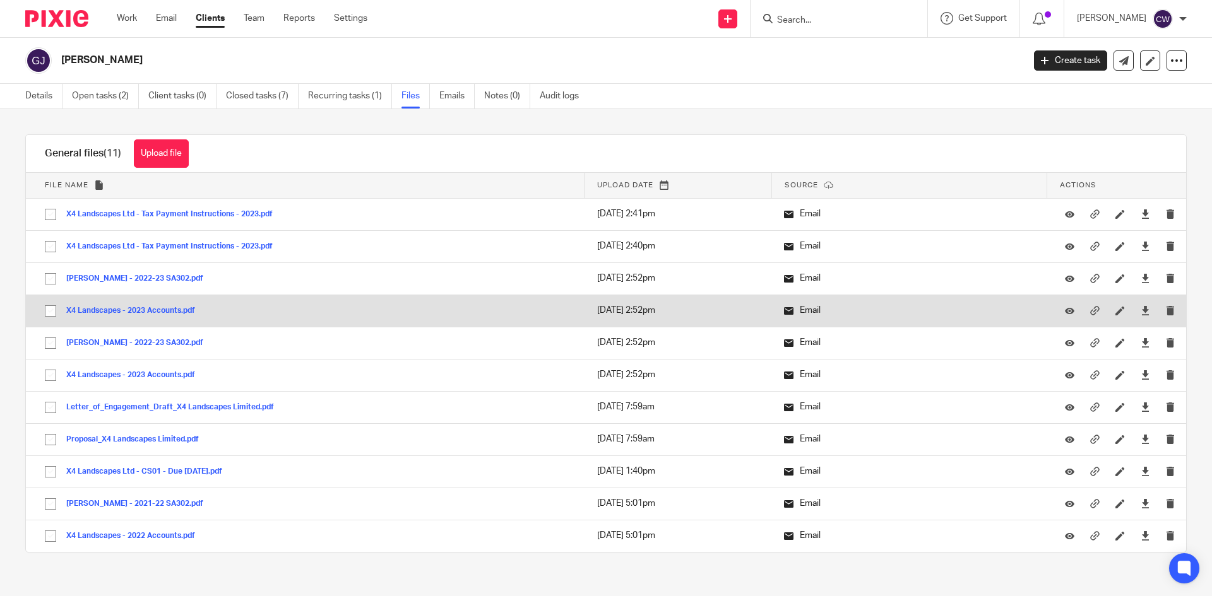
scroll to position [13, 0]
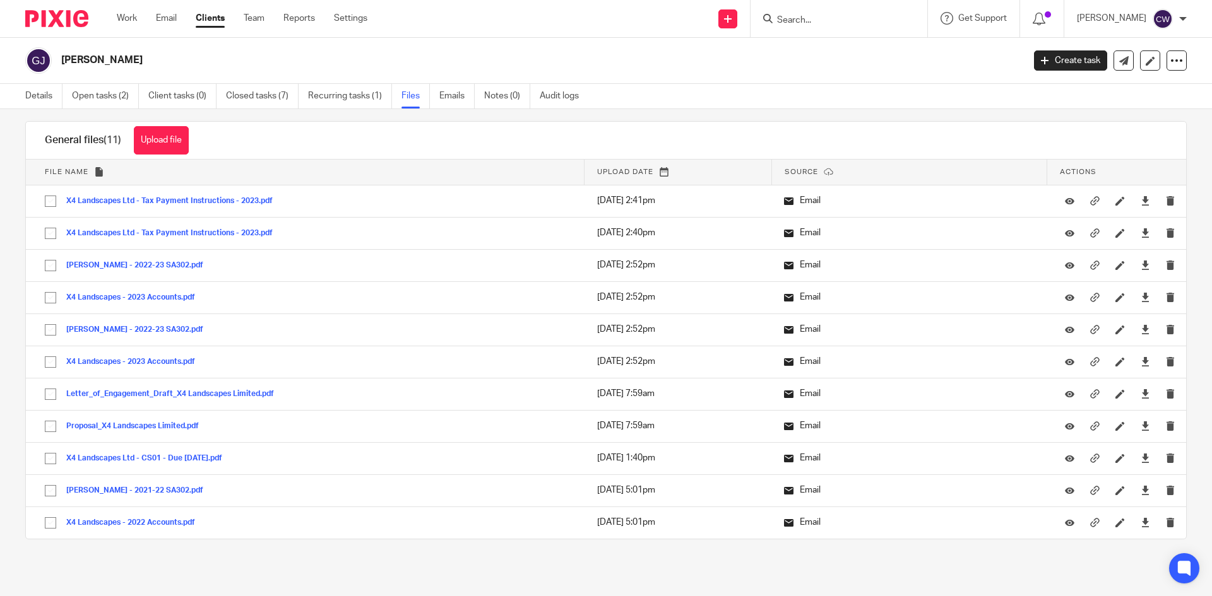
click at [783, 23] on input "Search" at bounding box center [833, 20] width 114 height 11
click at [51, 20] on img at bounding box center [56, 18] width 63 height 17
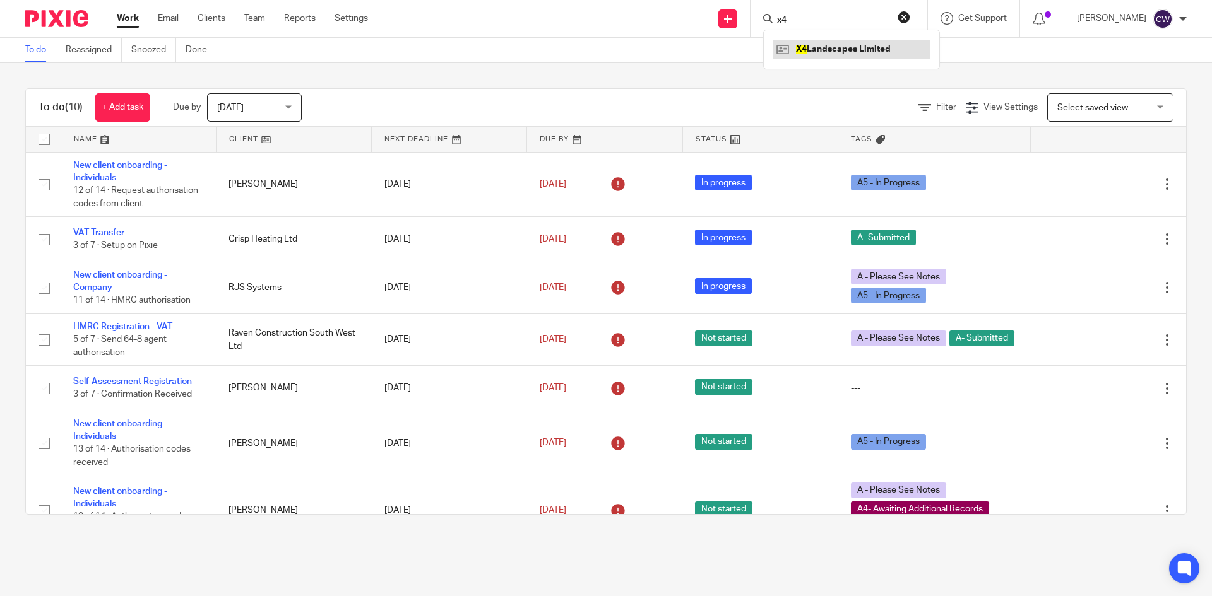
type input "x4"
click at [835, 47] on link at bounding box center [851, 49] width 157 height 19
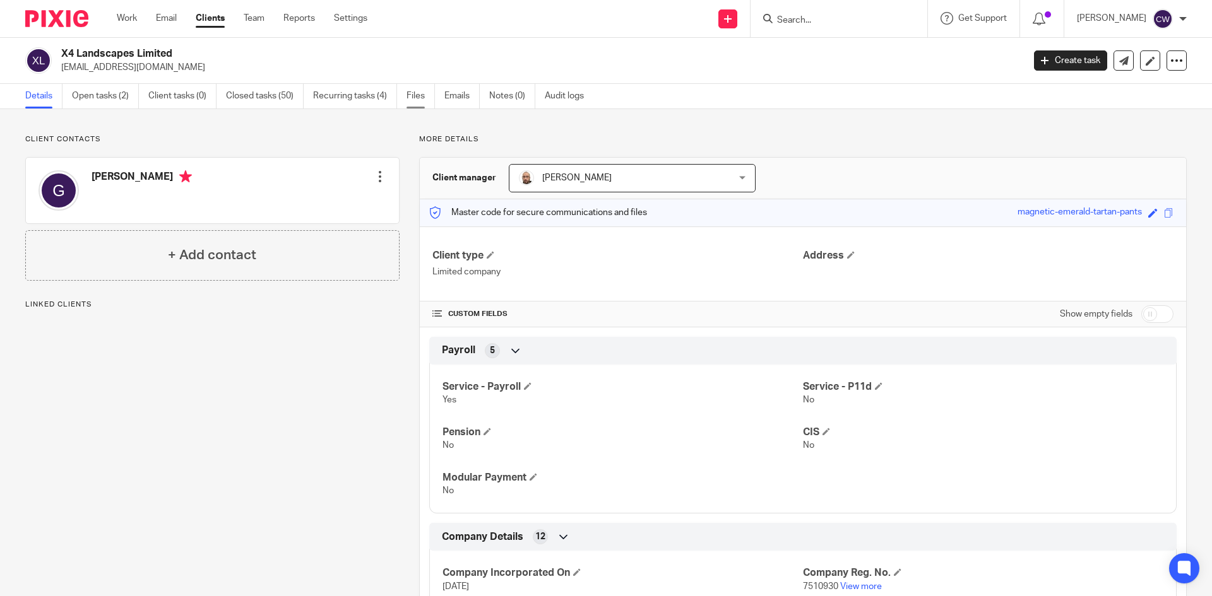
click at [421, 91] on link "Files" at bounding box center [420, 96] width 28 height 25
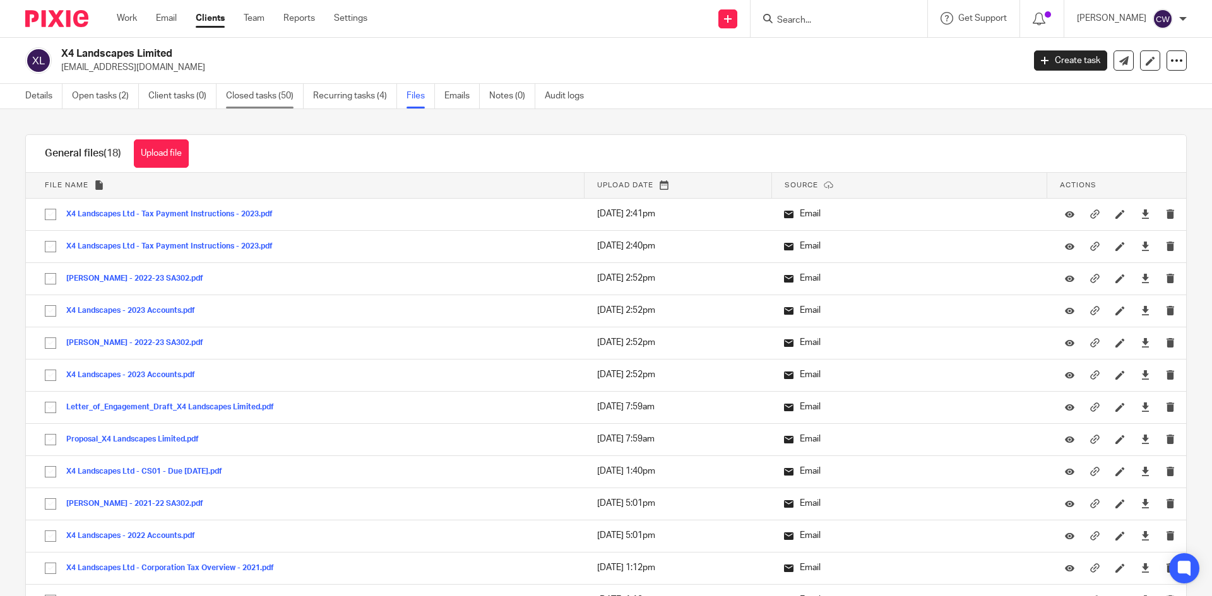
click at [259, 96] on link "Closed tasks (50)" at bounding box center [265, 96] width 78 height 25
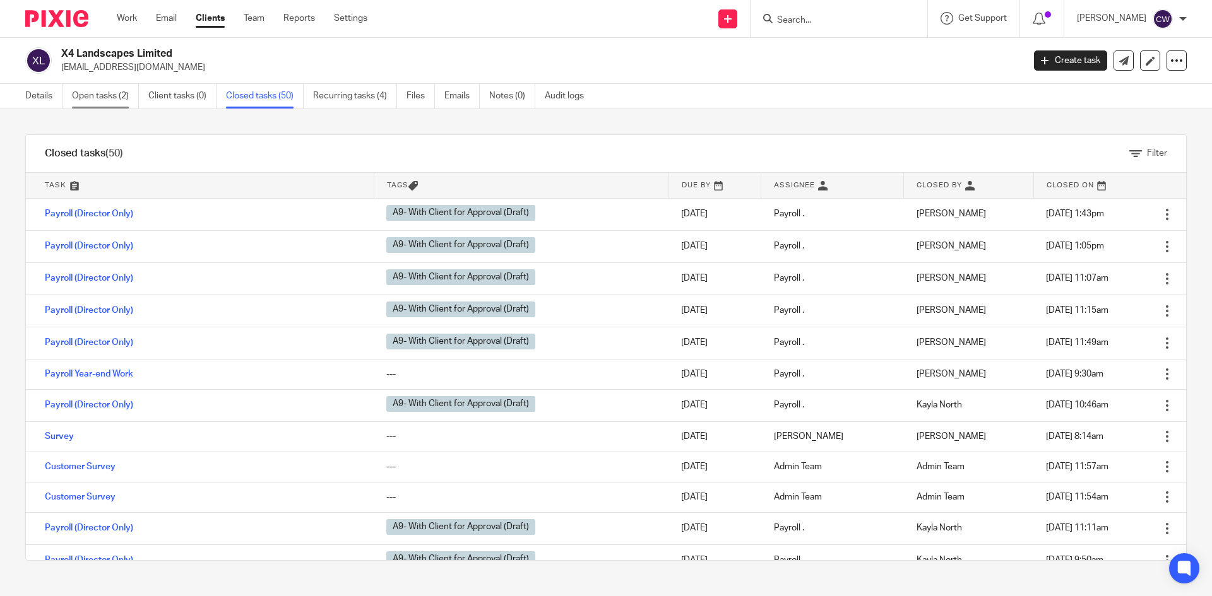
click at [73, 100] on link "Open tasks (2)" at bounding box center [105, 96] width 67 height 25
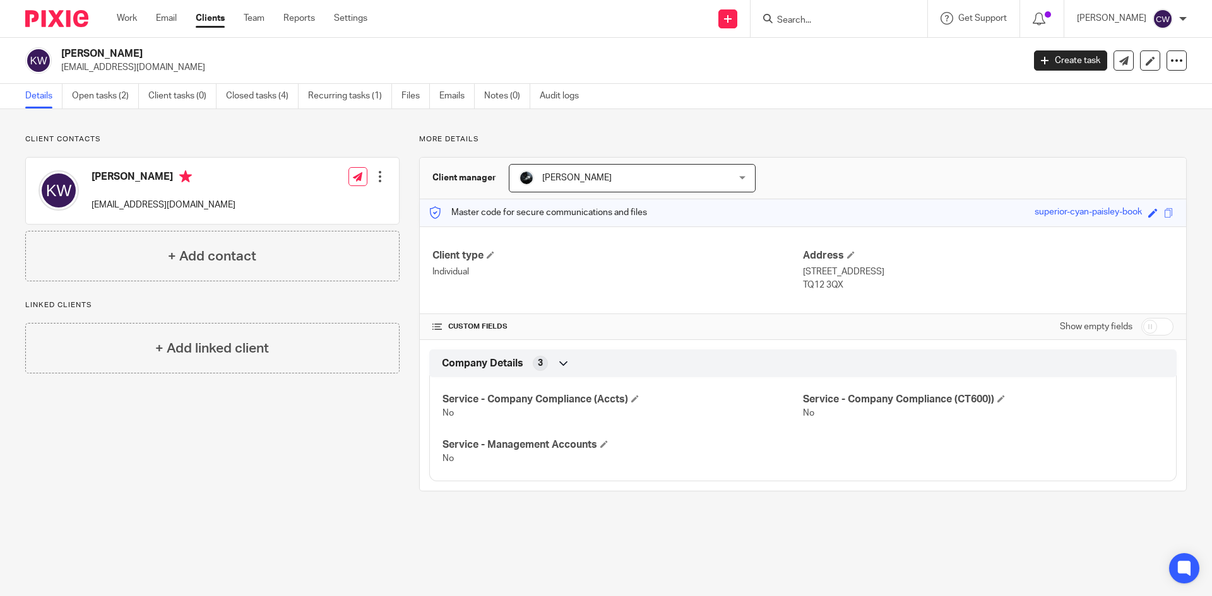
click at [816, 23] on form at bounding box center [843, 19] width 134 height 16
click at [816, 23] on input "Search" at bounding box center [833, 20] width 114 height 11
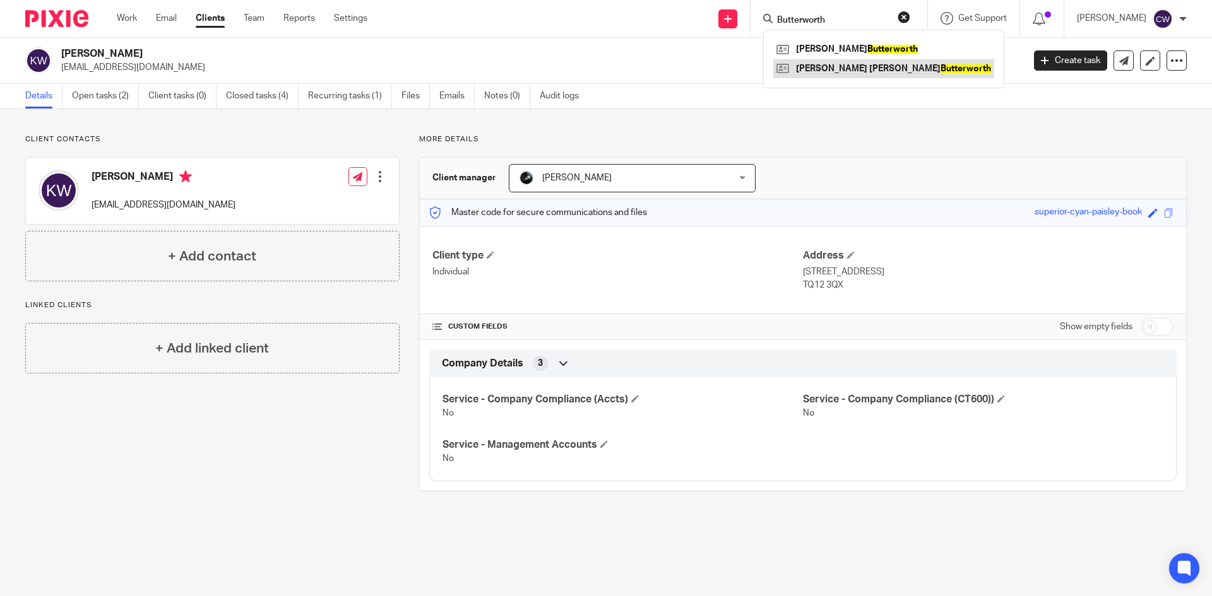
type input "Butterworth"
click at [838, 76] on link at bounding box center [883, 68] width 221 height 19
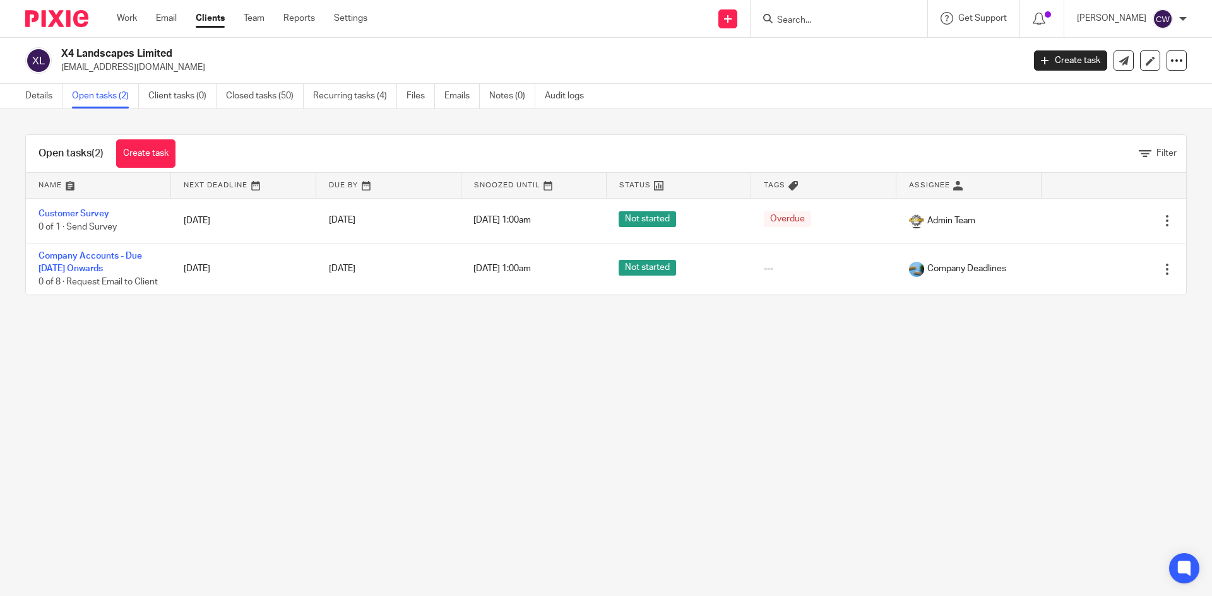
click at [832, 8] on div at bounding box center [838, 18] width 177 height 37
click at [825, 16] on form at bounding box center [843, 19] width 134 height 16
click at [825, 16] on input "Search" at bounding box center [833, 20] width 114 height 11
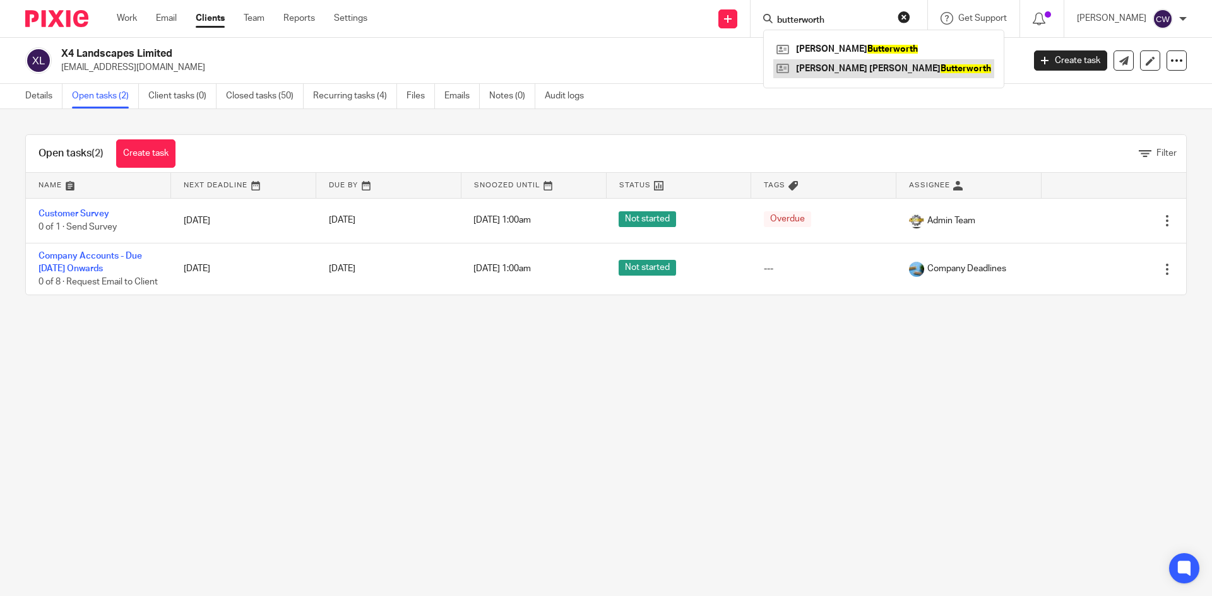
type input "butterworth"
click at [826, 73] on link at bounding box center [883, 68] width 221 height 19
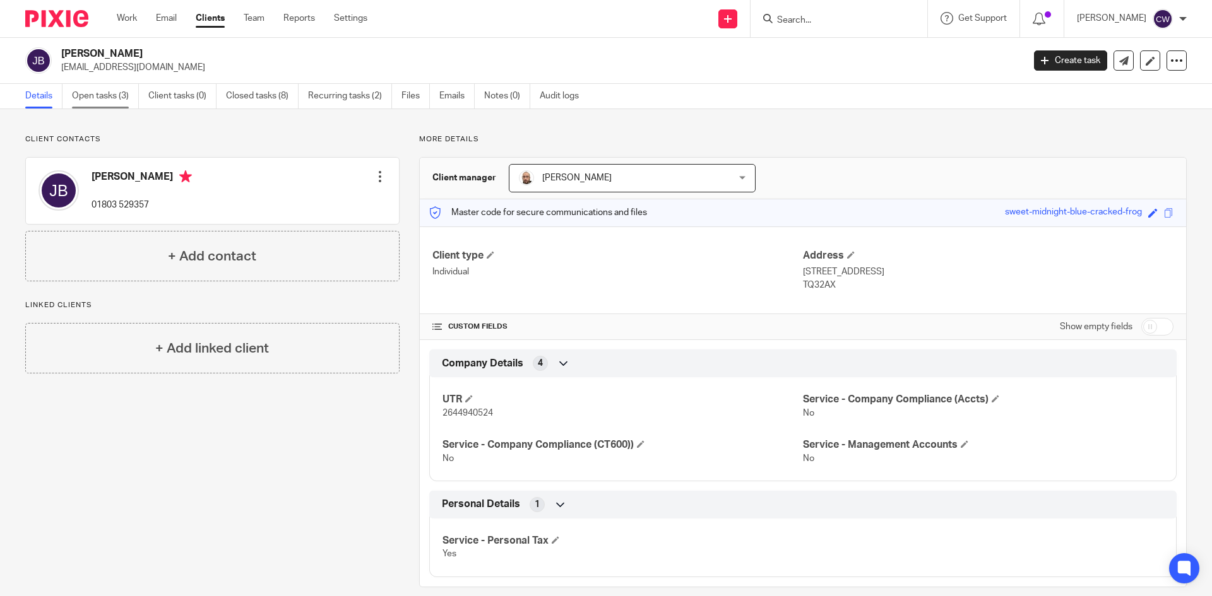
click at [119, 100] on link "Open tasks (3)" at bounding box center [105, 96] width 67 height 25
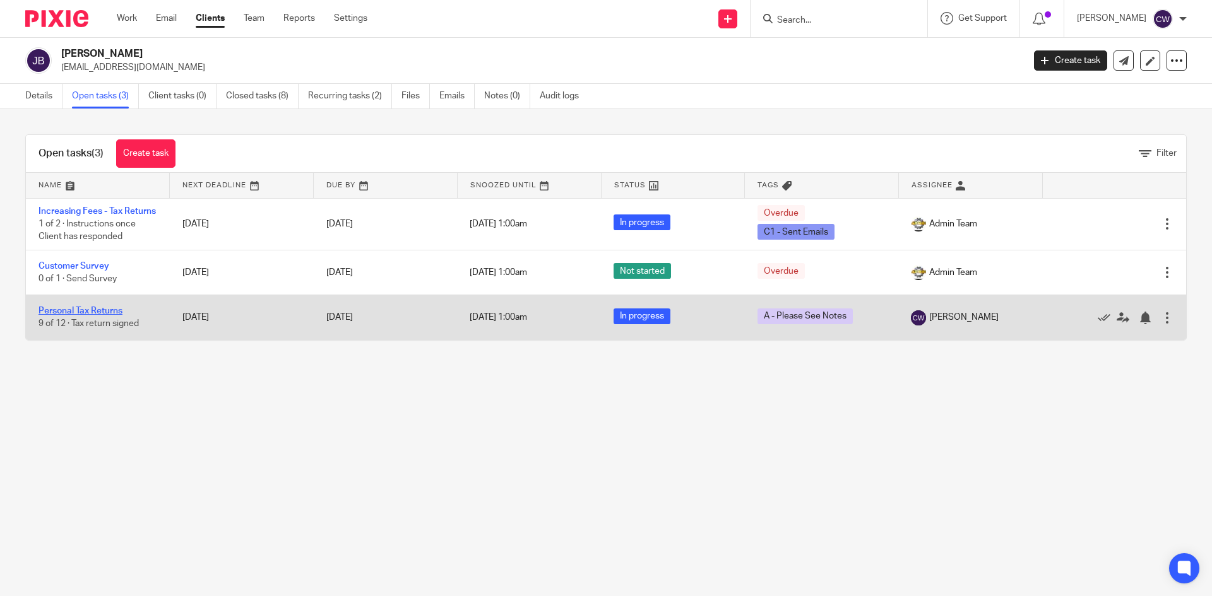
click at [98, 316] on link "Personal Tax Returns" at bounding box center [80, 311] width 84 height 9
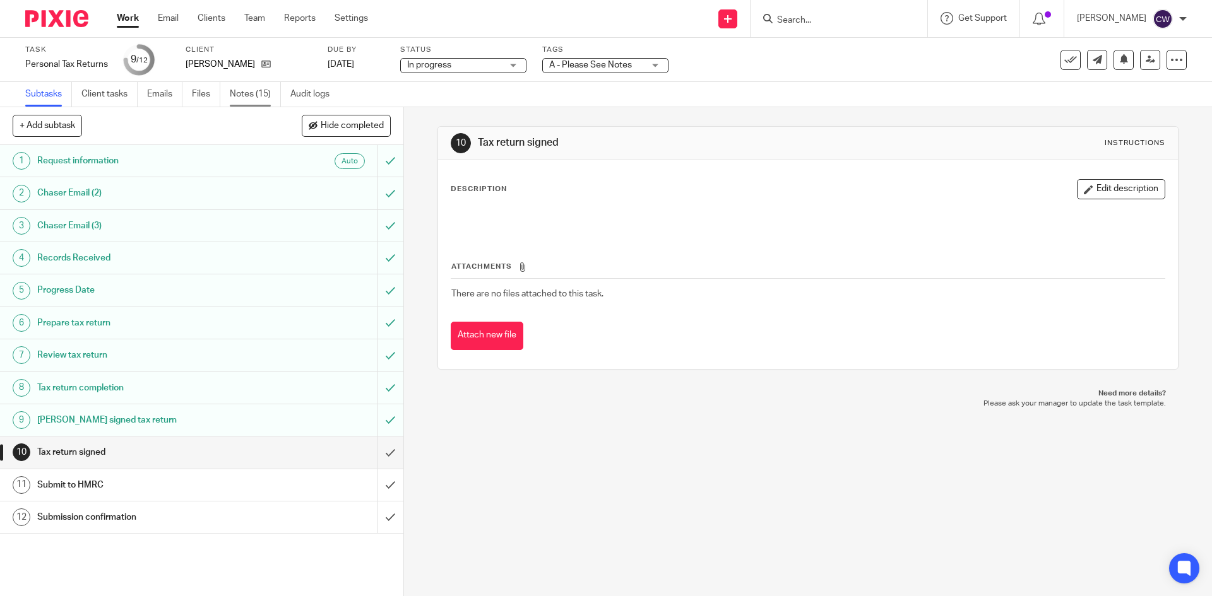
click at [245, 92] on link "Notes (15)" at bounding box center [255, 94] width 51 height 25
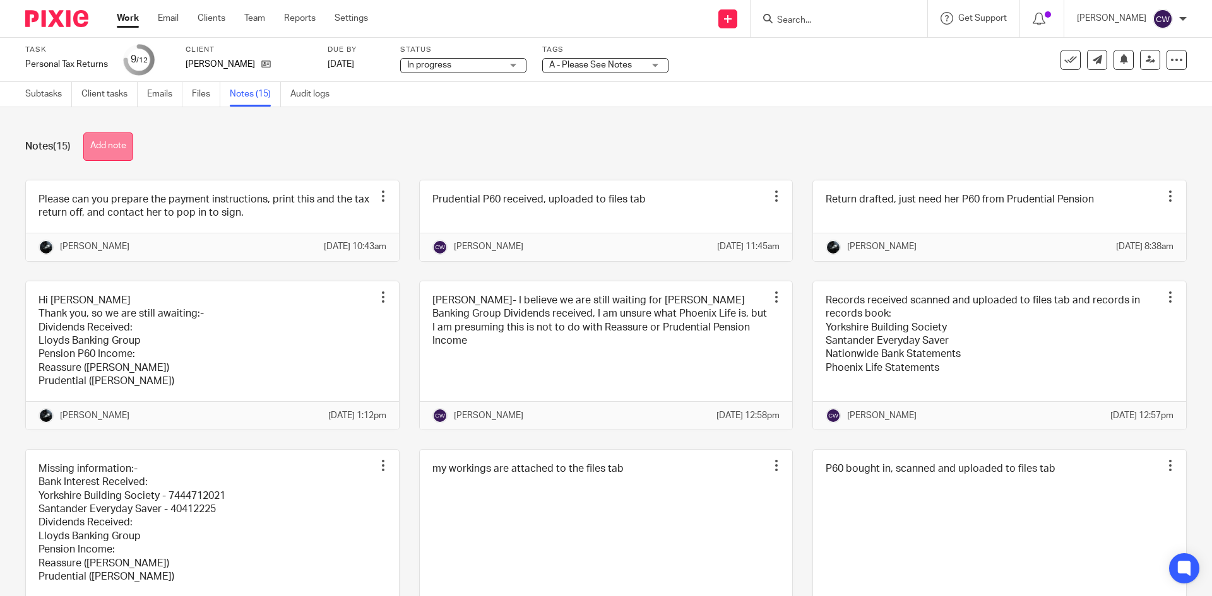
click at [97, 155] on button "Add note" at bounding box center [108, 147] width 50 height 28
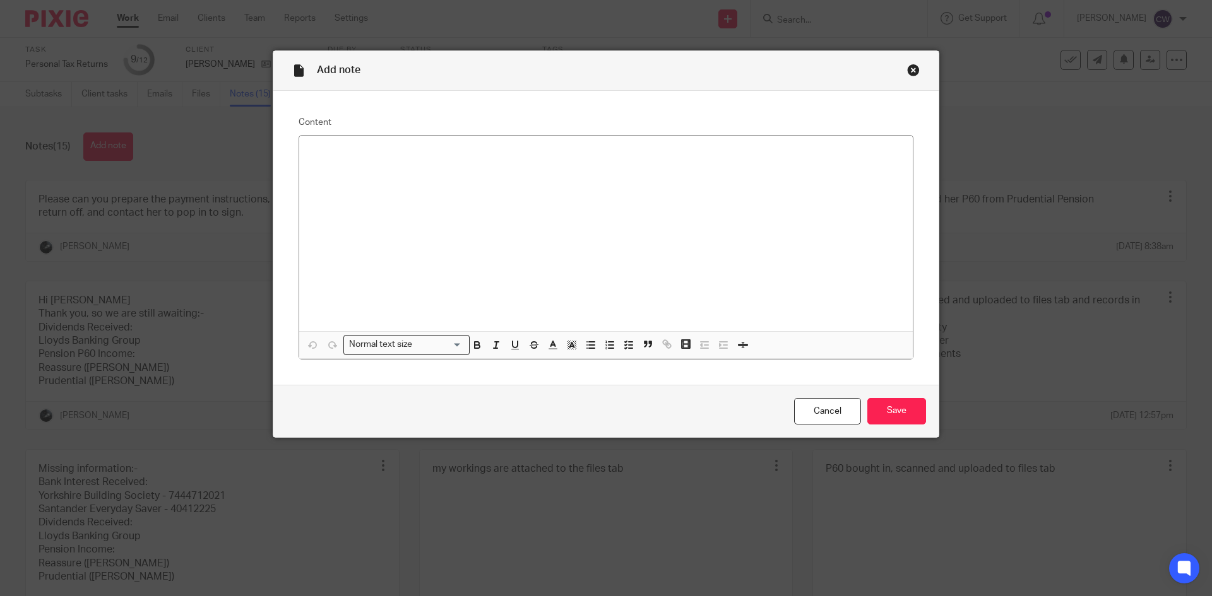
click at [907, 71] on div "Close this dialog window" at bounding box center [913, 70] width 13 height 13
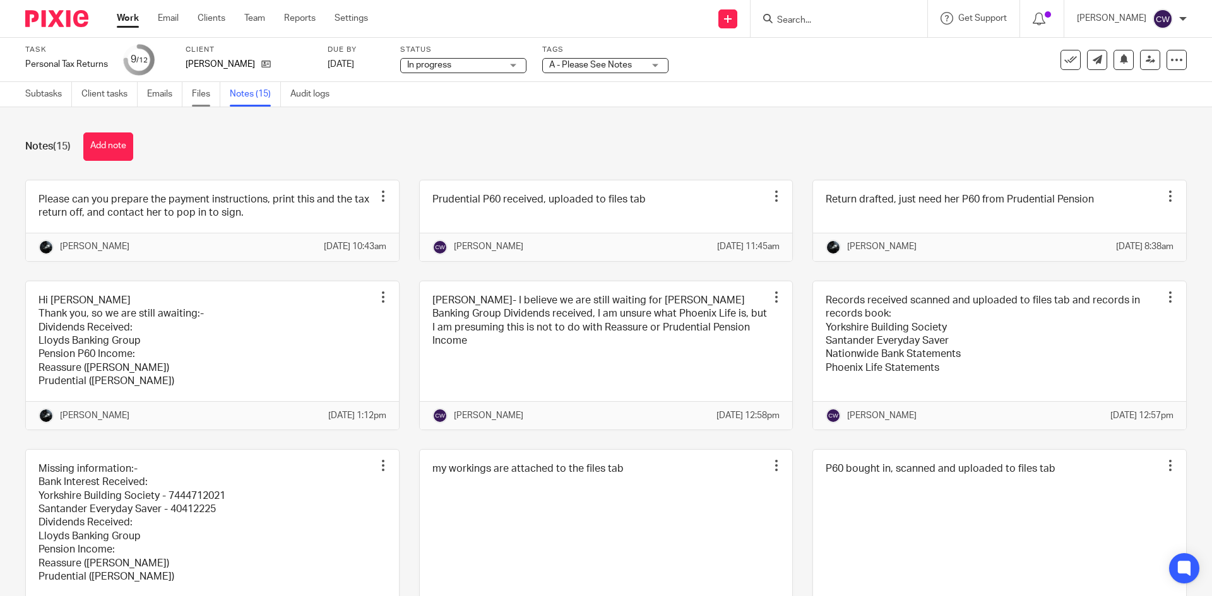
click at [203, 102] on link "Files" at bounding box center [206, 94] width 28 height 25
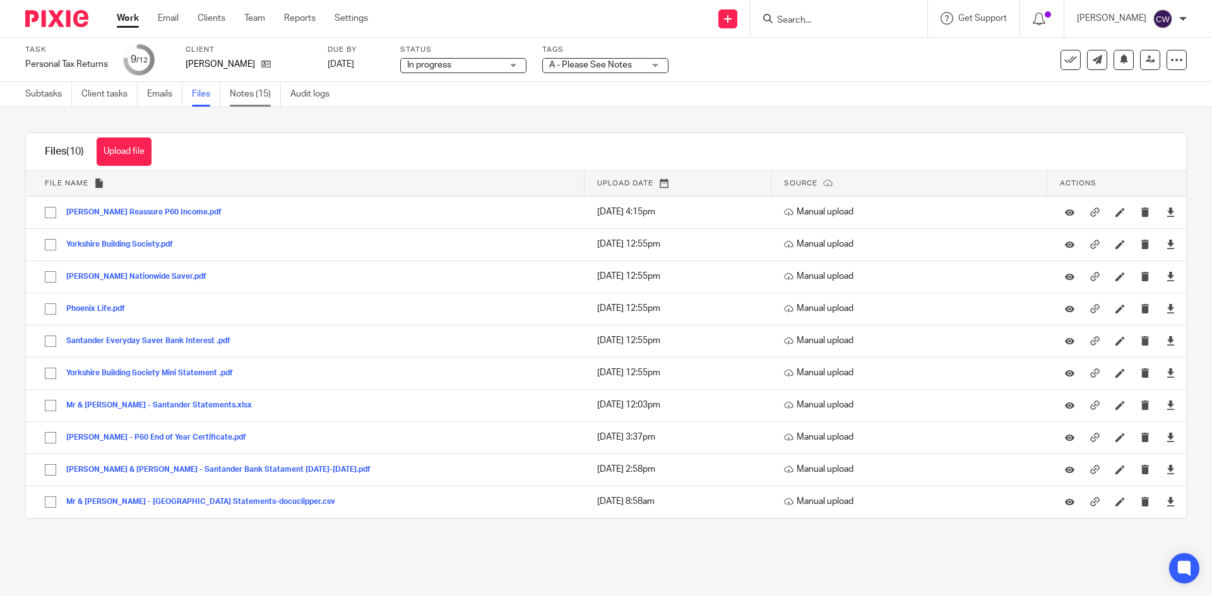
click at [261, 88] on link "Notes (15)" at bounding box center [255, 94] width 51 height 25
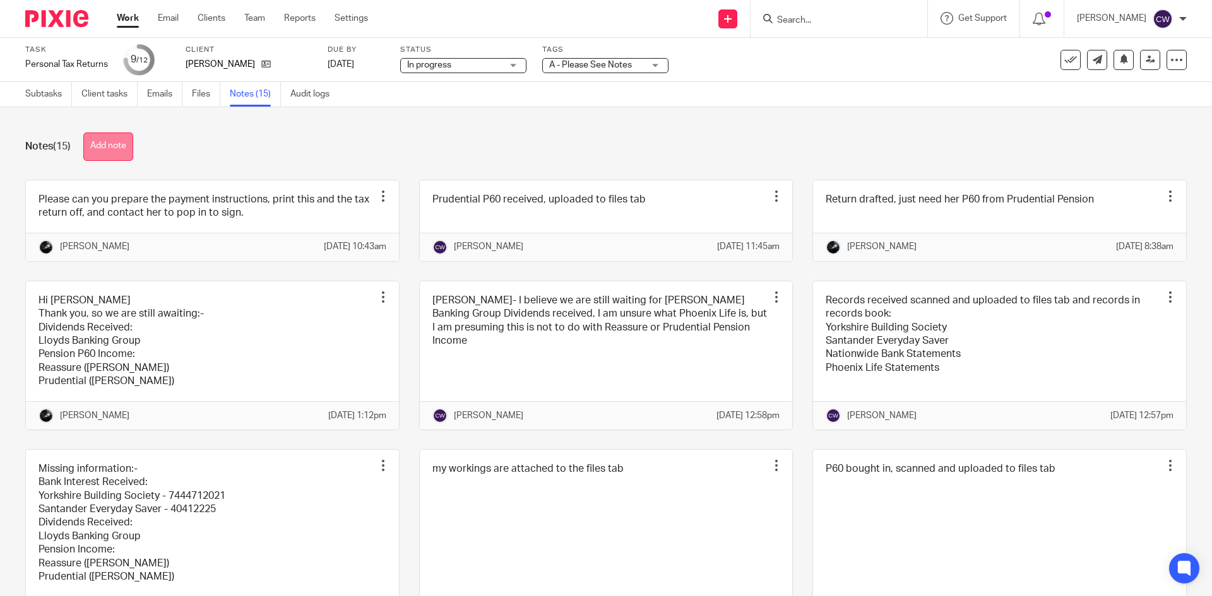
click at [111, 157] on button "Add note" at bounding box center [108, 147] width 50 height 28
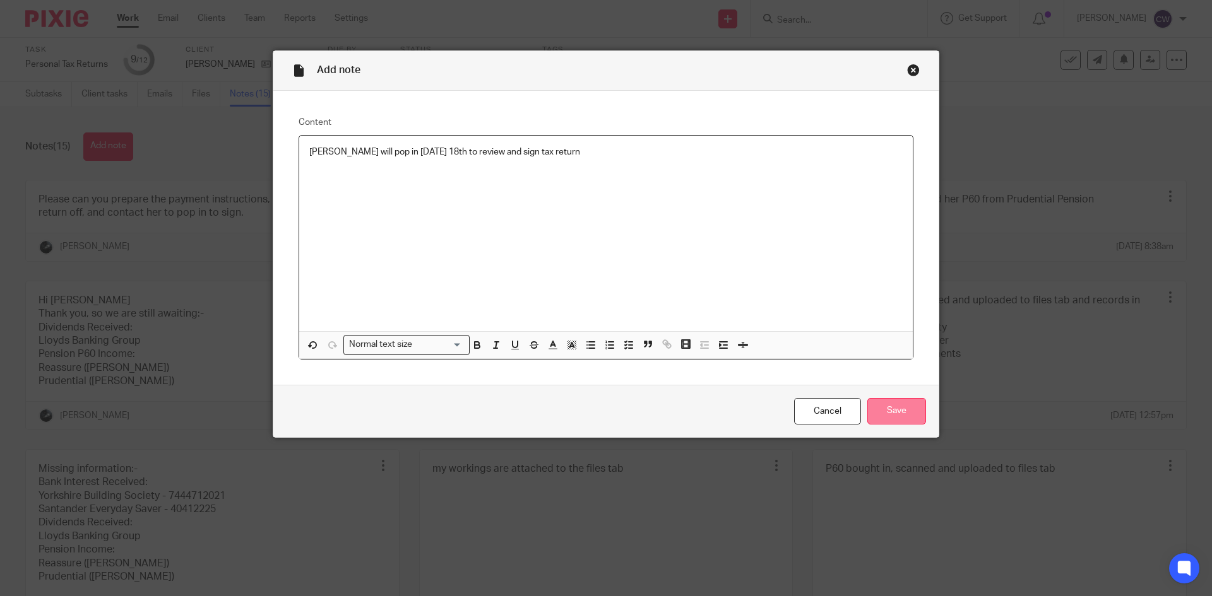
click at [900, 424] on input "Save" at bounding box center [896, 411] width 59 height 27
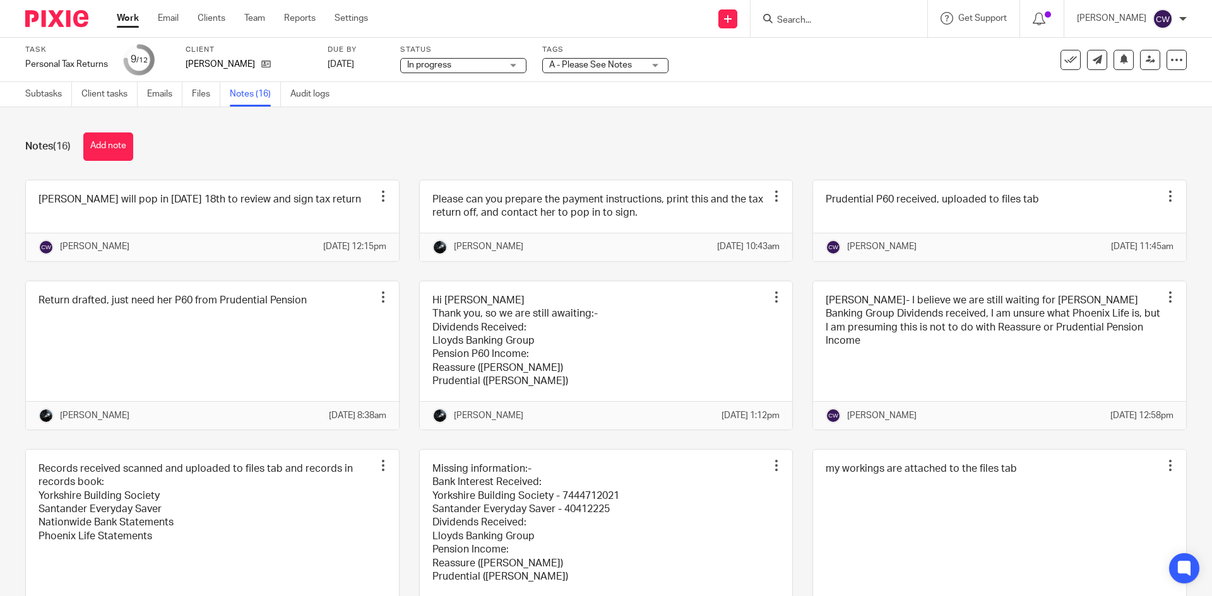
click at [811, 20] on input "Search" at bounding box center [833, 20] width 114 height 11
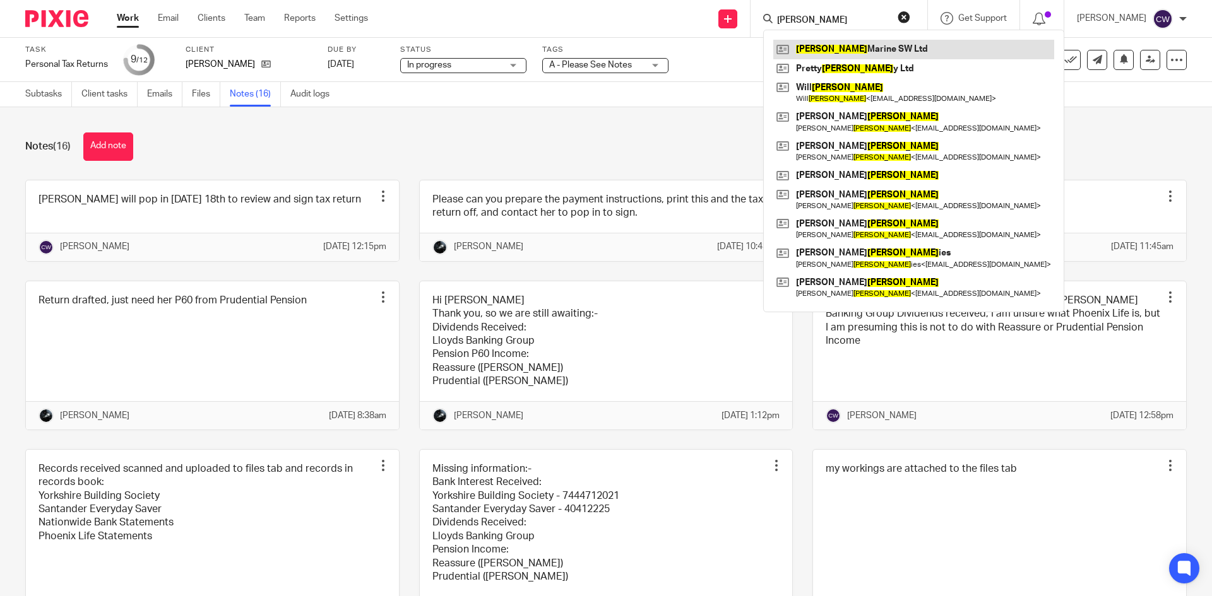
type input "[PERSON_NAME]"
click at [859, 47] on link at bounding box center [913, 49] width 281 height 19
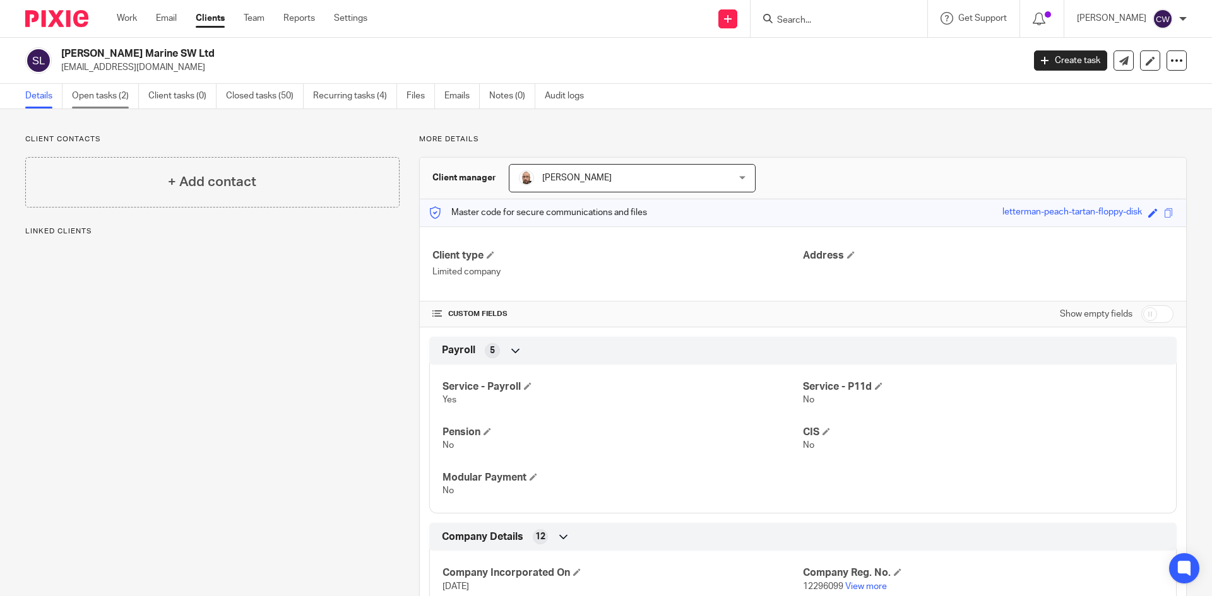
click at [95, 92] on link "Open tasks (2)" at bounding box center [105, 96] width 67 height 25
